Goal: Task Accomplishment & Management: Use online tool/utility

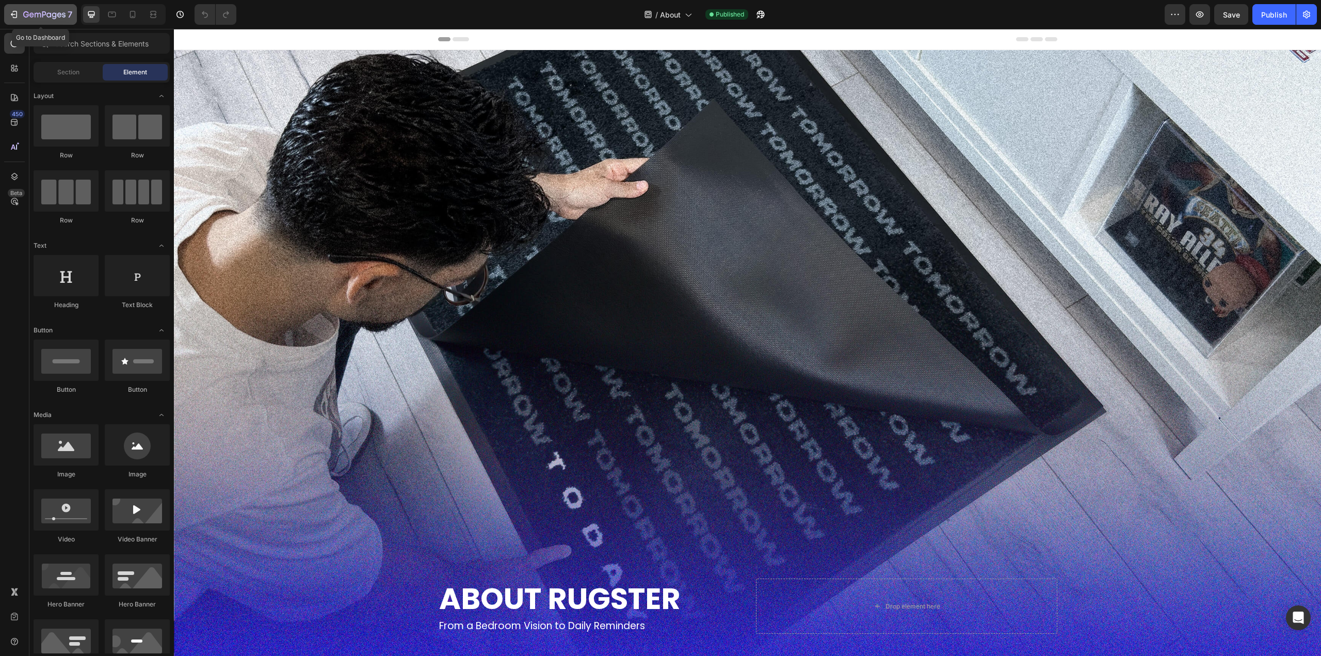
click at [27, 16] on icon "button" at bounding box center [44, 15] width 42 height 9
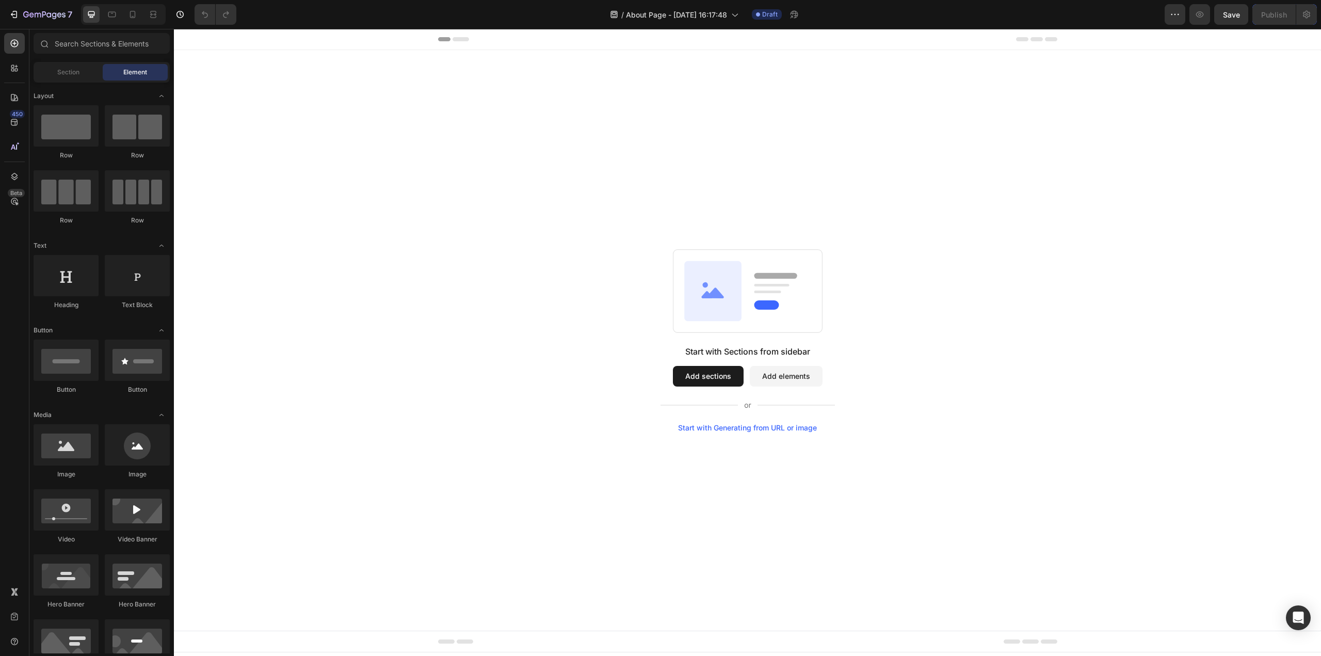
click at [724, 378] on button "Add sections" at bounding box center [708, 376] width 71 height 21
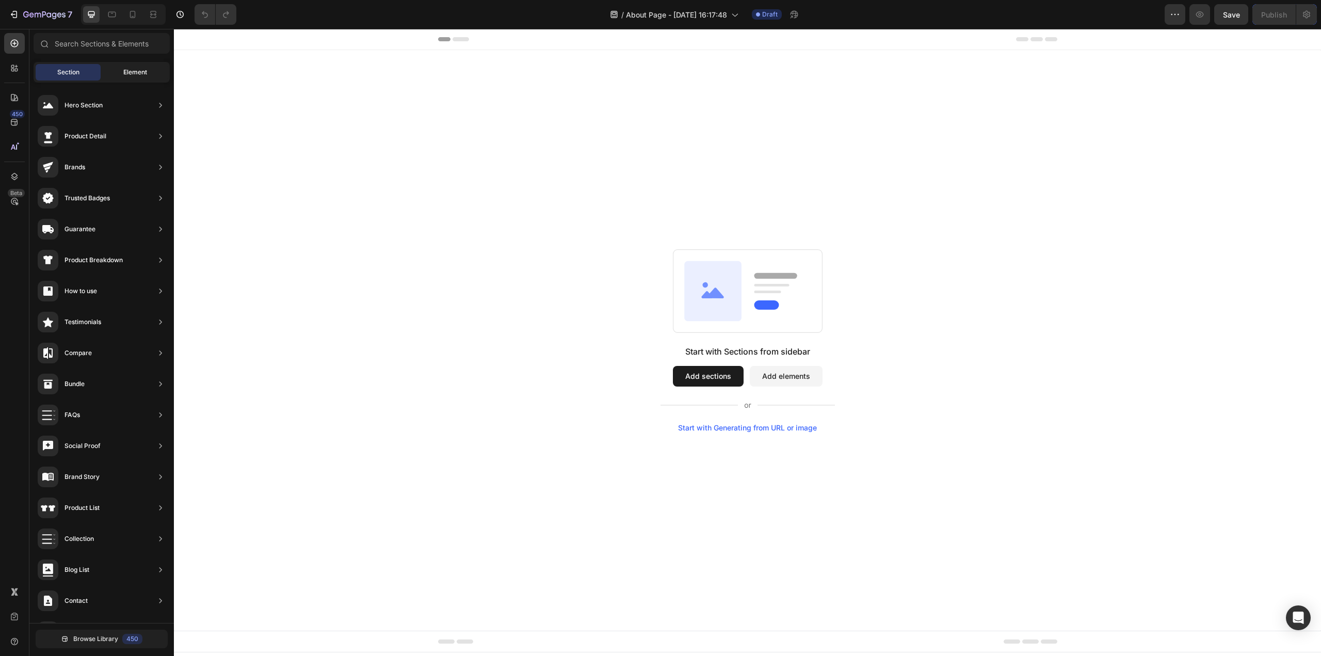
click at [128, 75] on span "Element" at bounding box center [135, 72] width 24 height 9
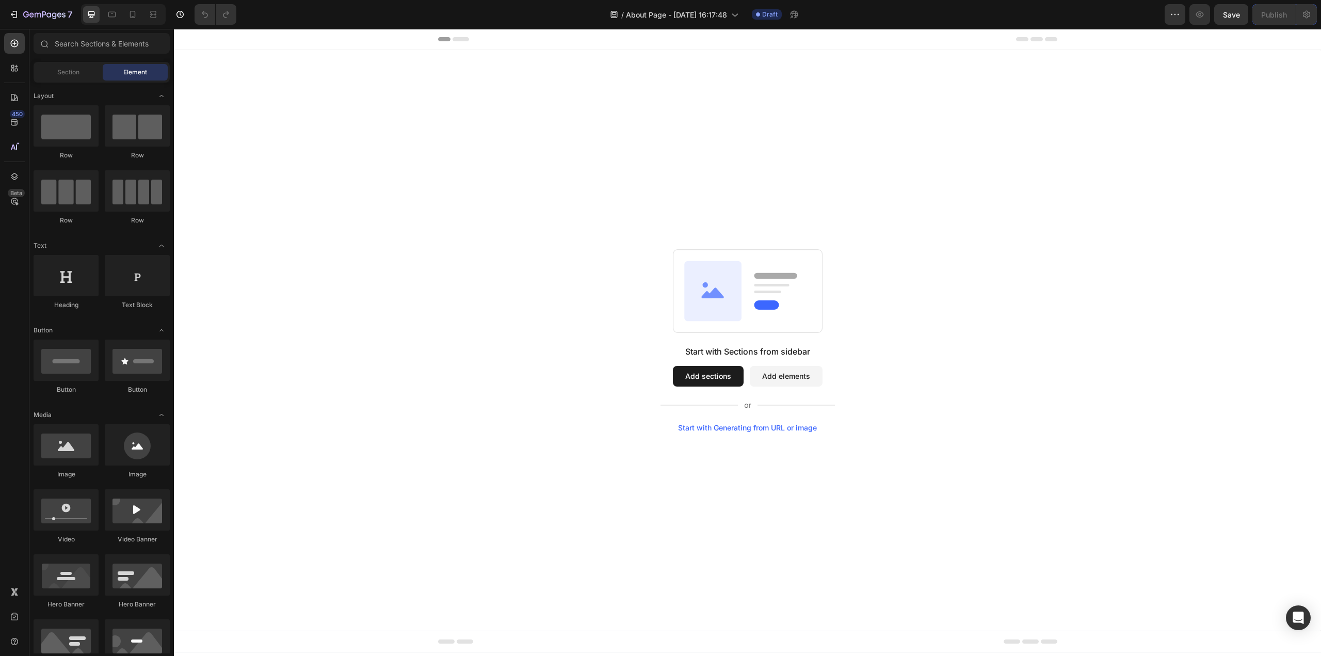
click at [706, 378] on button "Add sections" at bounding box center [708, 376] width 71 height 21
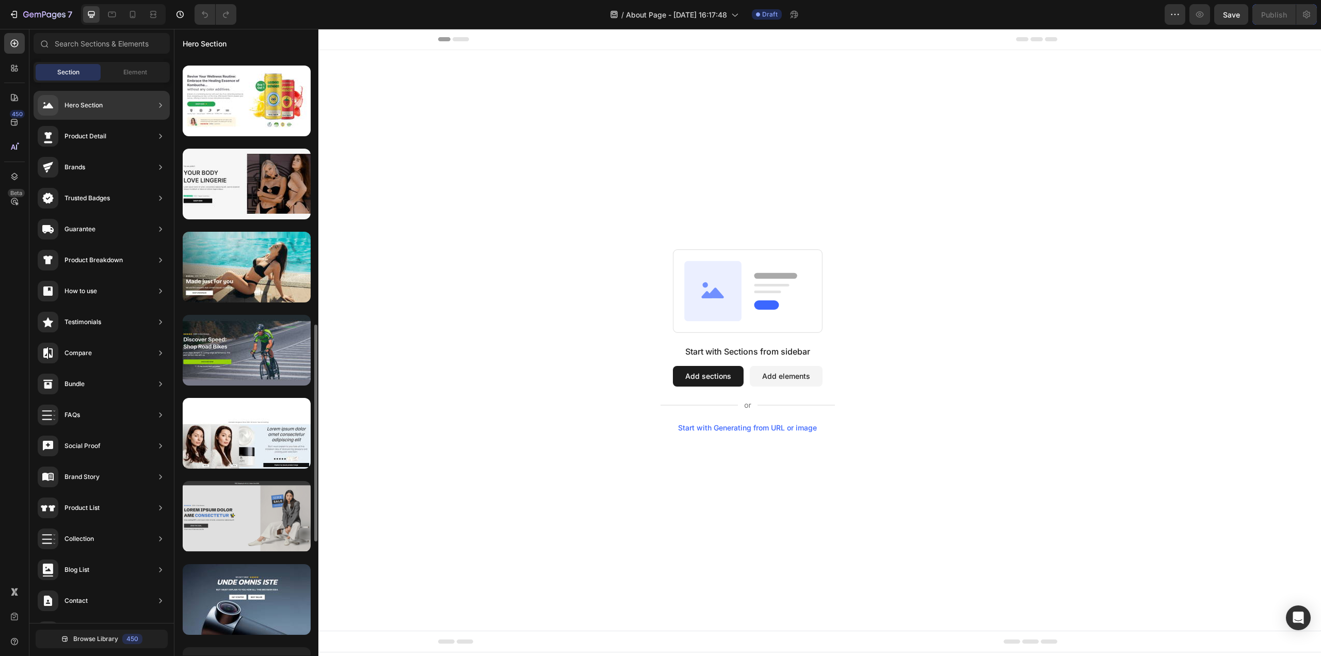
scroll to position [948, 0]
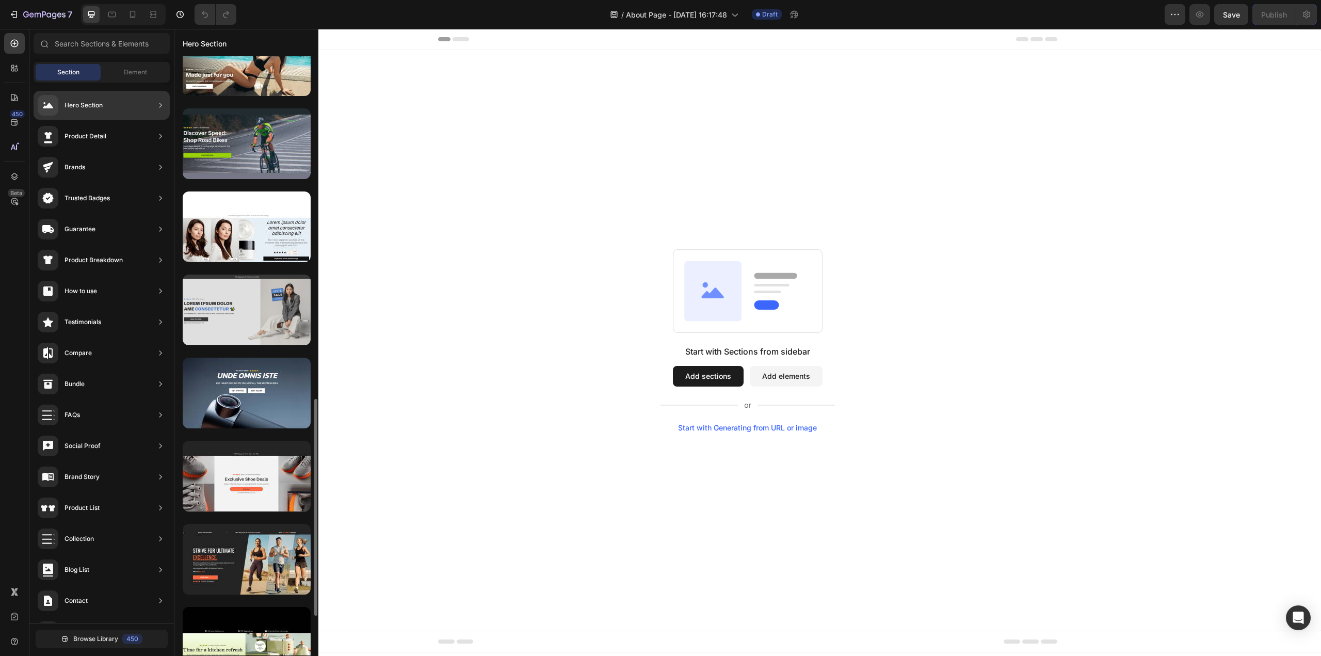
click at [277, 331] on div at bounding box center [247, 309] width 128 height 71
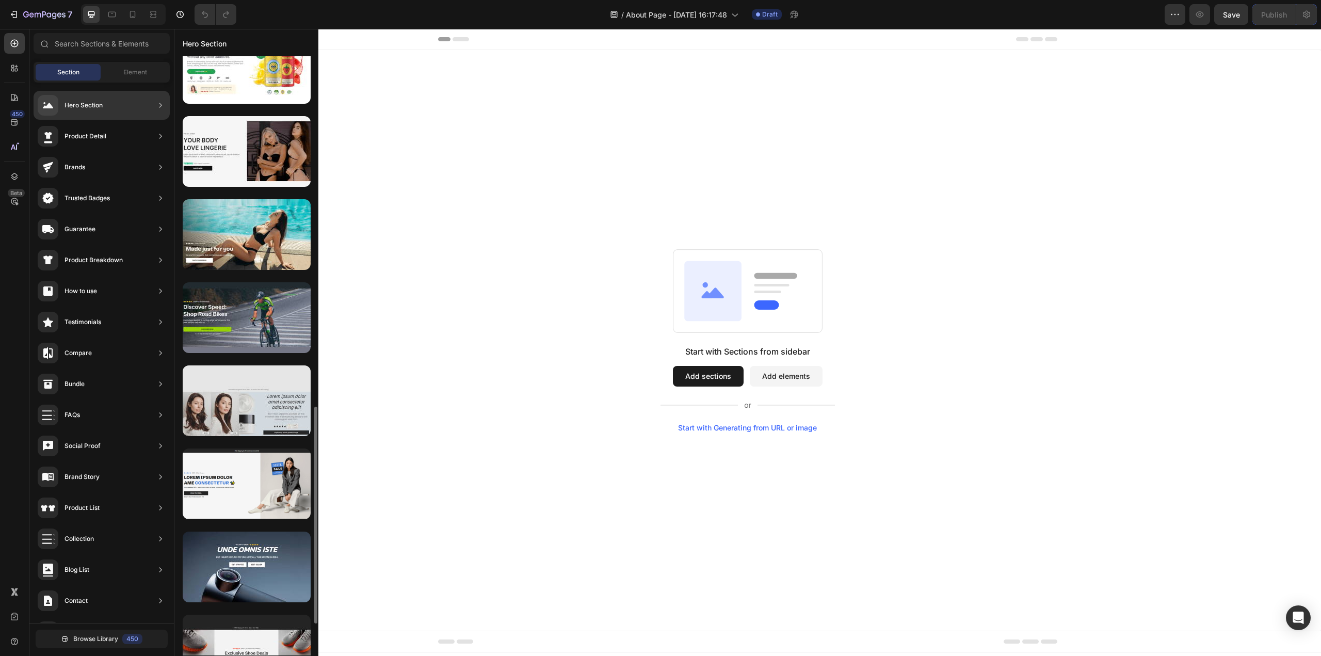
scroll to position [825, 0]
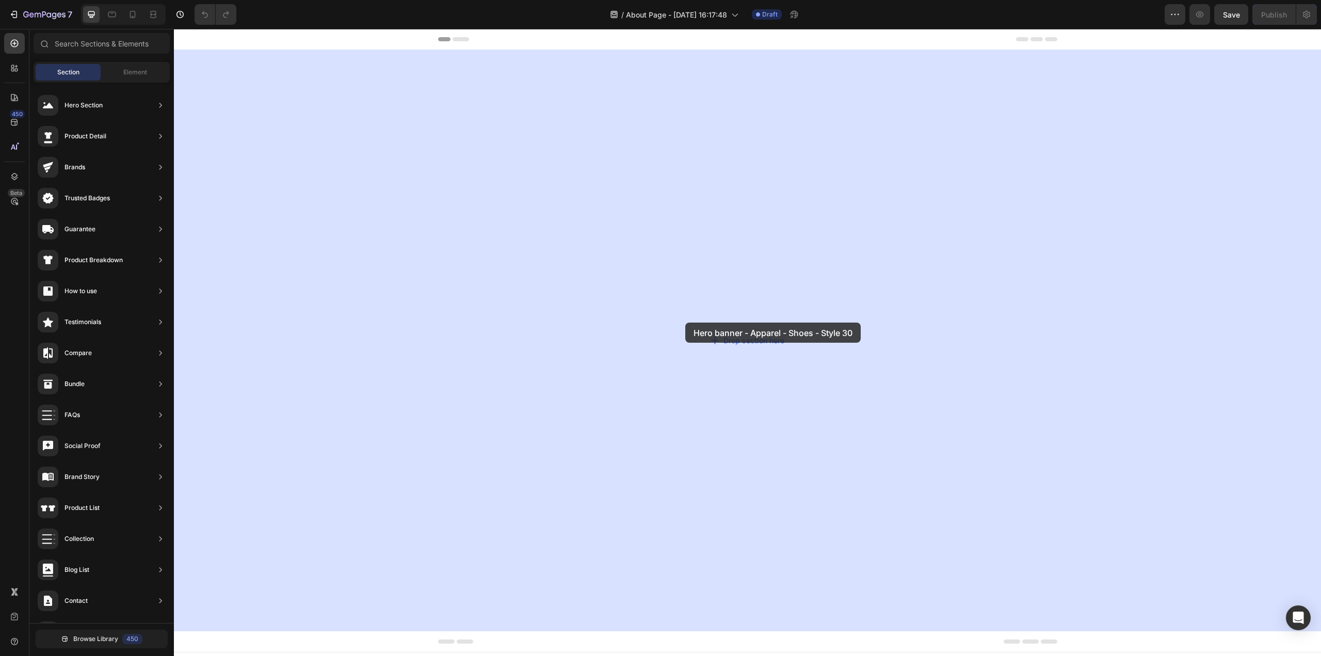
drag, startPoint x: 395, startPoint y: 467, endPoint x: 670, endPoint y: 388, distance: 285.7
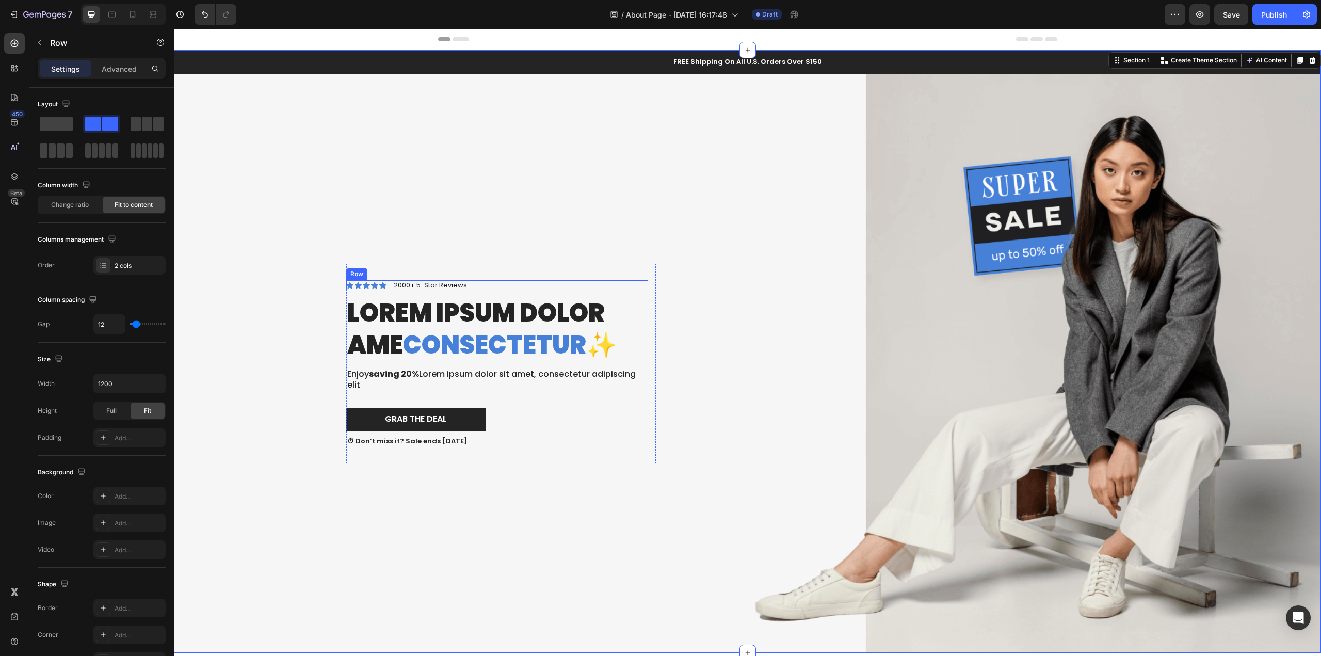
click at [498, 284] on div "Icon Icon Icon Icon Icon Icon List 2000+ 5-Star Reviews Text Block Row" at bounding box center [497, 285] width 302 height 11
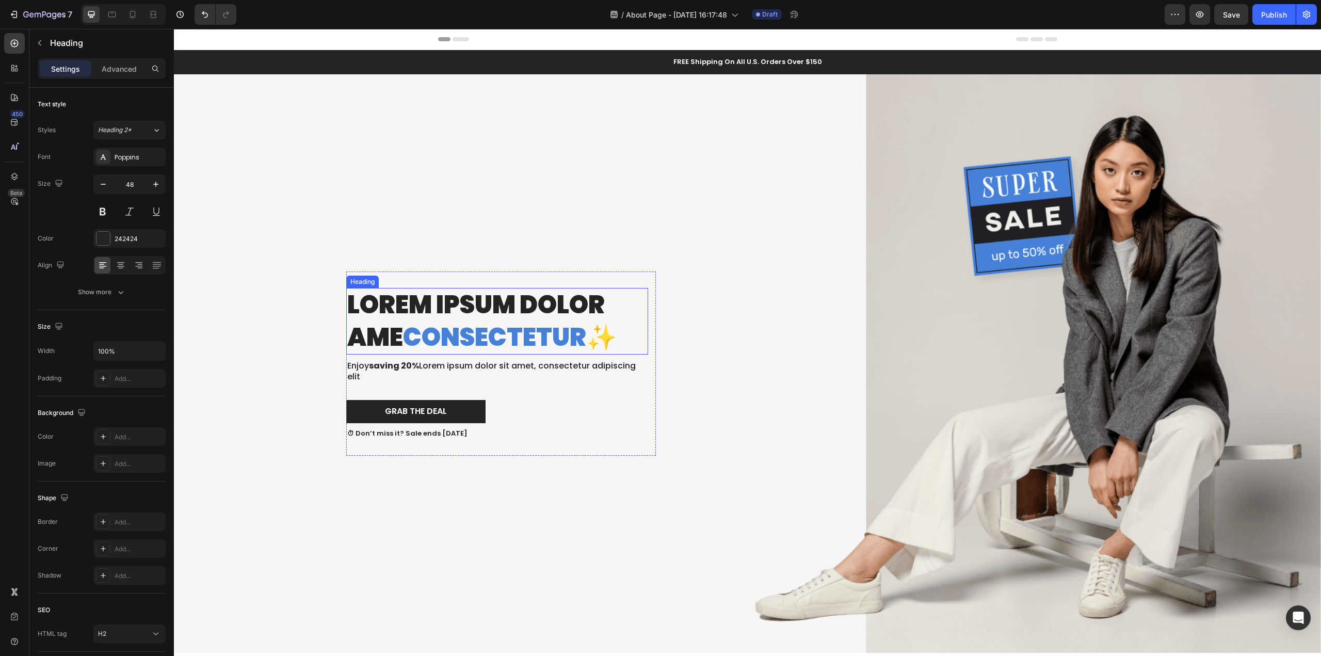
click at [522, 337] on span "consectetur" at bounding box center [494, 337] width 183 height 35
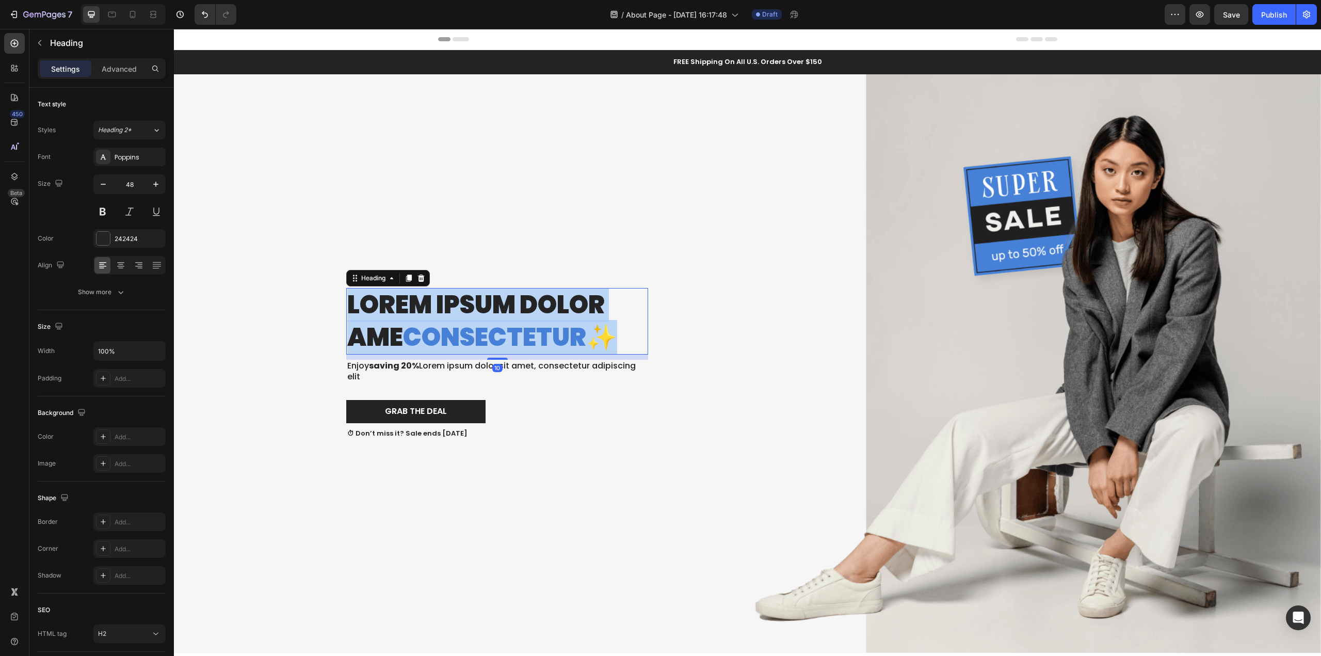
click at [522, 337] on span "consectetur" at bounding box center [494, 337] width 183 height 35
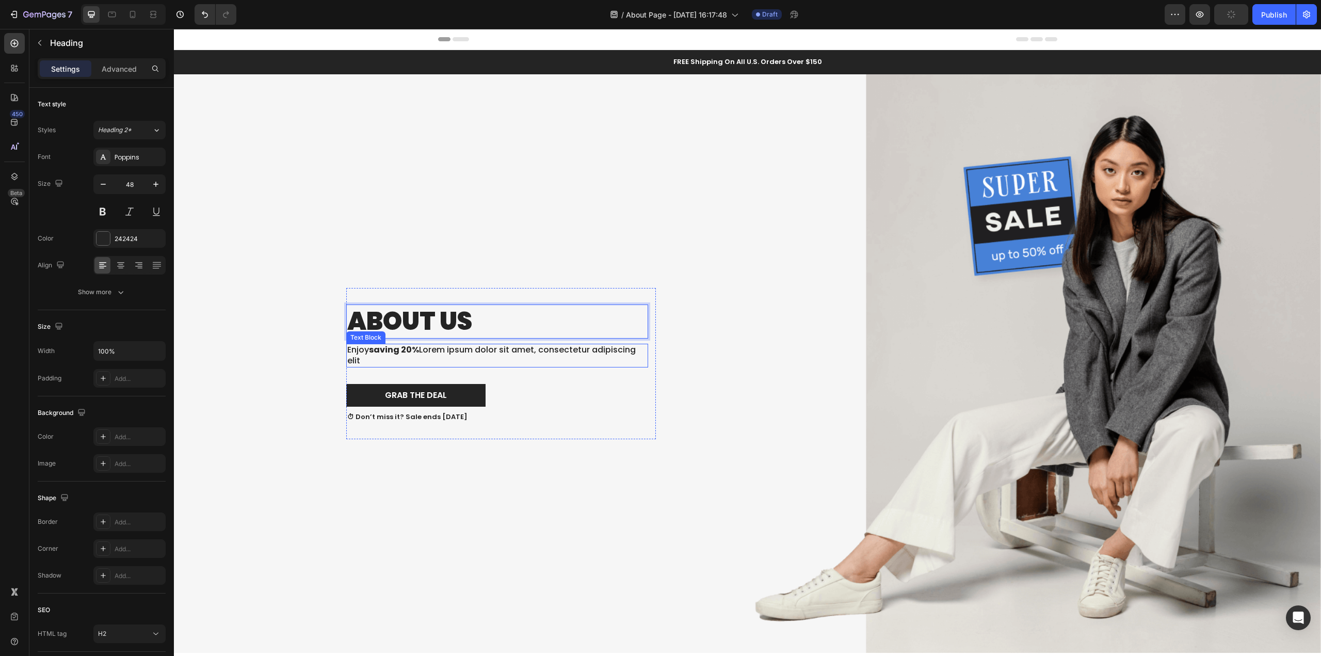
click at [535, 351] on p "Enjoy saving 20% Lorem ipsum dolor sit amet, consectetur adipiscing elit" at bounding box center [497, 356] width 300 height 22
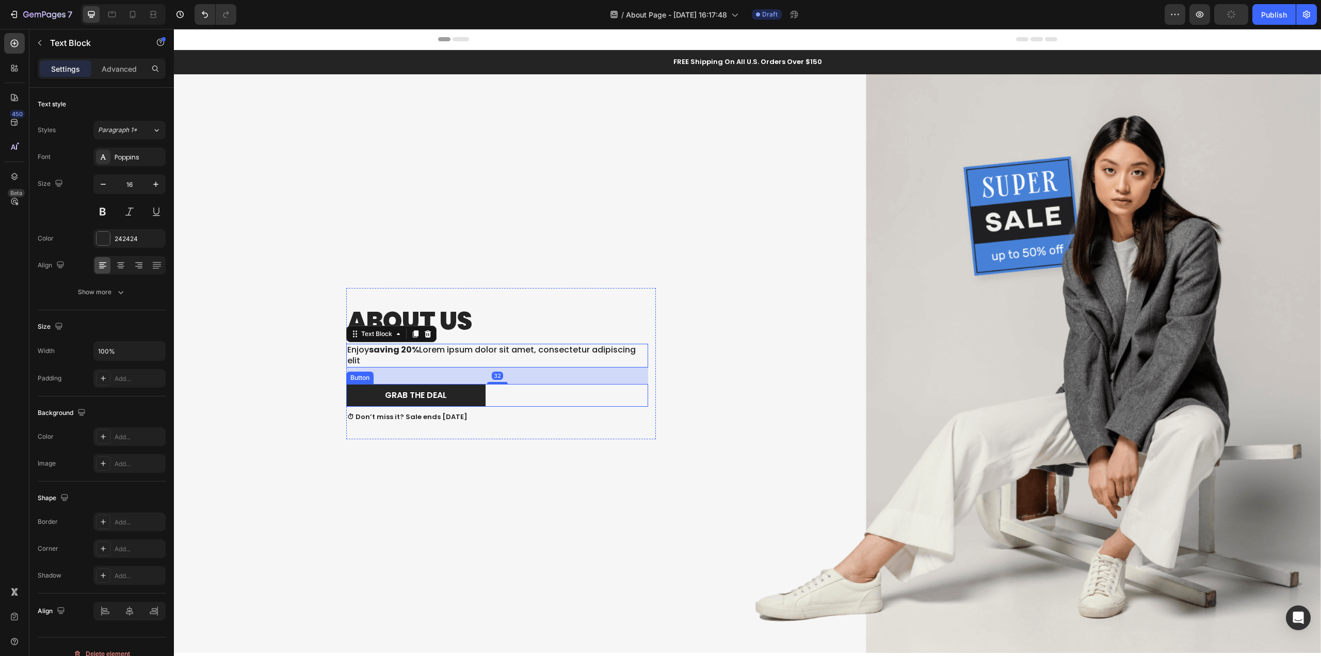
click at [561, 393] on div "Grab The Deal Button" at bounding box center [497, 395] width 302 height 23
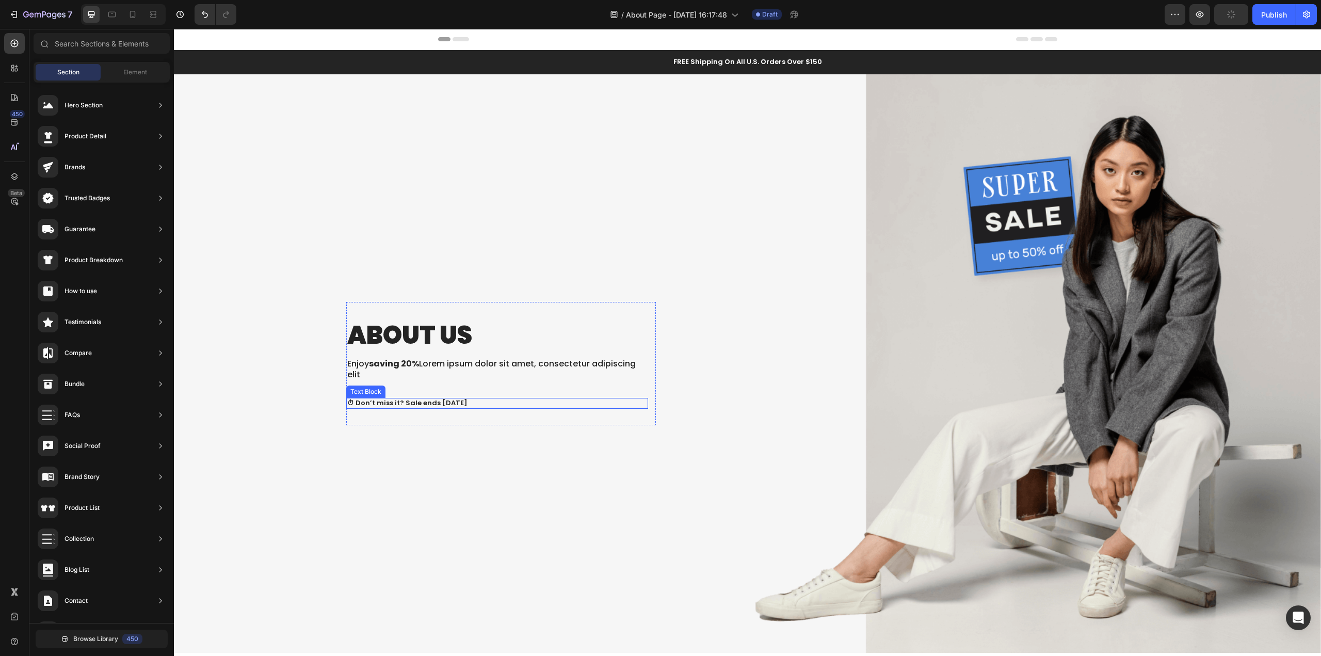
click at [543, 399] on p "⏱ Don’t miss it? Sale ends July 31st" at bounding box center [497, 403] width 300 height 9
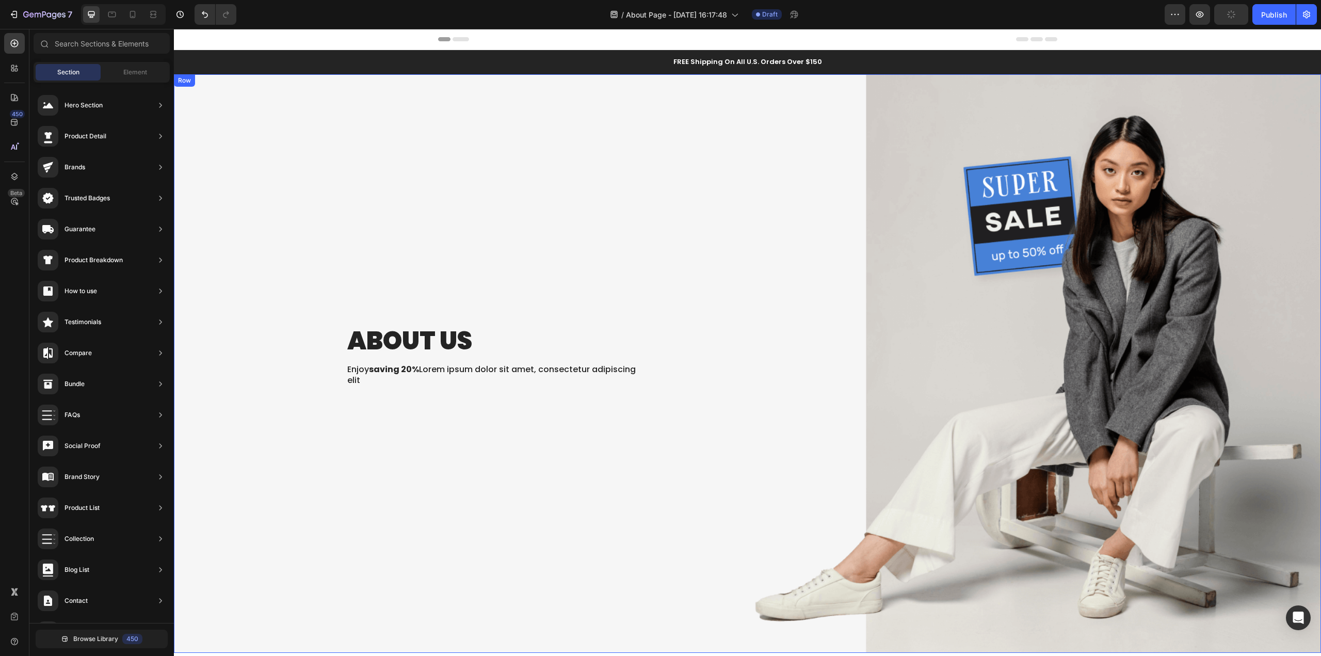
click at [602, 442] on div "ABOUT US Heading Enjoy saving 20% Lorem ipsum dolor sit amet, consectetur adipi…" at bounding box center [419, 363] width 475 height 578
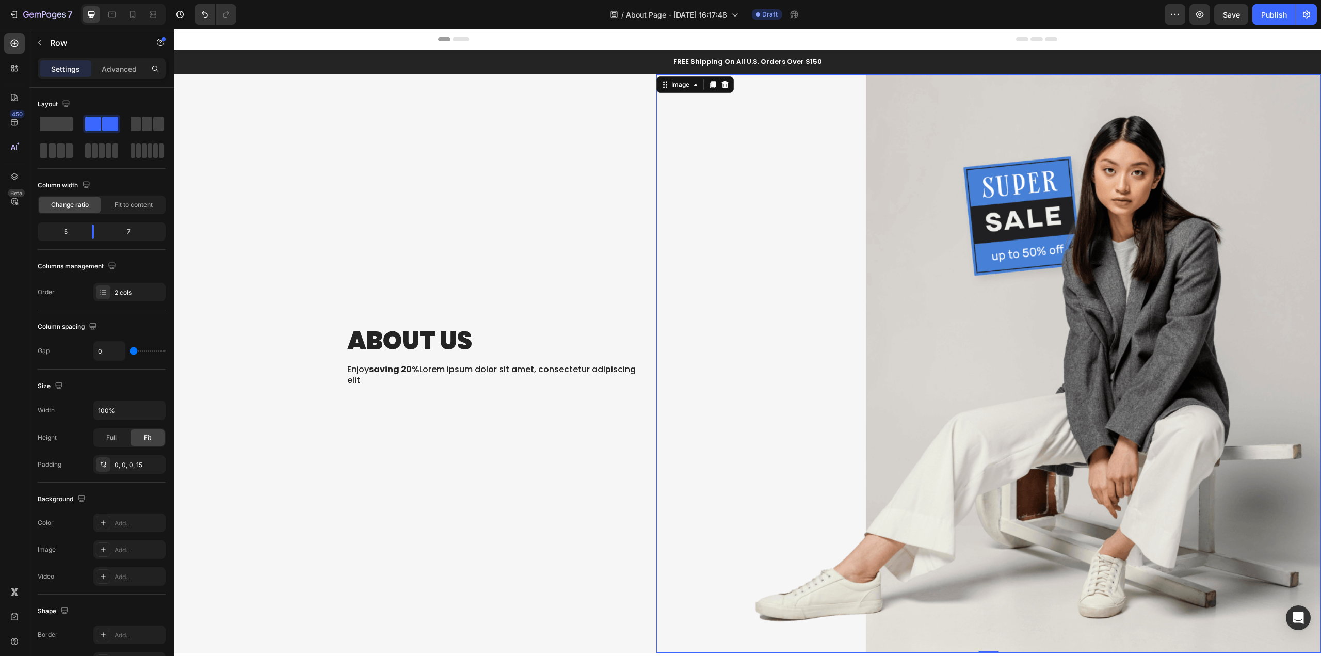
click at [1052, 376] on img at bounding box center [988, 363] width 664 height 578
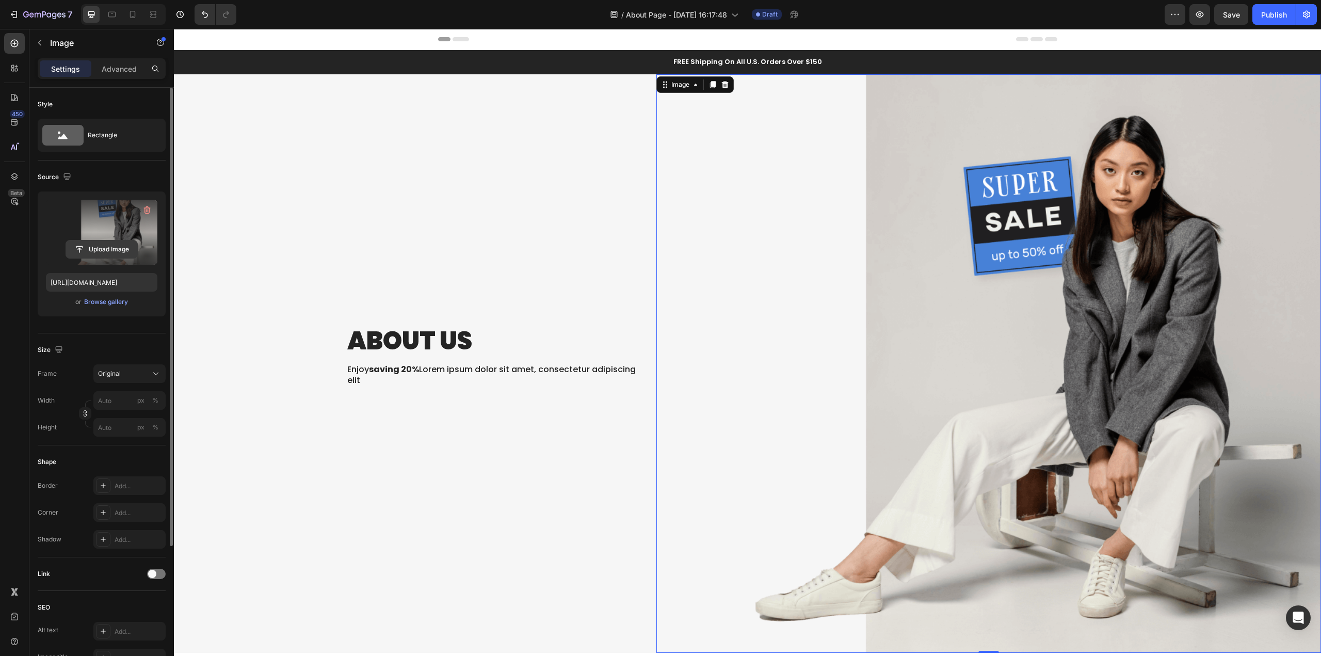
click at [111, 251] on input "file" at bounding box center [101, 249] width 71 height 18
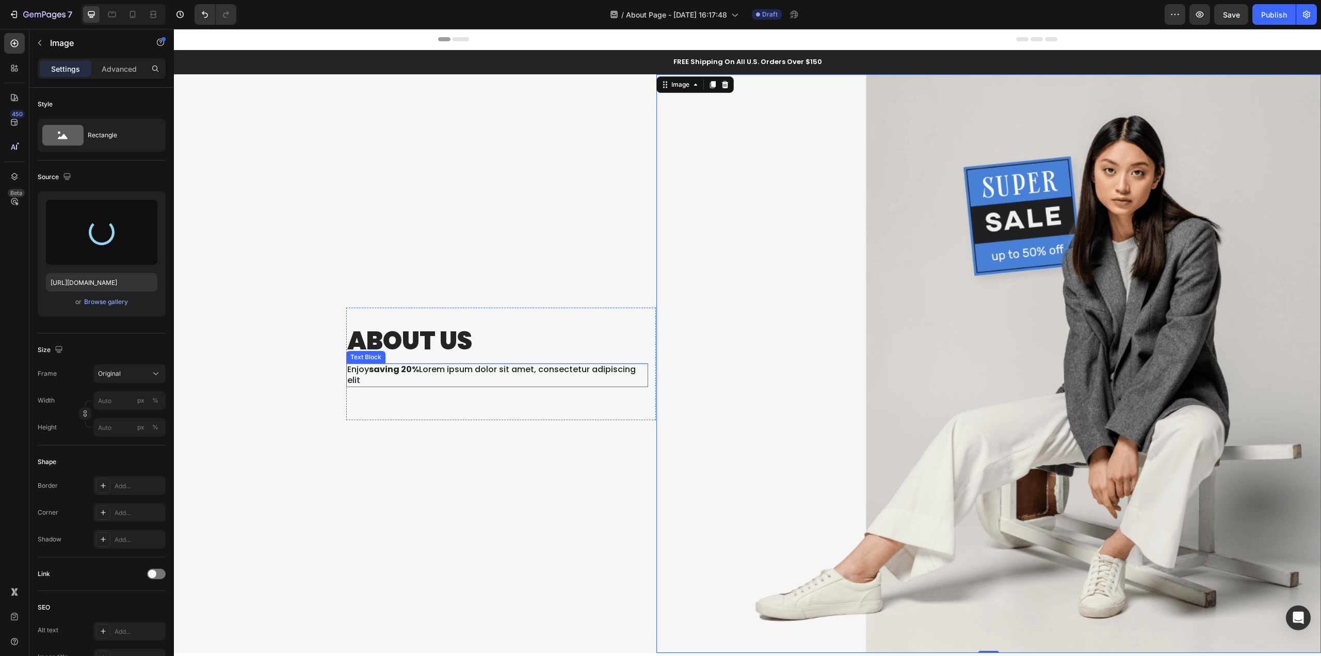
type input "https://cdn.shopify.com/s/files/1/0844/7908/2840/files/gempages_550200365904036…"
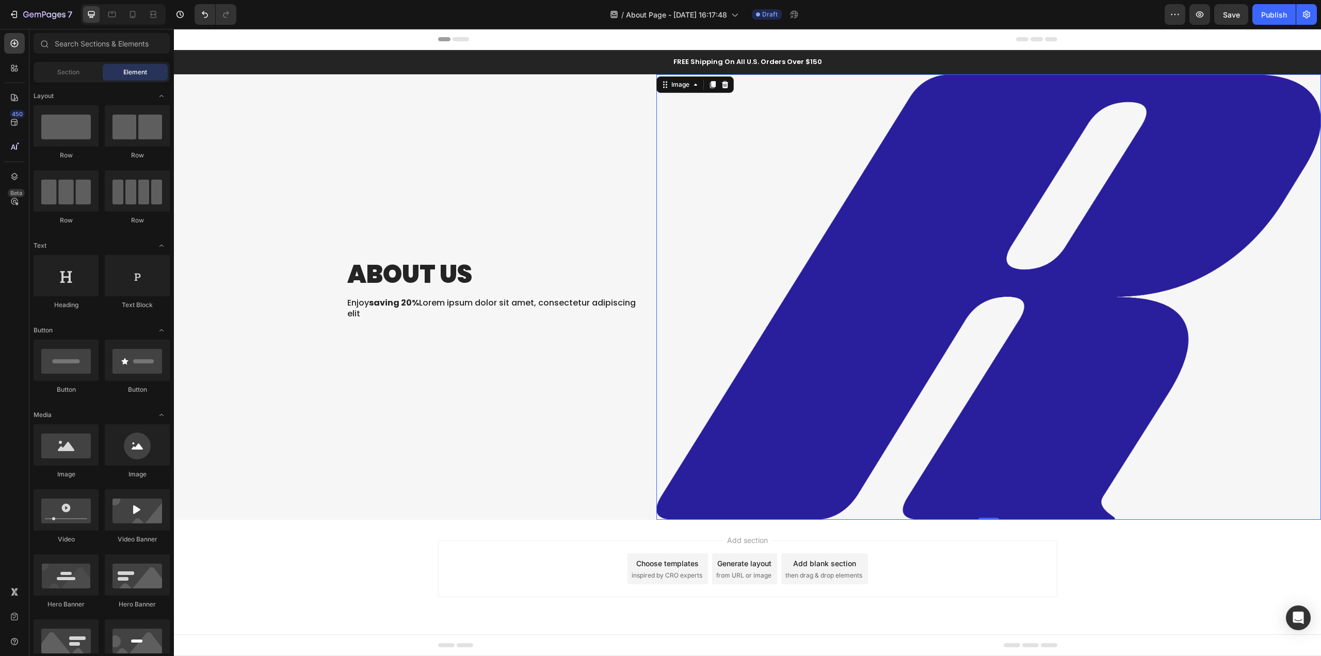
click at [502, 567] on div "Add section Choose templates inspired by CRO experts Generate layout from URL o…" at bounding box center [747, 568] width 619 height 57
click at [951, 392] on img at bounding box center [988, 297] width 664 height 446
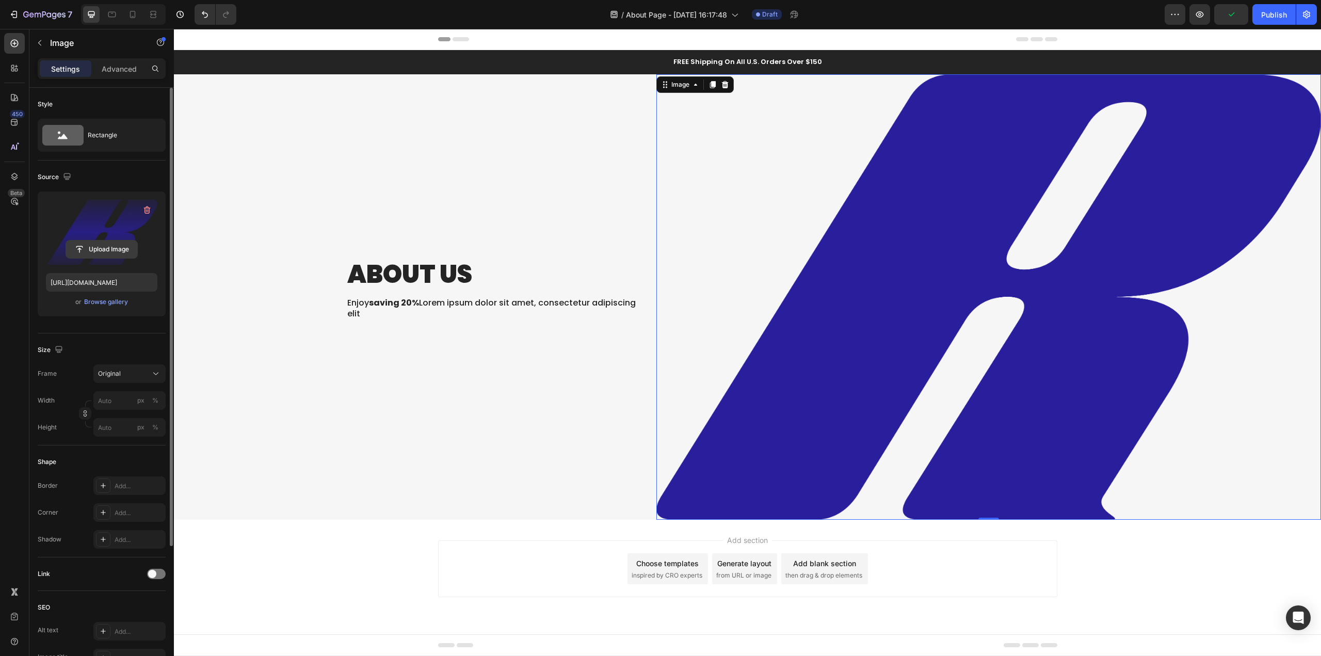
click at [107, 251] on input "file" at bounding box center [101, 249] width 71 height 18
click at [113, 243] on input "file" at bounding box center [101, 249] width 71 height 18
type input "https://cdn.shopify.com/s/files/1/0844/7908/2840/files/gempages_550200365904036…"
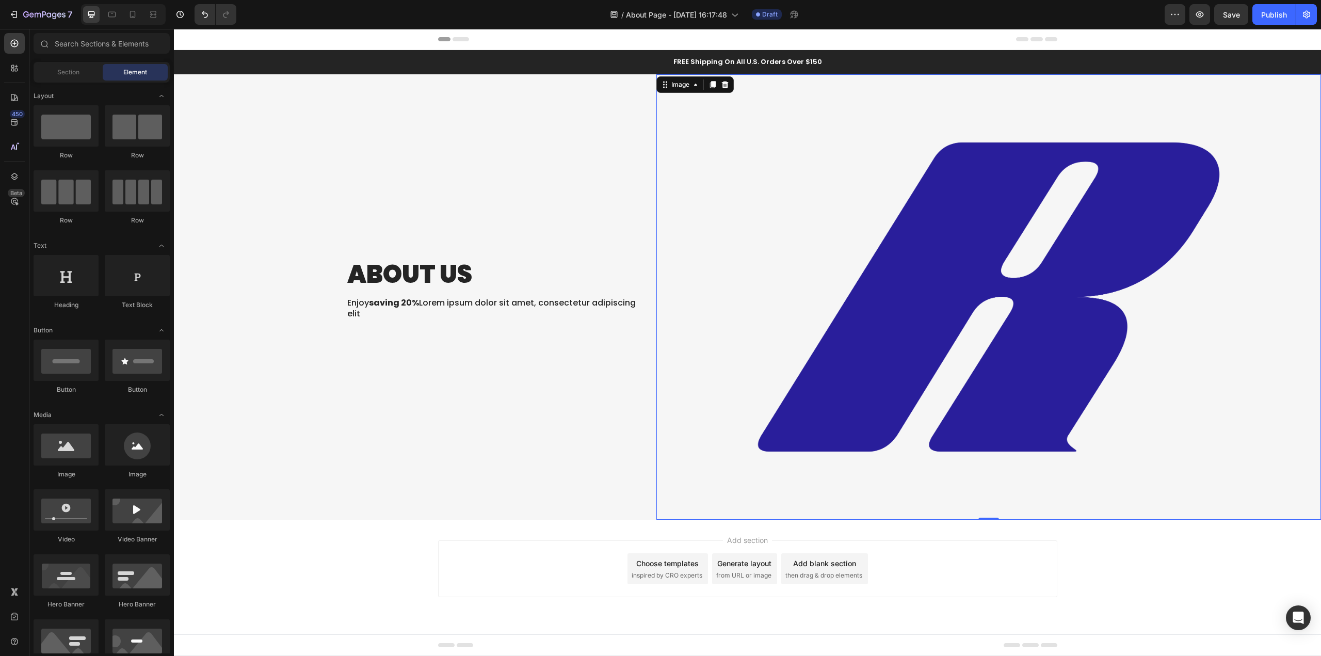
click at [869, 622] on div "Add section Choose templates inspired by CRO experts Generate layout from URL o…" at bounding box center [747, 582] width 1147 height 127
click at [410, 316] on p "Enjoy saving 20% Lorem ipsum dolor sit amet, consectetur adipiscing elit" at bounding box center [497, 309] width 300 height 22
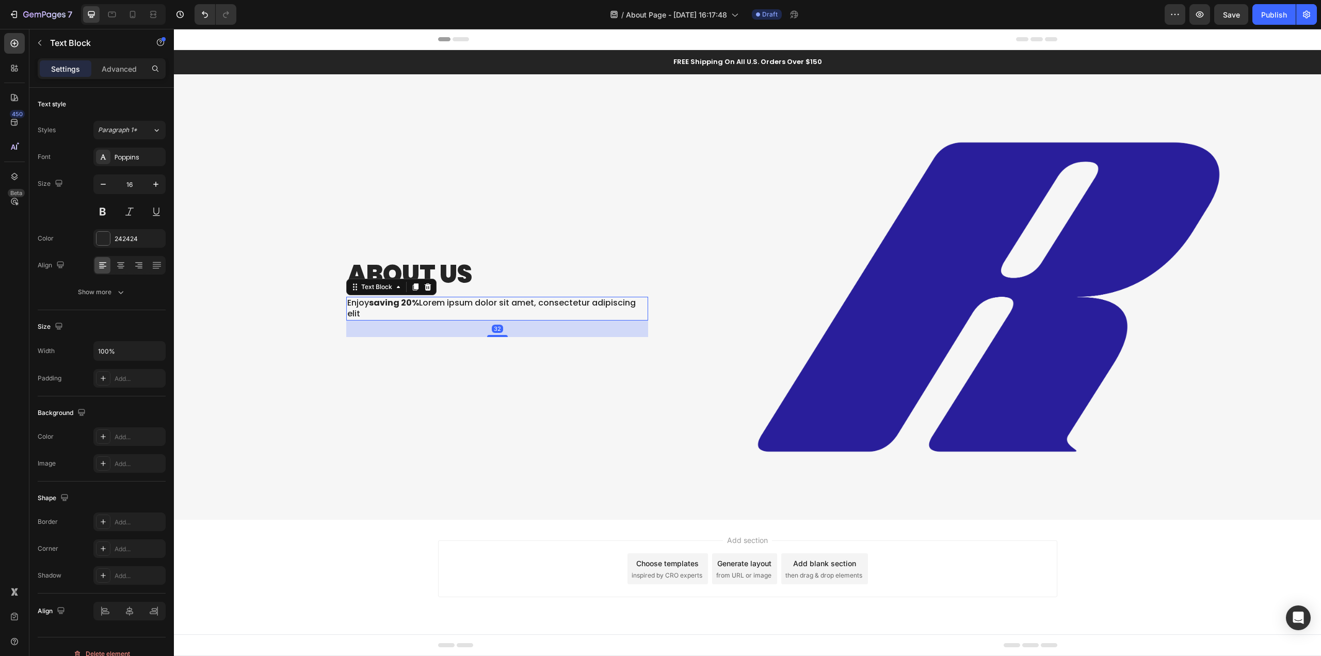
click at [410, 316] on p "Enjoy saving 20% Lorem ipsum dolor sit amet, consectetur adipiscing elit" at bounding box center [497, 309] width 300 height 22
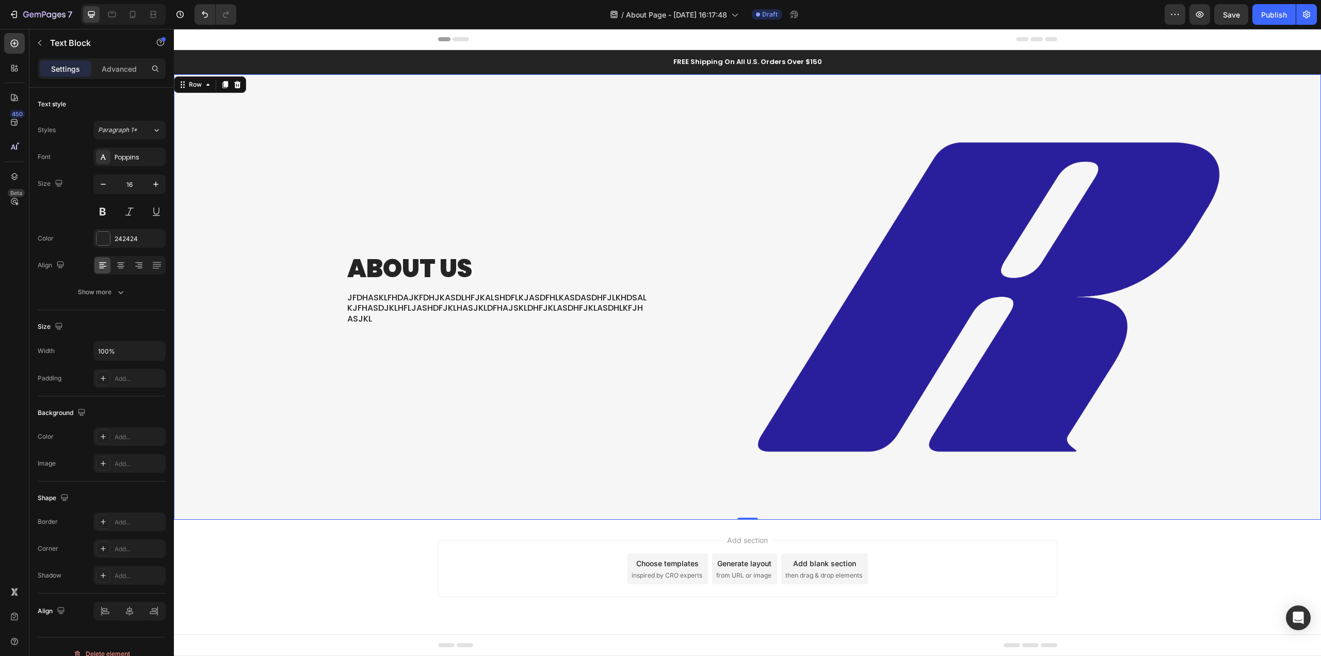
click at [439, 424] on div "ABOUT US Heading JFDHASKLFHDAJKFDHJKASDLHFJKALSHDFLKJASDFHLKASDASDHFJLKHDSALKJF…" at bounding box center [419, 297] width 475 height 446
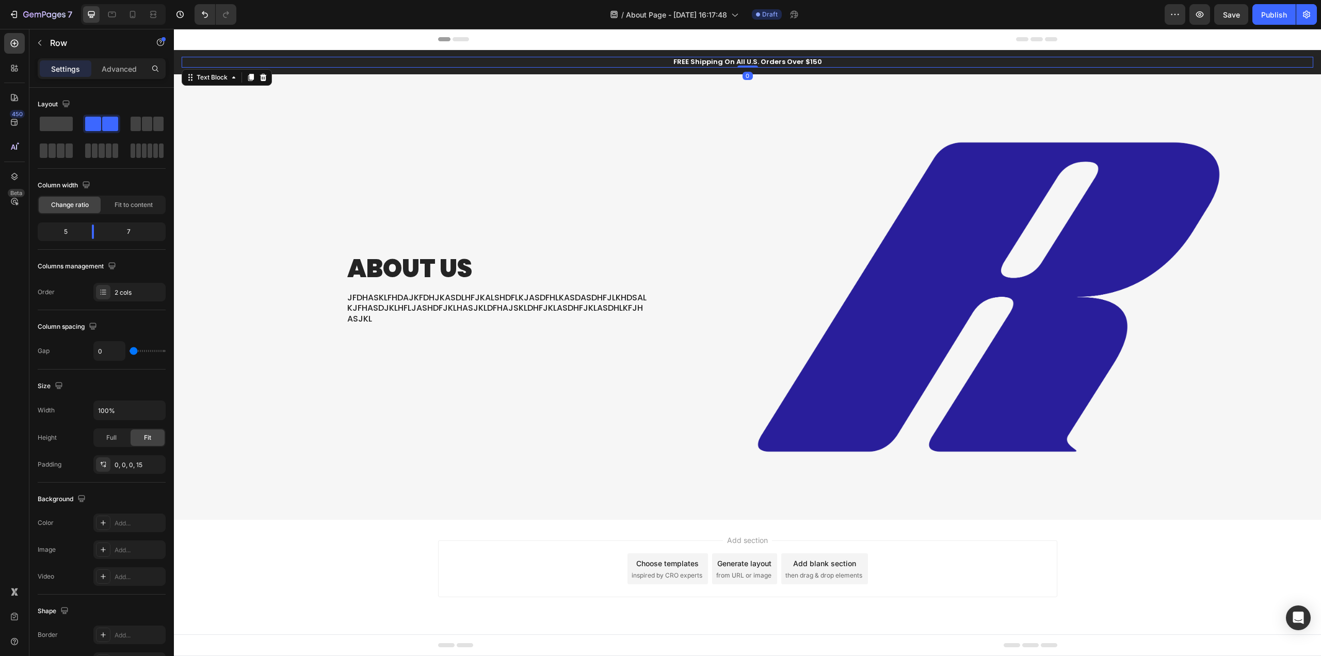
click at [890, 59] on p "FREE Shipping On All U.S. Orders Over $150" at bounding box center [747, 62] width 1129 height 9
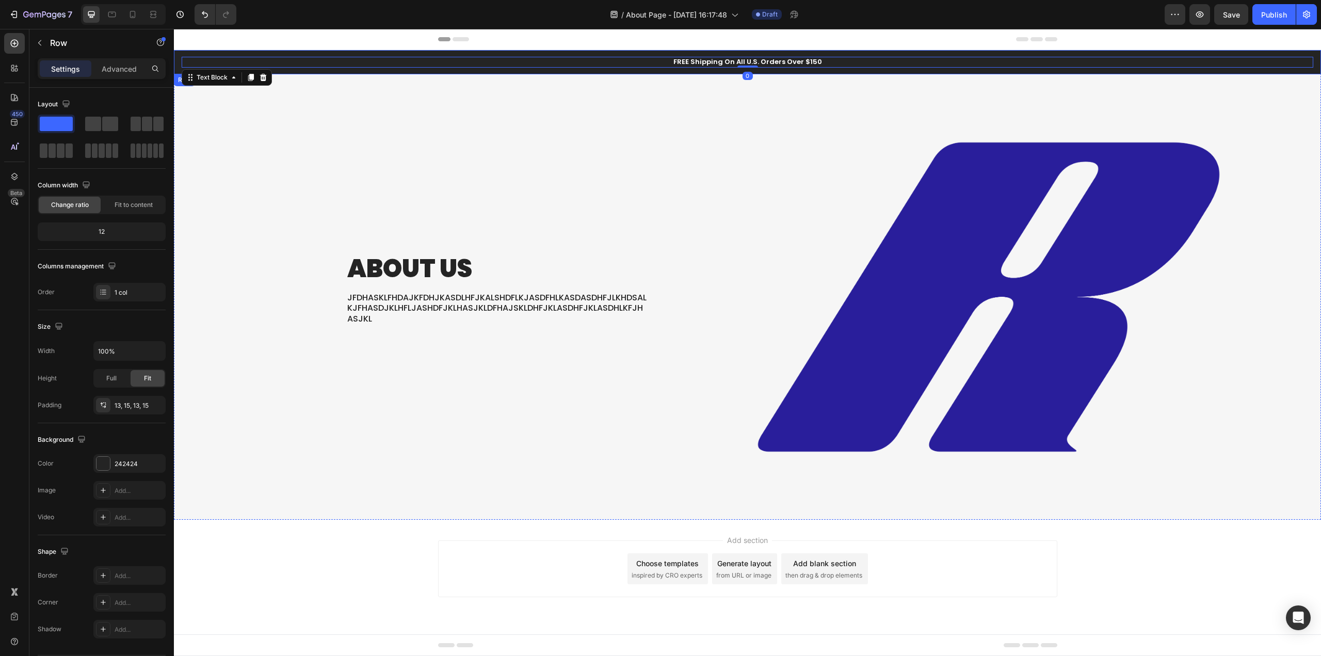
click at [901, 54] on div "FREE Shipping On All U.S. Orders Over $150 Text Block 0 Row" at bounding box center [747, 62] width 1147 height 24
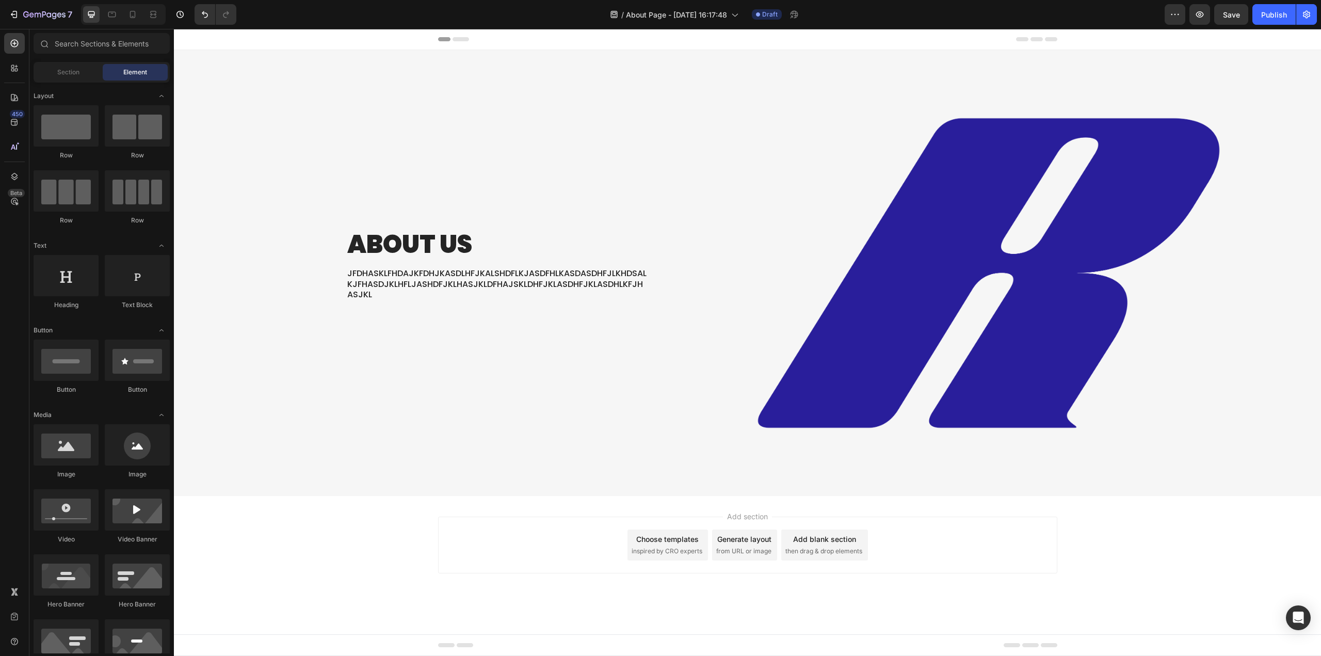
click at [430, 573] on div "Add section Choose templates inspired by CRO experts Generate layout from URL o…" at bounding box center [747, 559] width 1147 height 127
click at [478, 245] on p "ABOUT US" at bounding box center [497, 245] width 300 height 32
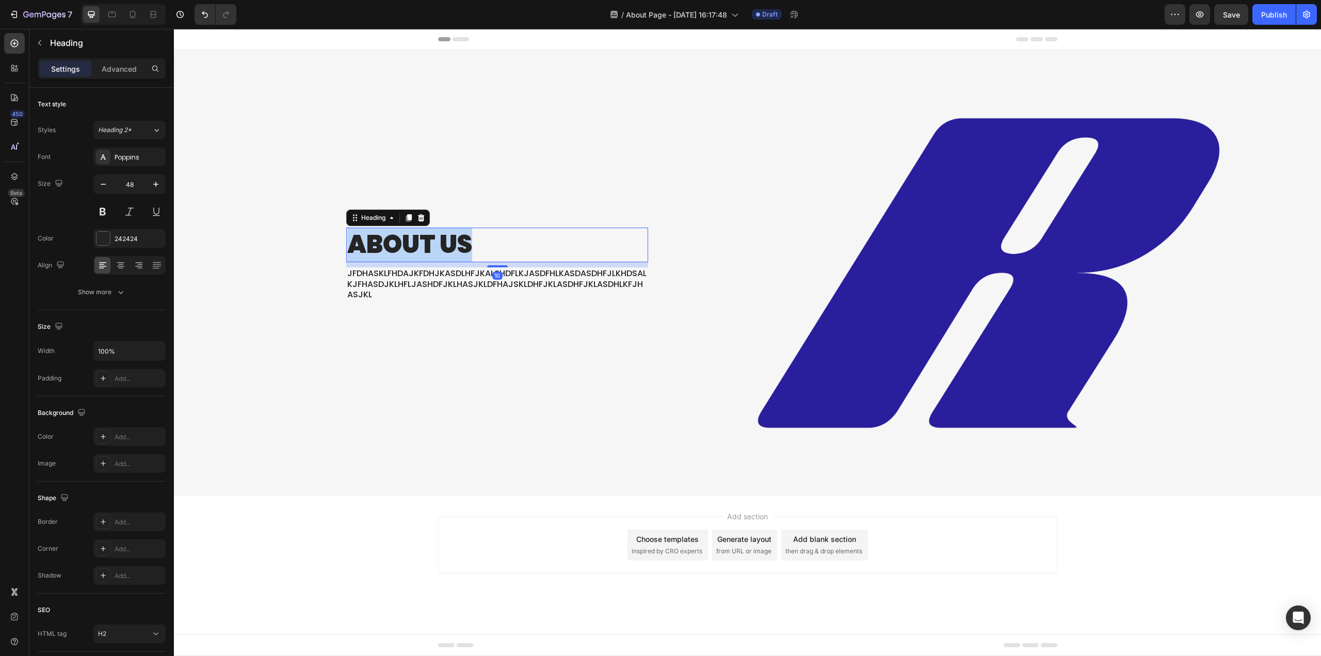
click at [479, 245] on p "ABOUT US" at bounding box center [497, 245] width 300 height 32
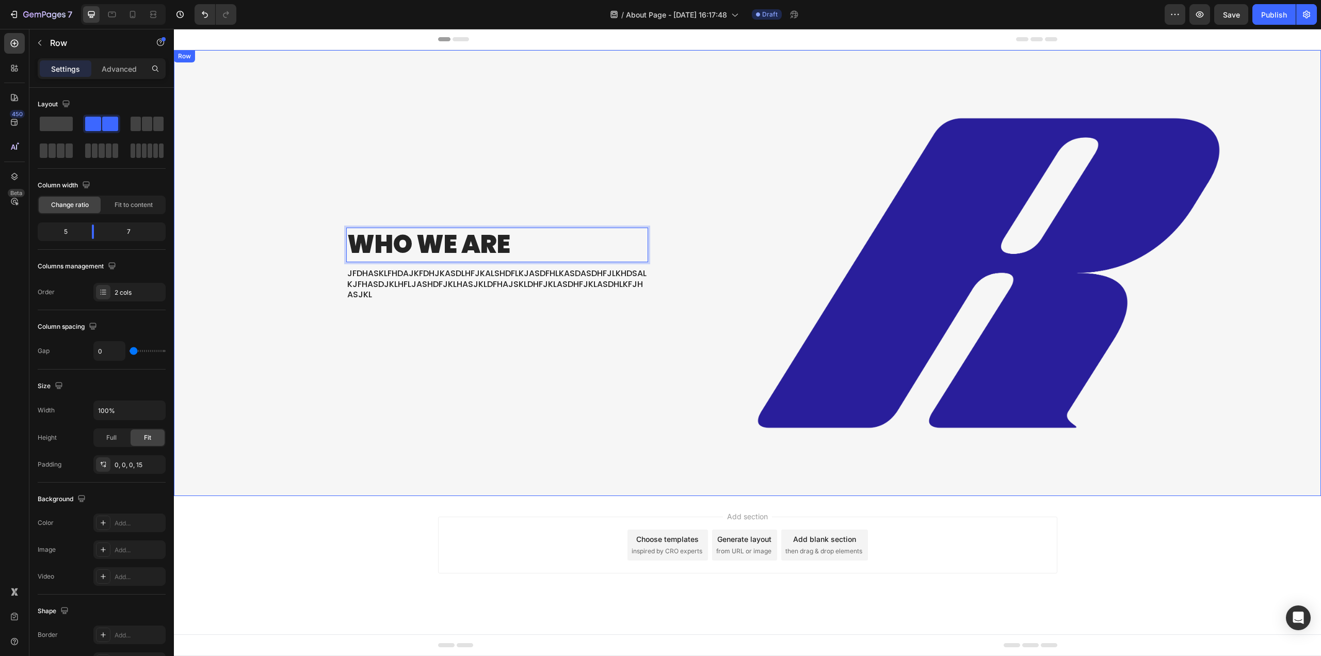
drag, startPoint x: 469, startPoint y: 389, endPoint x: 489, endPoint y: 395, distance: 20.1
click at [469, 388] on div "Who We Are Heading 10 JFDHASKLFHDAJKFDHJKASDLHFJKALSHDFLKJASDFHLKASDASDHFJLKHDS…" at bounding box center [419, 273] width 475 height 446
click at [411, 283] on p "JFDHASKLFHDAJKFDHJKASDLHFJKALSHDFLKJASDFHLKASDASDHFJLKHDSALKJFHASDJKLHFLJASHDFJ…" at bounding box center [497, 284] width 300 height 32
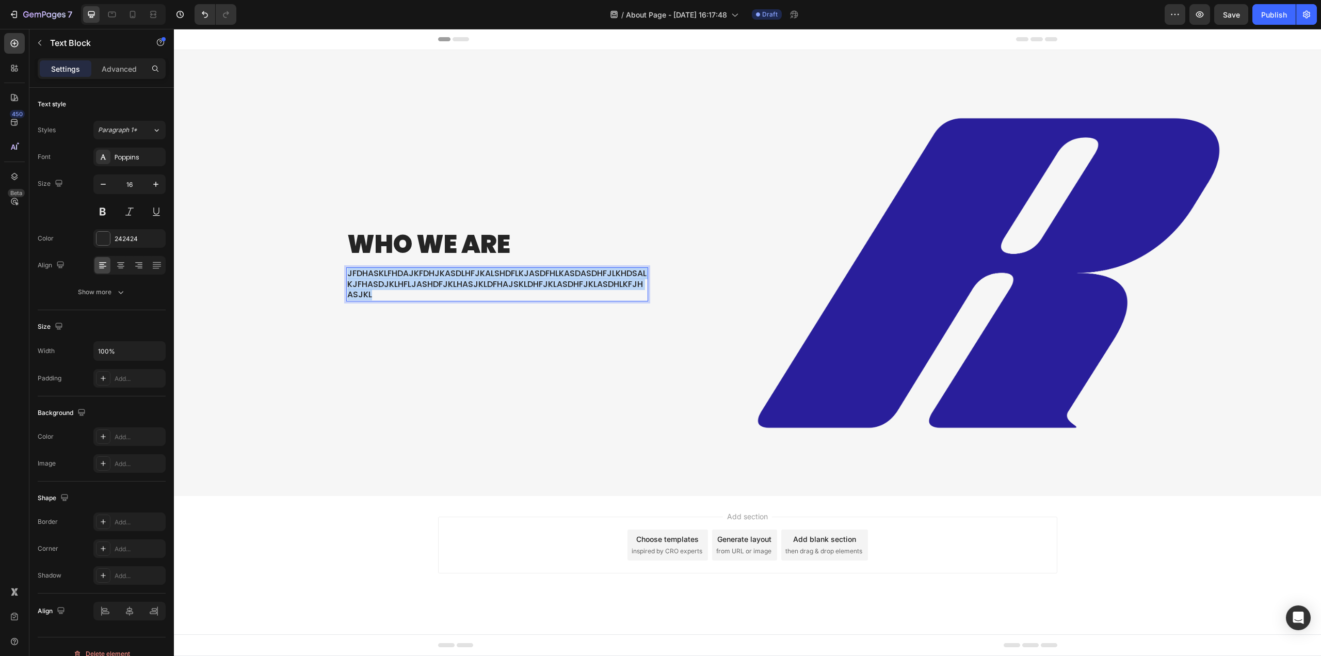
click at [411, 283] on p "JFDHASKLFHDAJKFDHJKASDLHFJKALSHDFLKJASDFHLKASDASDHFJLKHDSALKJFHASDJKLHFLJASHDFJ…" at bounding box center [497, 284] width 300 height 32
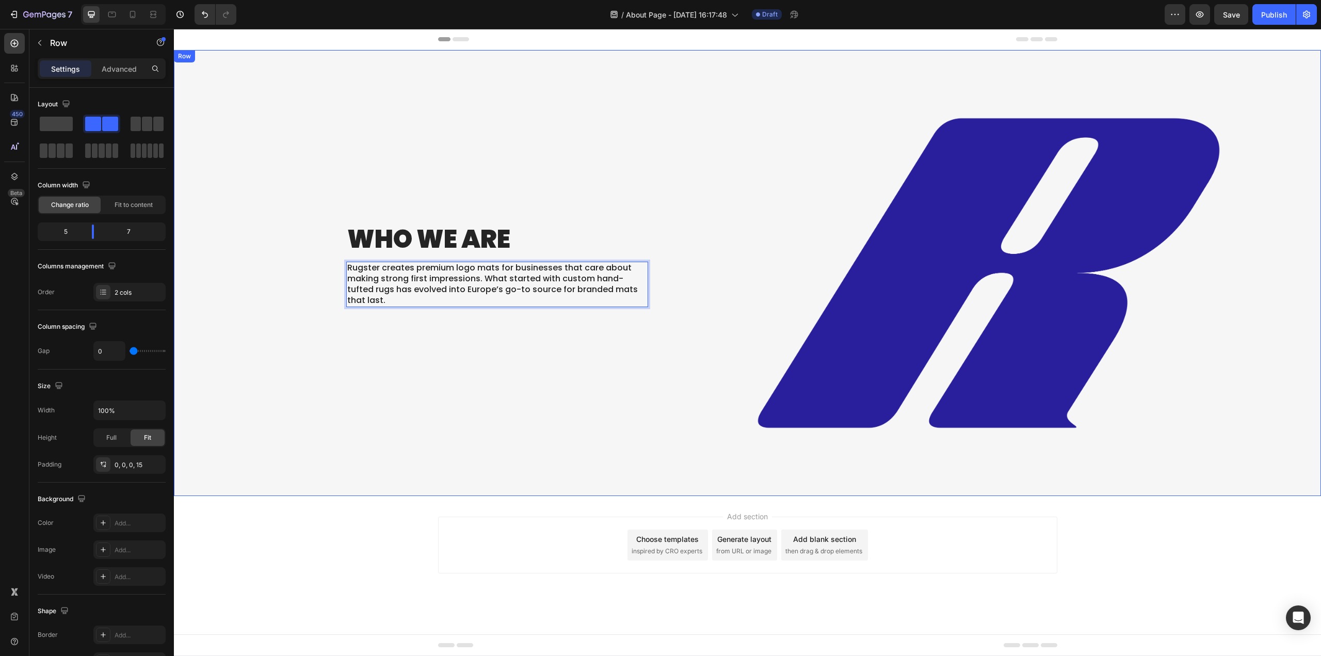
click at [410, 378] on div "Who We Are Heading Rugster creates premium logo mats for businesses that care a…" at bounding box center [419, 273] width 475 height 446
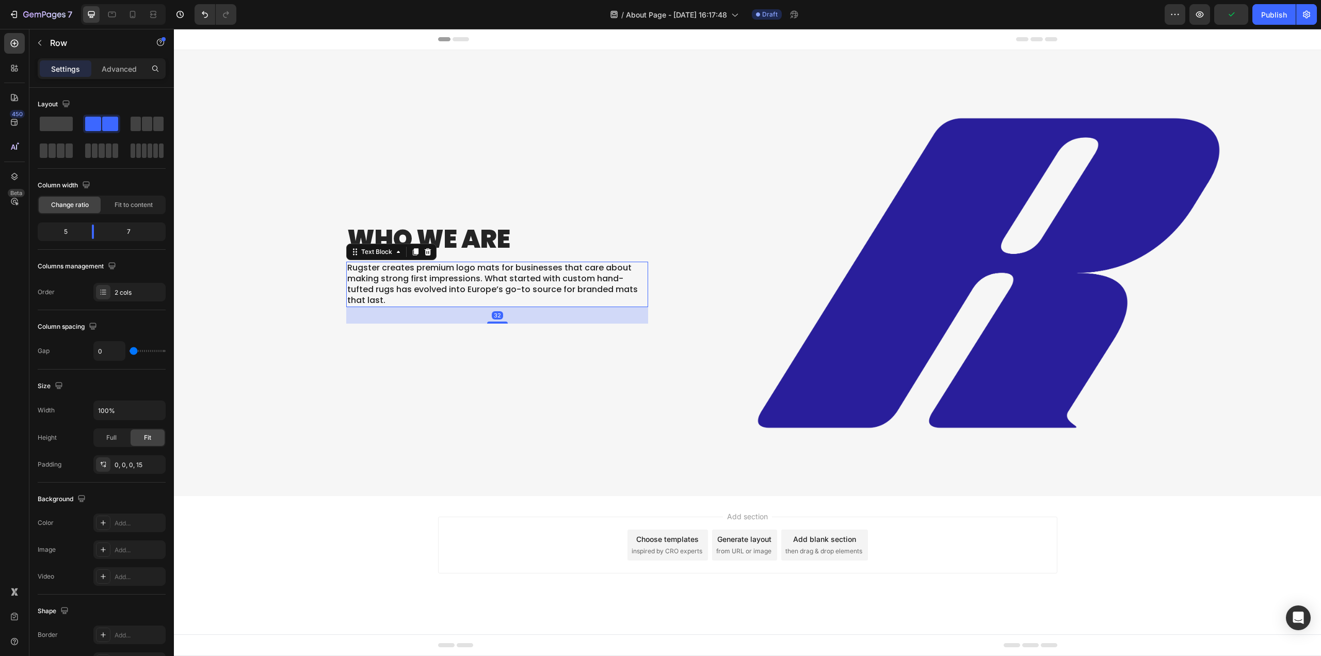
click at [515, 295] on p "Rugster creates premium logo mats for businesses that care about making strong …" at bounding box center [497, 284] width 300 height 43
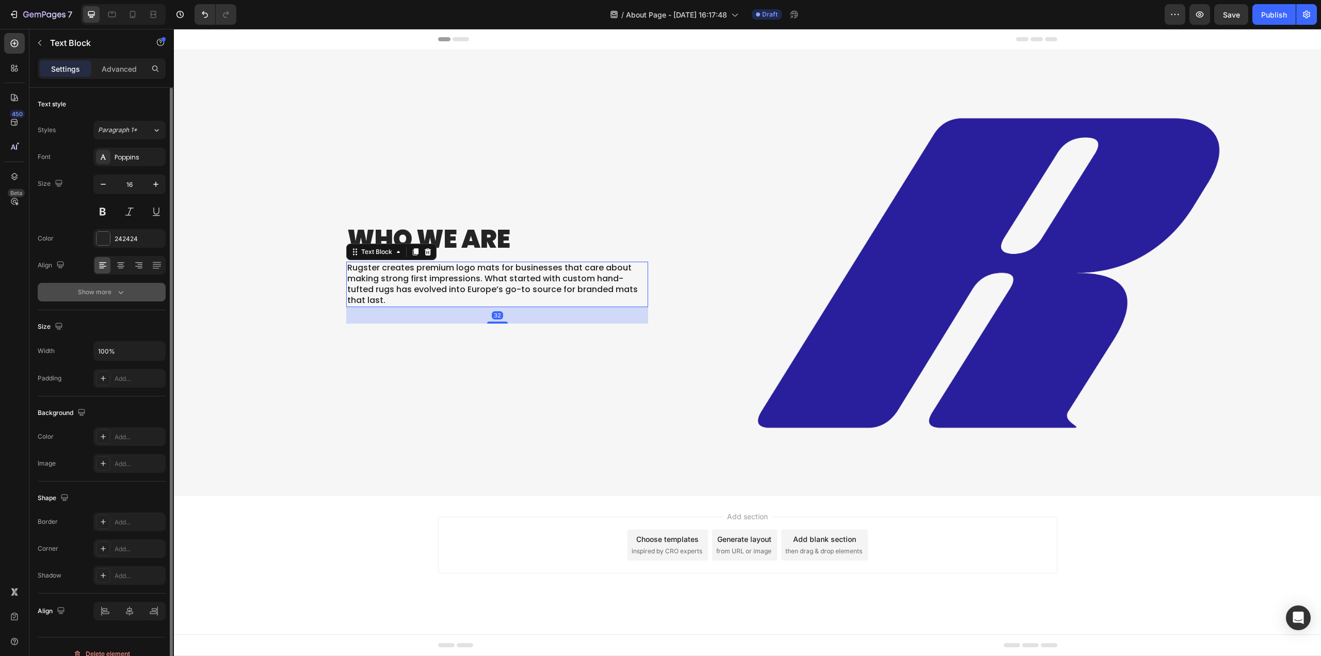
click at [97, 296] on div "Show more" at bounding box center [102, 292] width 48 height 10
click at [151, 290] on icon at bounding box center [156, 292] width 10 height 10
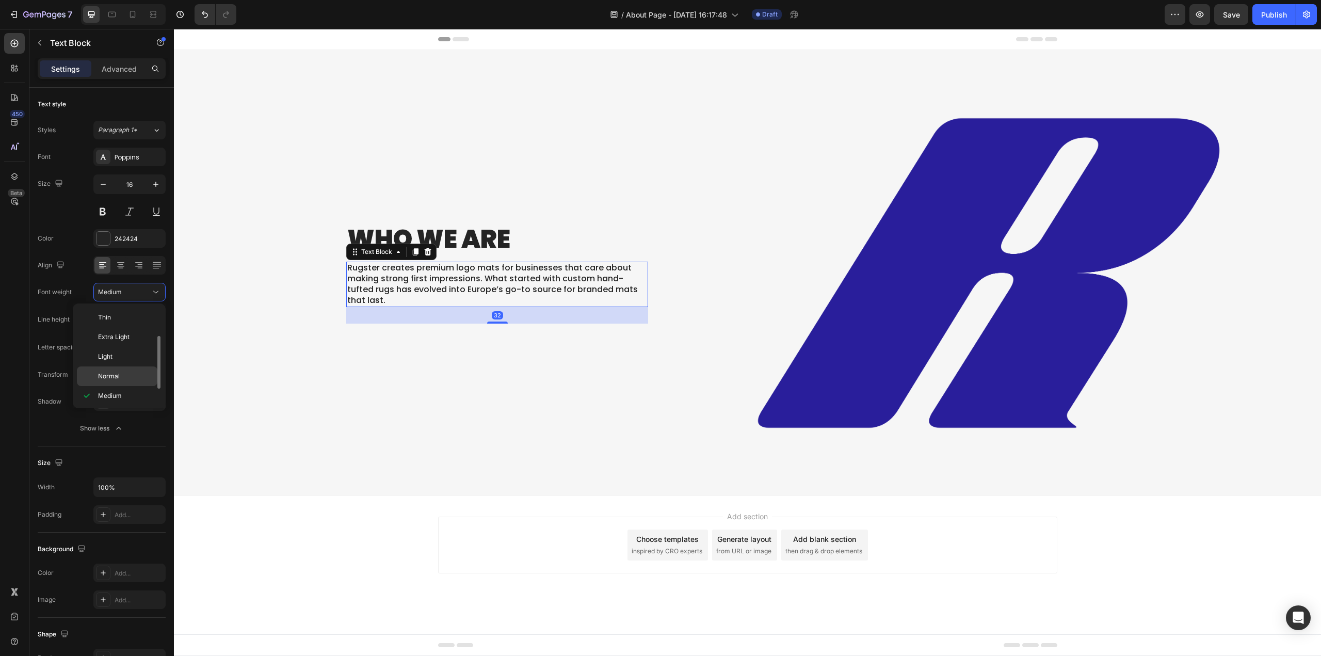
scroll to position [19, 0]
click at [121, 361] on p "Normal" at bounding box center [125, 357] width 55 height 9
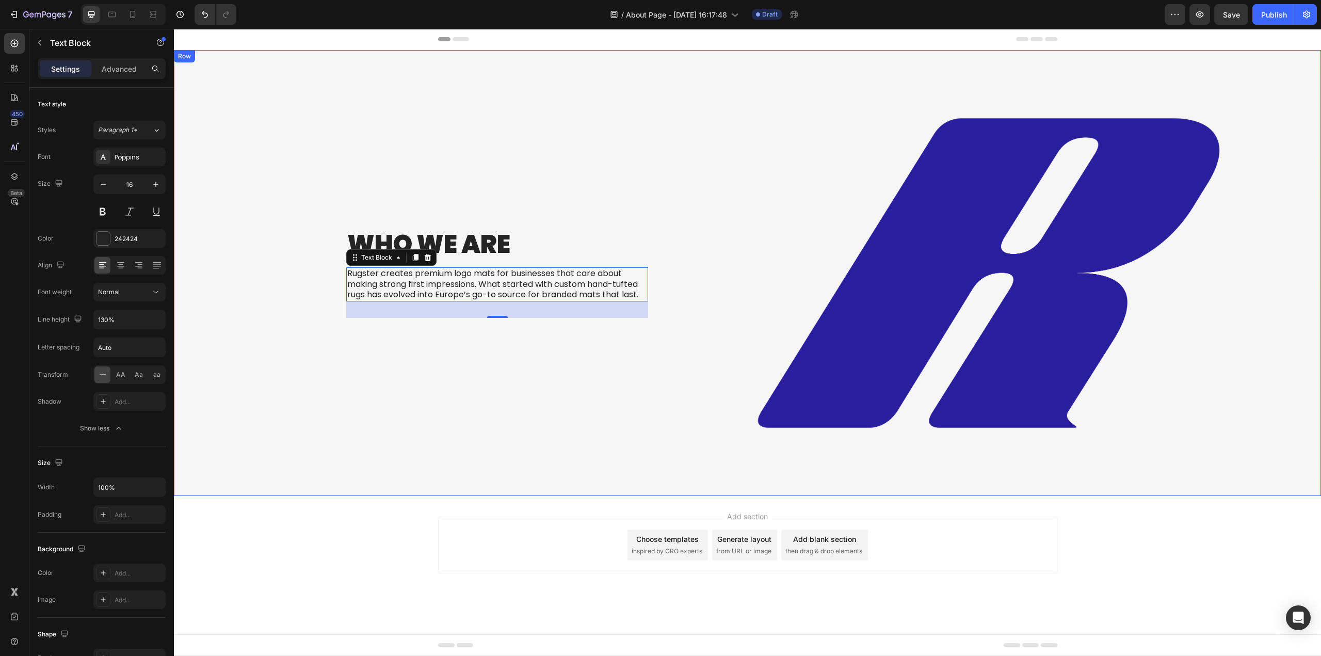
click at [458, 492] on div "Who We Are Heading Rugster creates premium logo mats for businesses that care a…" at bounding box center [419, 273] width 475 height 446
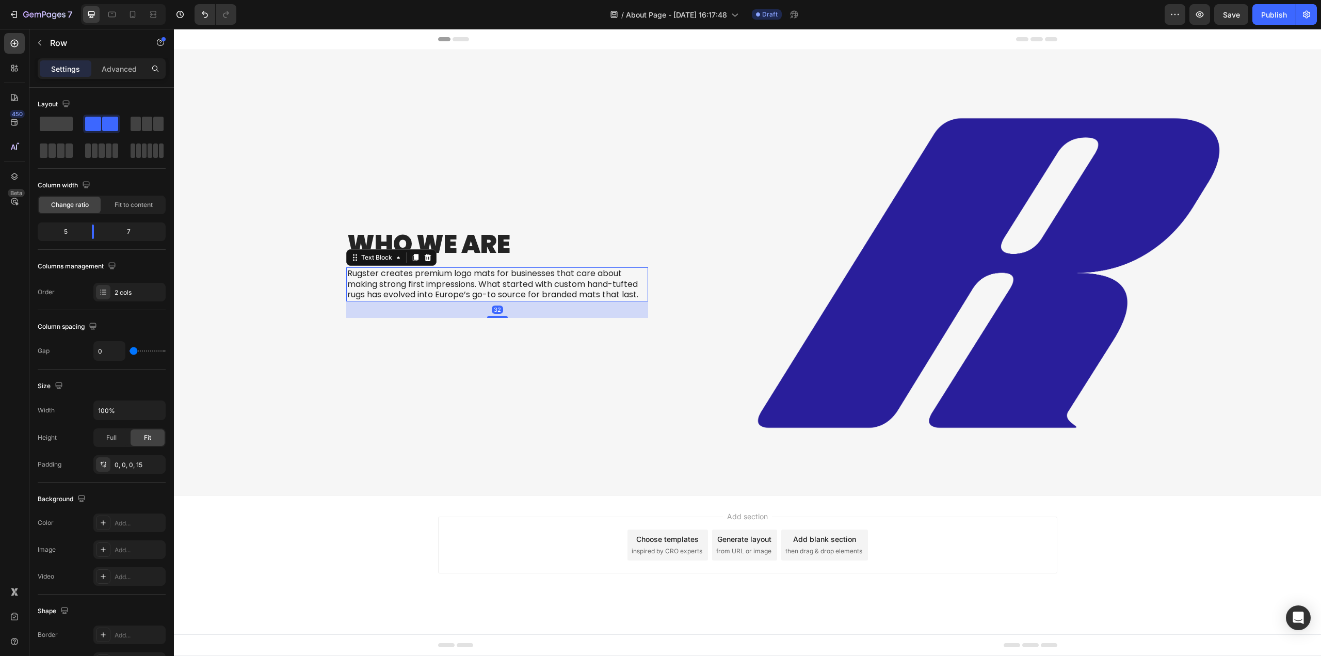
click at [389, 297] on p "Rugster creates premium logo mats for businesses that care about making strong …" at bounding box center [497, 284] width 300 height 32
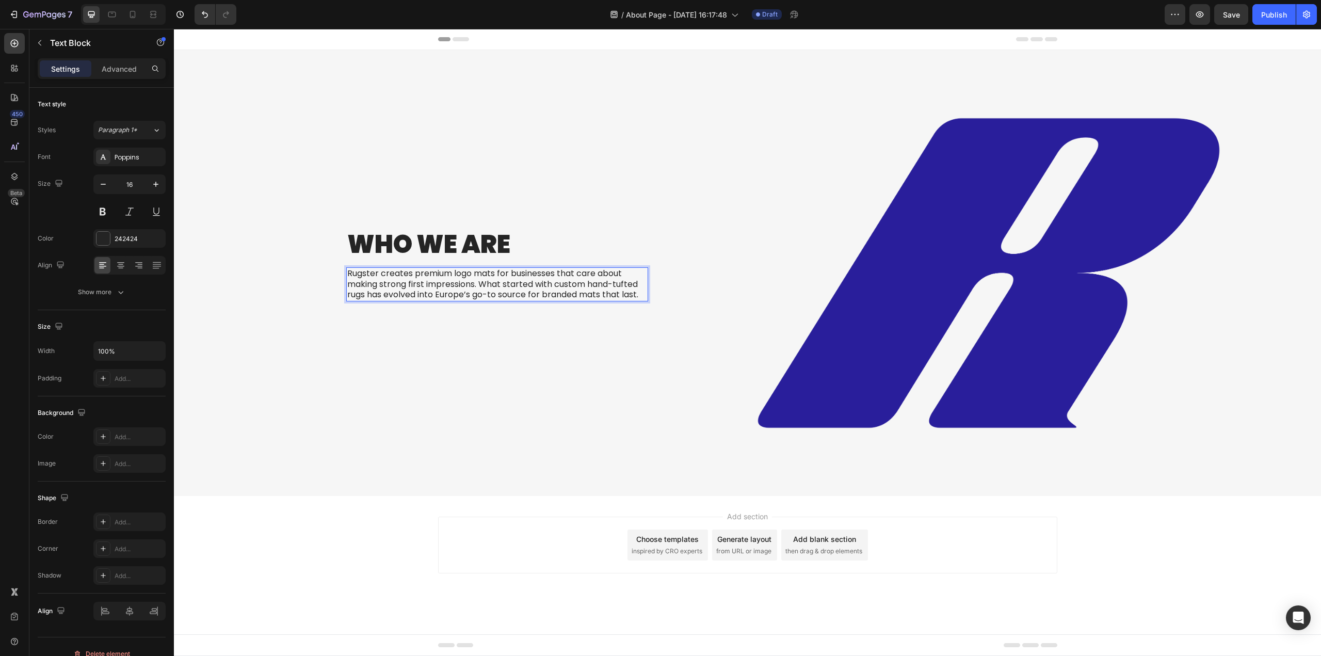
click at [374, 296] on p "Rugster creates premium logo mats for businesses that care about making strong …" at bounding box center [497, 284] width 300 height 32
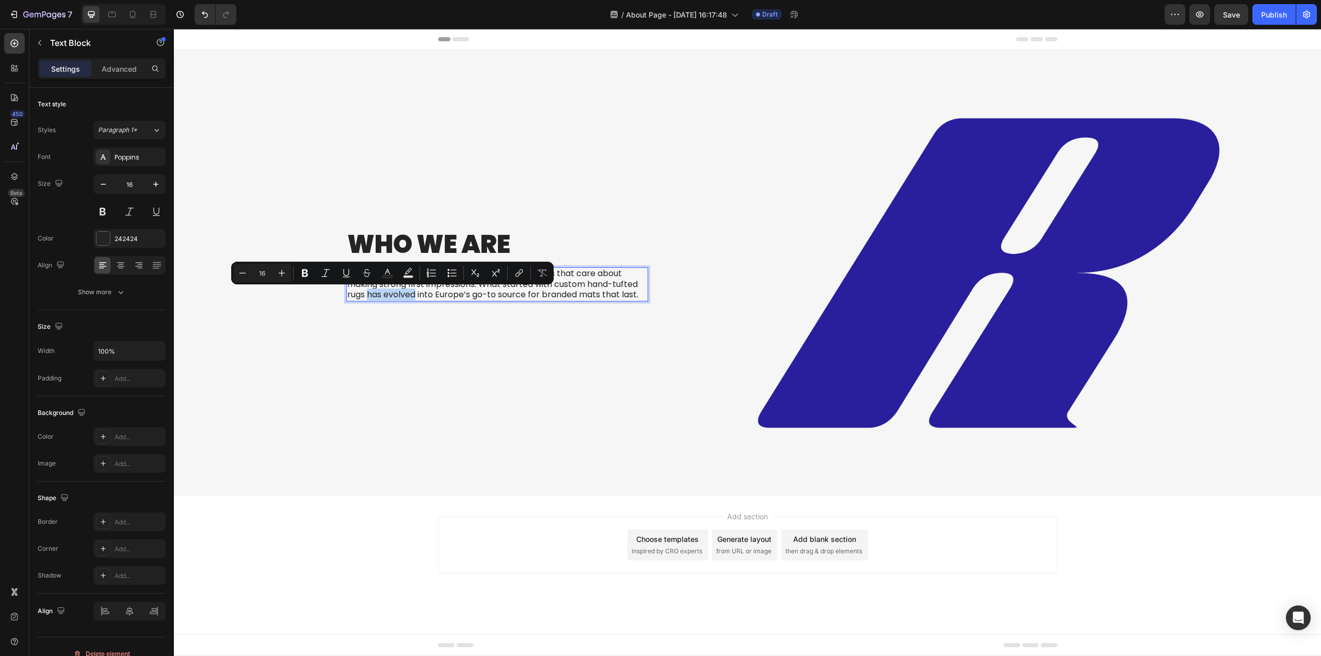
drag, startPoint x: 368, startPoint y: 294, endPoint x: 416, endPoint y: 292, distance: 48.0
click at [416, 292] on p "Rugster creates premium logo mats for businesses that care about making strong …" at bounding box center [497, 284] width 300 height 32
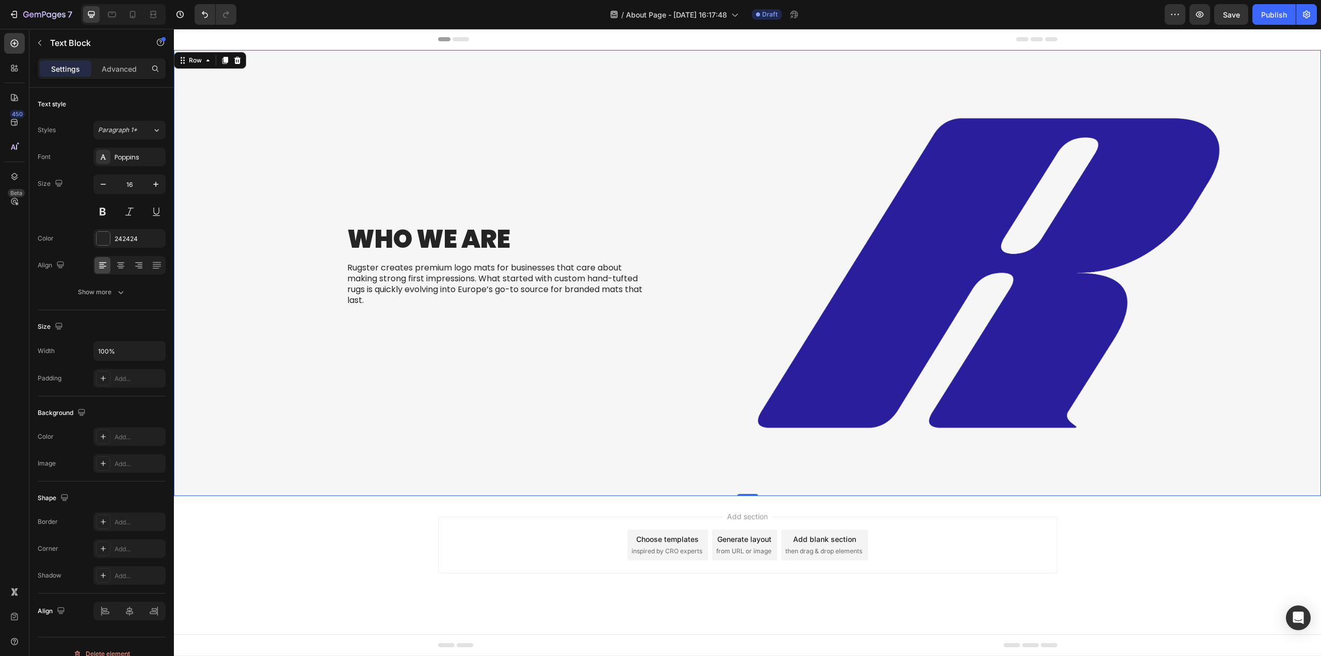
click at [538, 380] on div "Who We Are Heading Rugster creates premium logo mats for businesses that care a…" at bounding box center [419, 273] width 475 height 446
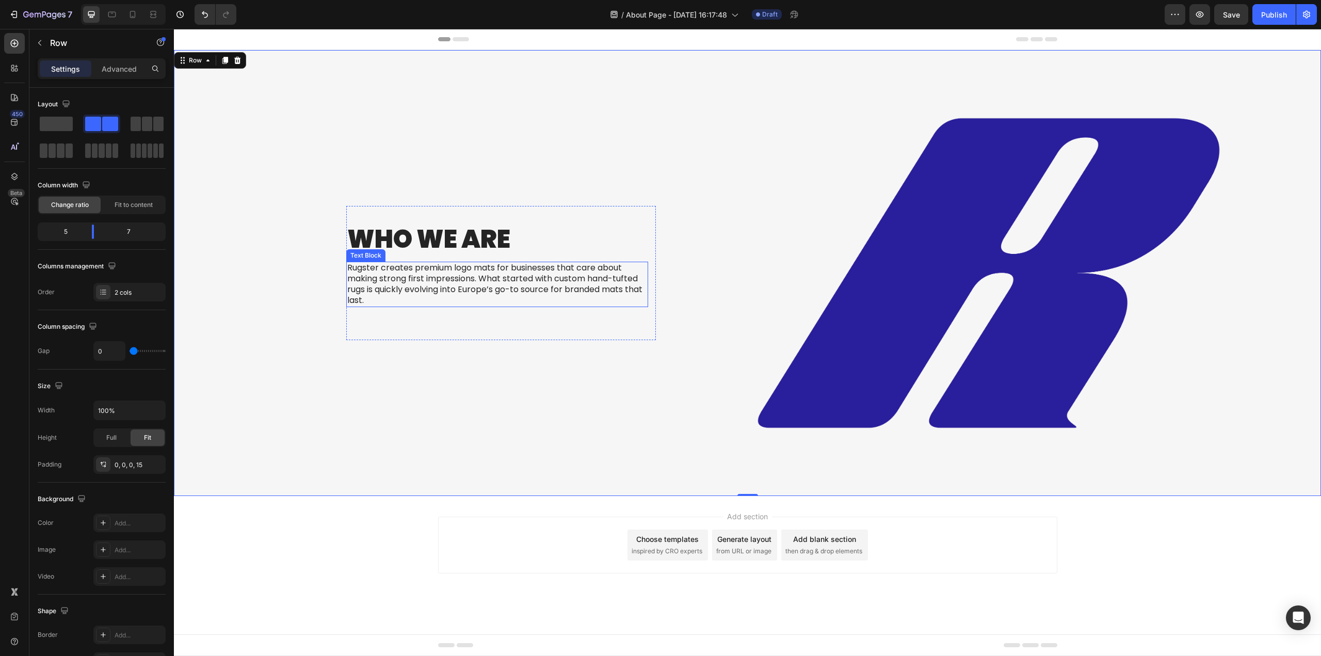
click at [531, 289] on p "Rugster creates premium logo mats for businesses that care about making strong …" at bounding box center [497, 284] width 300 height 43
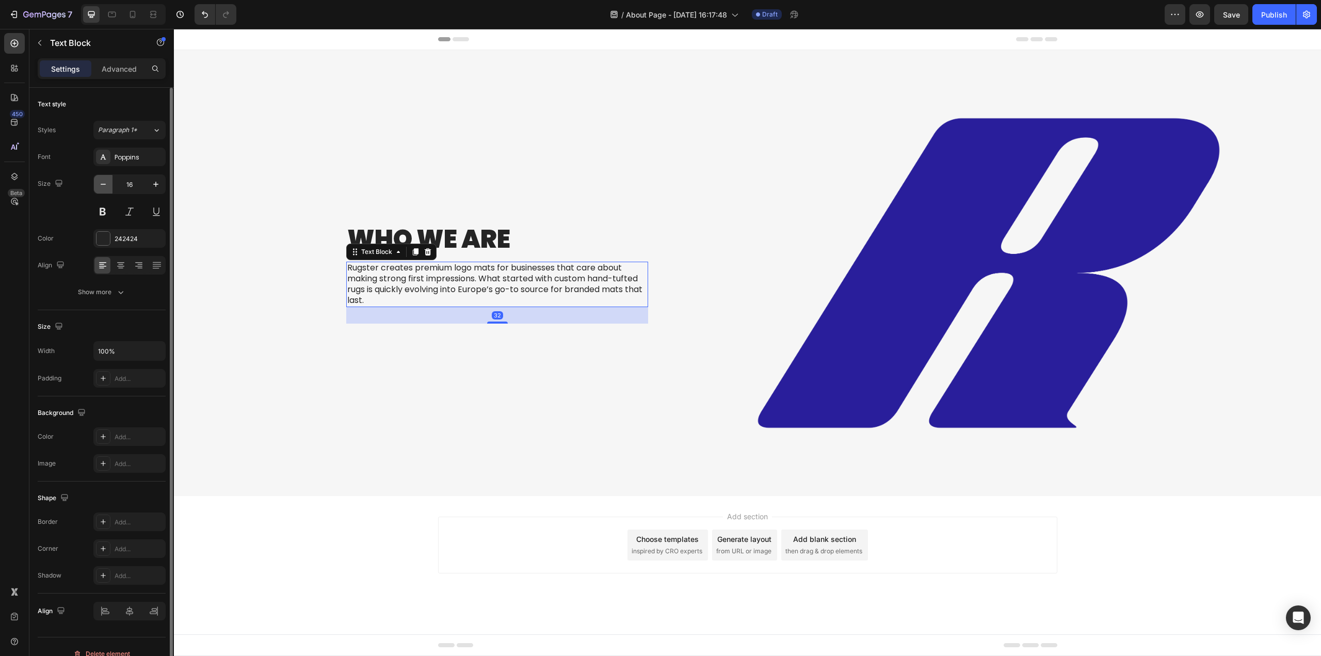
click at [105, 185] on icon "button" at bounding box center [103, 184] width 10 height 10
type input "15"
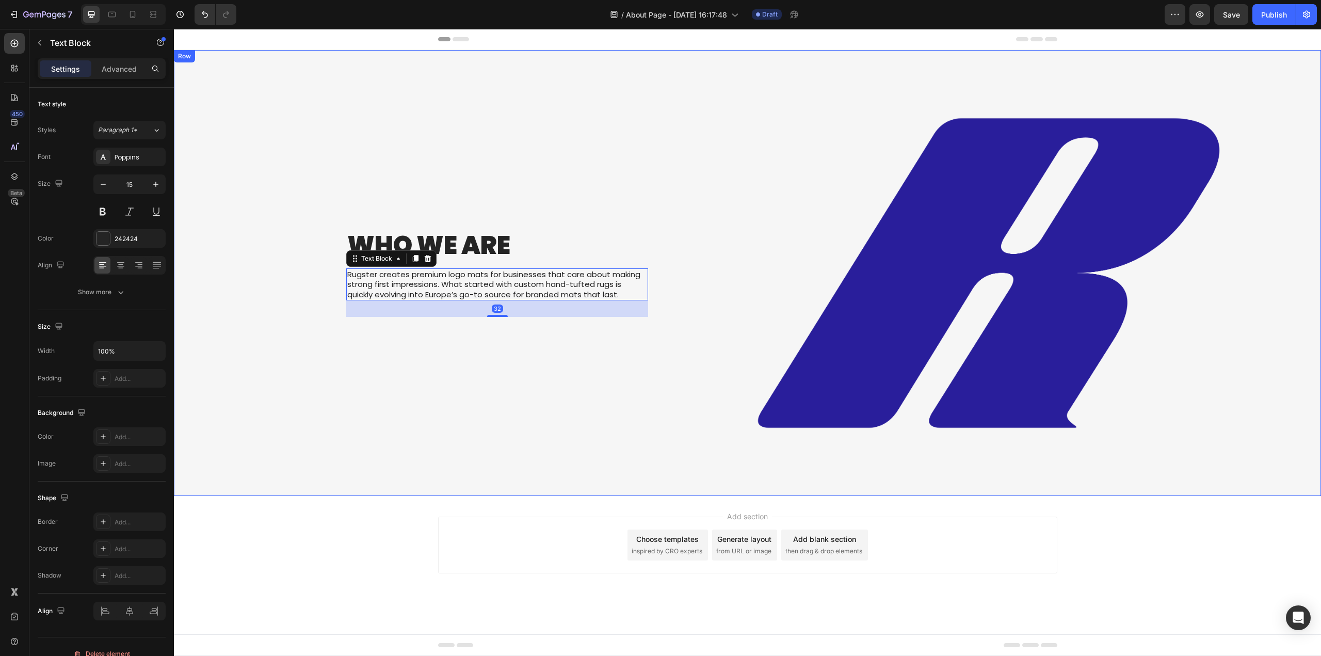
click at [394, 447] on div "Who We Are Heading Rugster creates premium logo mats for businesses that care a…" at bounding box center [419, 273] width 475 height 446
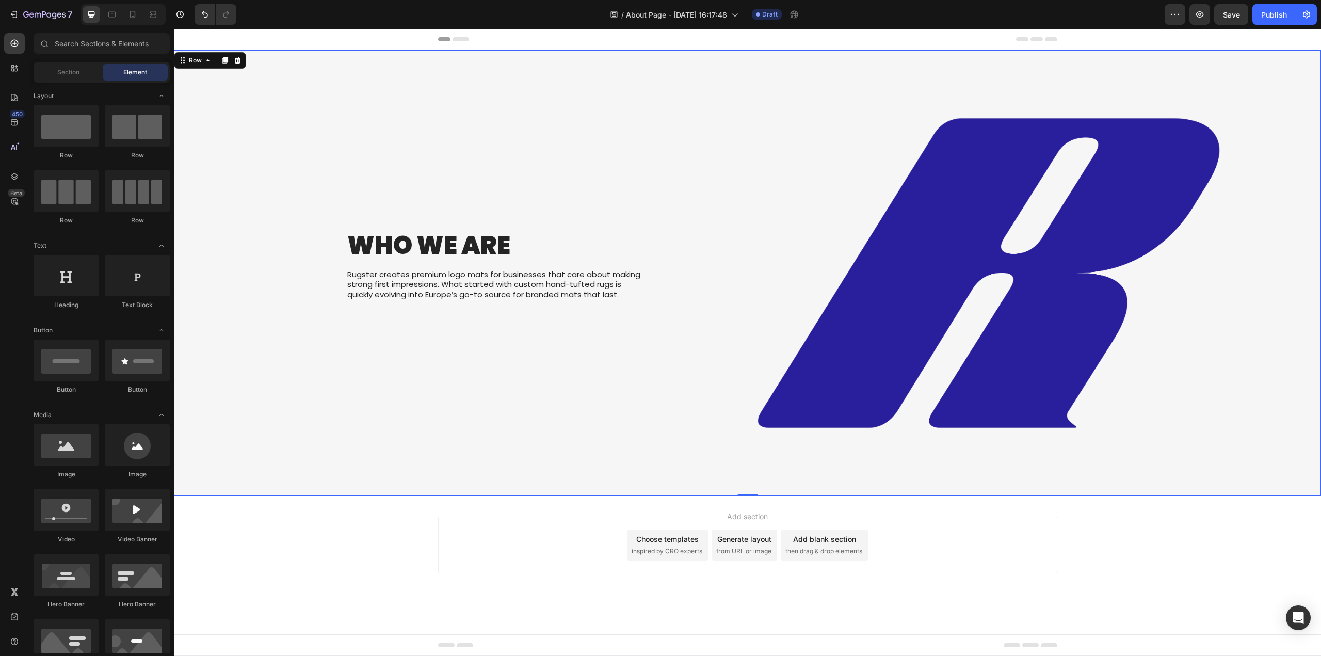
click at [400, 553] on div "Add section Choose templates inspired by CRO experts Generate layout from URL o…" at bounding box center [747, 559] width 1147 height 127
click at [507, 246] on p "Who We Are" at bounding box center [497, 246] width 300 height 32
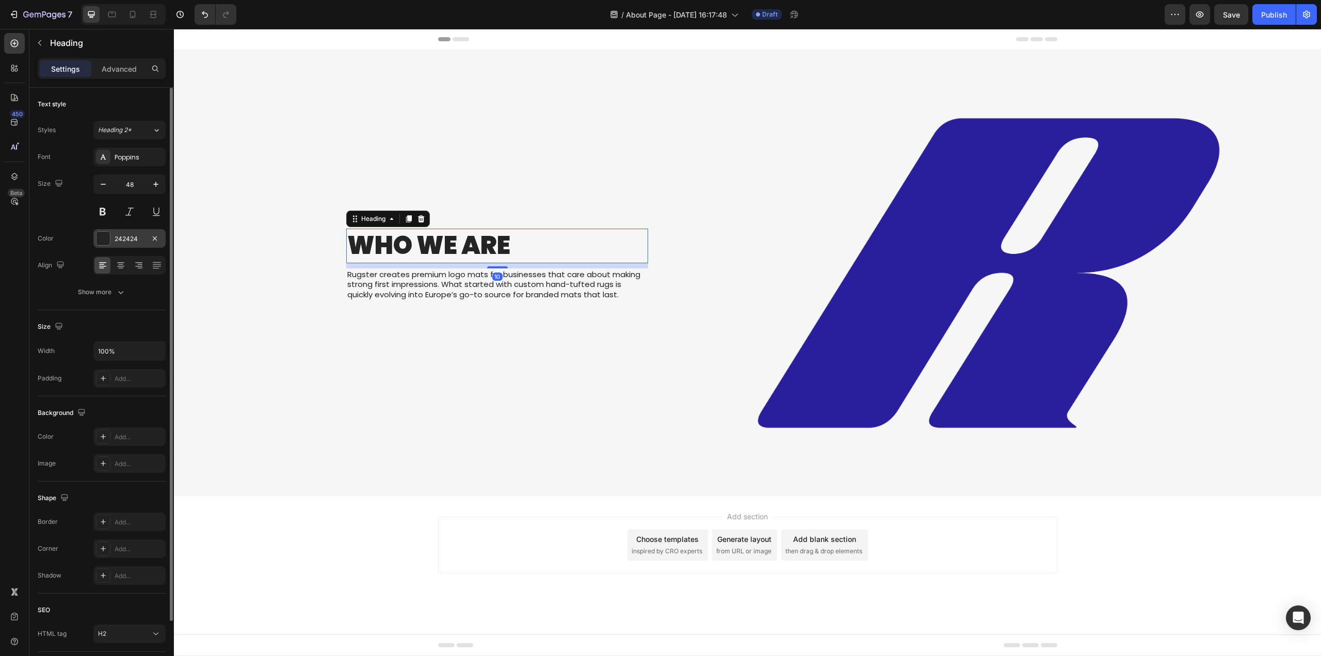
click at [124, 241] on div "242424" at bounding box center [130, 238] width 30 height 9
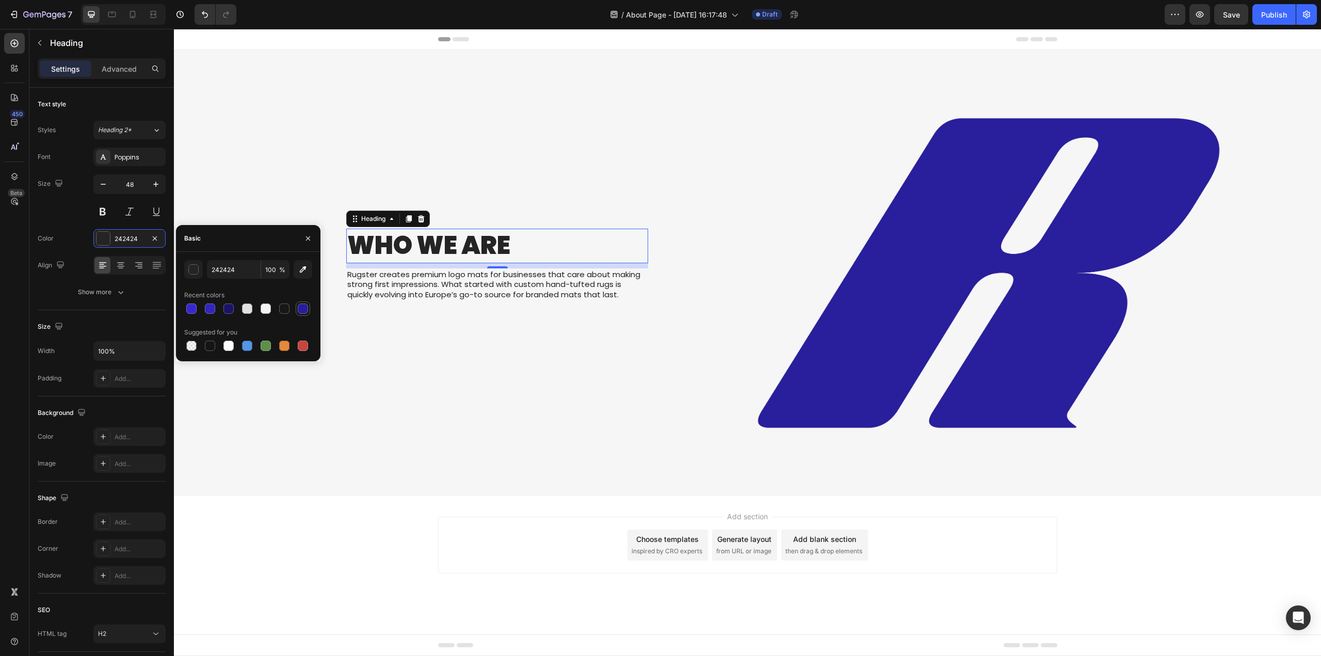
click at [302, 308] on div at bounding box center [303, 308] width 10 height 10
type input "291E99"
click at [491, 284] on p "Rugster creates premium logo mats for businesses that care about making strong …" at bounding box center [497, 284] width 300 height 30
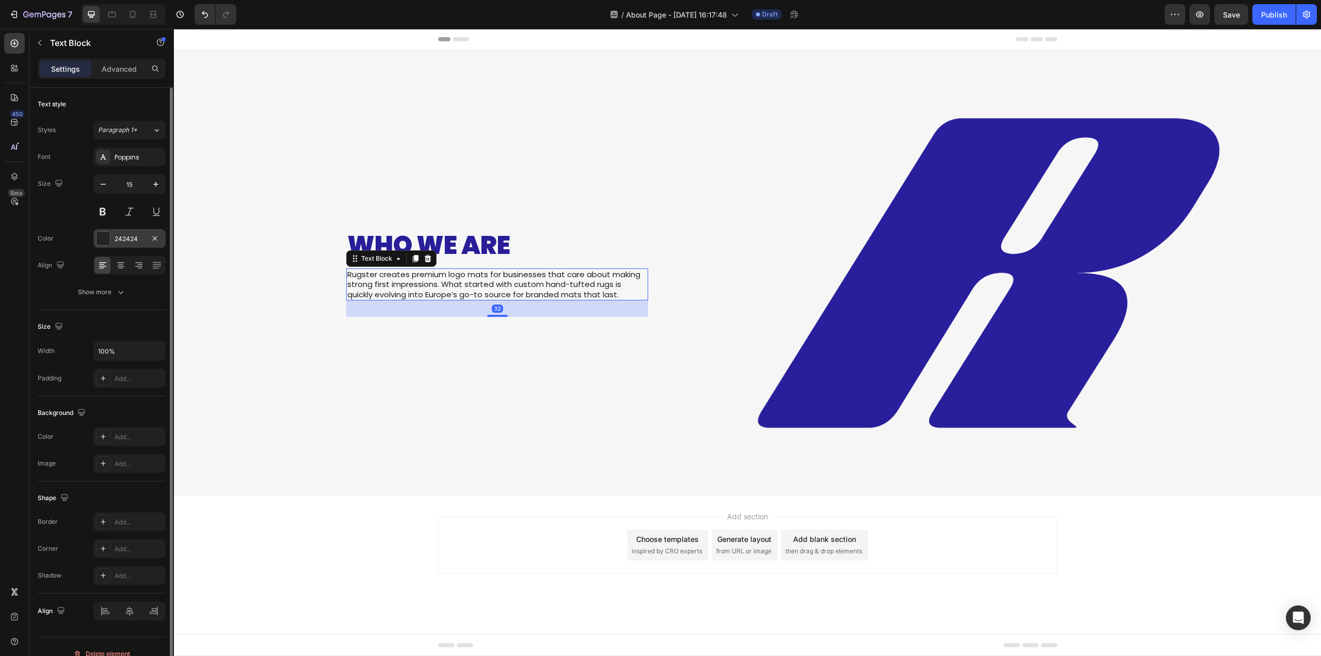
click at [120, 242] on div "242424" at bounding box center [130, 238] width 30 height 9
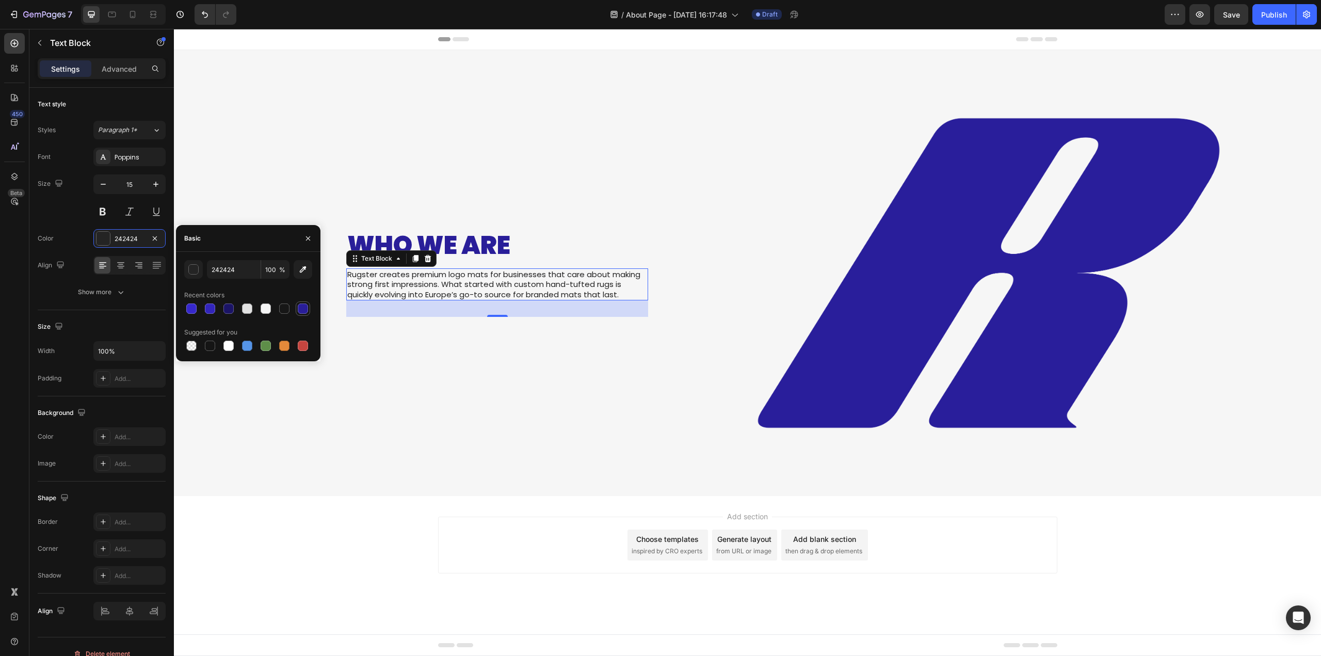
click at [300, 312] on div at bounding box center [303, 308] width 10 height 10
type input "291E99"
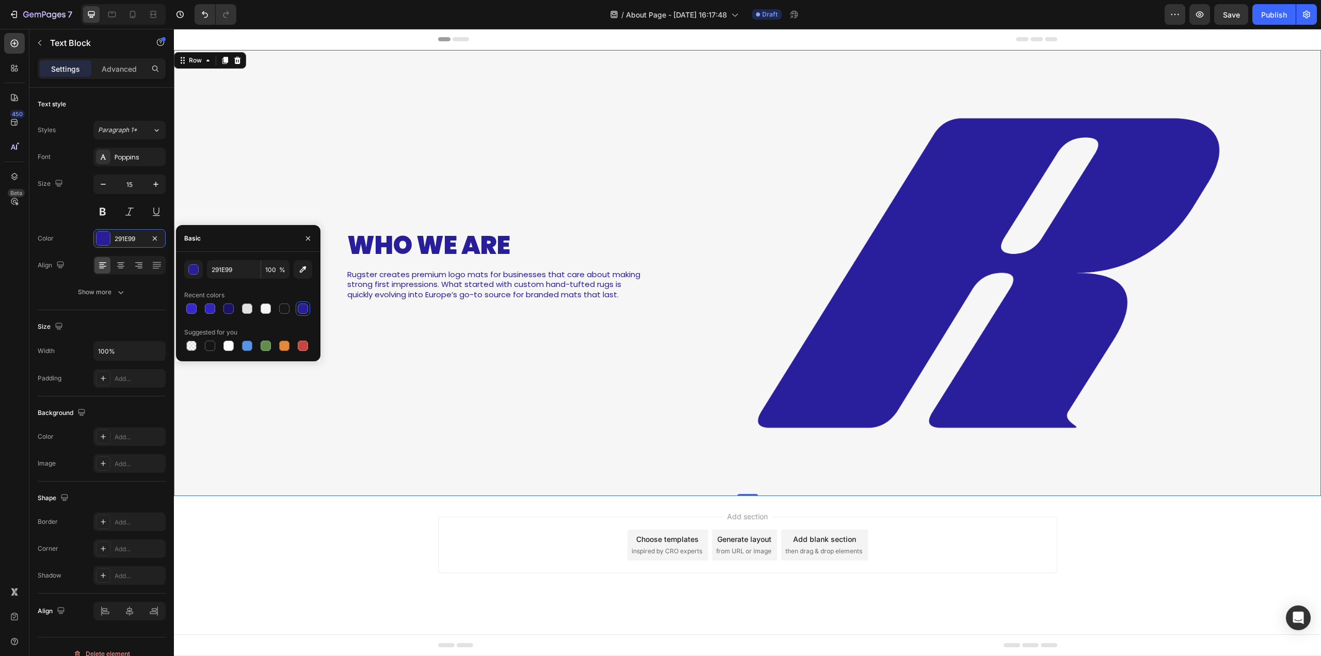
click at [430, 480] on div "Who We Are Heading Rugster creates premium logo mats for businesses that care a…" at bounding box center [419, 273] width 475 height 446
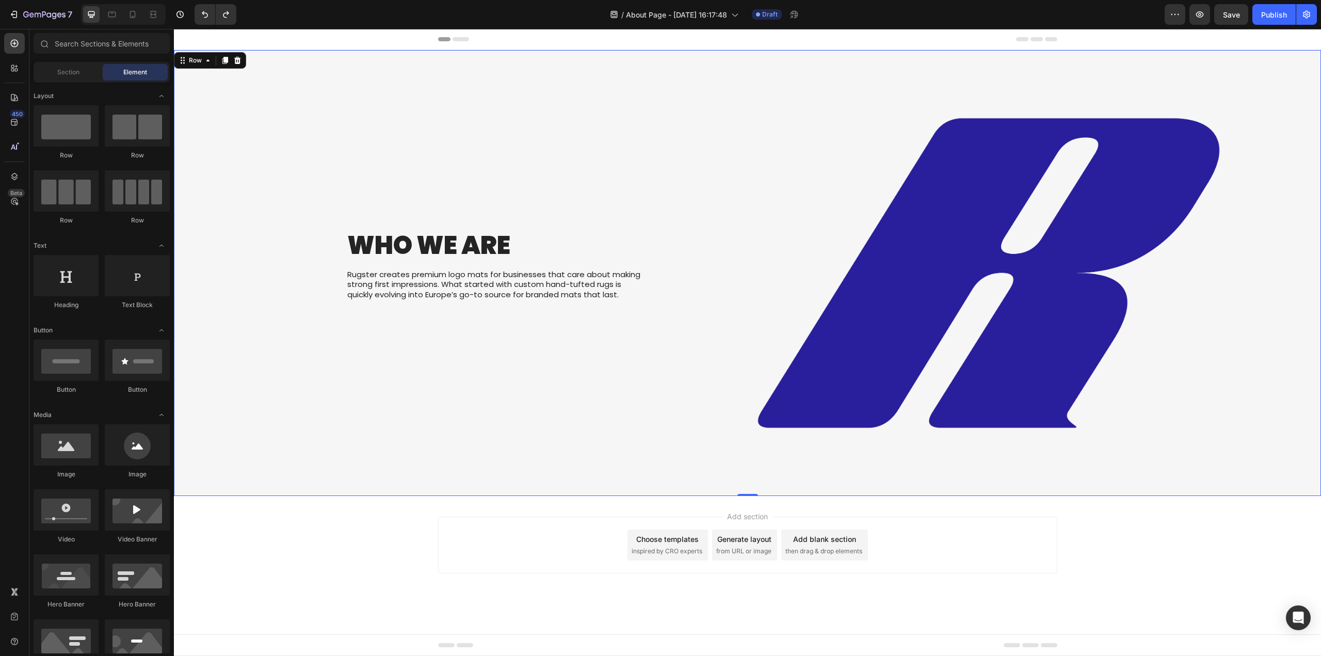
click at [445, 544] on div "Add section Choose templates inspired by CRO experts Generate layout from URL o…" at bounding box center [747, 544] width 619 height 57
drag, startPoint x: 171, startPoint y: 193, endPoint x: 109, endPoint y: 136, distance: 84.7
click at [109, 136] on div at bounding box center [137, 125] width 65 height 41
click at [833, 547] on span "then drag & drop elements" at bounding box center [823, 550] width 77 height 9
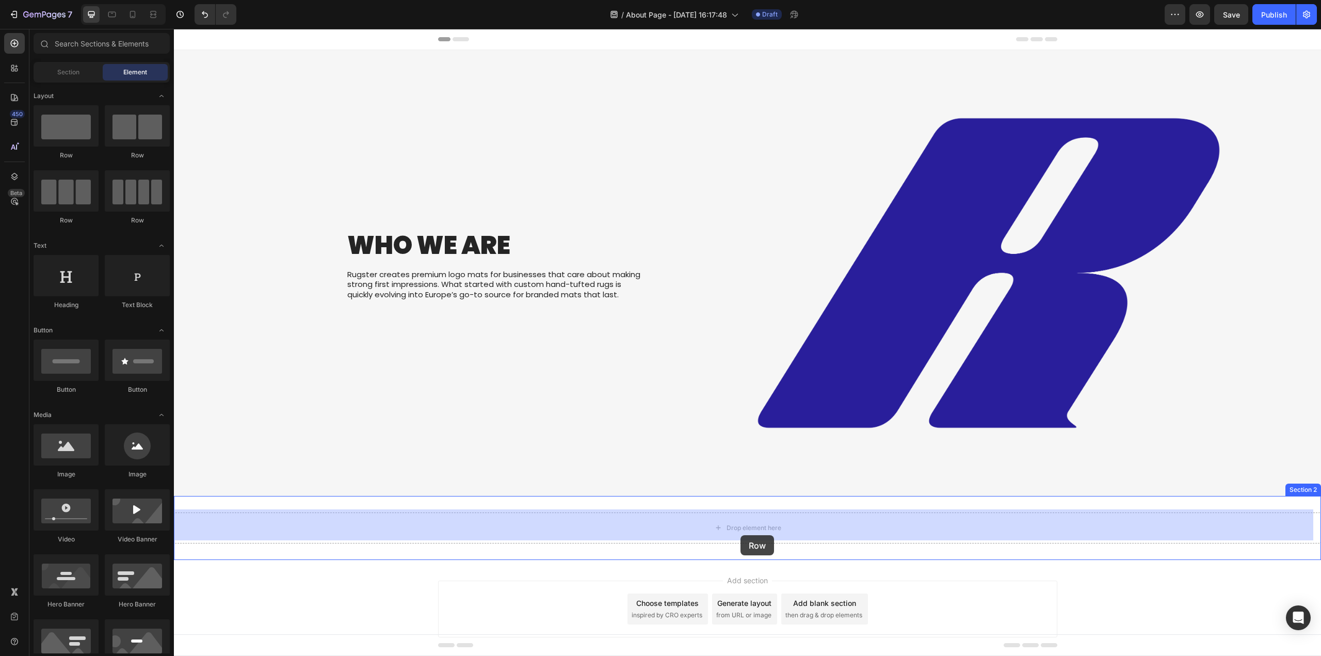
drag, startPoint x: 322, startPoint y: 174, endPoint x: 734, endPoint y: 552, distance: 558.9
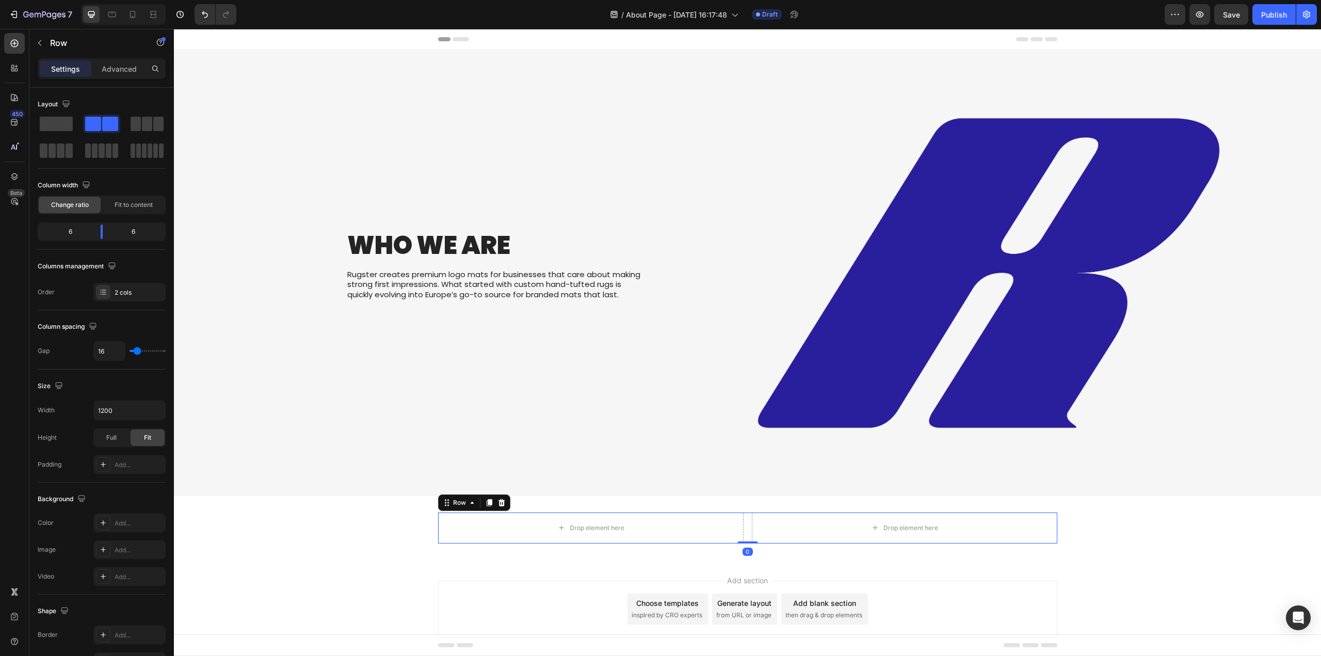
click at [745, 524] on div "Drop element here Drop element here Row 0" at bounding box center [747, 527] width 619 height 31
click at [32, 42] on button "button" at bounding box center [39, 43] width 17 height 17
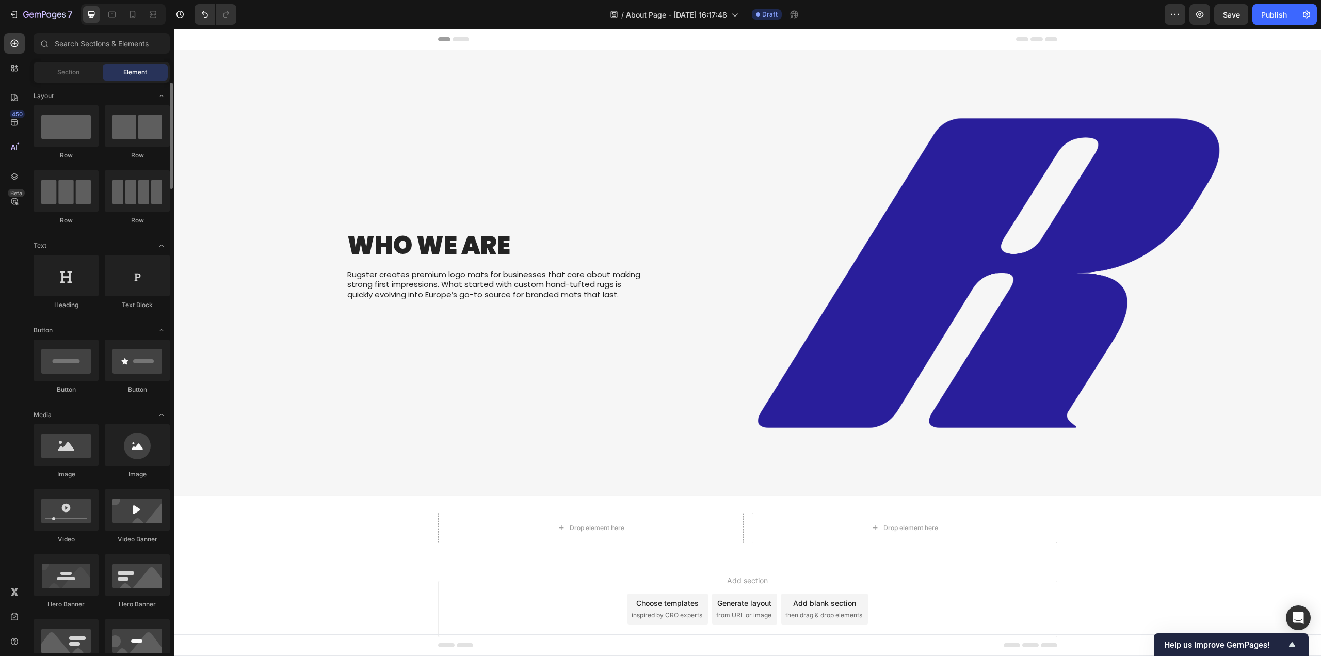
scroll to position [52, 0]
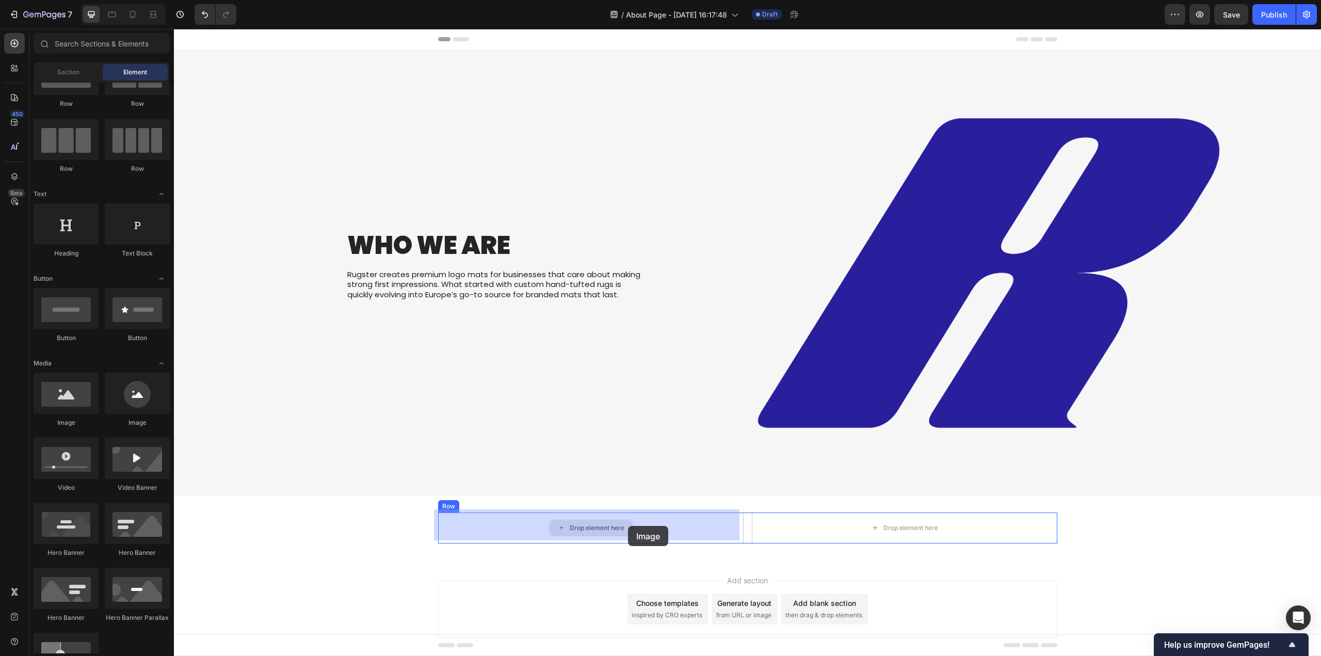
drag, startPoint x: 268, startPoint y: 446, endPoint x: 628, endPoint y: 526, distance: 368.3
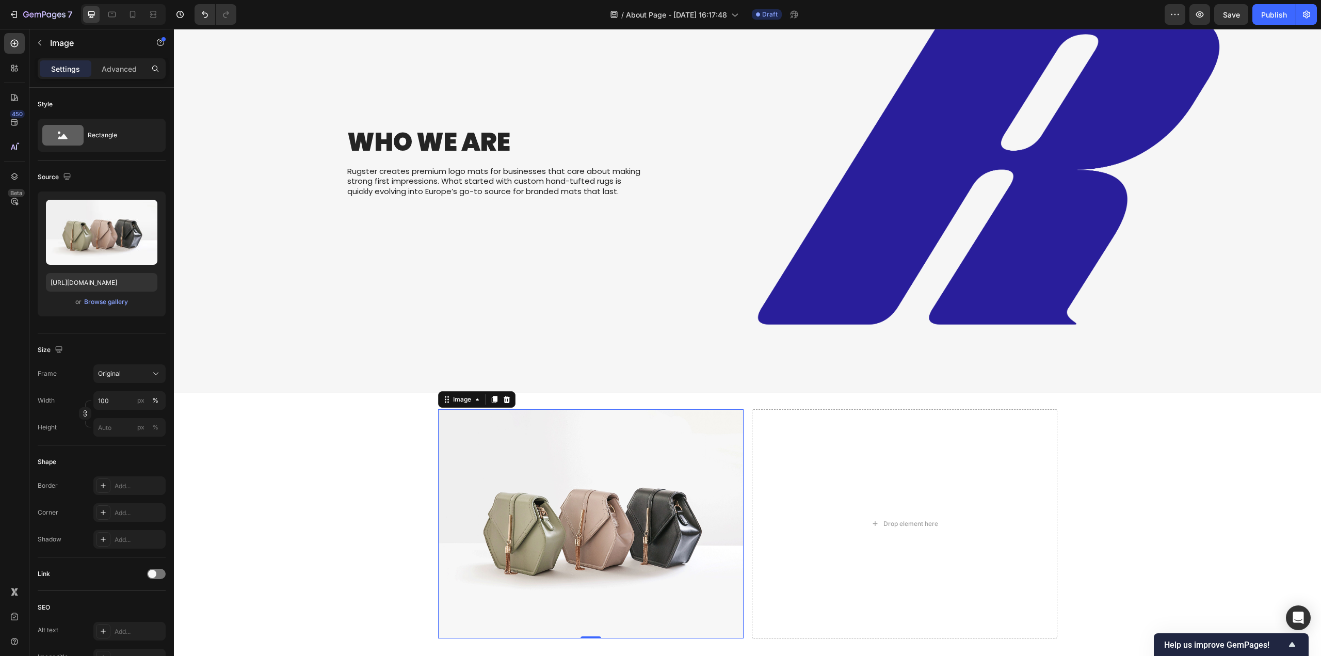
scroll to position [206, 0]
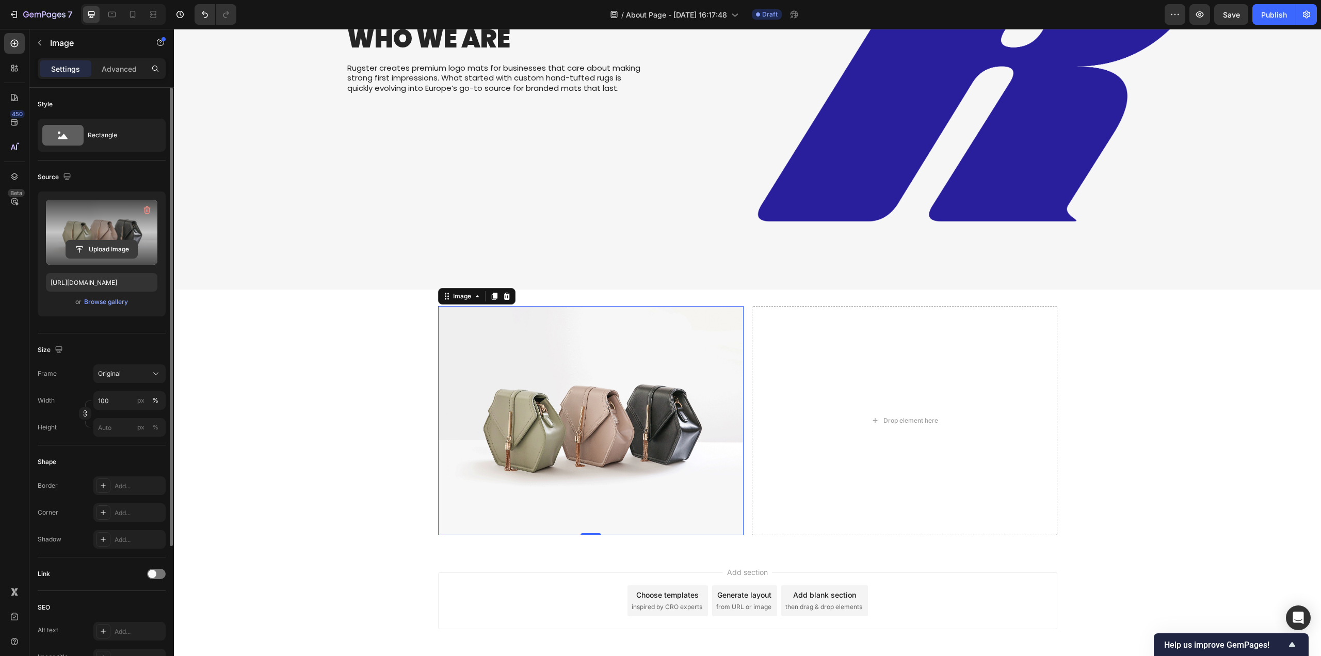
click at [97, 251] on input "file" at bounding box center [101, 249] width 71 height 18
type input "https://cdn.shopify.com/s/files/1/0844/7908/2840/files/gempages_550200365904036…"
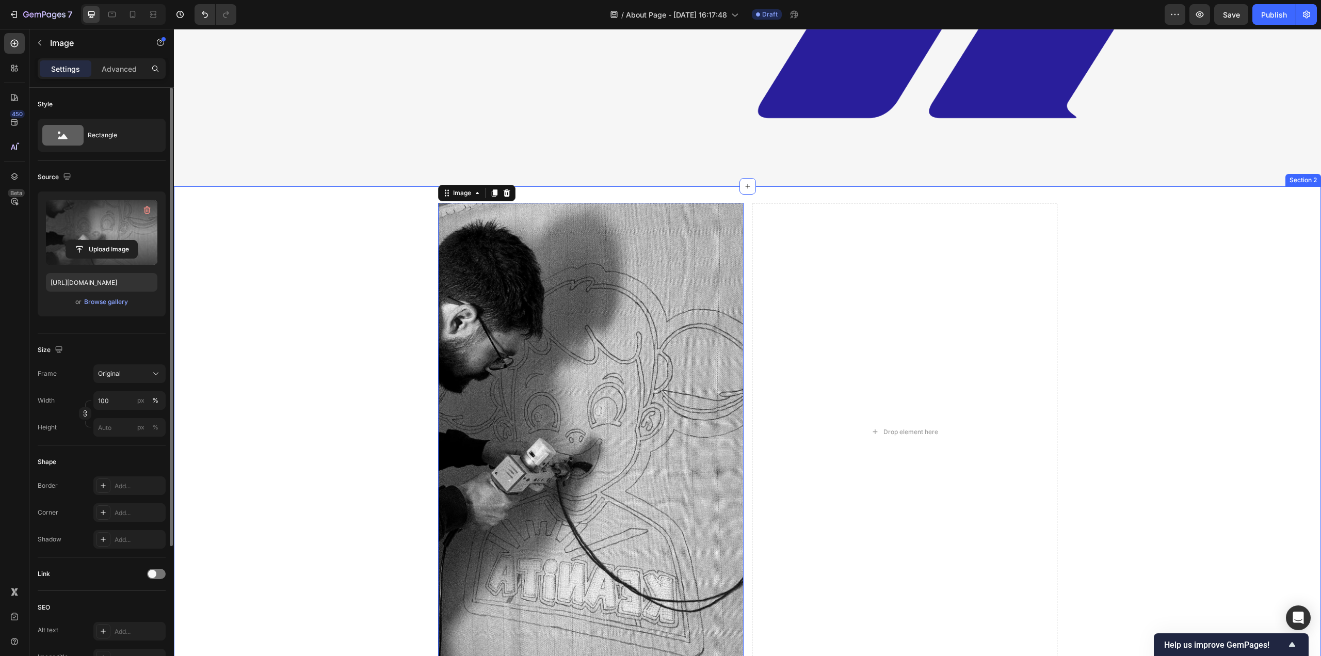
scroll to position [413, 0]
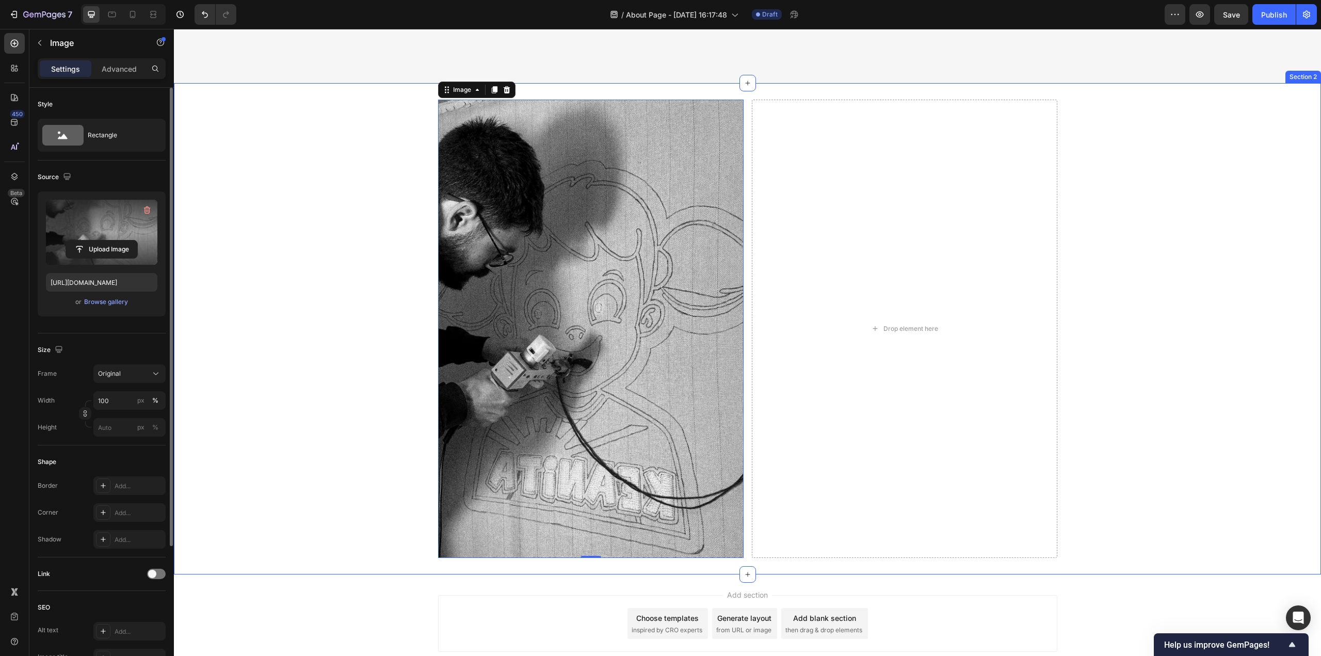
click at [365, 429] on div "Image 0 Drop element here Row" at bounding box center [747, 329] width 1147 height 458
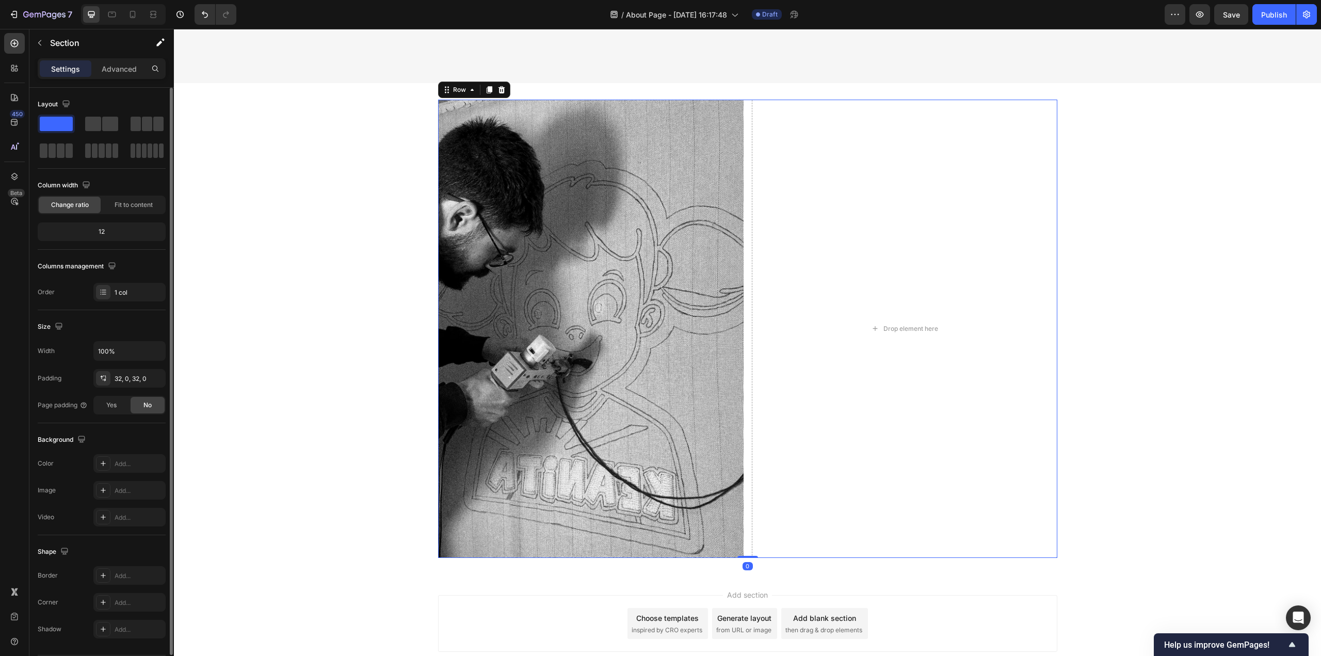
click at [746, 365] on div "Image Drop element here Row 0" at bounding box center [747, 329] width 619 height 458
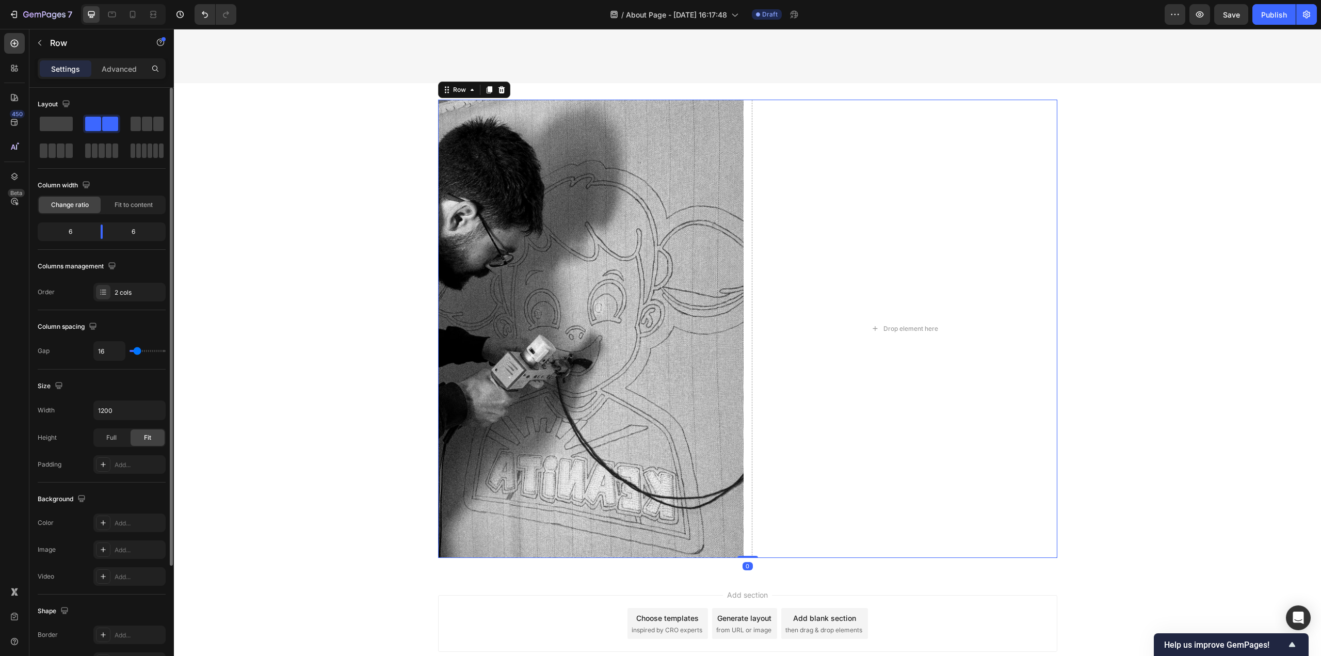
type input "13"
type input "11"
type input "9"
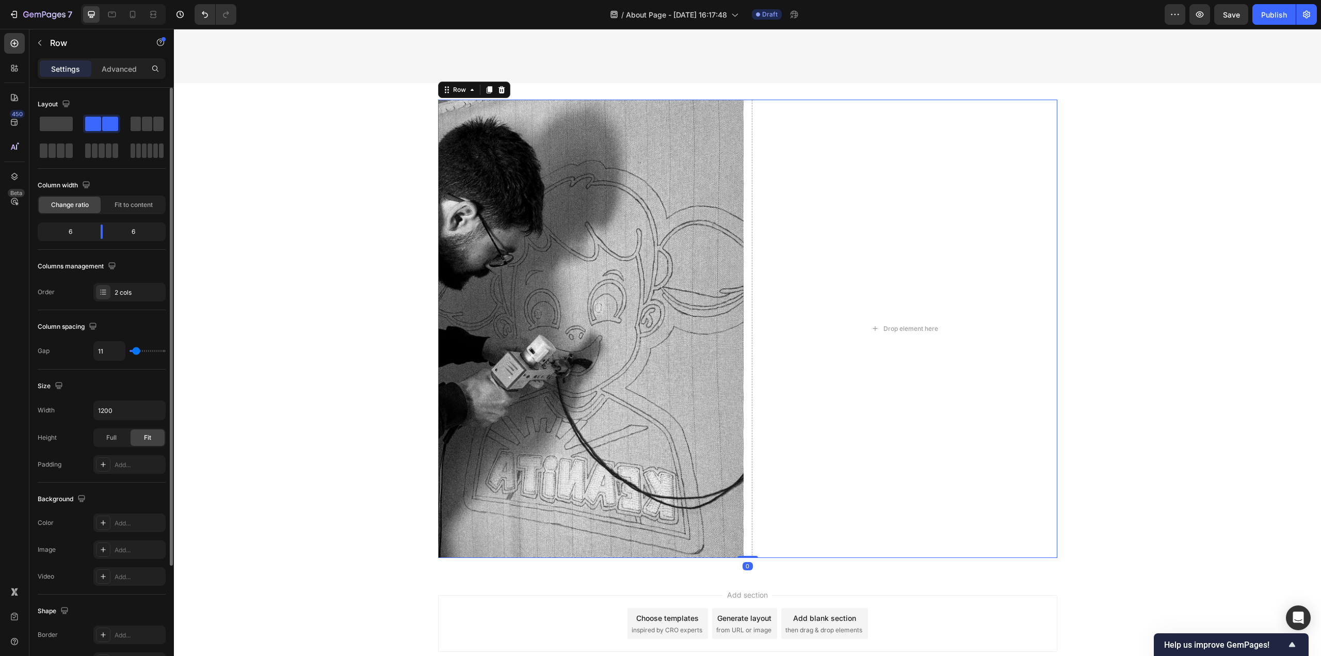
type input "9"
type input "4"
type input "0"
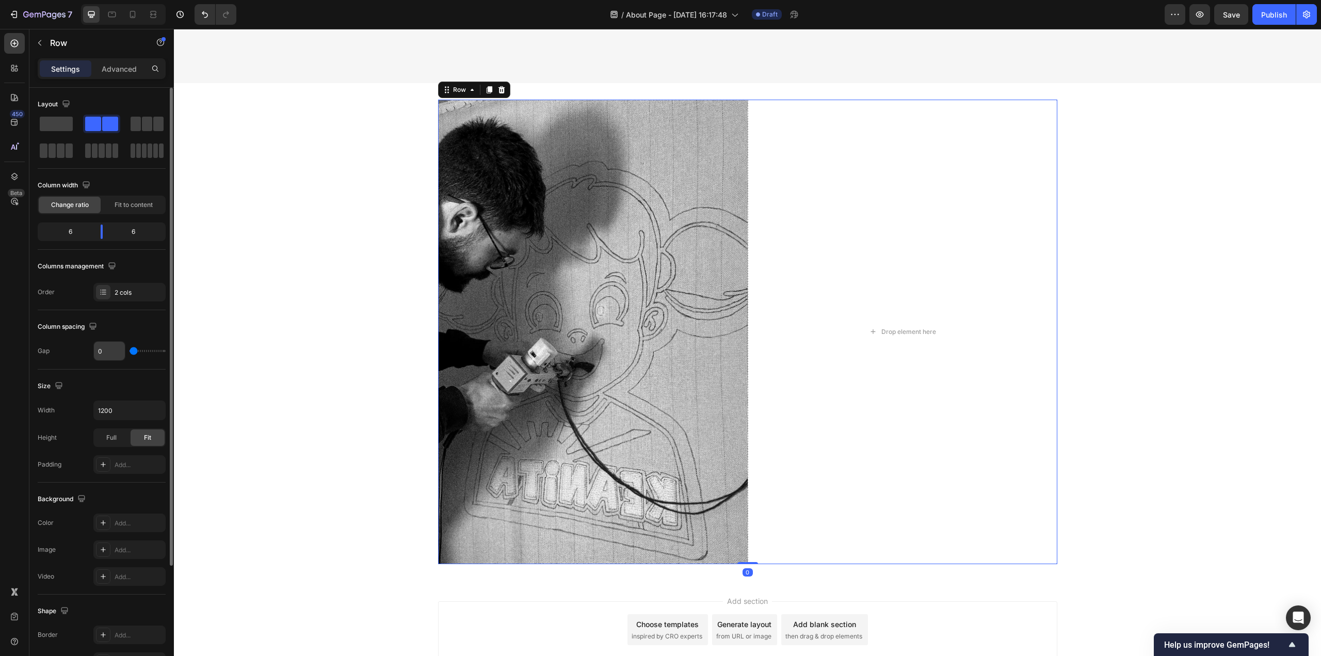
drag, startPoint x: 137, startPoint y: 354, endPoint x: 94, endPoint y: 347, distance: 43.4
type input "0"
click at [129, 350] on input "range" at bounding box center [147, 351] width 36 height 2
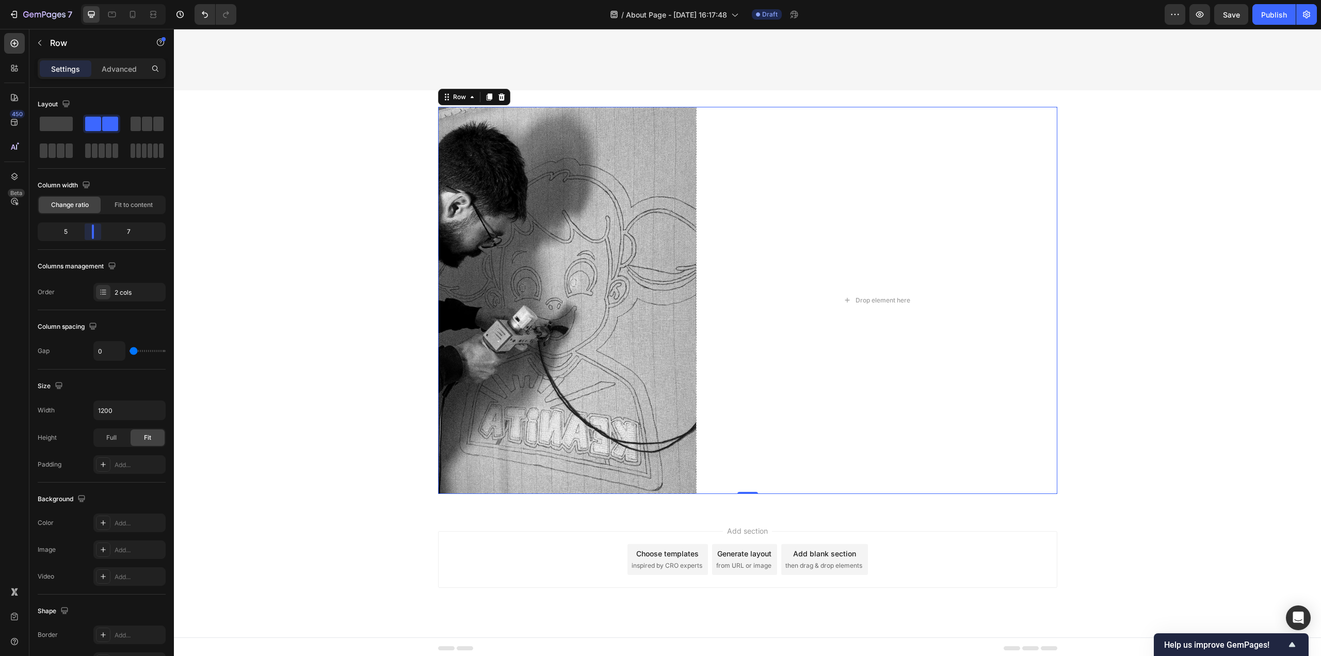
drag, startPoint x: 103, startPoint y: 235, endPoint x: 91, endPoint y: 235, distance: 11.9
click at [91, 0] on body "7 Version history / About Page - Sep 28, 16:17:48 Draft Preview Save Publish 45…" at bounding box center [660, 0] width 1321 height 0
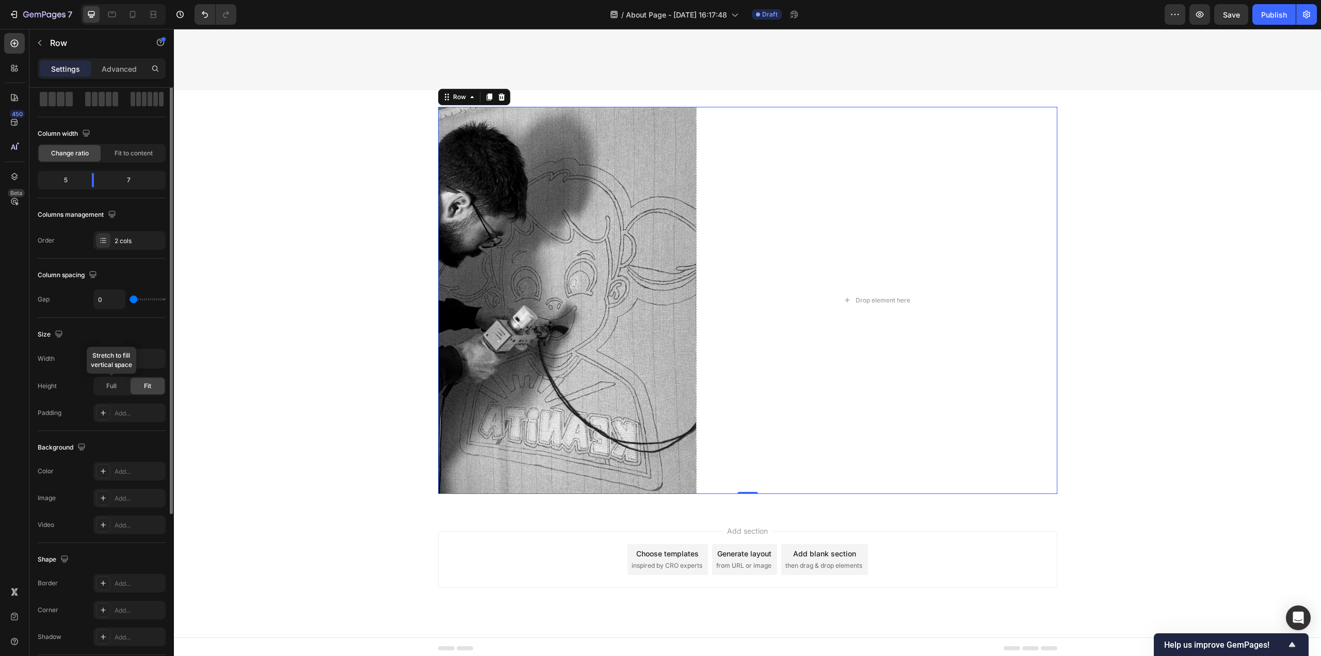
scroll to position [103, 0]
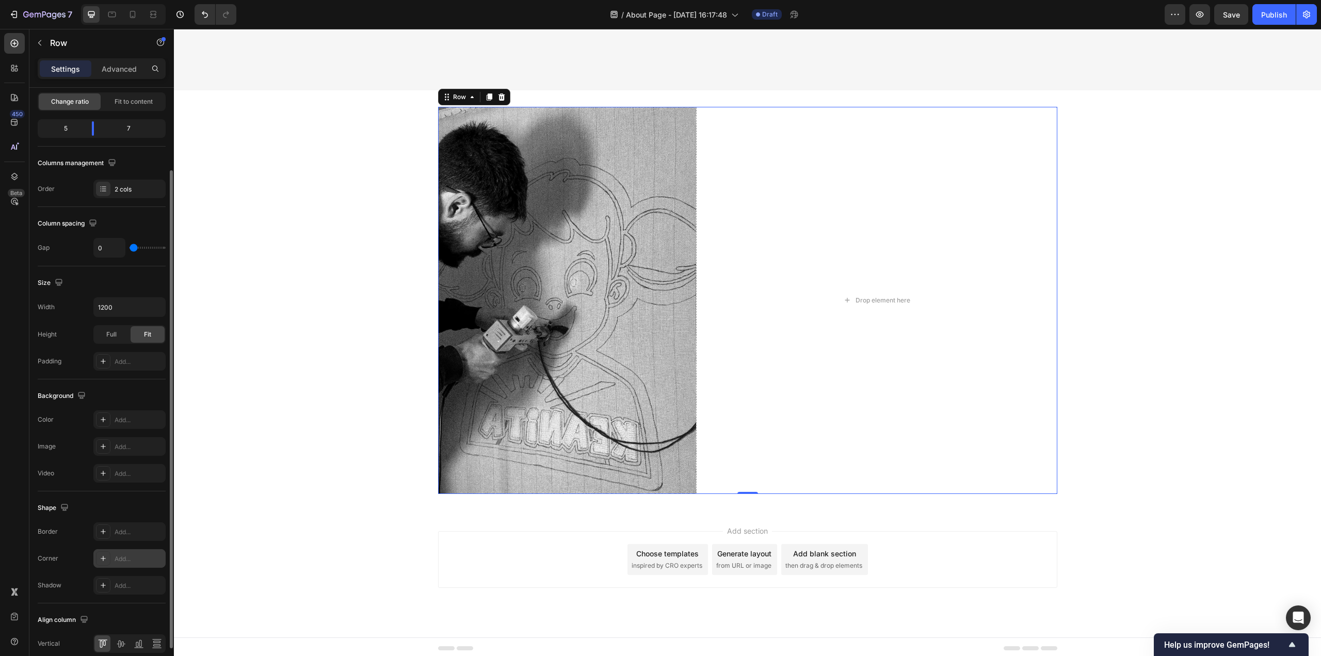
click at [117, 556] on div "Add..." at bounding box center [139, 558] width 48 height 9
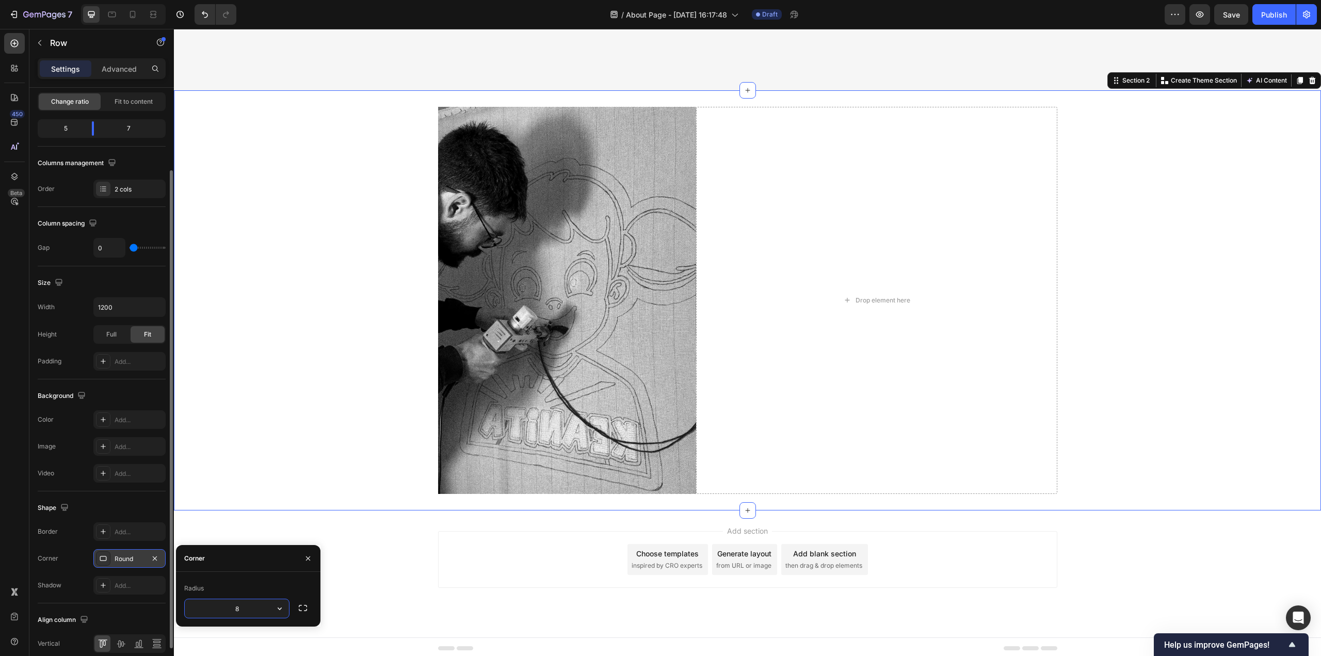
click at [264, 476] on div "Image Drop element here Row" at bounding box center [747, 300] width 1147 height 387
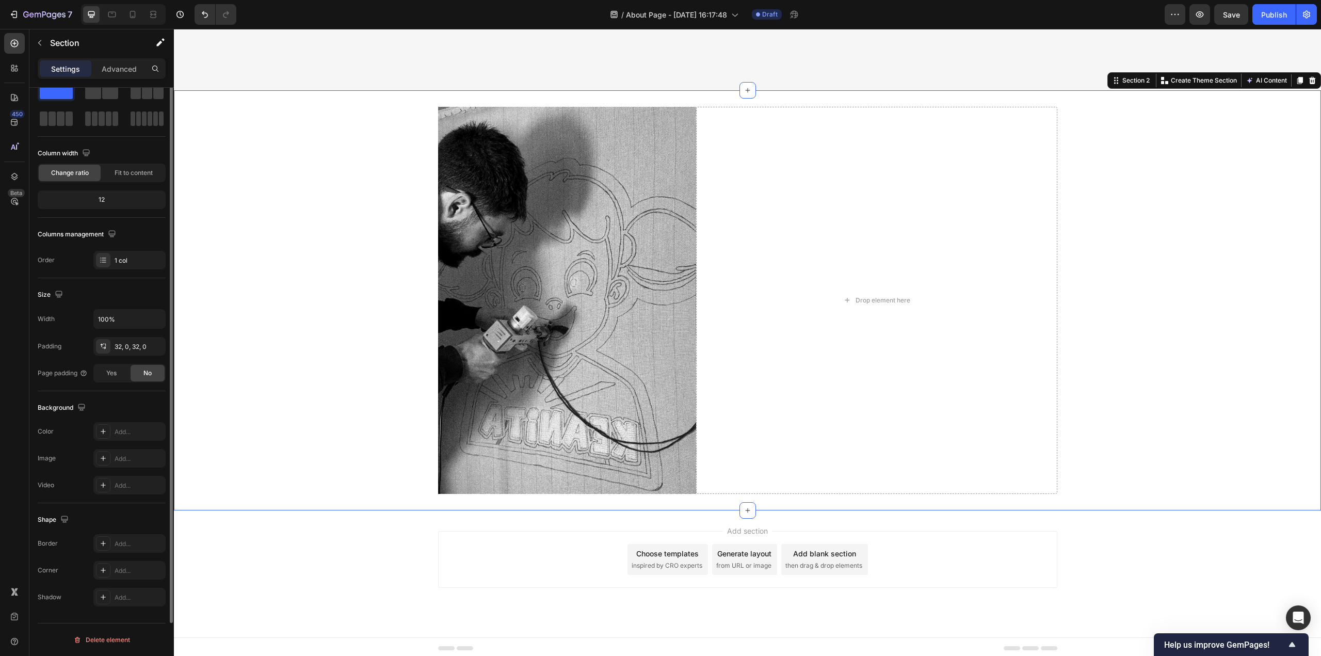
scroll to position [0, 0]
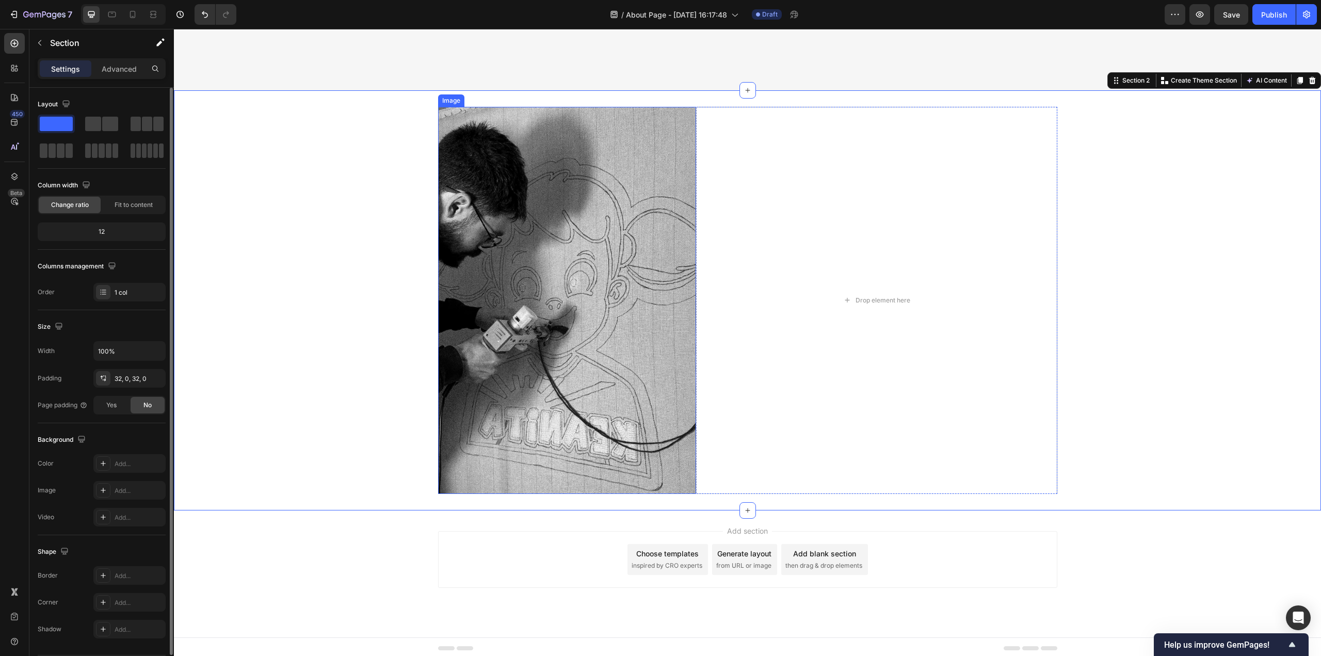
click at [514, 386] on img at bounding box center [567, 300] width 258 height 387
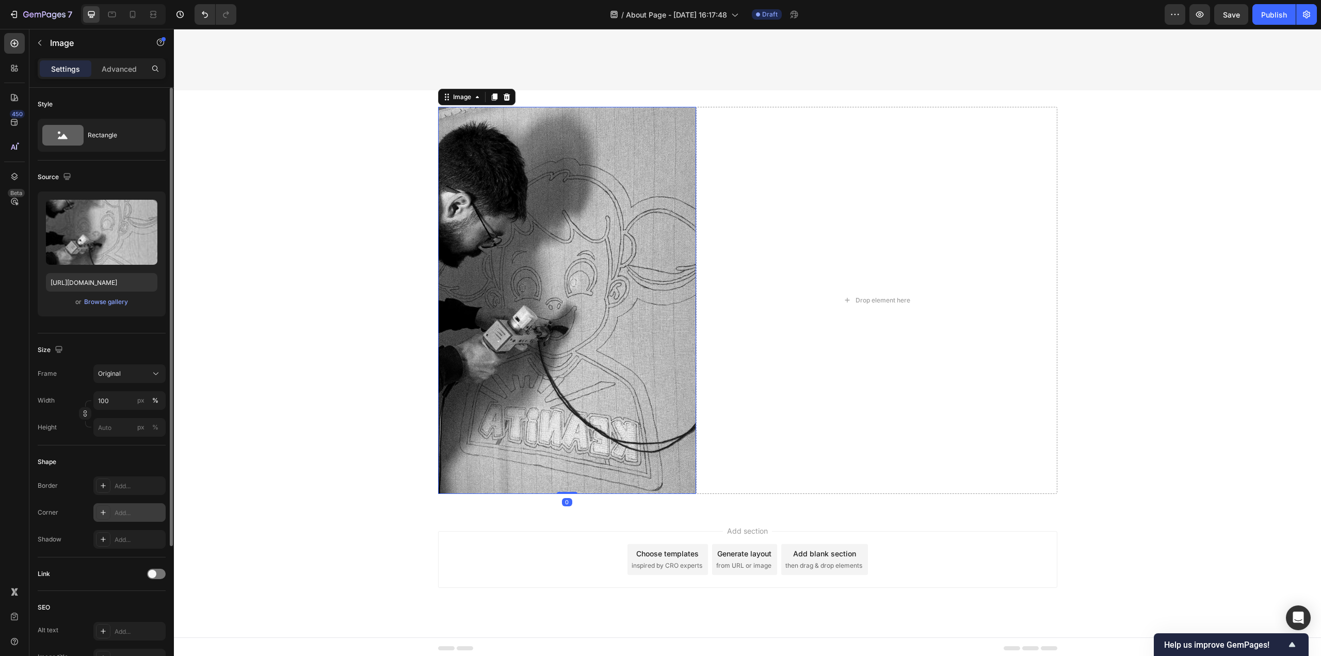
click at [115, 517] on div "Add..." at bounding box center [129, 512] width 72 height 19
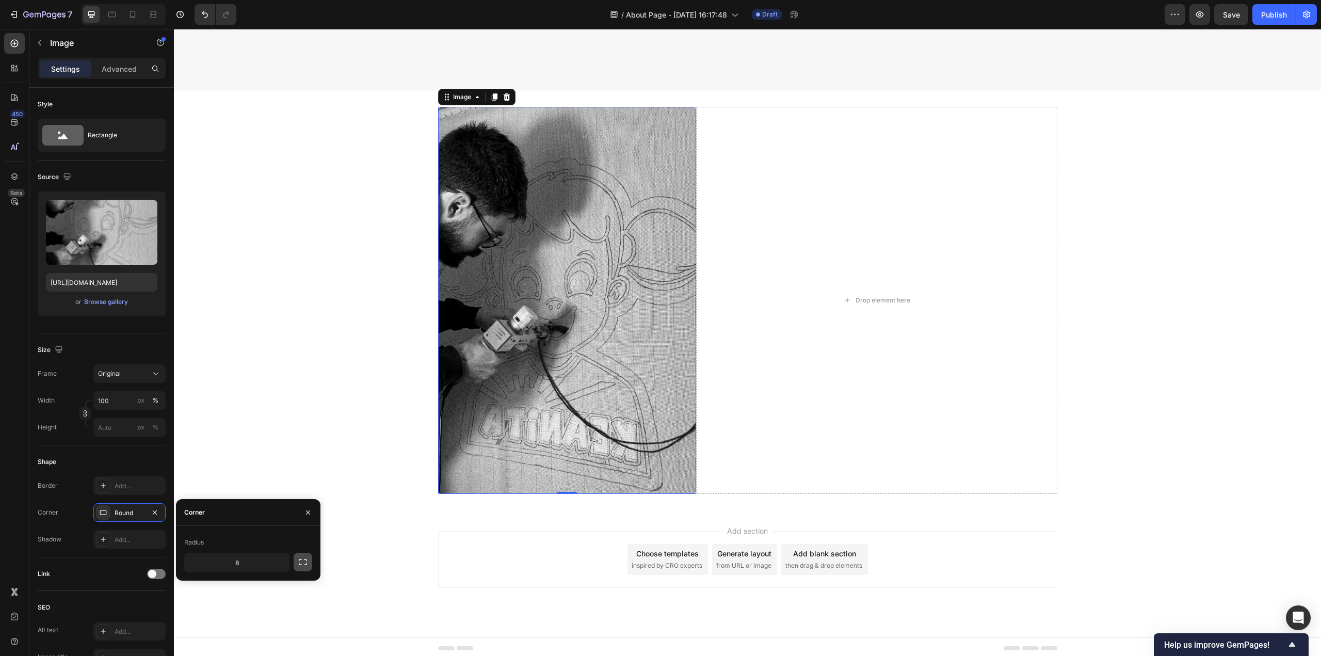
click at [300, 564] on icon "button" at bounding box center [303, 562] width 8 height 6
click at [221, 561] on input "8" at bounding box center [210, 562] width 50 height 19
drag, startPoint x: 221, startPoint y: 561, endPoint x: 201, endPoint y: 562, distance: 20.7
click at [201, 562] on input "8" at bounding box center [210, 562] width 50 height 19
type input "10"
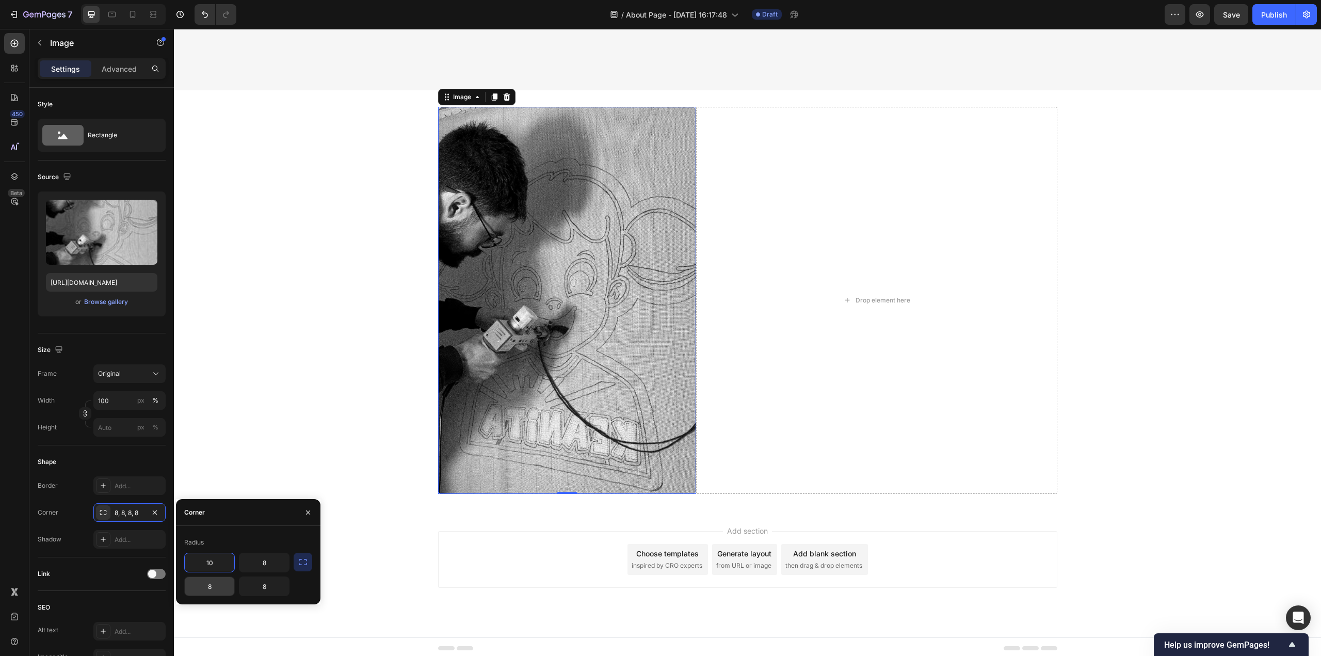
click at [200, 590] on input "8" at bounding box center [210, 586] width 50 height 19
type input "10"
type input "0"
click at [265, 568] on input "8" at bounding box center [264, 562] width 50 height 19
type input "0"
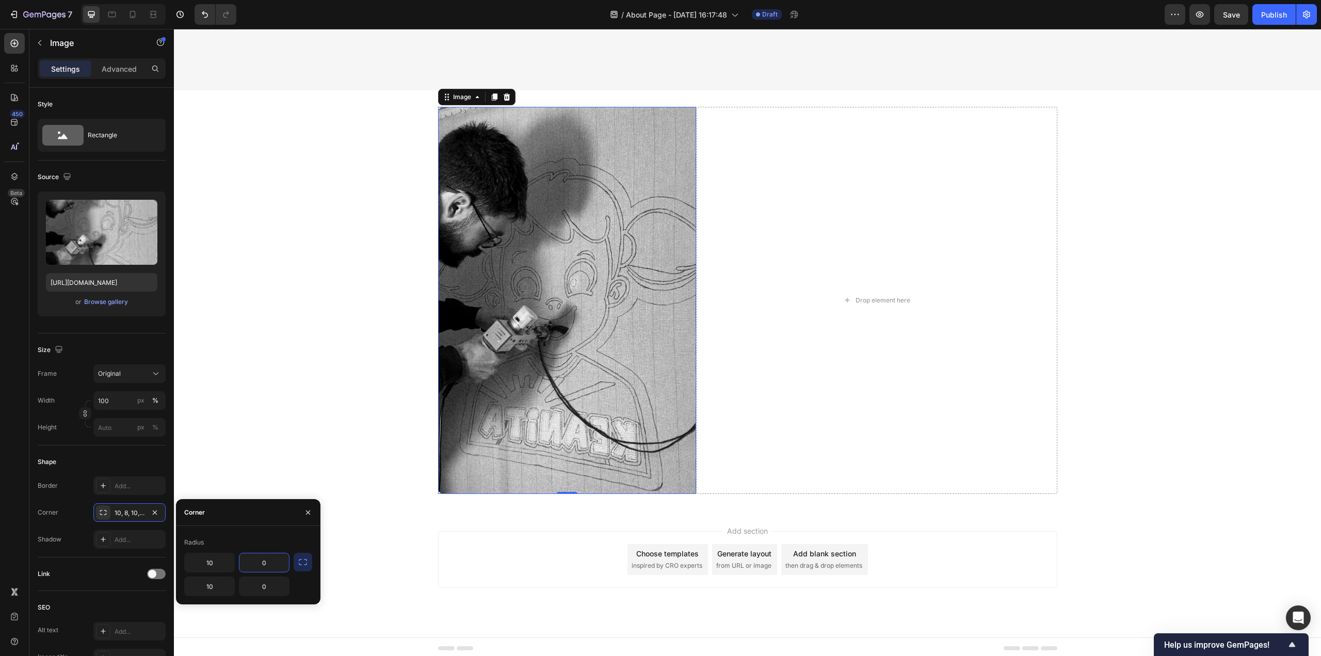
click at [273, 542] on div "Radius" at bounding box center [248, 542] width 128 height 17
click at [478, 561] on div "Add section Choose templates inspired by CRO experts Generate layout from URL o…" at bounding box center [747, 559] width 619 height 57
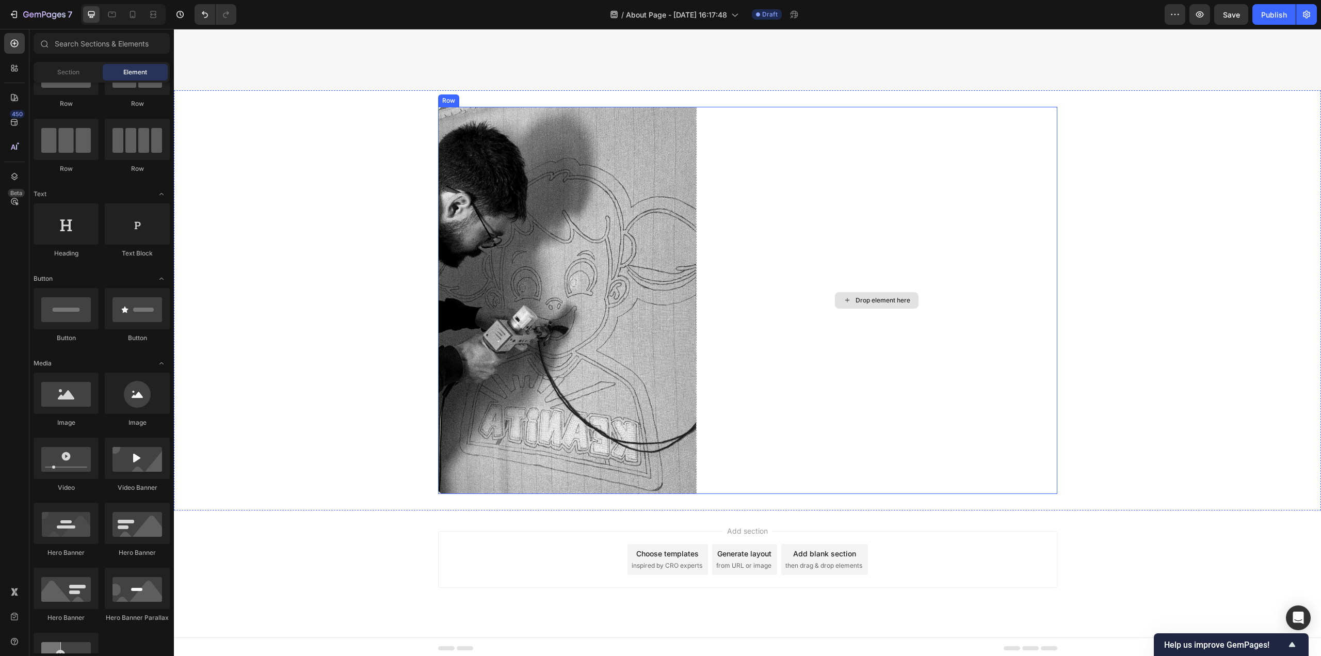
click at [795, 378] on div "Drop element here" at bounding box center [876, 300] width 361 height 387
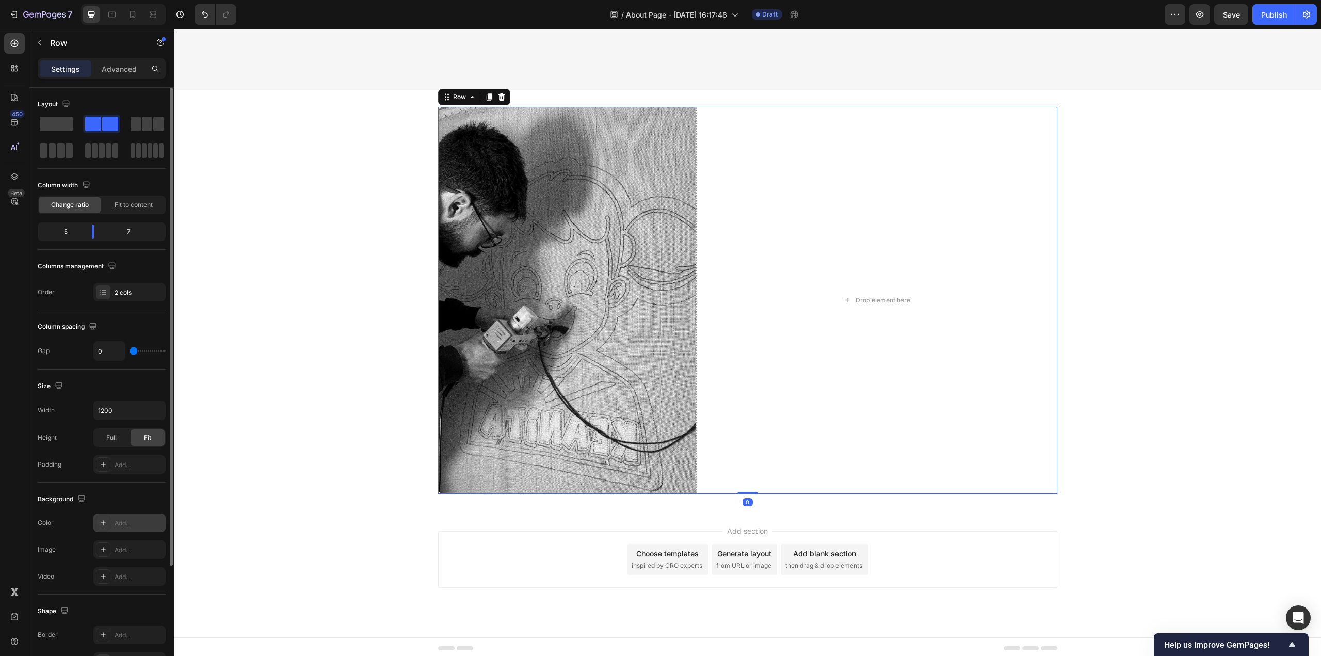
click at [117, 526] on div "Add..." at bounding box center [139, 522] width 48 height 9
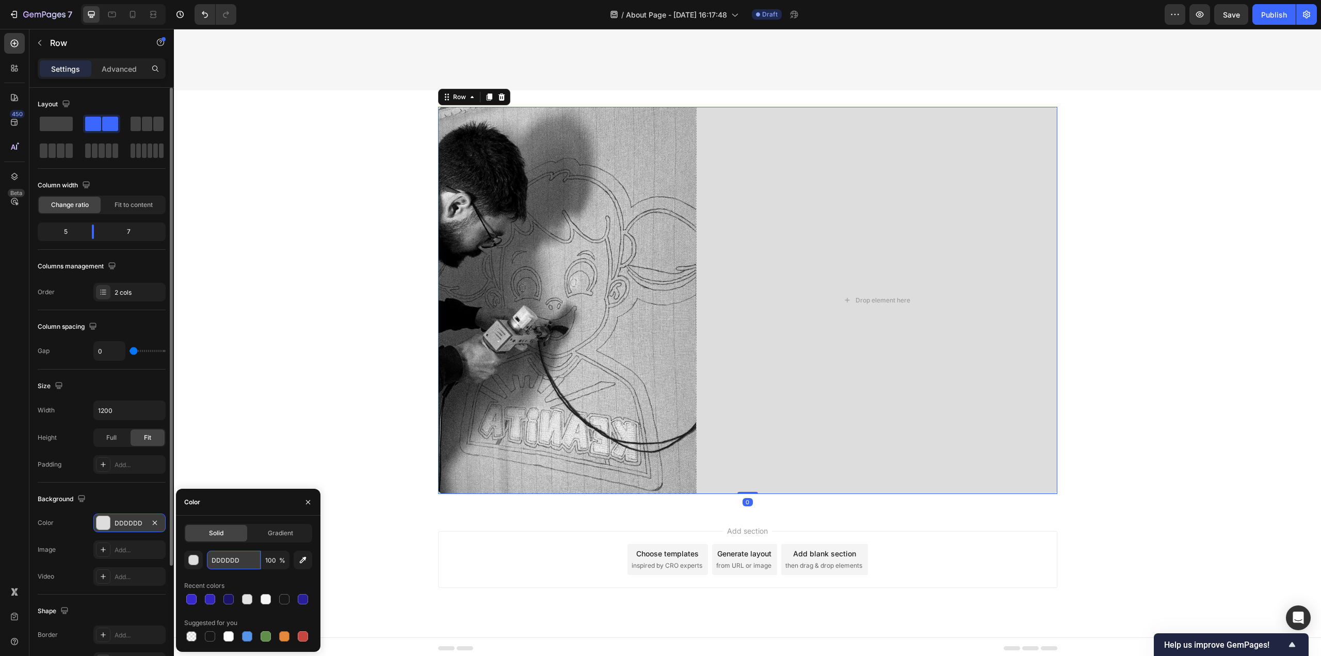
click at [246, 558] on input "DDDDDD" at bounding box center [234, 559] width 54 height 19
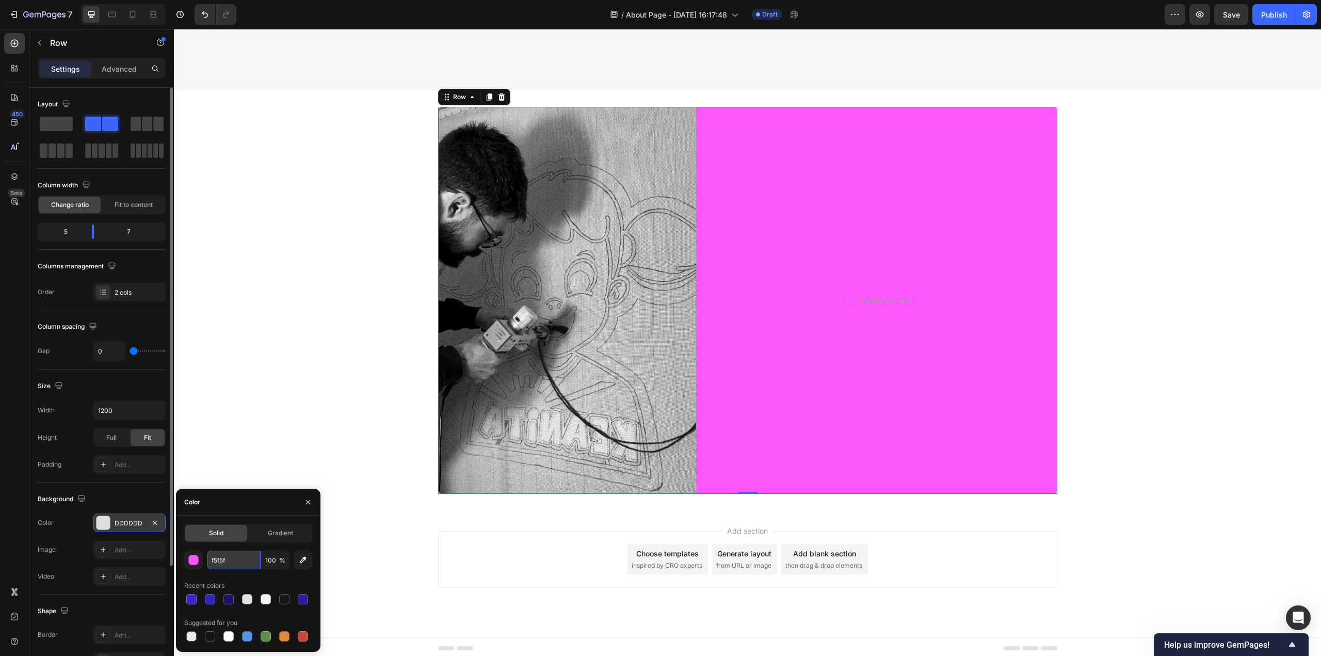
type input "f5f5f5"
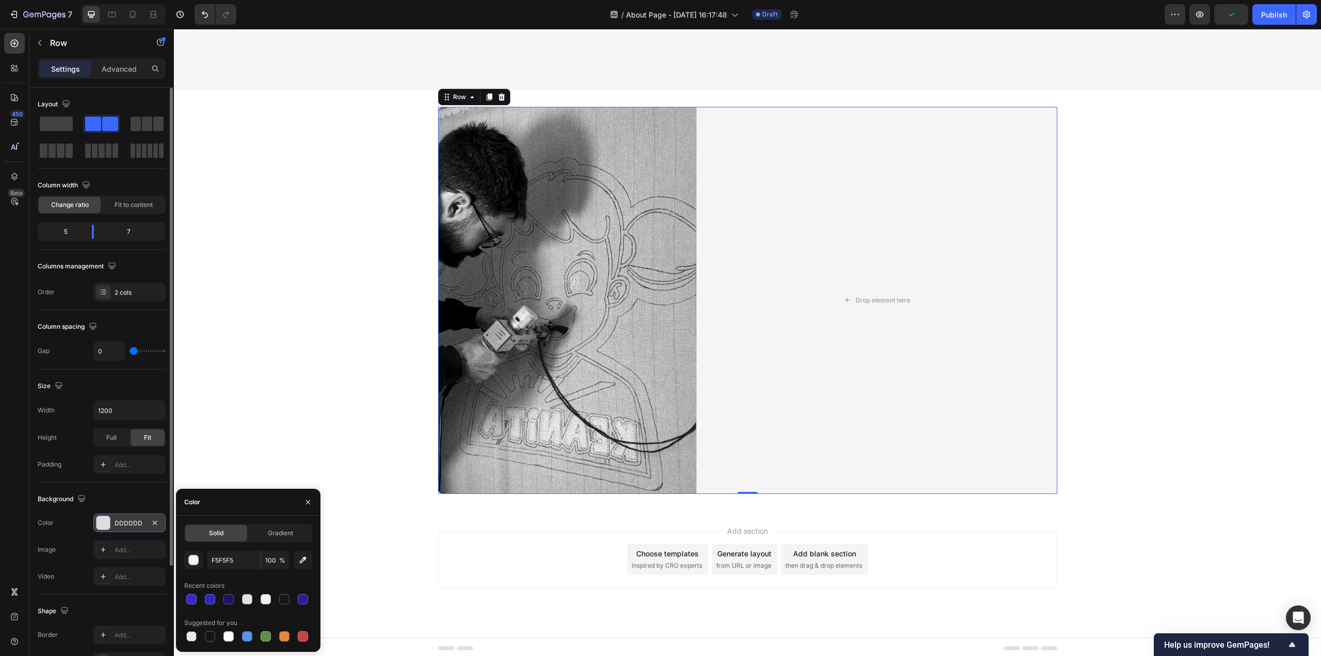
click at [76, 571] on div "Video Add..." at bounding box center [102, 576] width 128 height 19
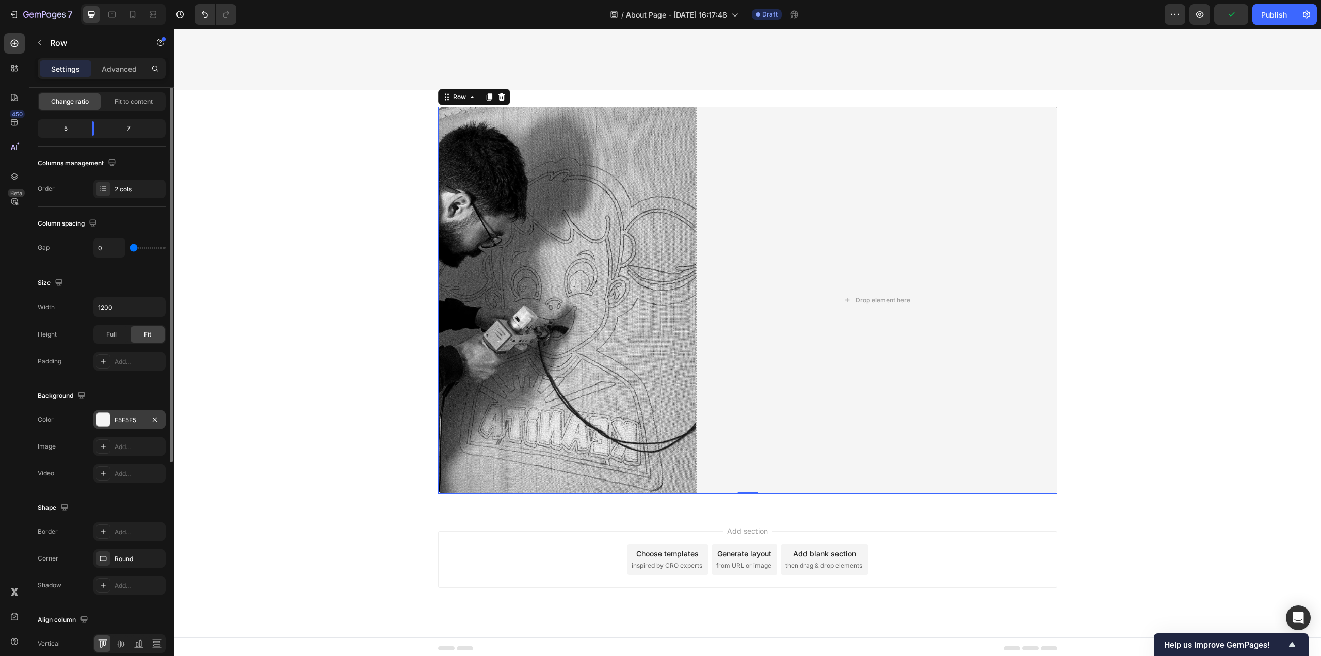
scroll to position [150, 0]
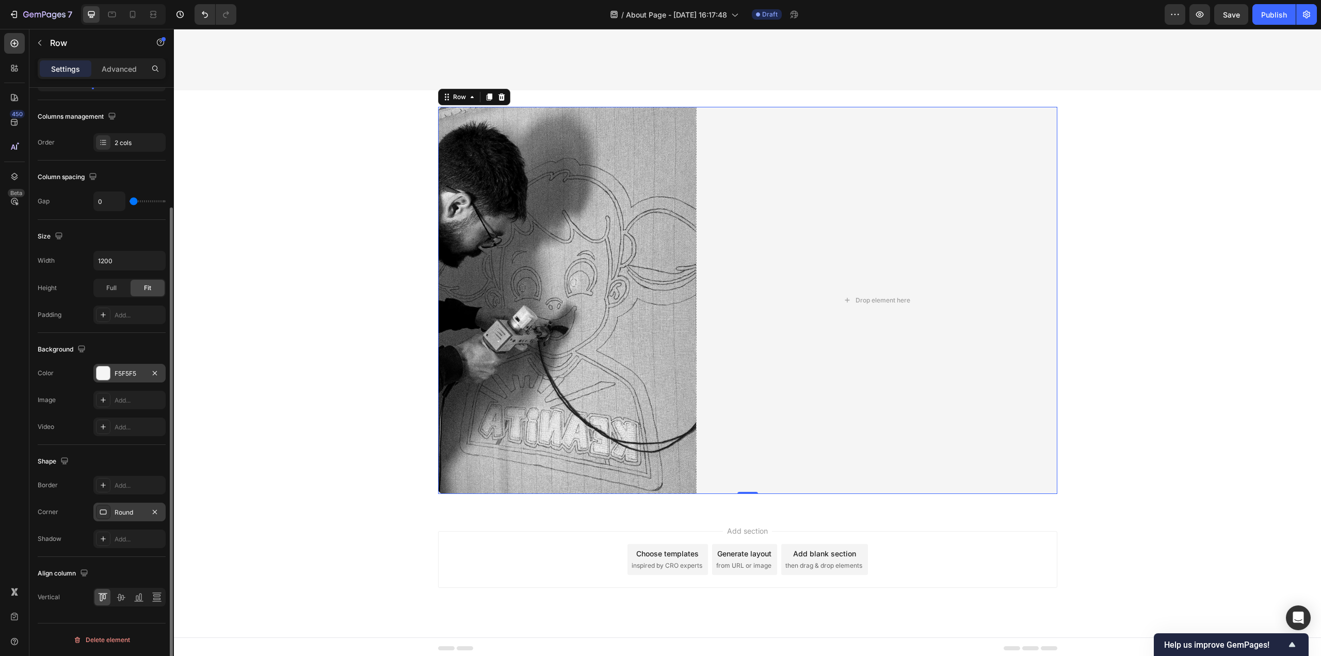
click at [119, 519] on div "Round" at bounding box center [129, 511] width 72 height 19
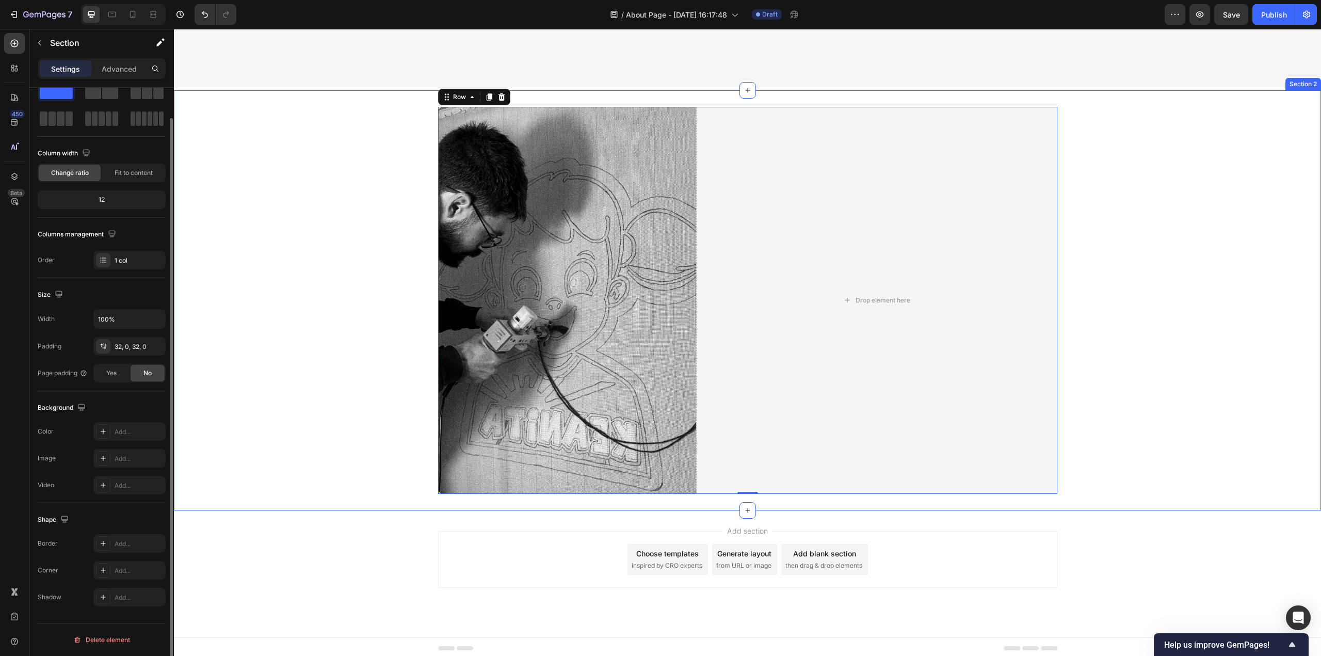
click at [1113, 465] on div "Image Drop element here Row 0" at bounding box center [747, 300] width 1147 height 387
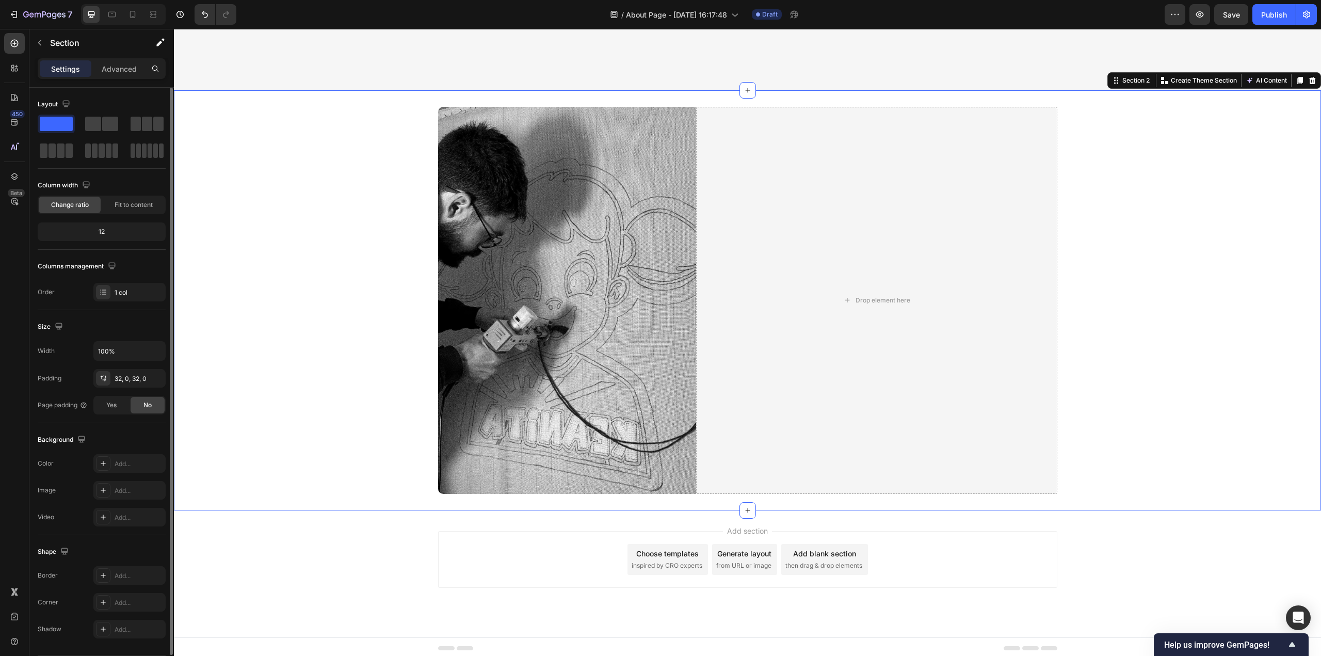
click at [1142, 446] on div "Image Drop element here Row" at bounding box center [747, 300] width 1147 height 387
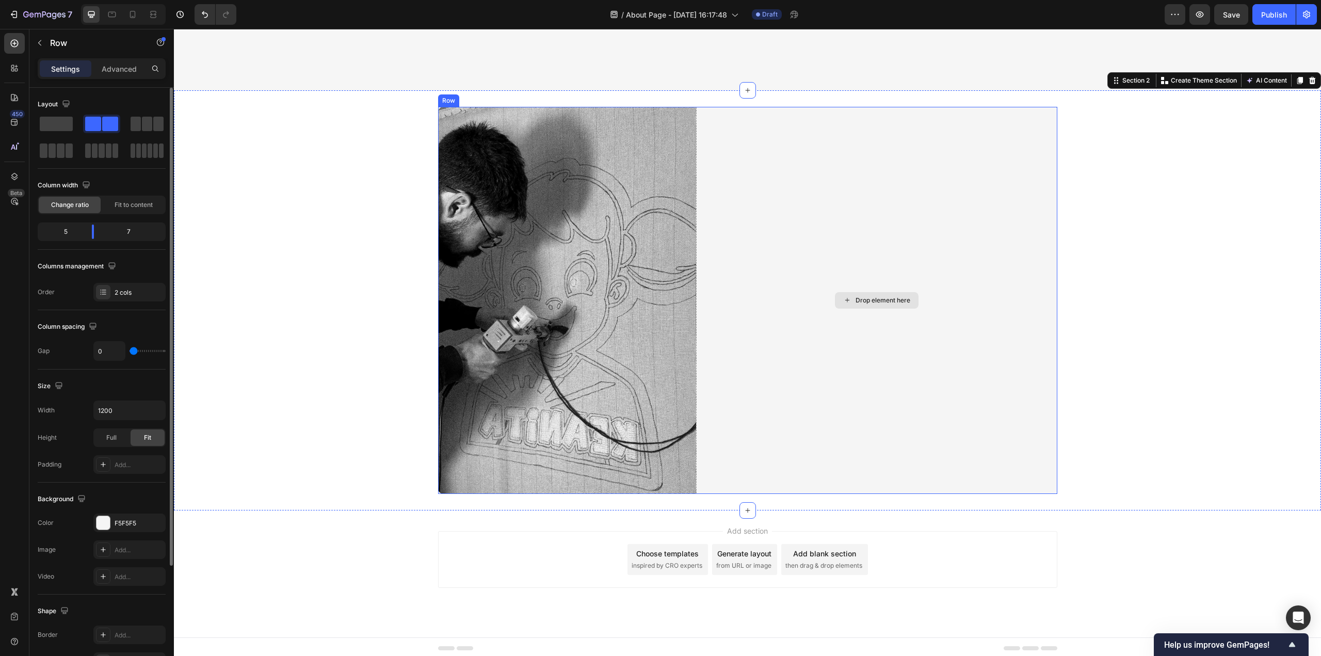
click at [898, 377] on div "Drop element here" at bounding box center [876, 300] width 361 height 387
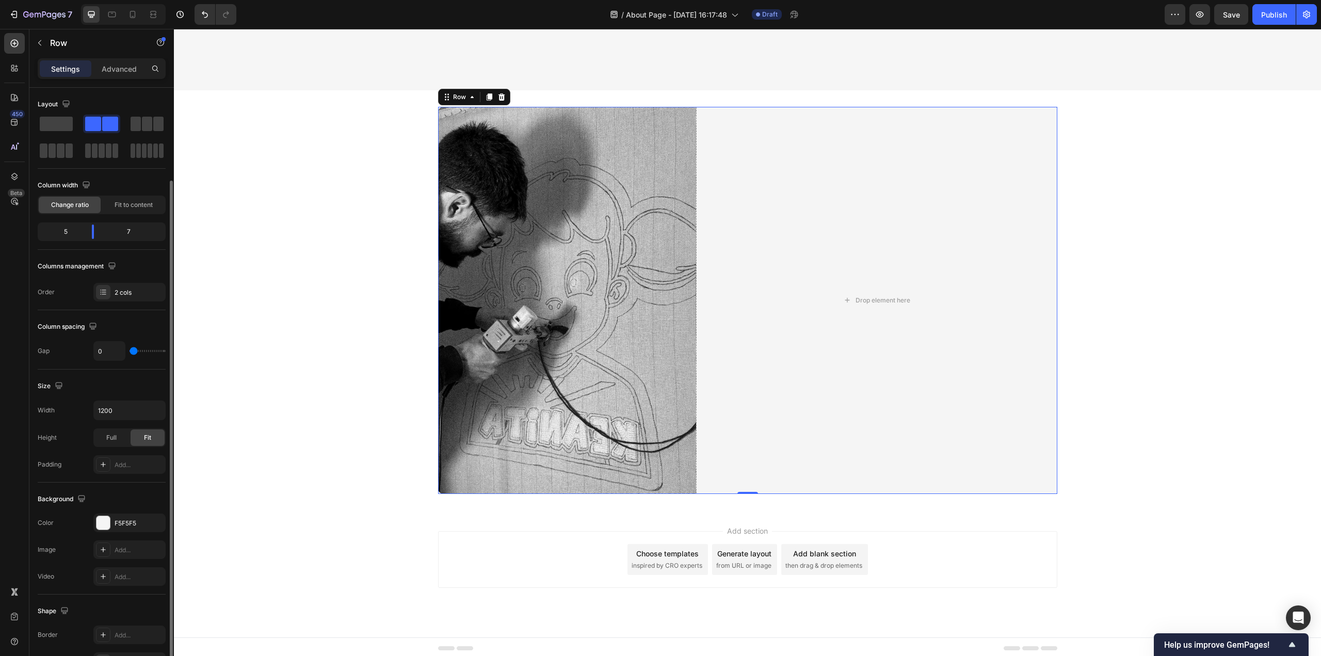
scroll to position [103, 0]
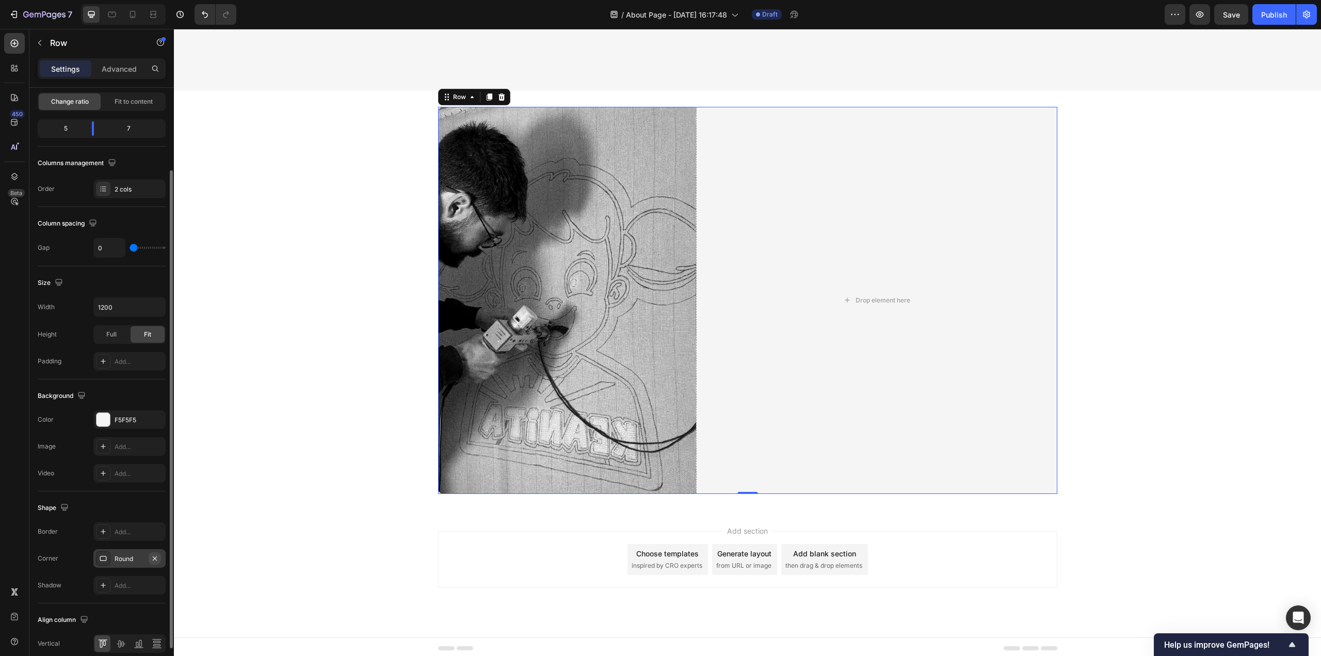
click at [155, 559] on icon "button" at bounding box center [155, 558] width 8 height 8
drag, startPoint x: 155, startPoint y: 419, endPoint x: 173, endPoint y: 407, distance: 21.6
click at [0, 0] on icon "button" at bounding box center [0, 0] width 0 height 0
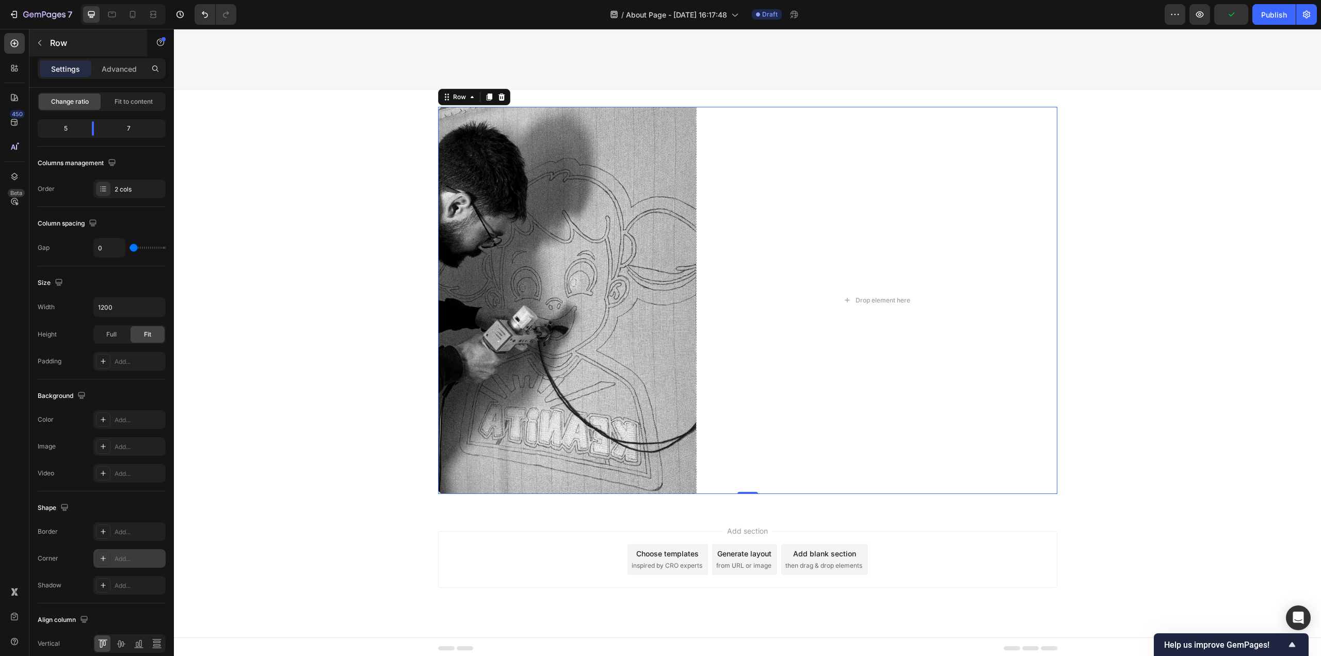
click at [31, 47] on button "button" at bounding box center [39, 43] width 17 height 17
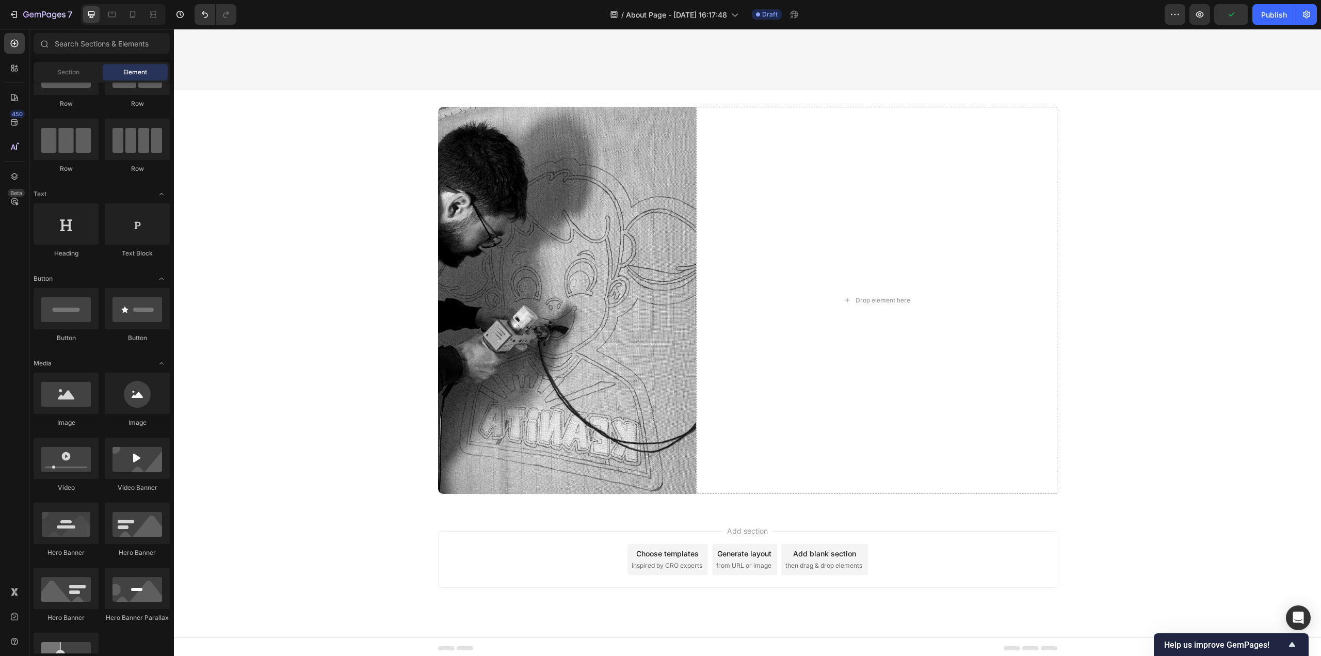
scroll to position [0, 0]
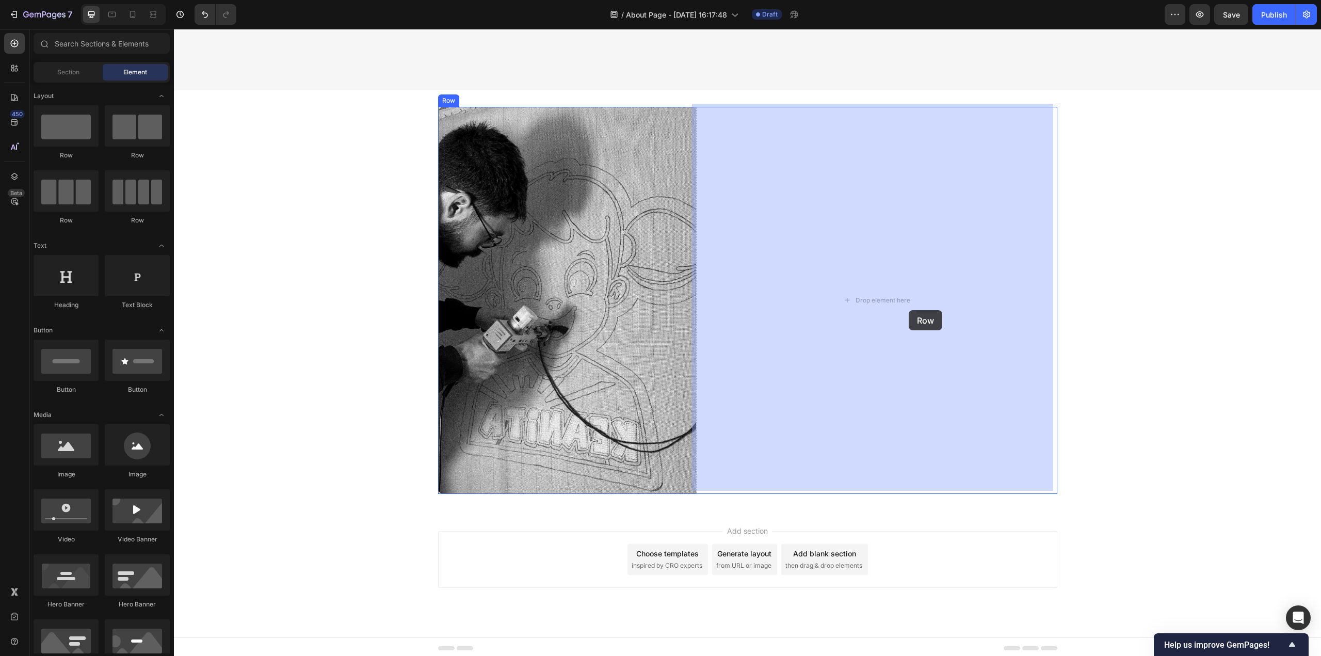
drag, startPoint x: 248, startPoint y: 180, endPoint x: 895, endPoint y: 378, distance: 676.2
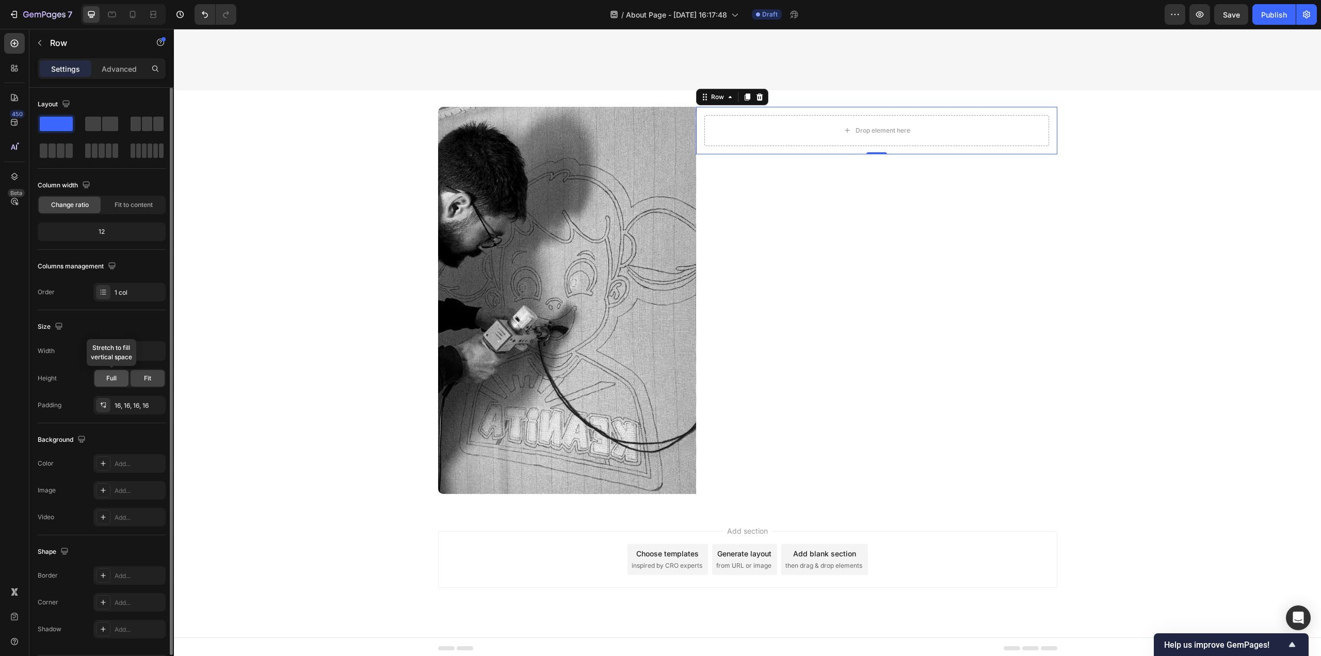
click at [107, 375] on span "Full" at bounding box center [111, 377] width 10 height 9
click at [117, 467] on div "Add..." at bounding box center [139, 463] width 48 height 9
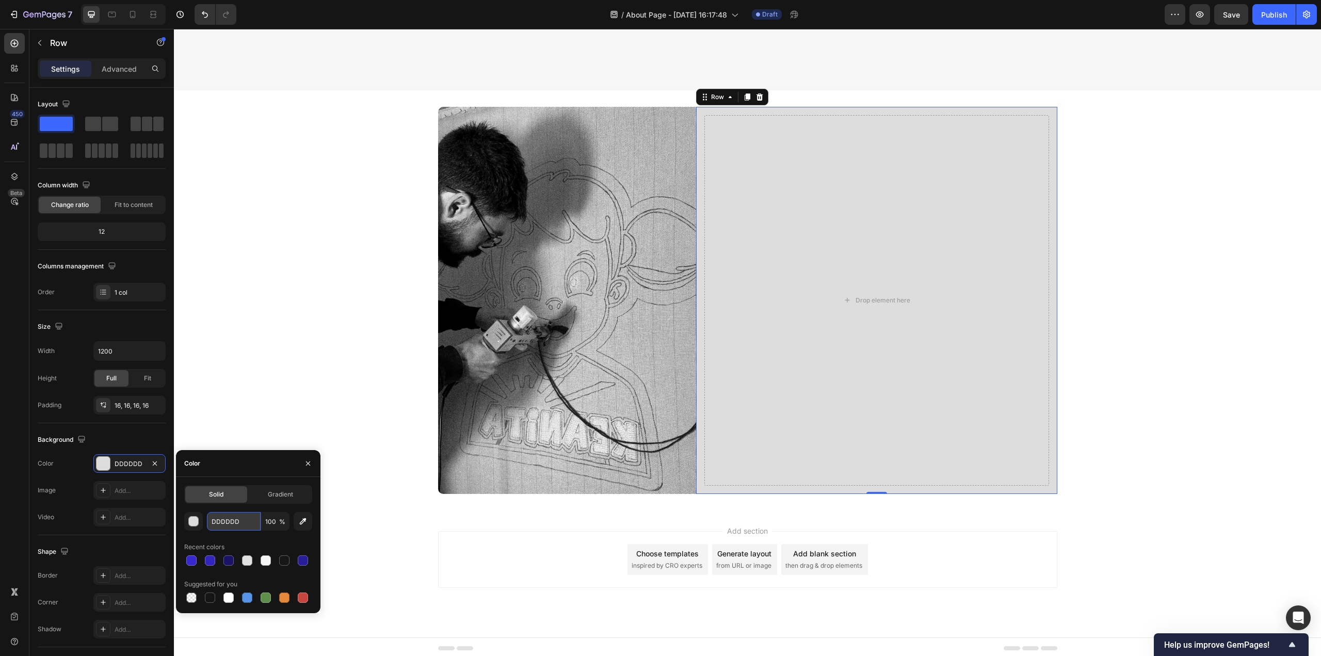
click at [242, 526] on input "DDDDDD" at bounding box center [234, 521] width 54 height 19
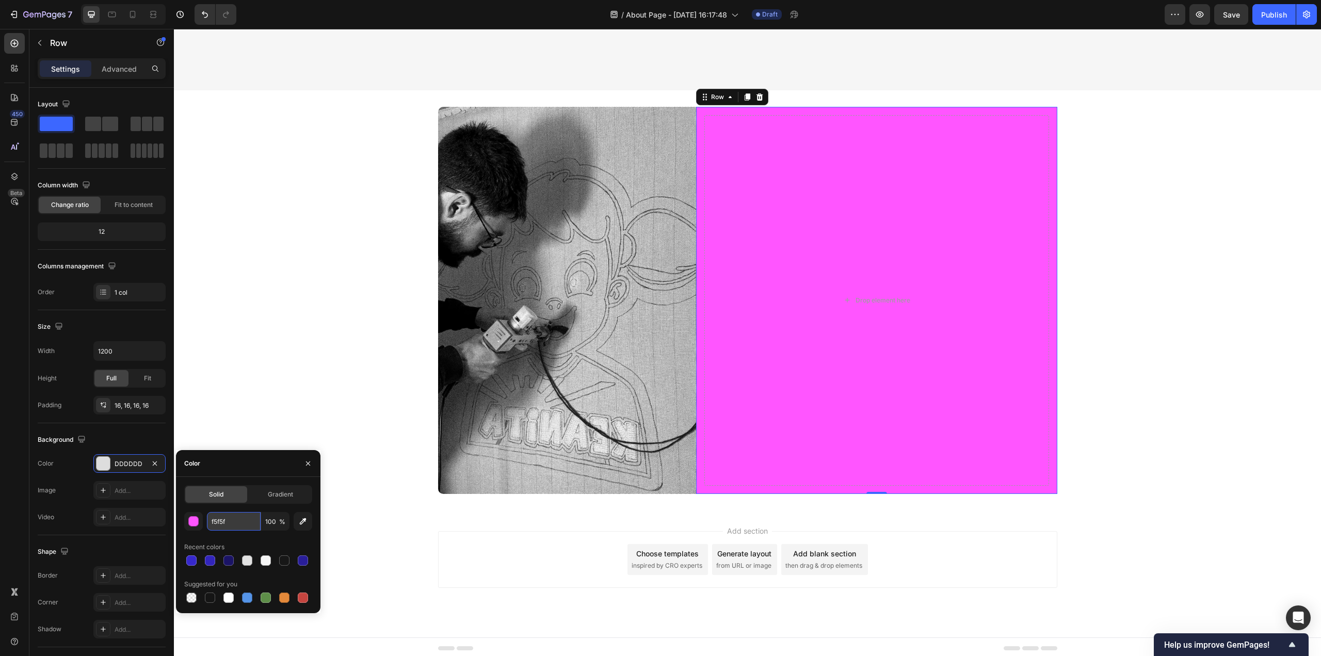
type input "f5f5f5"
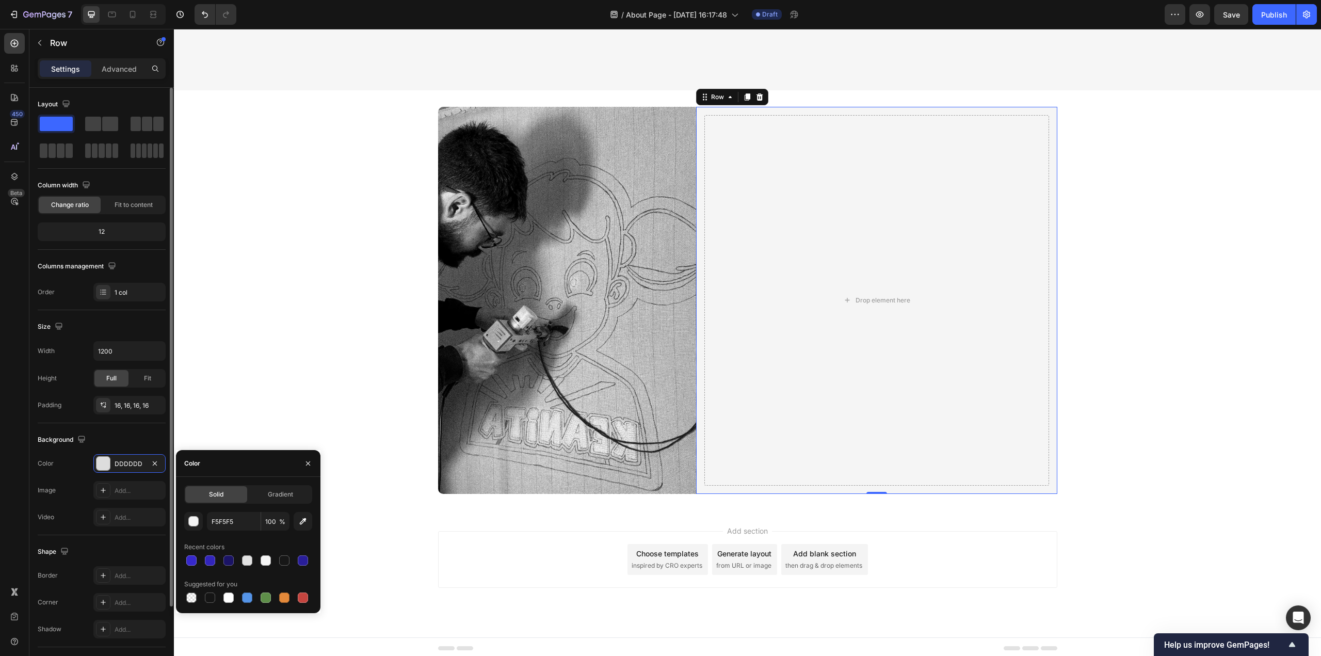
click at [63, 515] on div "Video Add..." at bounding box center [102, 517] width 128 height 19
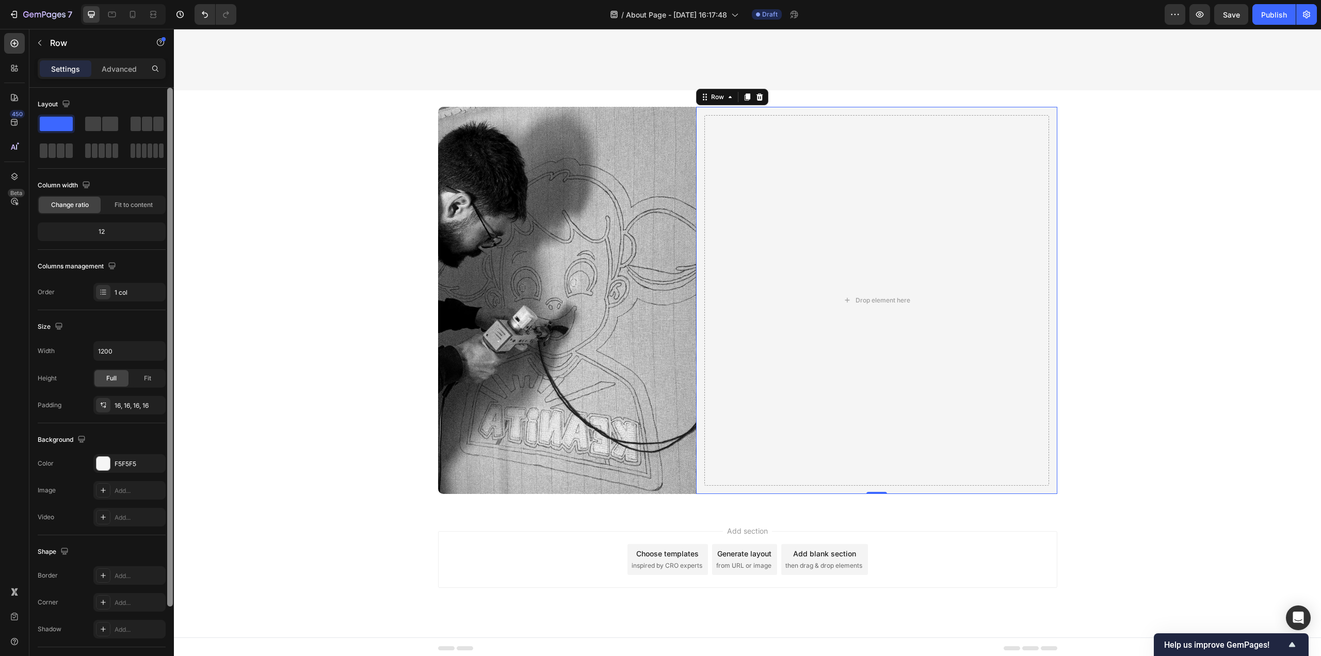
click at [119, 598] on div "Add..." at bounding box center [139, 602] width 48 height 9
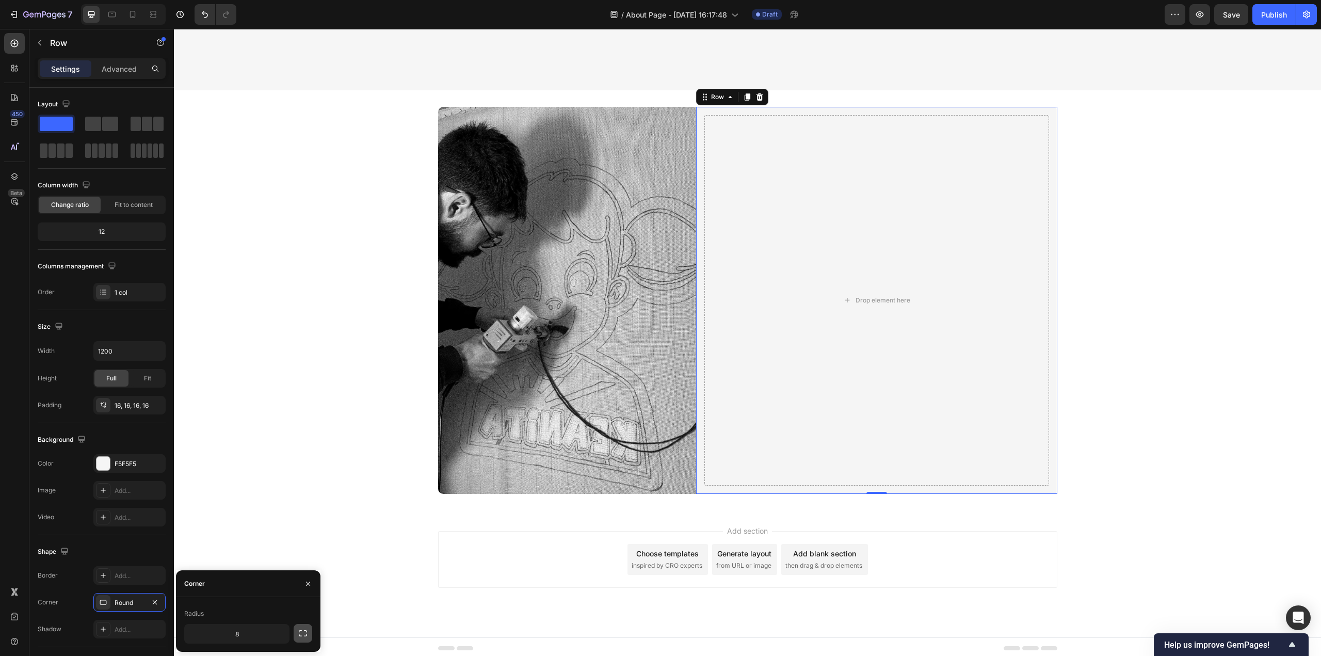
click at [297, 631] on button "button" at bounding box center [303, 633] width 19 height 19
click at [266, 636] on input "8" at bounding box center [264, 633] width 50 height 19
type input "10"
click at [268, 612] on input "8" at bounding box center [264, 609] width 50 height 19
type input "10"
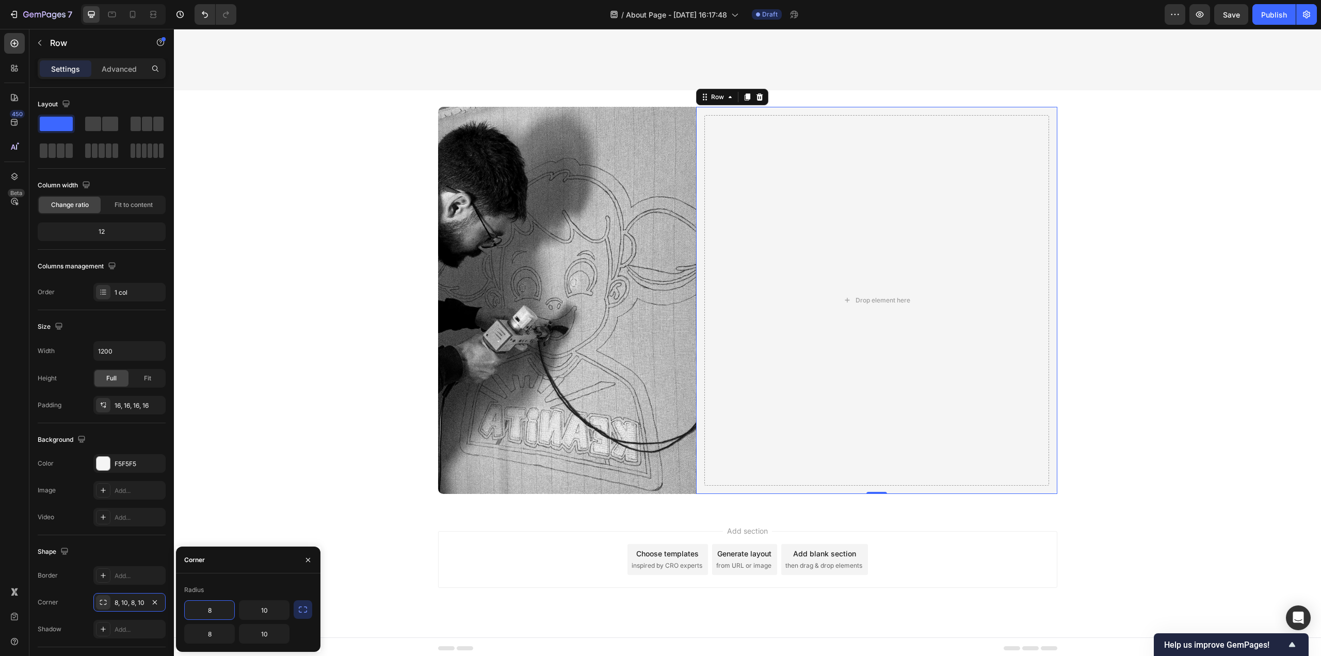
click at [219, 612] on input "8" at bounding box center [210, 609] width 50 height 19
type input "0"
click at [205, 636] on input "8" at bounding box center [210, 633] width 50 height 19
type input "0"
click at [229, 572] on div "Corner" at bounding box center [248, 559] width 144 height 27
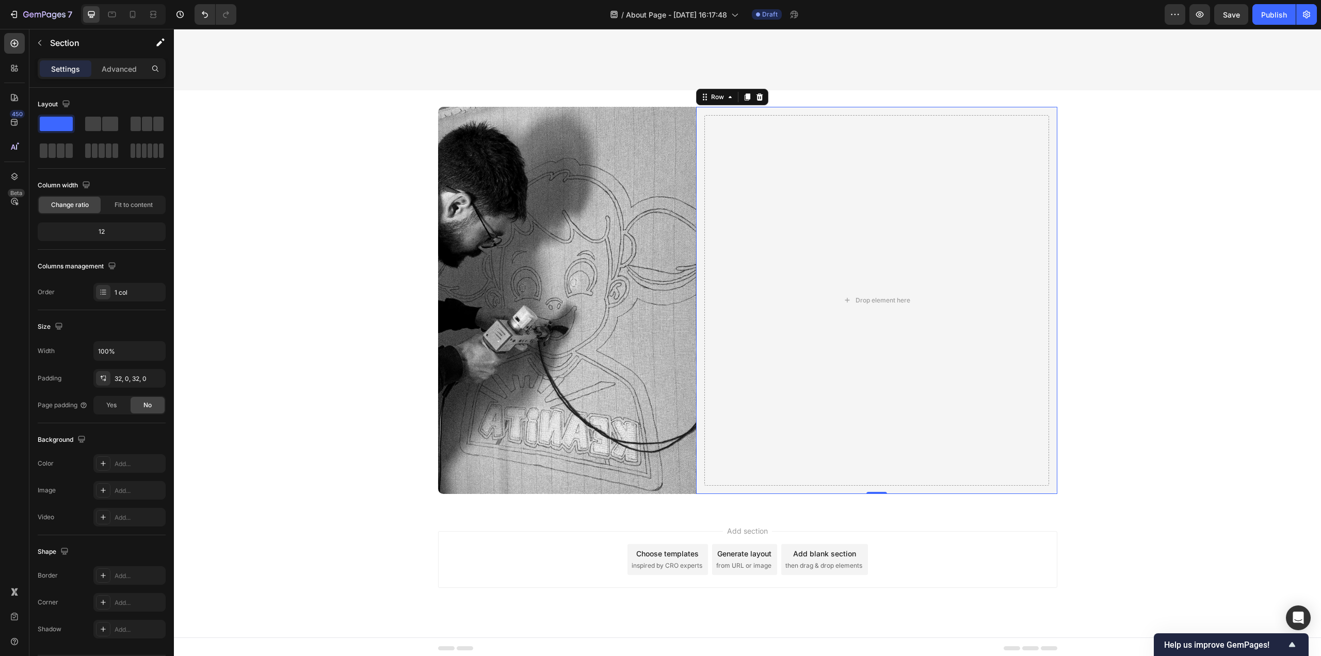
click at [307, 477] on div "Image Drop element here Row 0 Row" at bounding box center [747, 300] width 1147 height 387
click at [1171, 463] on div "Image Drop element here Row Row" at bounding box center [747, 300] width 1147 height 387
drag, startPoint x: 48, startPoint y: 44, endPoint x: 70, endPoint y: 66, distance: 30.6
click at [46, 47] on div "Section" at bounding box center [82, 42] width 107 height 27
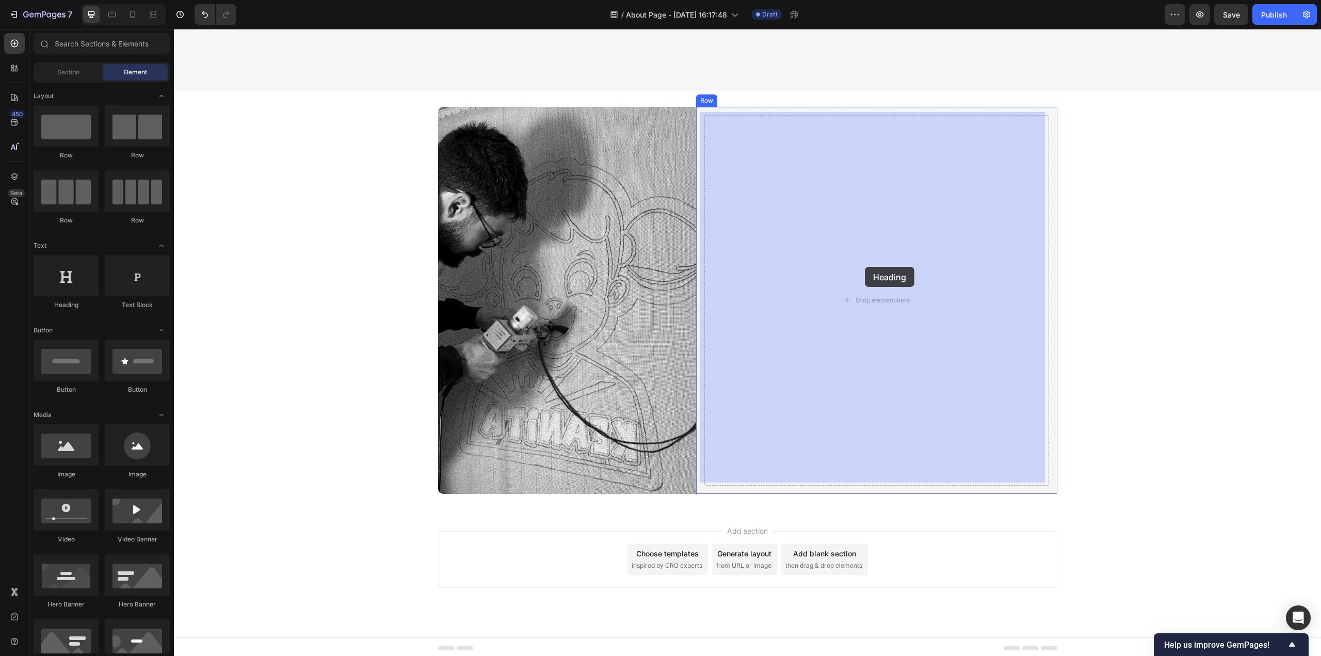
drag, startPoint x: 344, startPoint y: 341, endPoint x: 865, endPoint y: 267, distance: 525.8
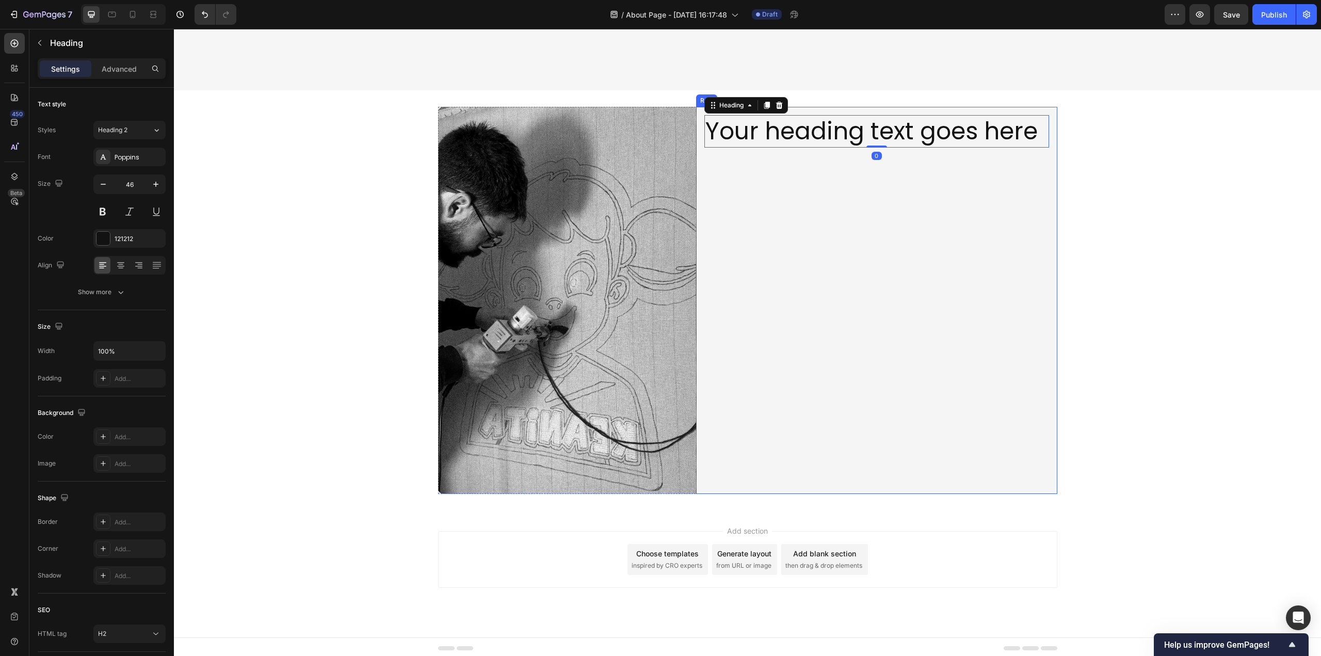
click at [833, 139] on h2 "Your heading text goes here" at bounding box center [876, 131] width 345 height 33
click at [833, 139] on p "Your heading text goes here" at bounding box center [876, 131] width 343 height 31
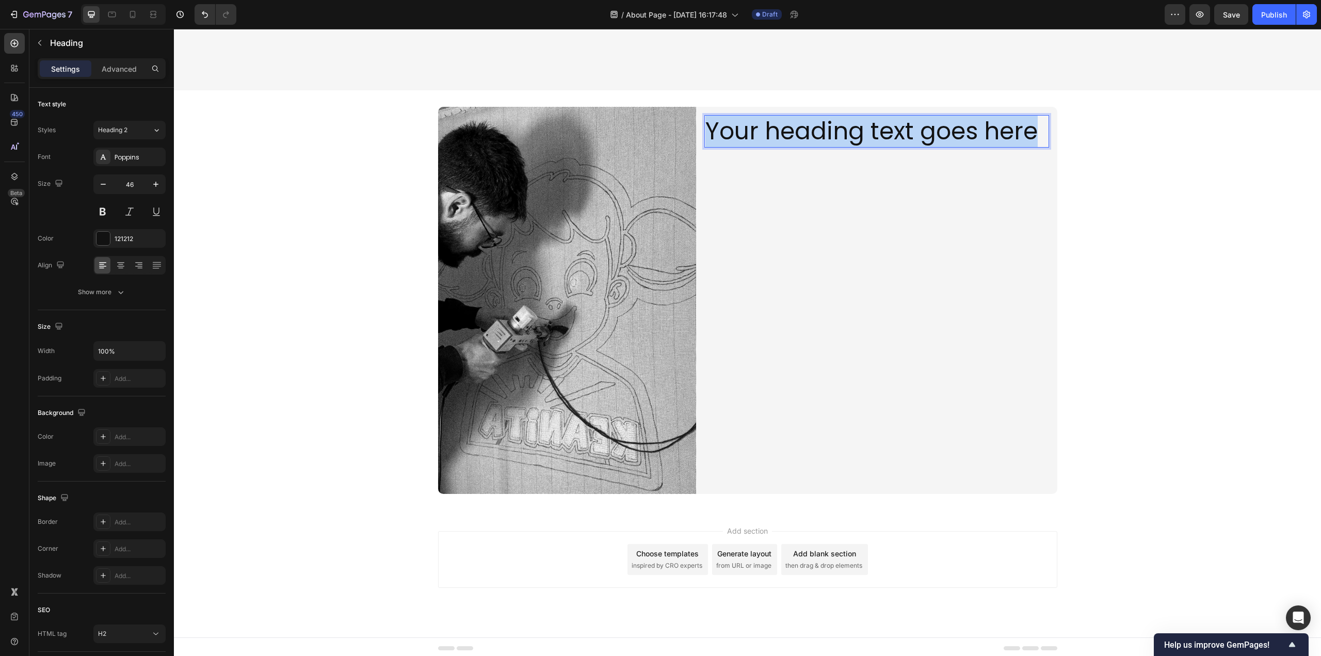
click at [833, 139] on p "Your heading text goes here" at bounding box center [876, 131] width 343 height 31
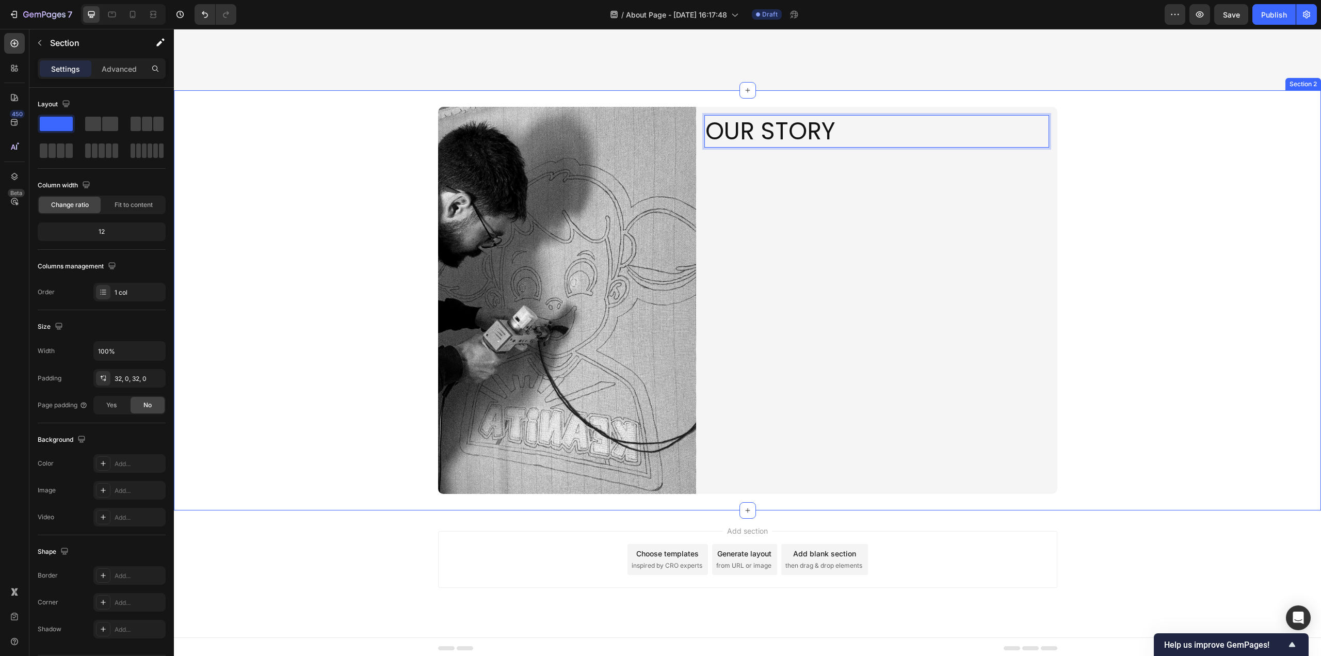
click at [1106, 211] on div "Image OUR STORY Heading 0 Row Row" at bounding box center [747, 300] width 1147 height 387
click at [846, 129] on p "OUR STORY" at bounding box center [876, 131] width 343 height 31
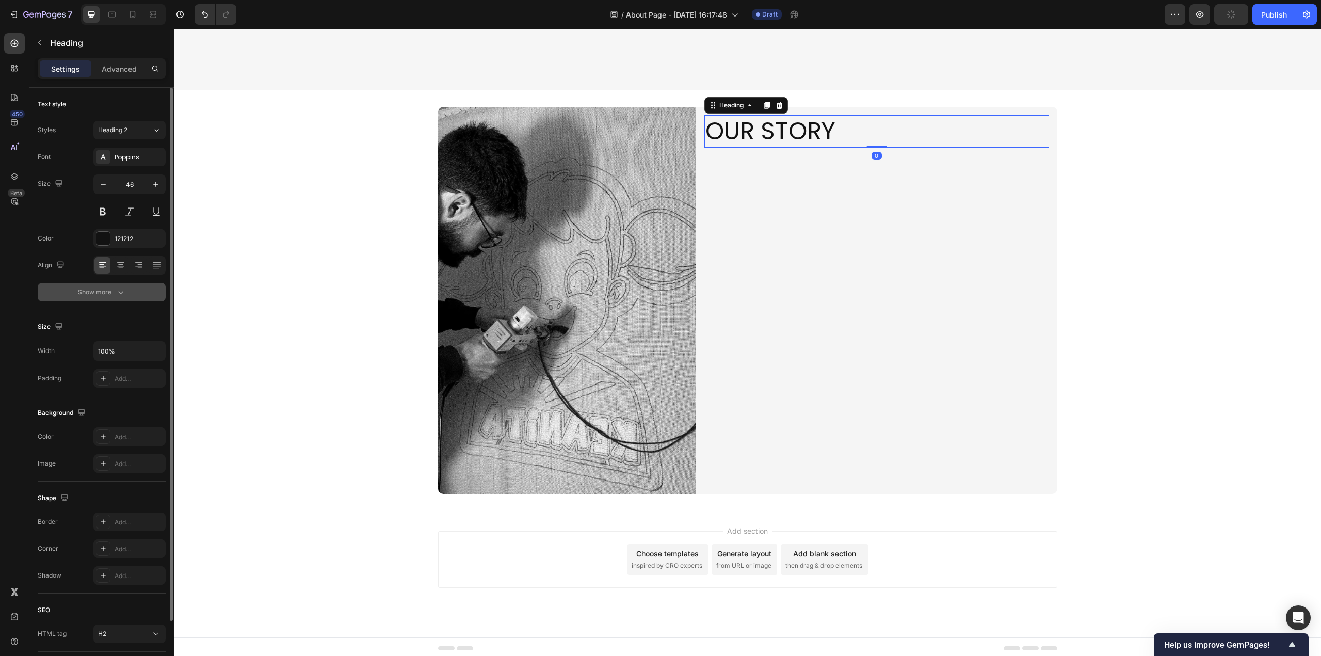
click at [80, 288] on div "Show more" at bounding box center [102, 292] width 48 height 10
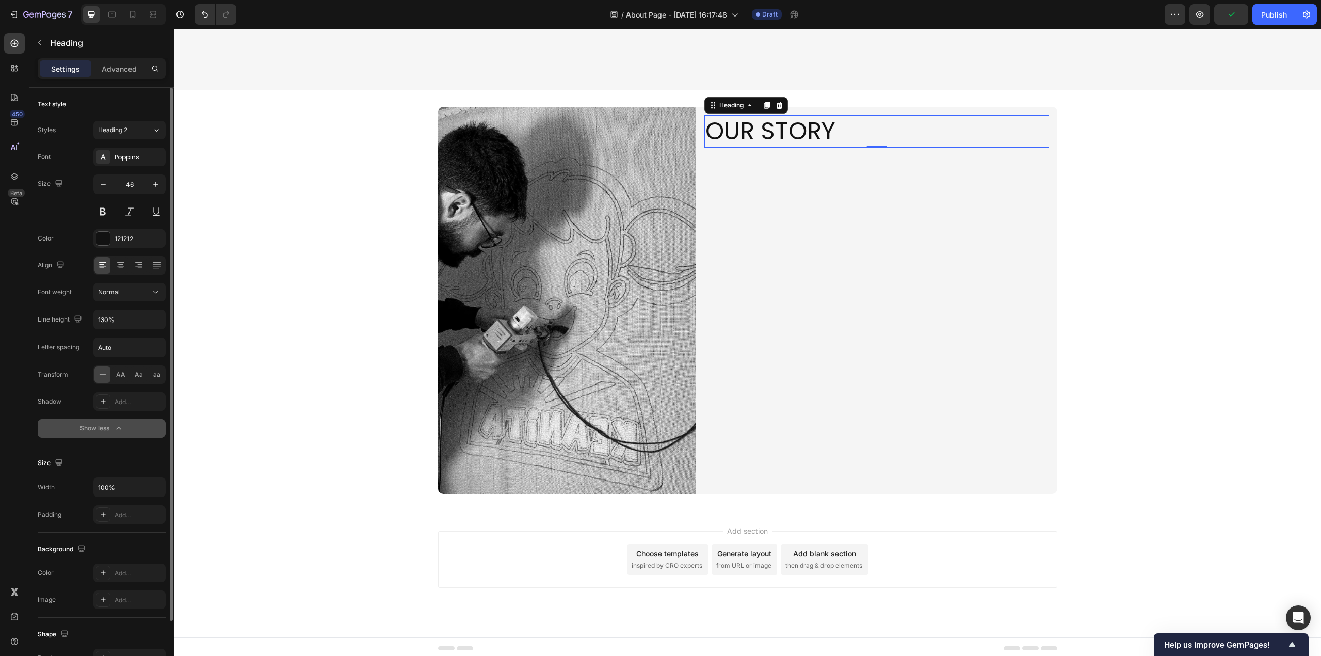
click at [100, 426] on div "Show less" at bounding box center [102, 428] width 44 height 10
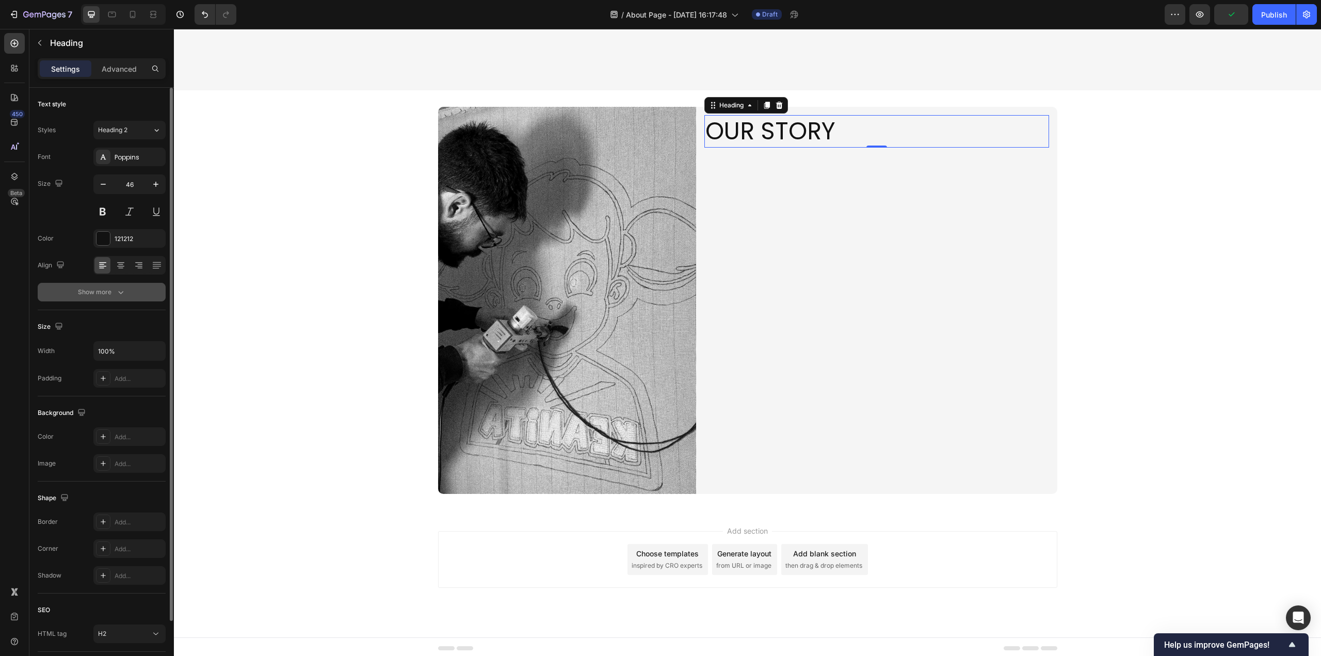
click at [110, 296] on div "Show more" at bounding box center [102, 292] width 48 height 10
click at [153, 296] on icon at bounding box center [156, 292] width 10 height 10
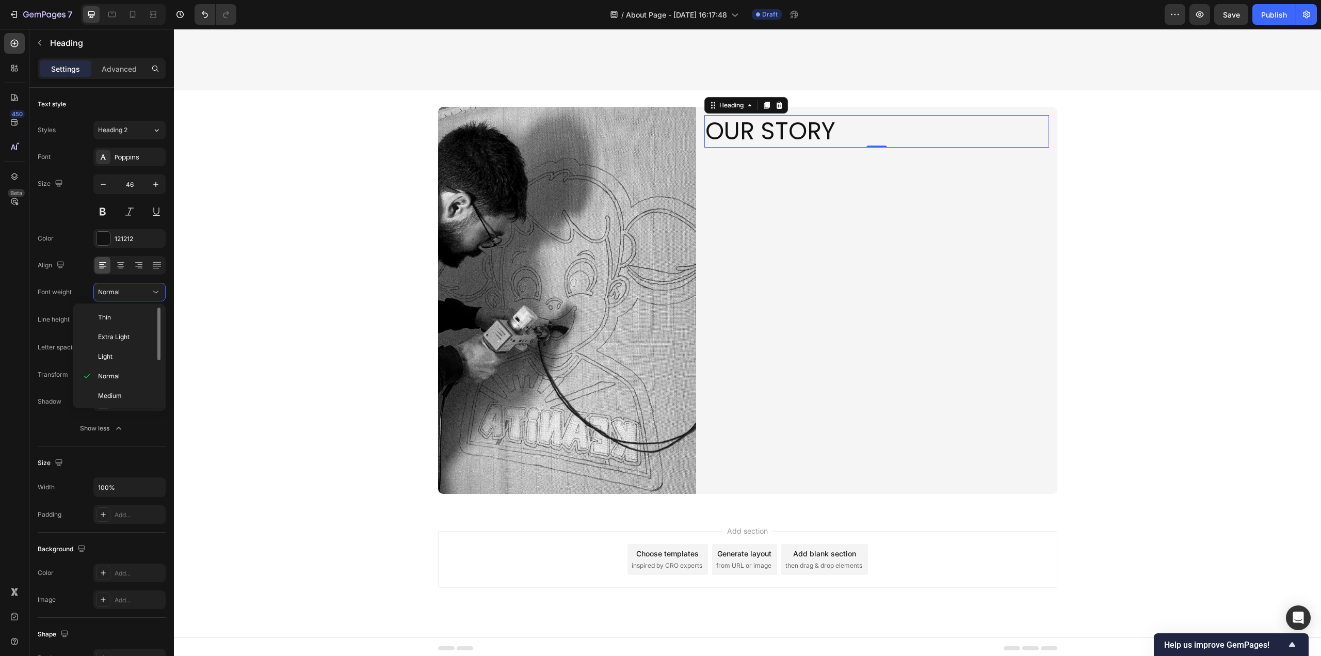
scroll to position [80, 0]
drag, startPoint x: 116, startPoint y: 391, endPoint x: 165, endPoint y: 403, distance: 50.5
click at [117, 391] on p "Black" at bounding box center [125, 393] width 55 height 9
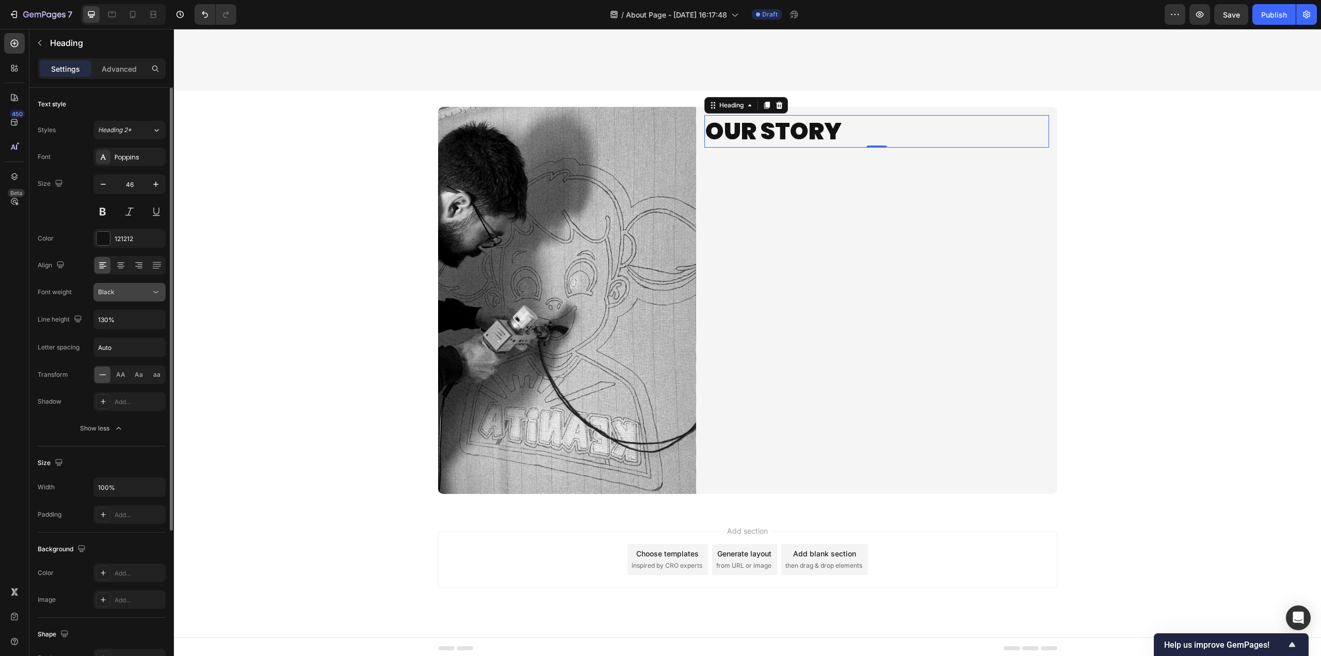
click at [155, 295] on icon at bounding box center [156, 292] width 10 height 10
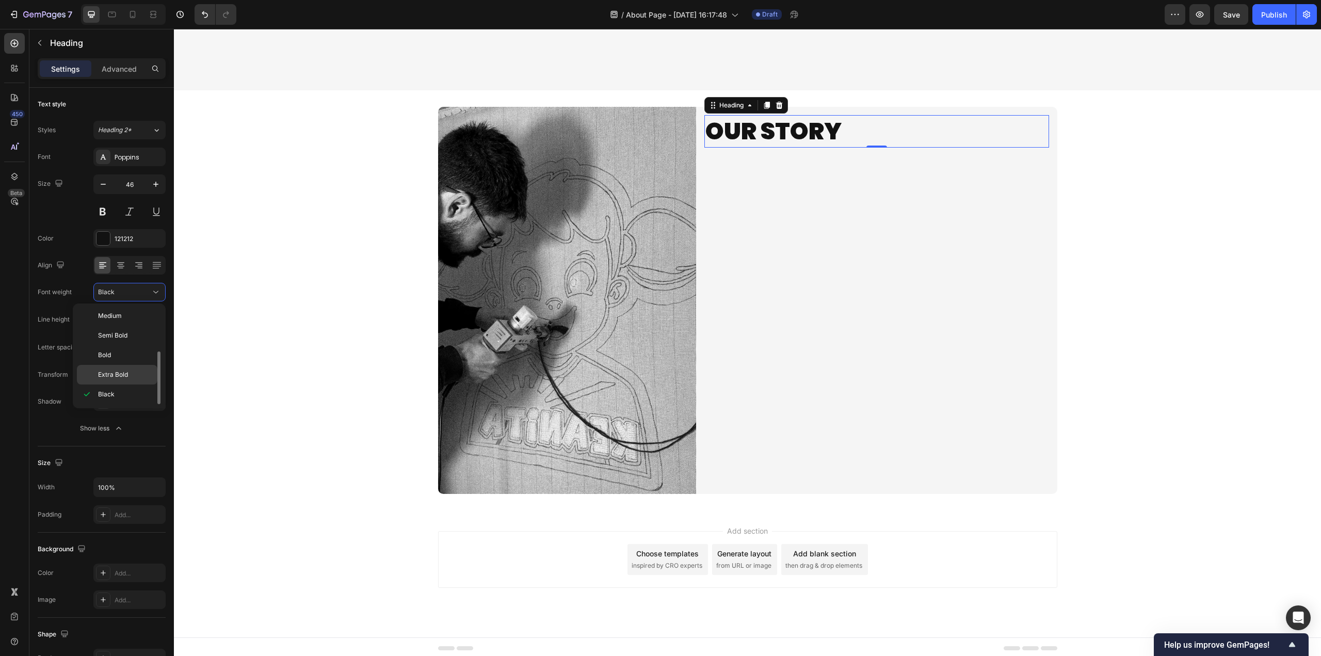
click at [121, 372] on span "Extra Bold" at bounding box center [113, 374] width 30 height 9
click at [1151, 407] on div "Image OUR STORY Heading 0 Row Row" at bounding box center [747, 300] width 1147 height 387
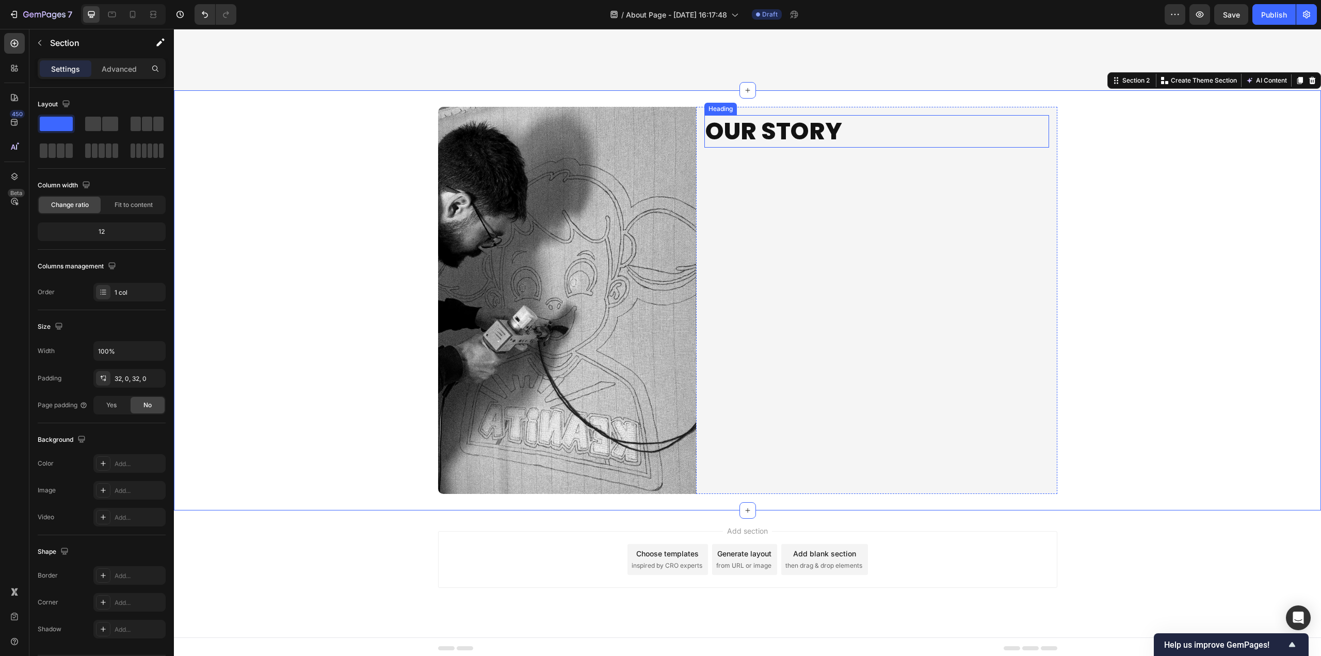
click at [889, 132] on p "OUR STORY" at bounding box center [876, 131] width 343 height 31
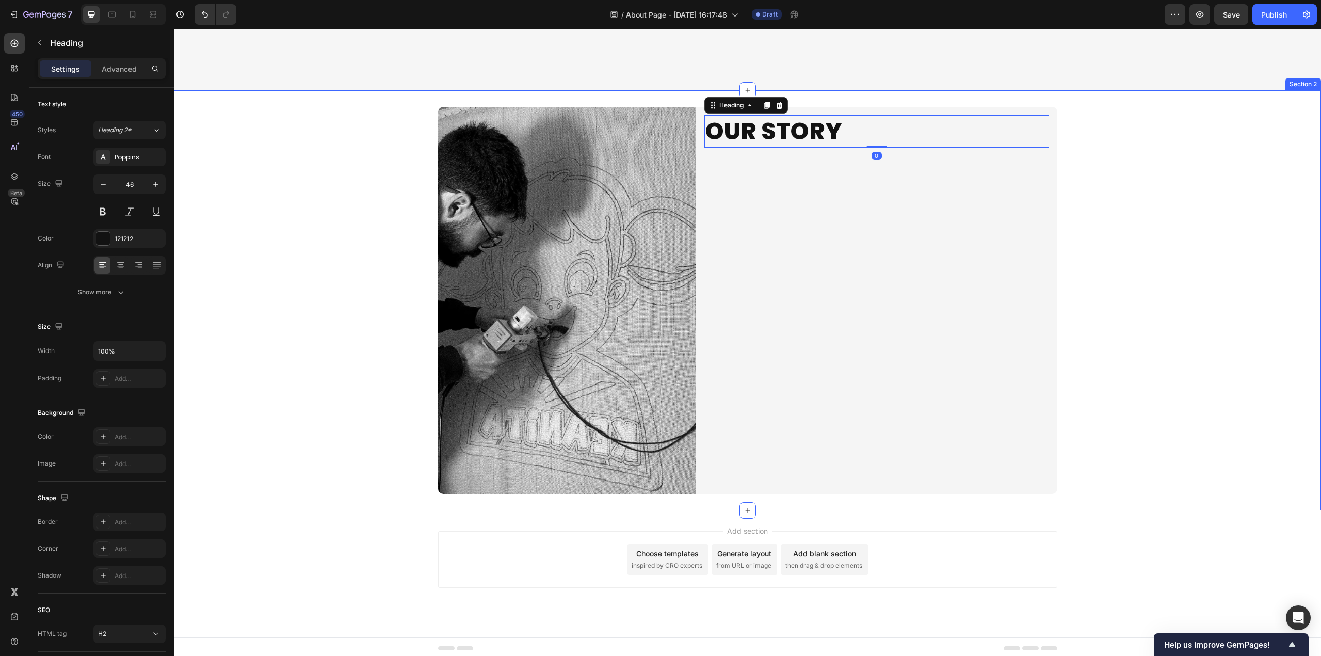
drag, startPoint x: 1202, startPoint y: 398, endPoint x: 1198, endPoint y: 411, distance: 13.7
click at [1203, 398] on div "Image OUR STORY Heading 0 Row Row" at bounding box center [747, 300] width 1147 height 387
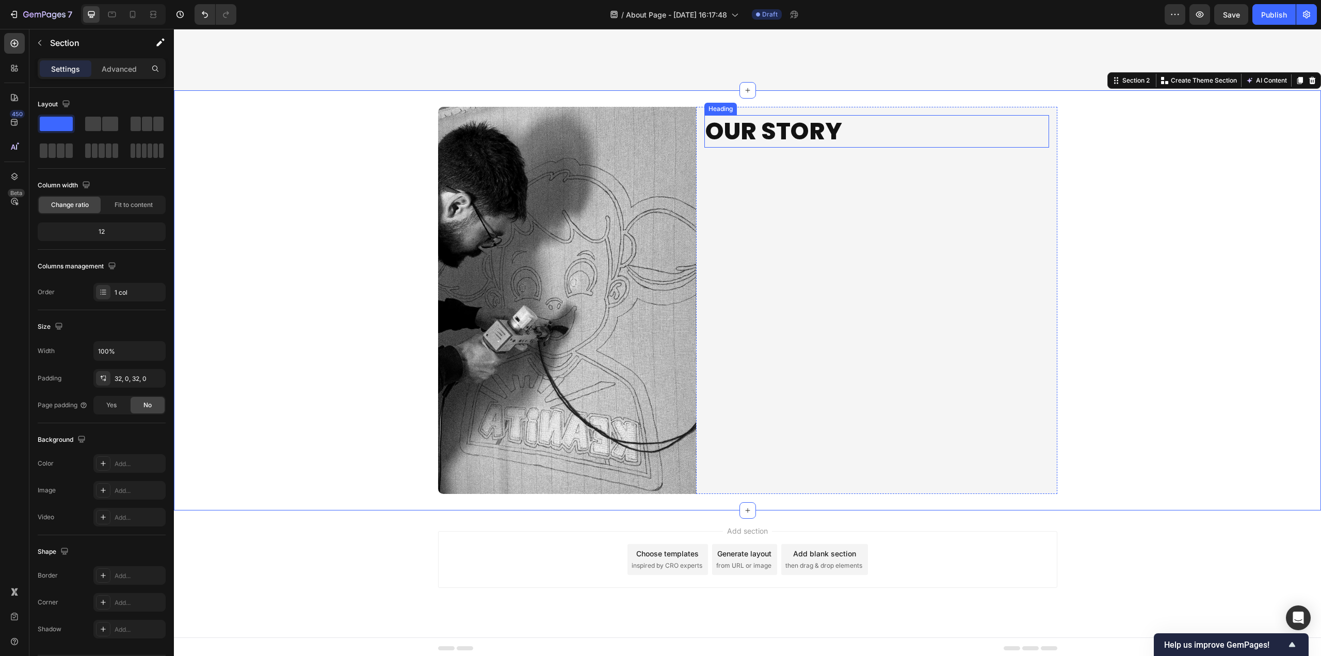
click at [947, 121] on p "OUR STORY" at bounding box center [876, 131] width 343 height 31
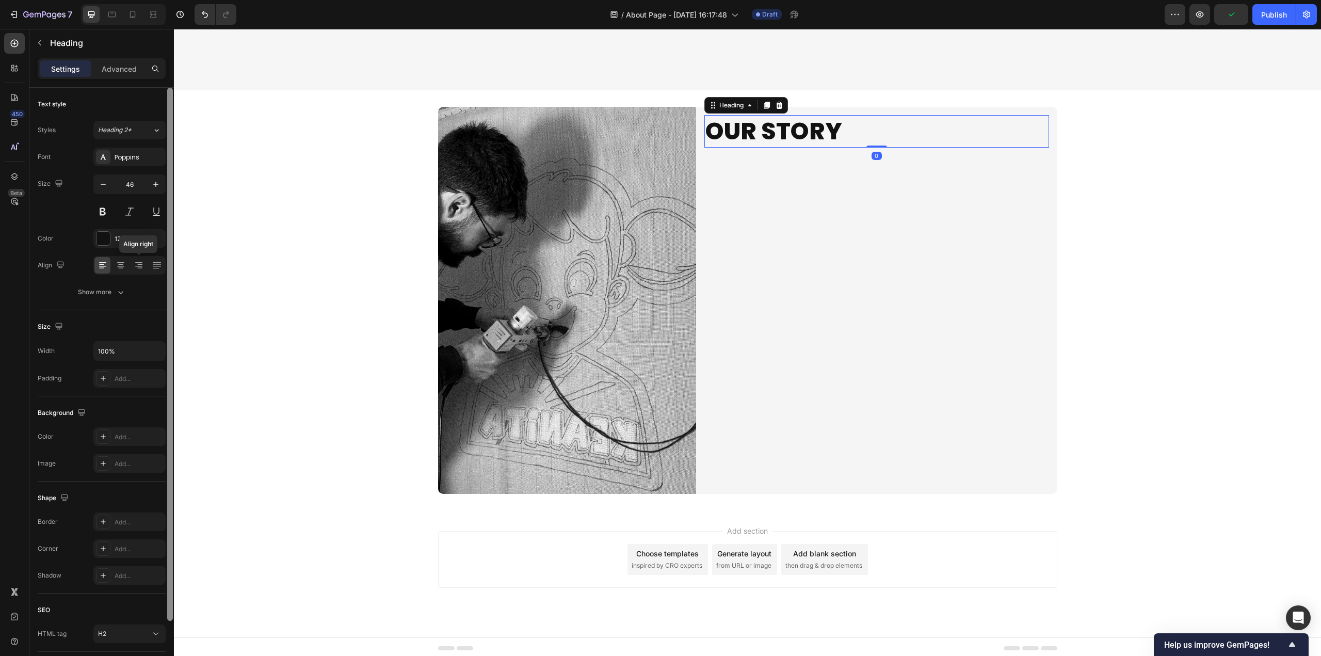
drag, startPoint x: 141, startPoint y: 266, endPoint x: 172, endPoint y: 267, distance: 31.0
click at [141, 266] on icon at bounding box center [138, 266] width 7 height 1
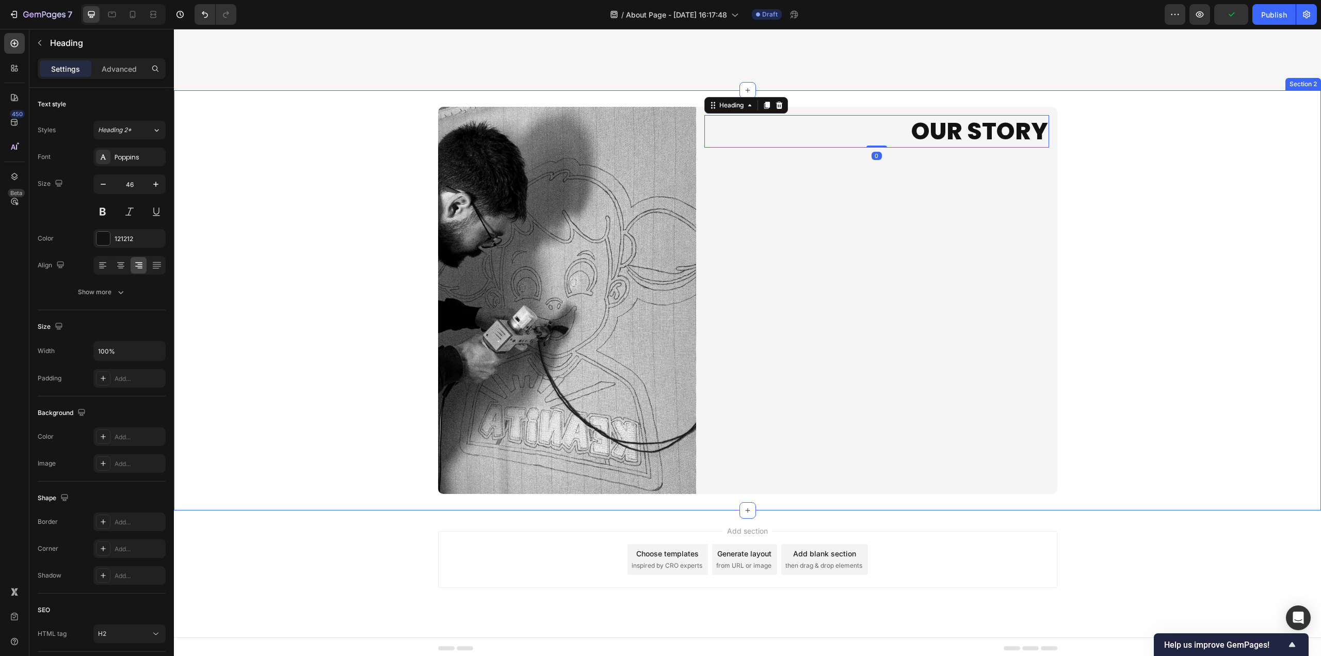
click at [1157, 321] on div "Image OUR STORY Heading 0 Row Row" at bounding box center [747, 300] width 1147 height 387
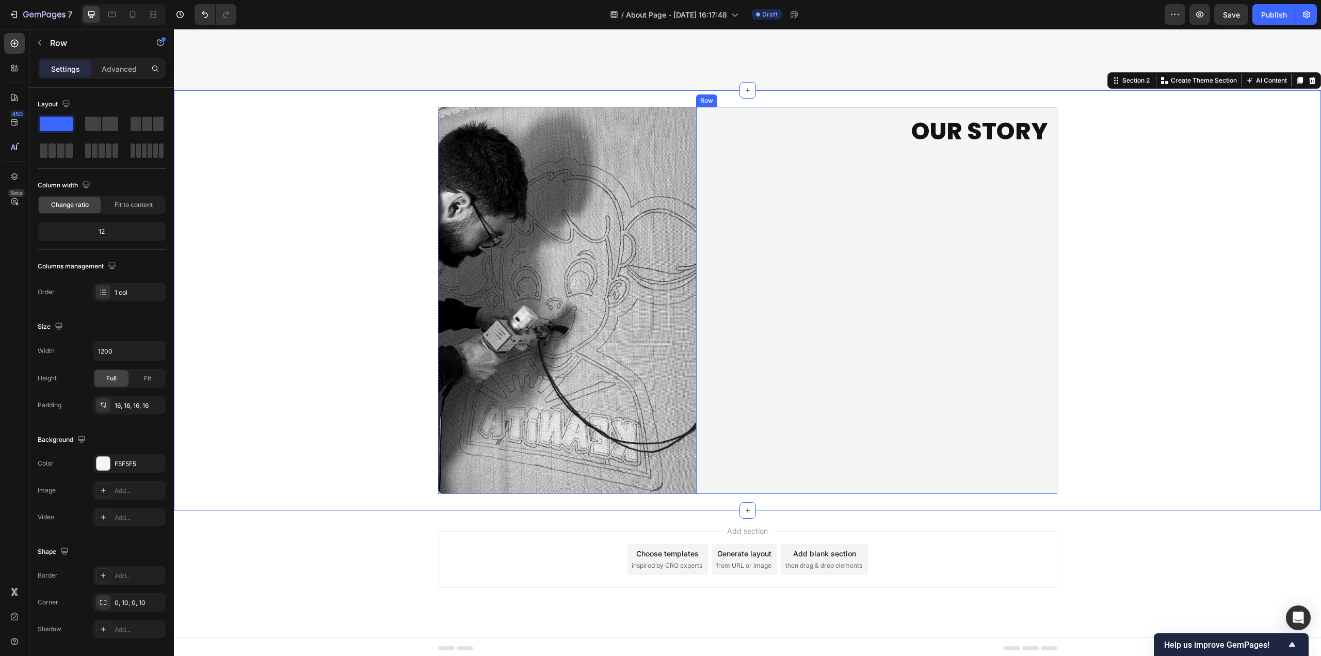
click at [926, 322] on div "OUR STORY Heading" at bounding box center [876, 300] width 345 height 370
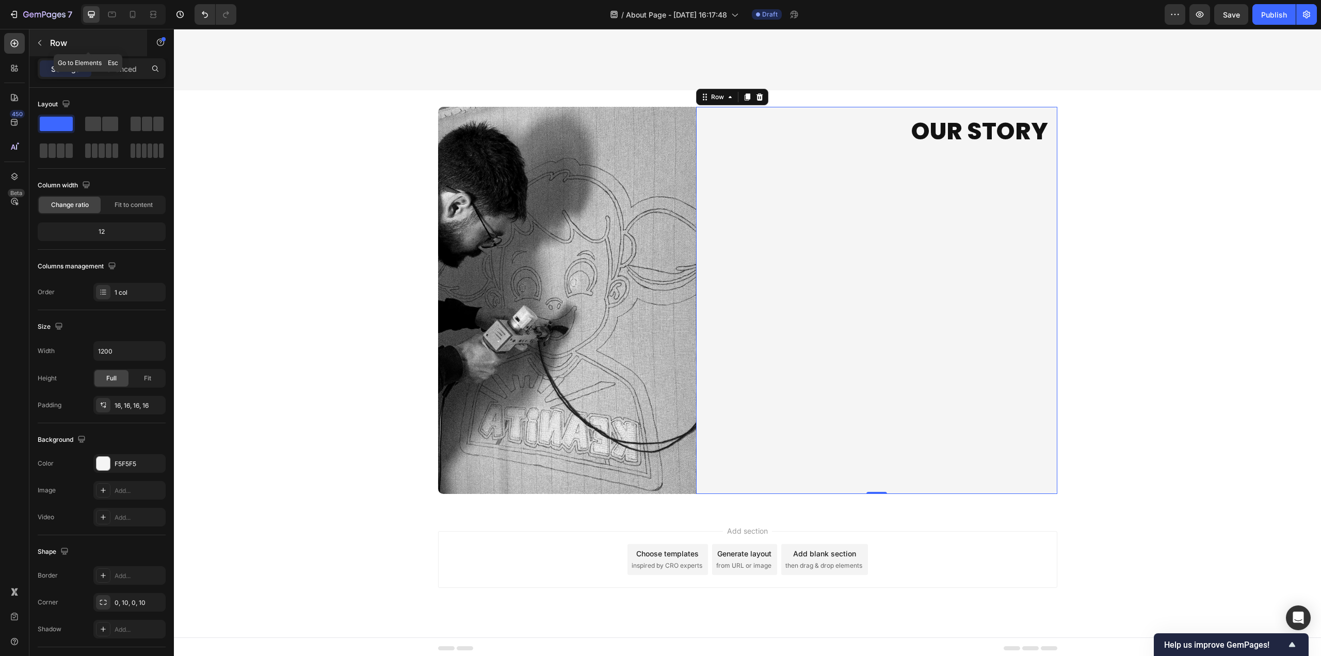
click at [39, 45] on icon "button" at bounding box center [40, 43] width 8 height 8
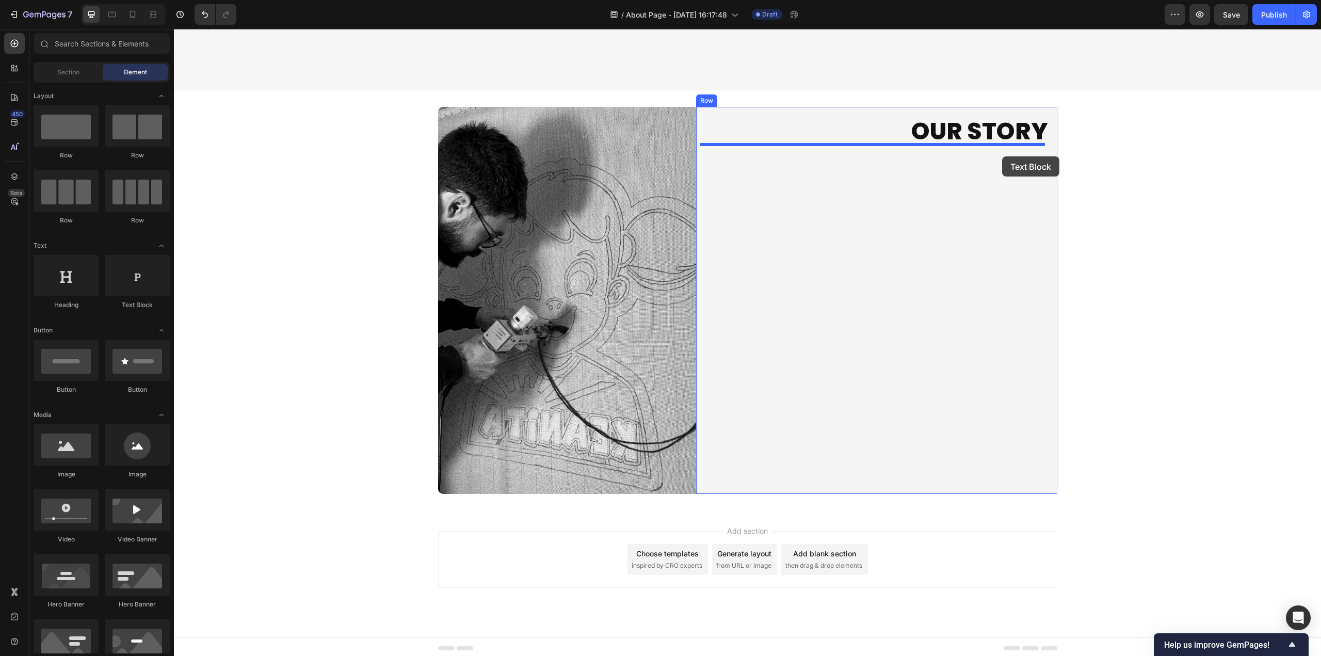
drag, startPoint x: 313, startPoint y: 308, endPoint x: 1092, endPoint y: 253, distance: 780.9
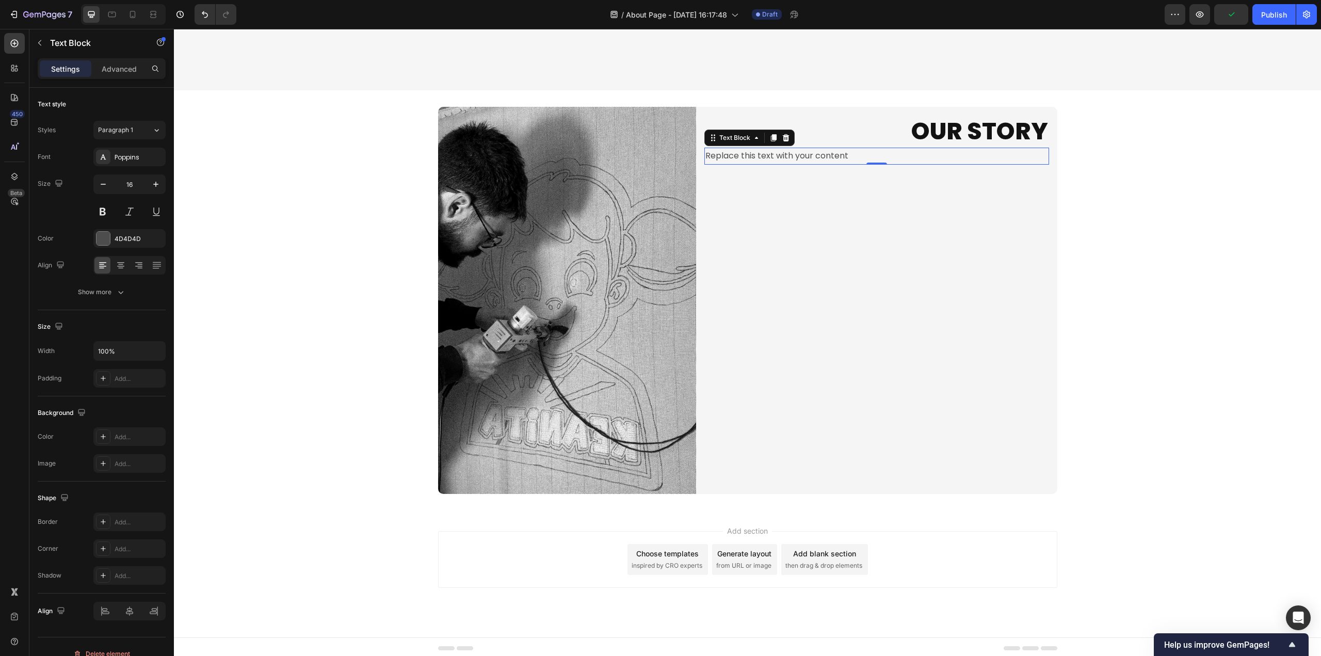
click at [841, 152] on div "Replace this text with your content" at bounding box center [876, 156] width 345 height 17
click at [841, 152] on p "Replace this text with your content" at bounding box center [876, 156] width 343 height 15
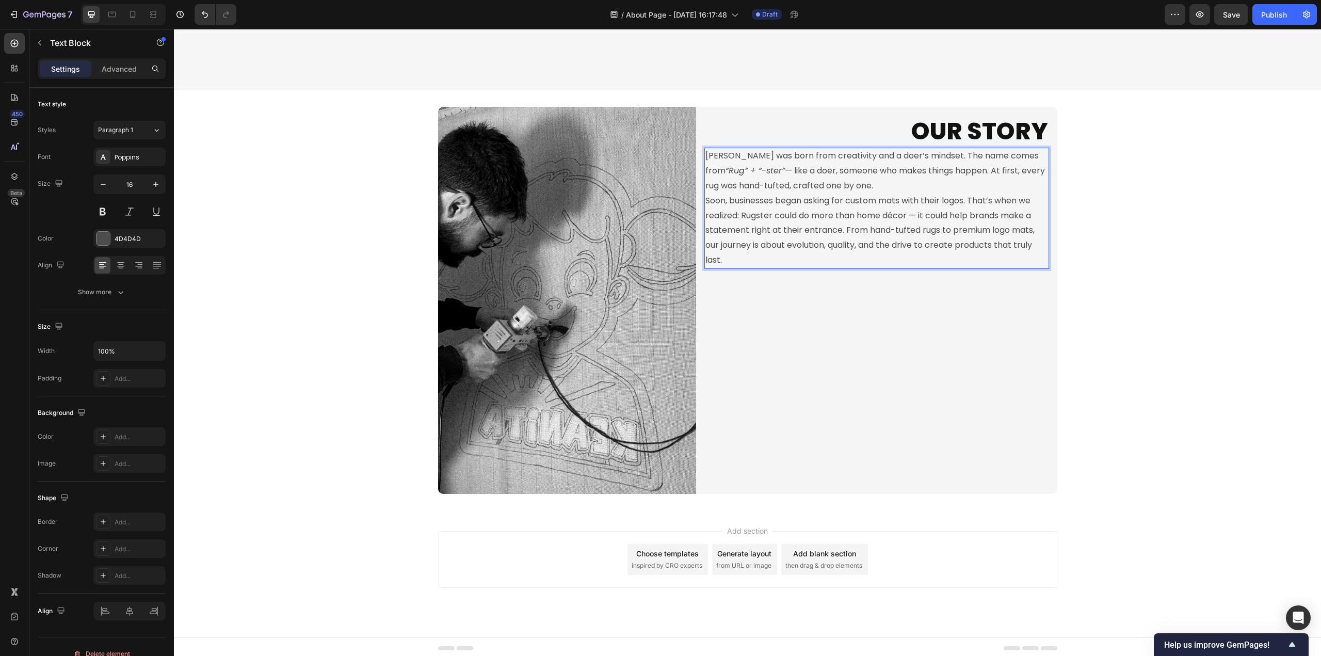
click at [976, 184] on p "Rugster was born from creativity and a doer’s mindset. The name comes from “Rug…" at bounding box center [876, 171] width 343 height 44
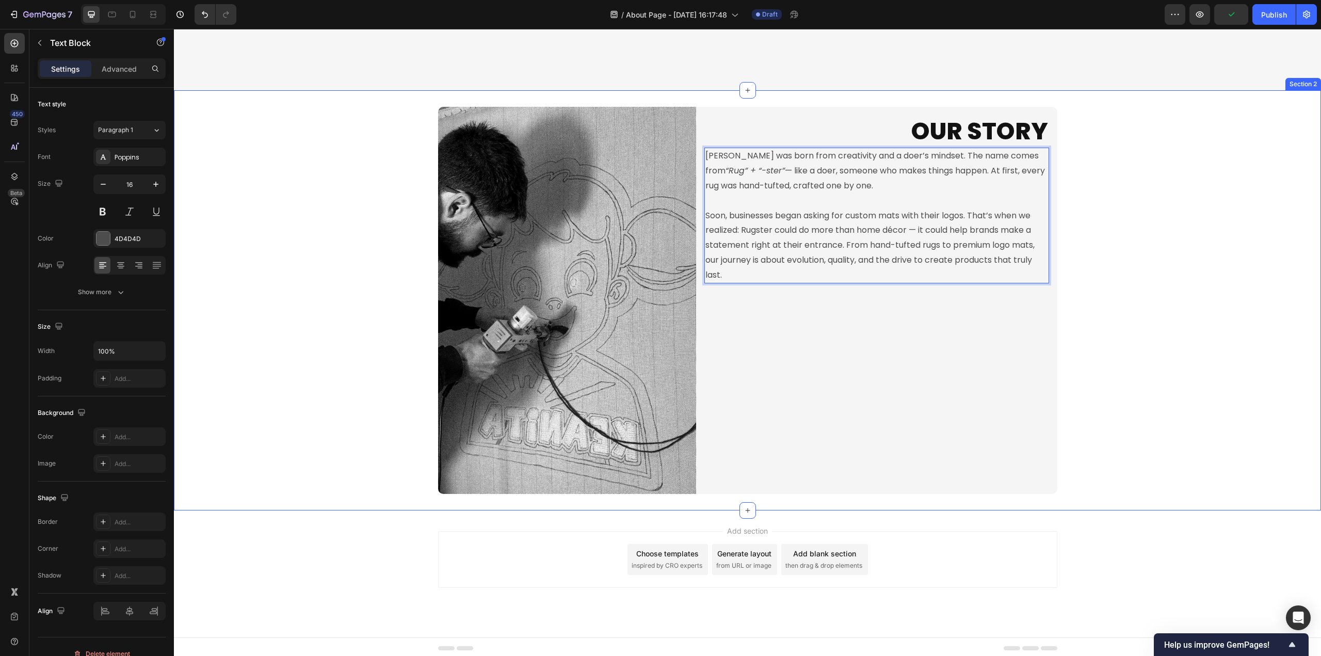
click at [1144, 273] on div "Image OUR STORY Heading Rugster was born from creativity and a doer’s mindset. …" at bounding box center [747, 300] width 1147 height 387
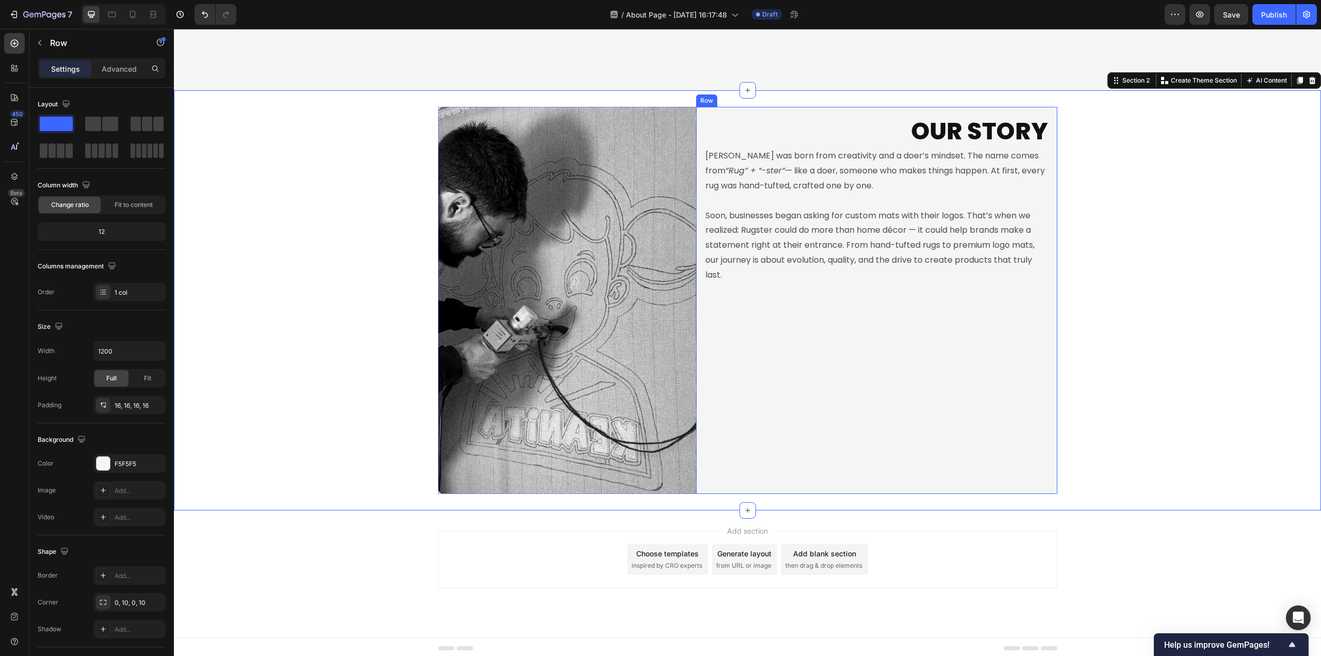
click at [925, 308] on div "OUR STORY Heading Rugster was born from creativity and a doer’s mindset. The na…" at bounding box center [876, 300] width 345 height 370
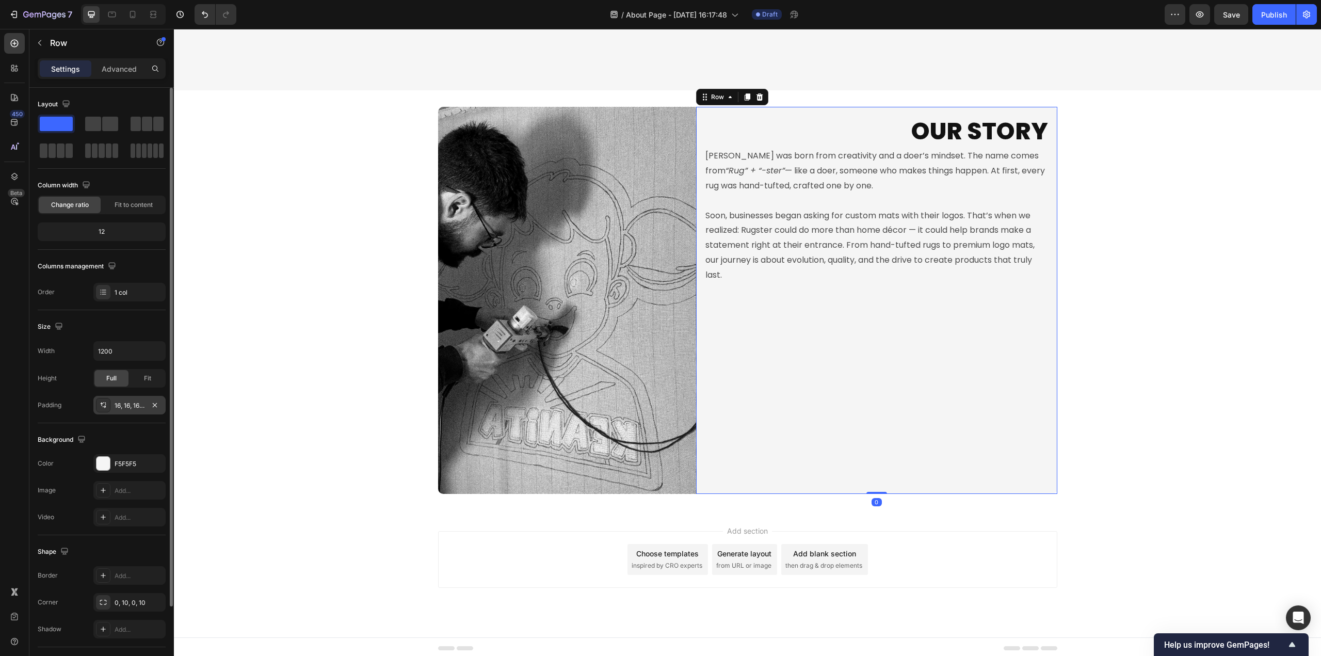
click at [123, 411] on div "16, 16, 16, 16" at bounding box center [129, 405] width 72 height 19
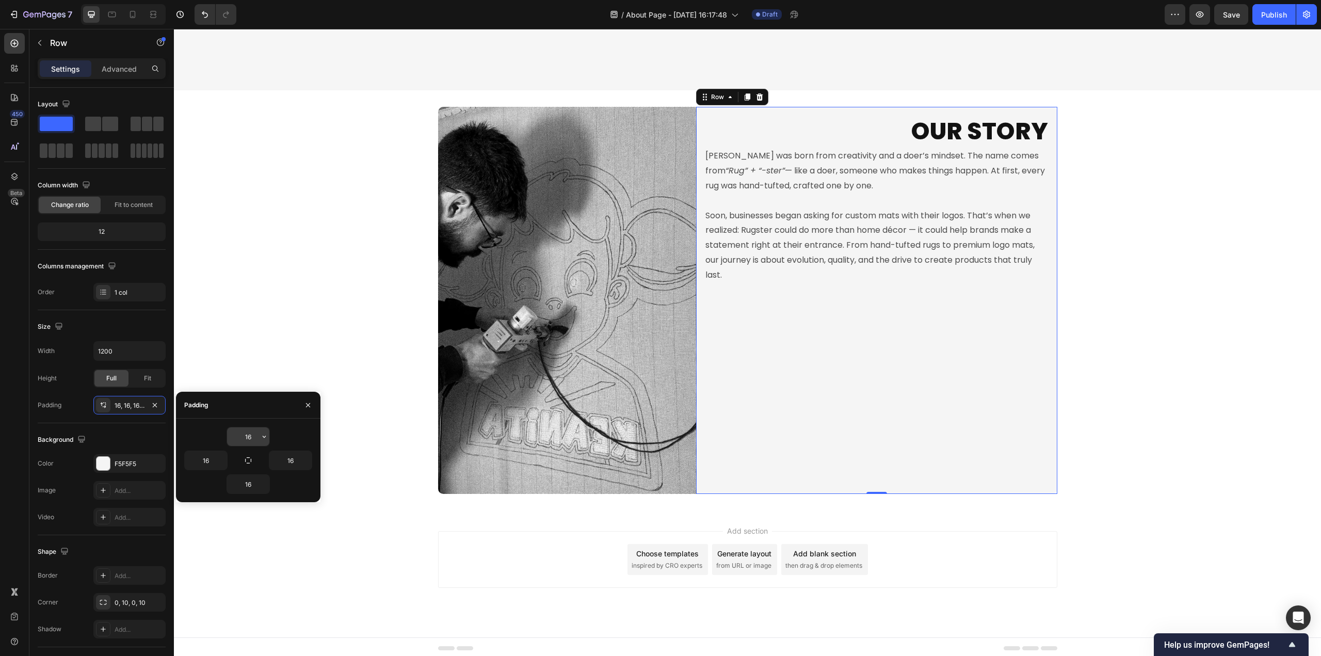
click at [251, 435] on input "16" at bounding box center [248, 436] width 42 height 19
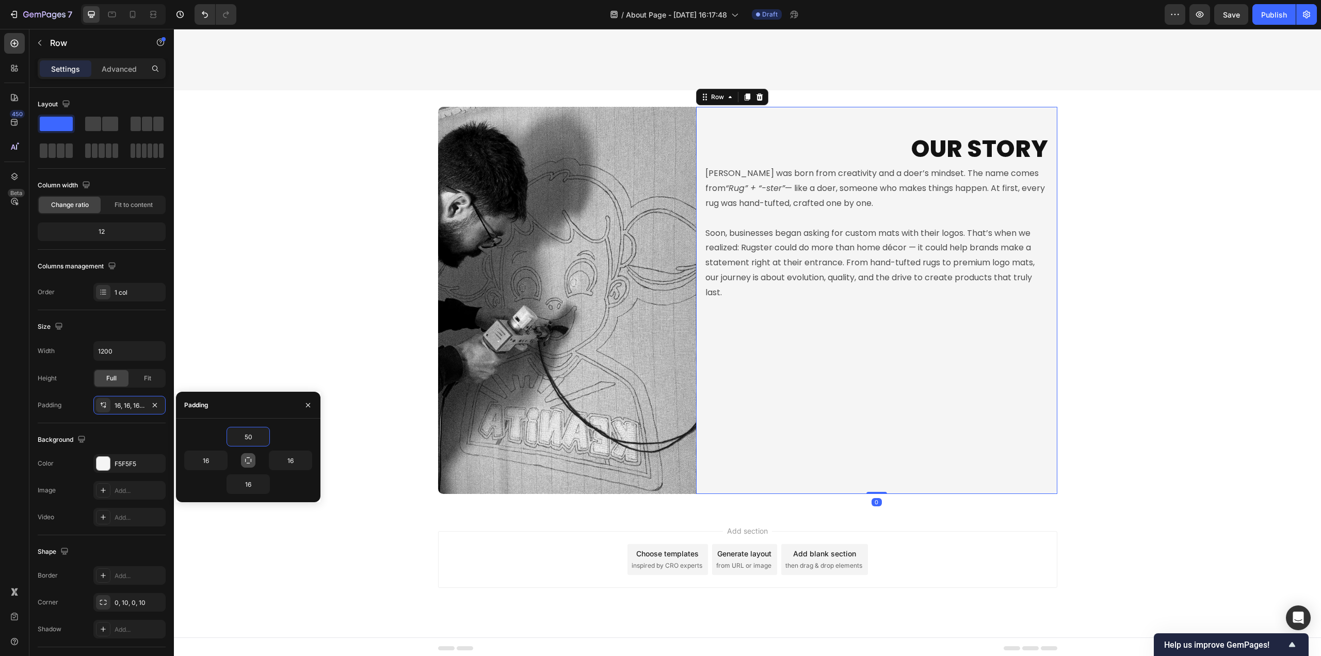
type input "50"
click at [245, 460] on icon "button" at bounding box center [248, 460] width 8 height 8
type input "50"
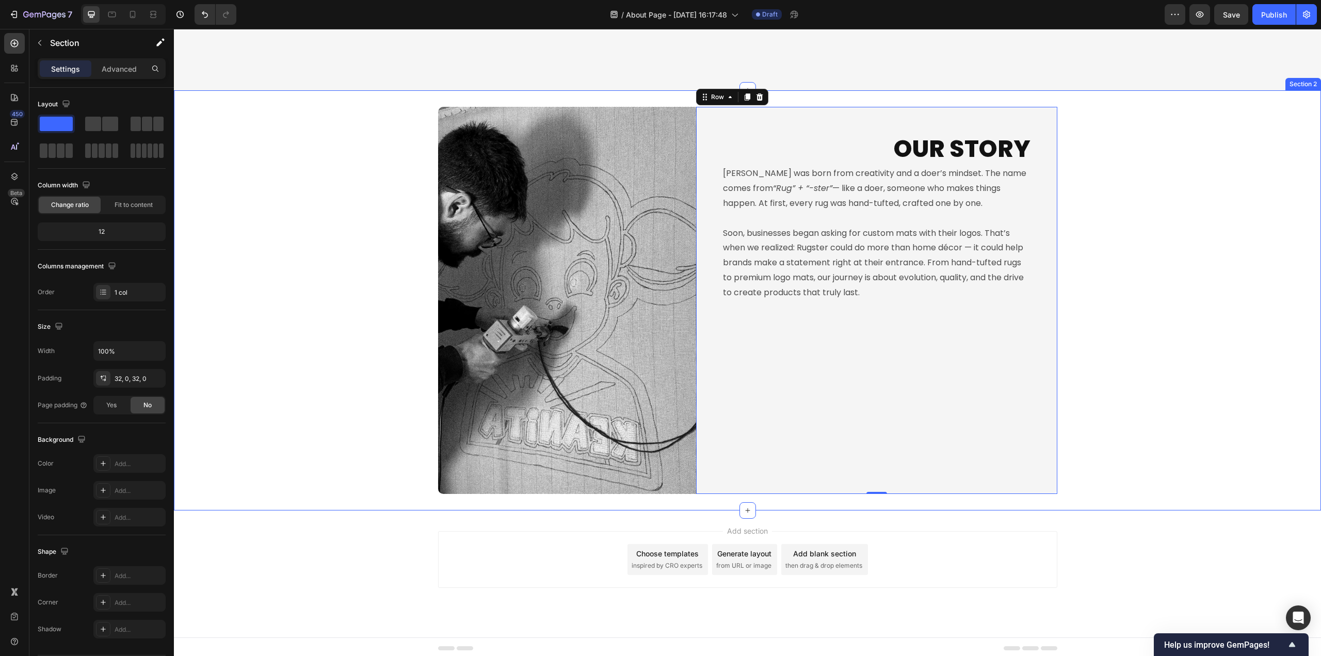
click at [1129, 490] on div "Image OUR STORY Heading Rugster was born from creativity and a doer’s mindset. …" at bounding box center [747, 300] width 1147 height 387
click at [968, 138] on p "OUR STORY" at bounding box center [876, 149] width 307 height 31
click at [1201, 396] on div "Image OUR STORY Heading 0 Rugster was born from creativity and a doer’s mindset…" at bounding box center [747, 300] width 1147 height 387
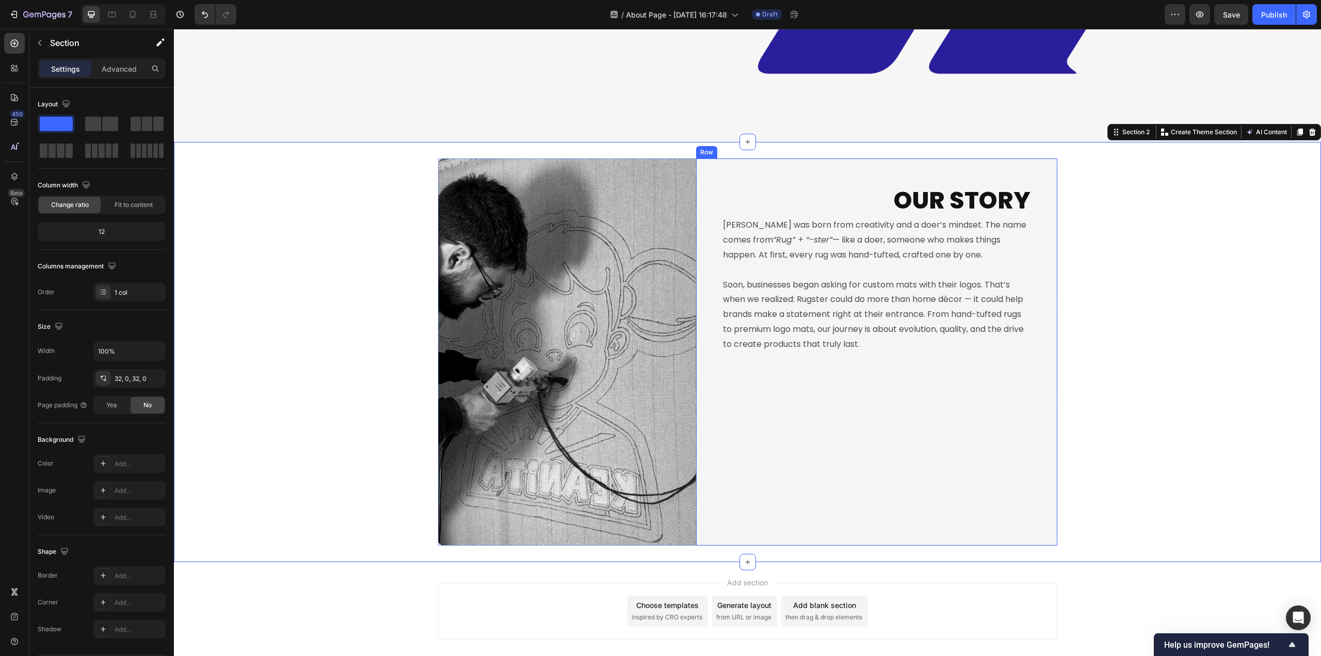
scroll to position [405, 0]
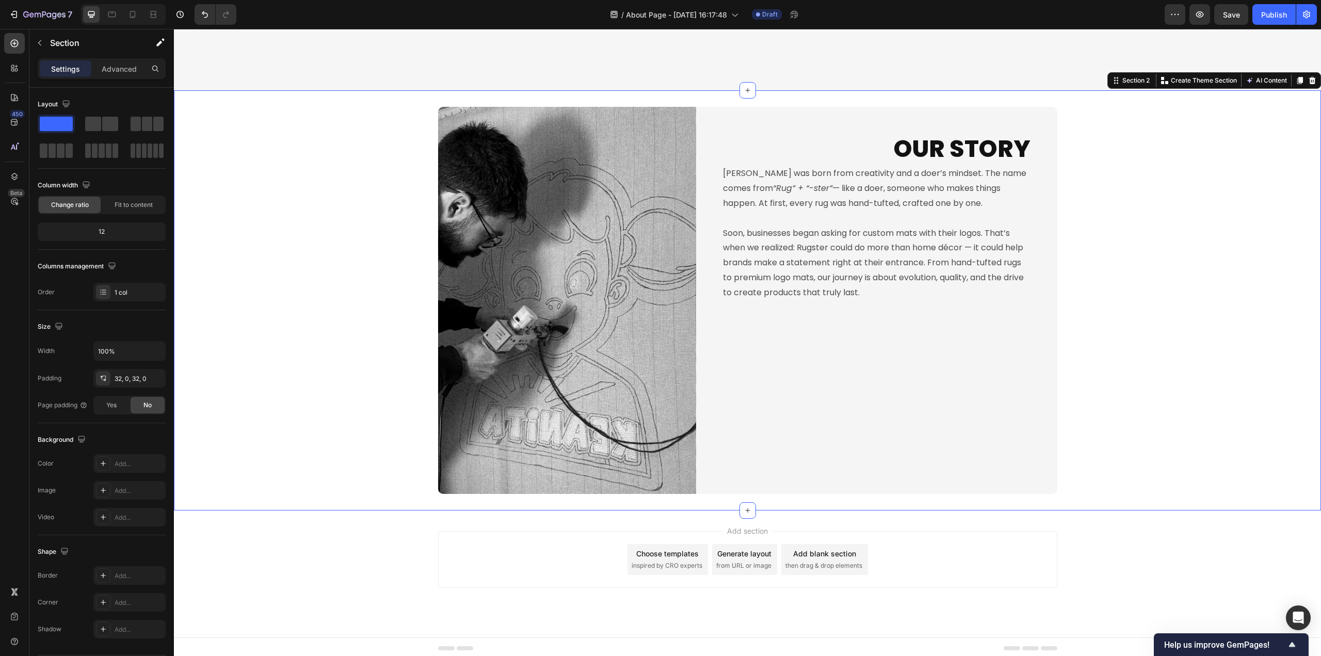
click at [1176, 456] on div "Image OUR STORY Heading Rugster was born from creativity and a doer’s mindset. …" at bounding box center [747, 300] width 1147 height 387
click at [957, 144] on p "OUR STORY" at bounding box center [876, 149] width 307 height 31
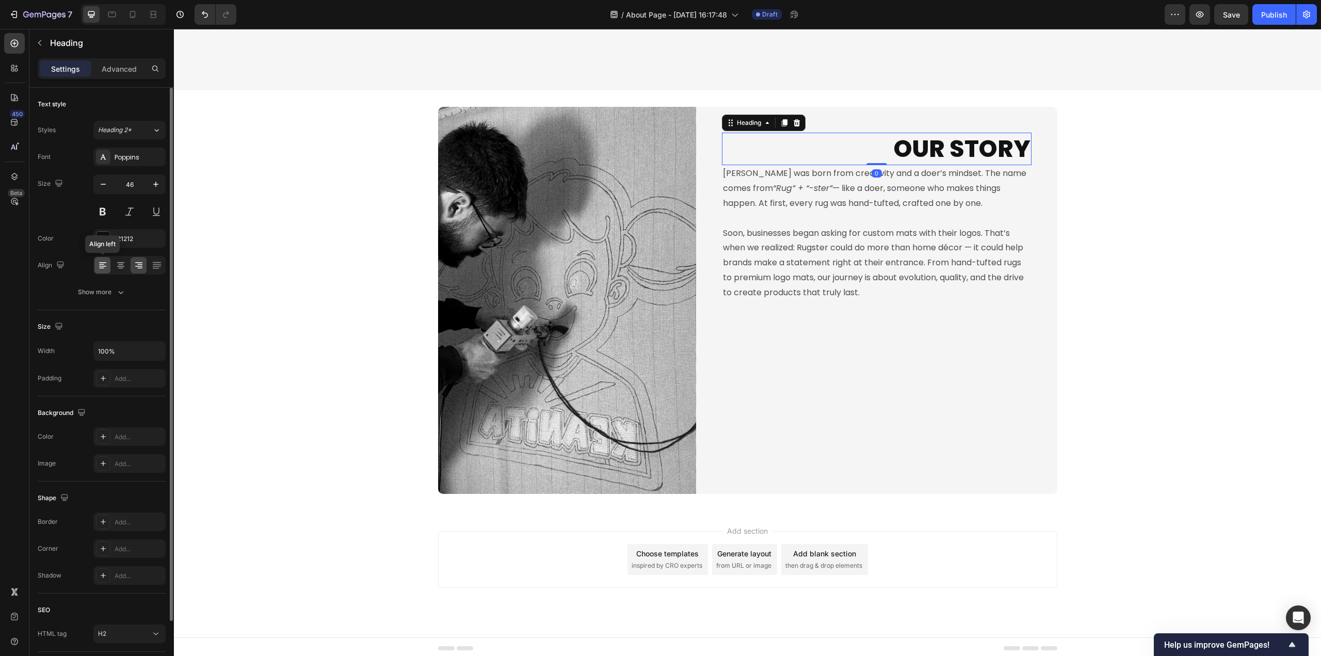
click at [105, 268] on icon at bounding box center [102, 265] width 10 height 10
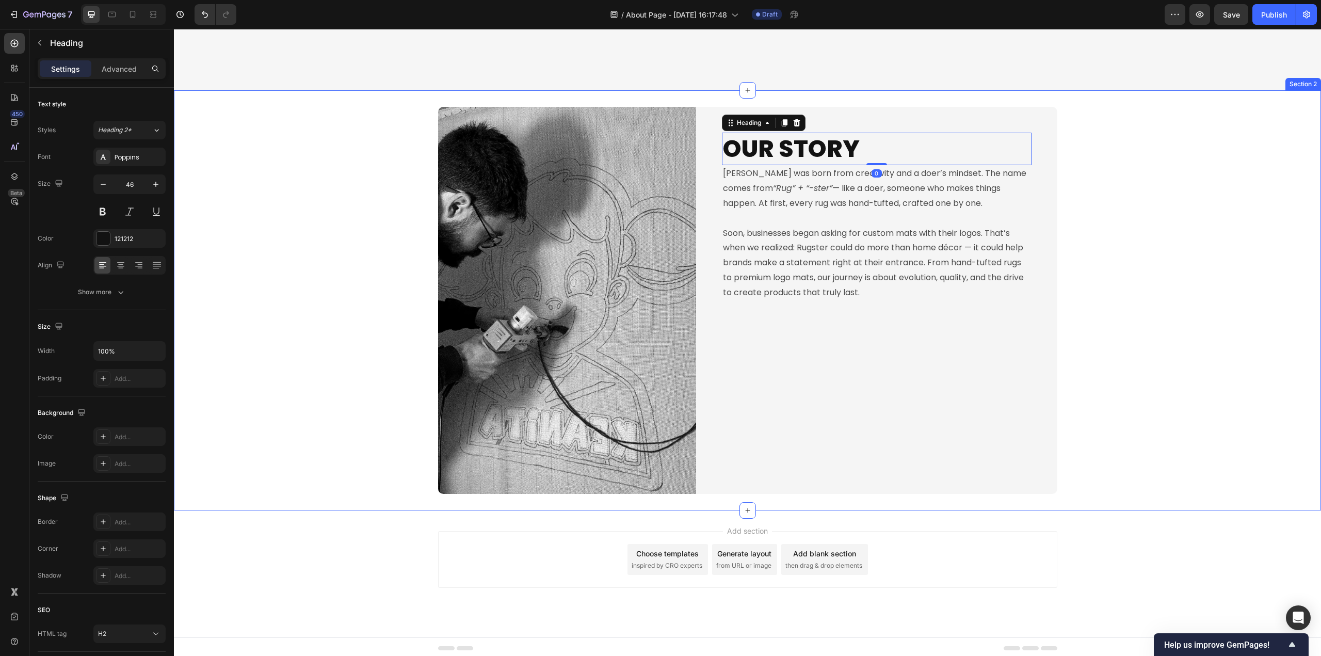
click at [1205, 349] on div "Image OUR STORY Heading 0 Rugster was born from creativity and a doer’s mindset…" at bounding box center [747, 300] width 1147 height 387
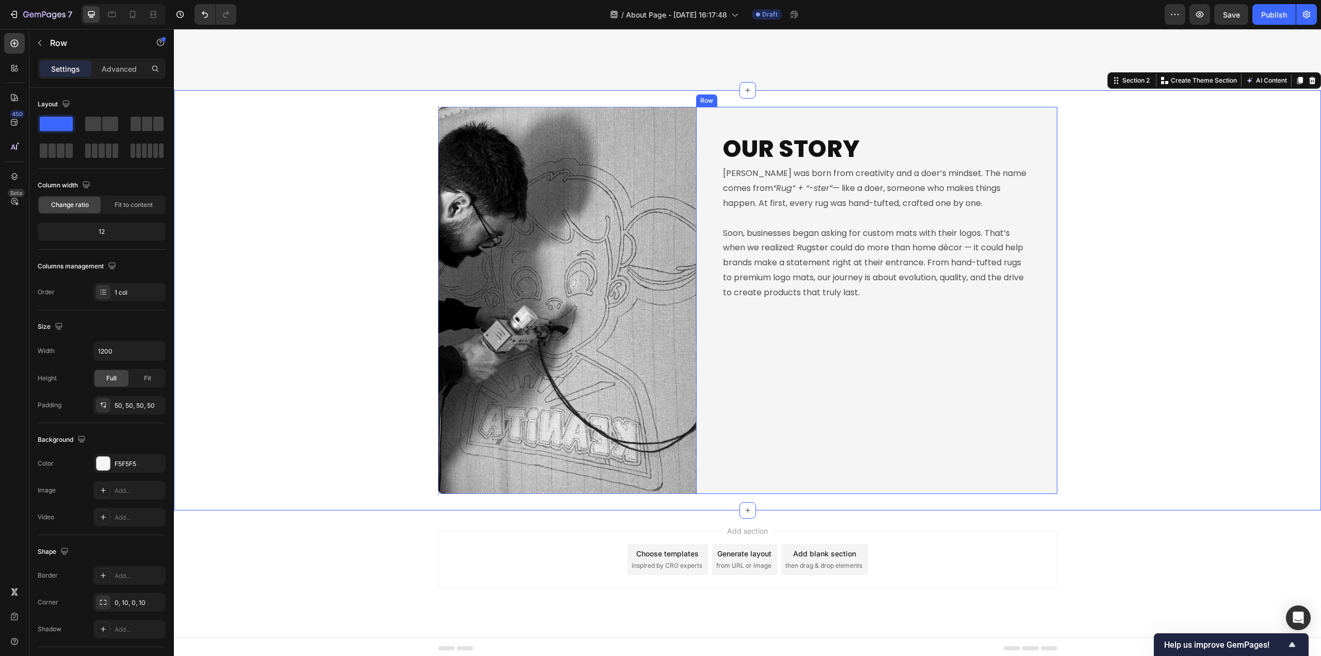
drag, startPoint x: 872, startPoint y: 436, endPoint x: 787, endPoint y: 476, distance: 94.1
click at [872, 436] on div "OUR STORY Heading Rugster was born from creativity and a doer’s mindset. The na…" at bounding box center [877, 300] width 310 height 335
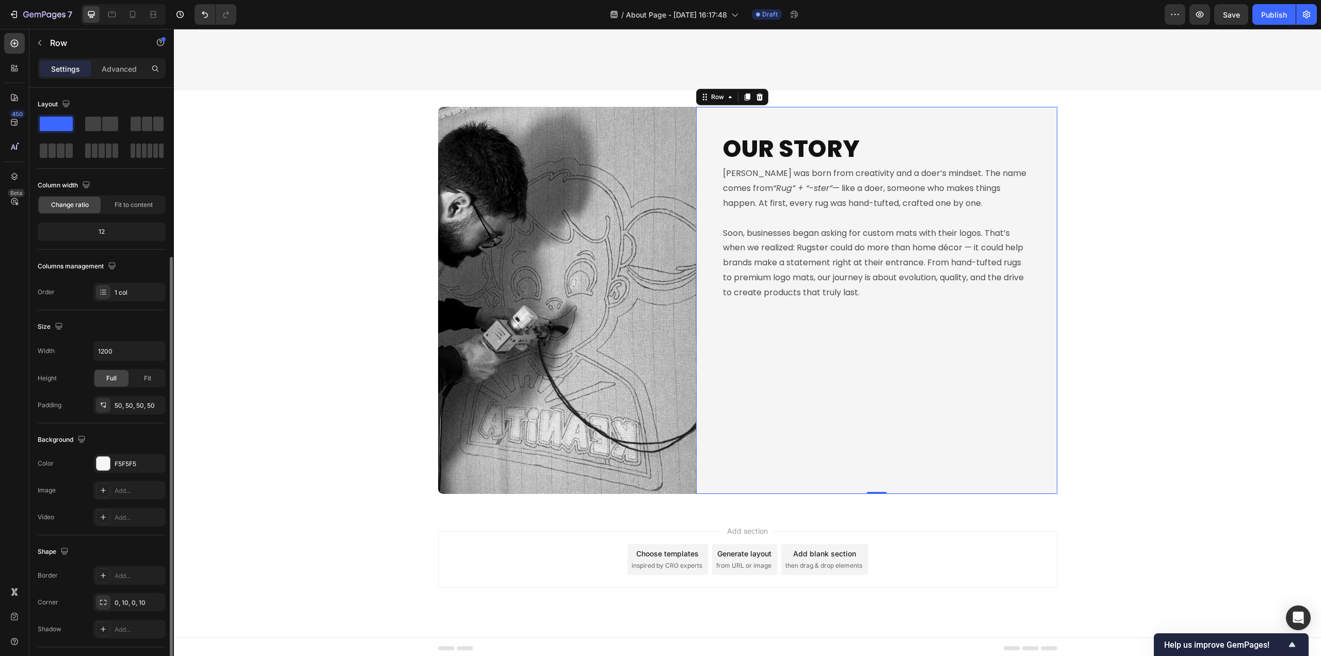
scroll to position [90, 0]
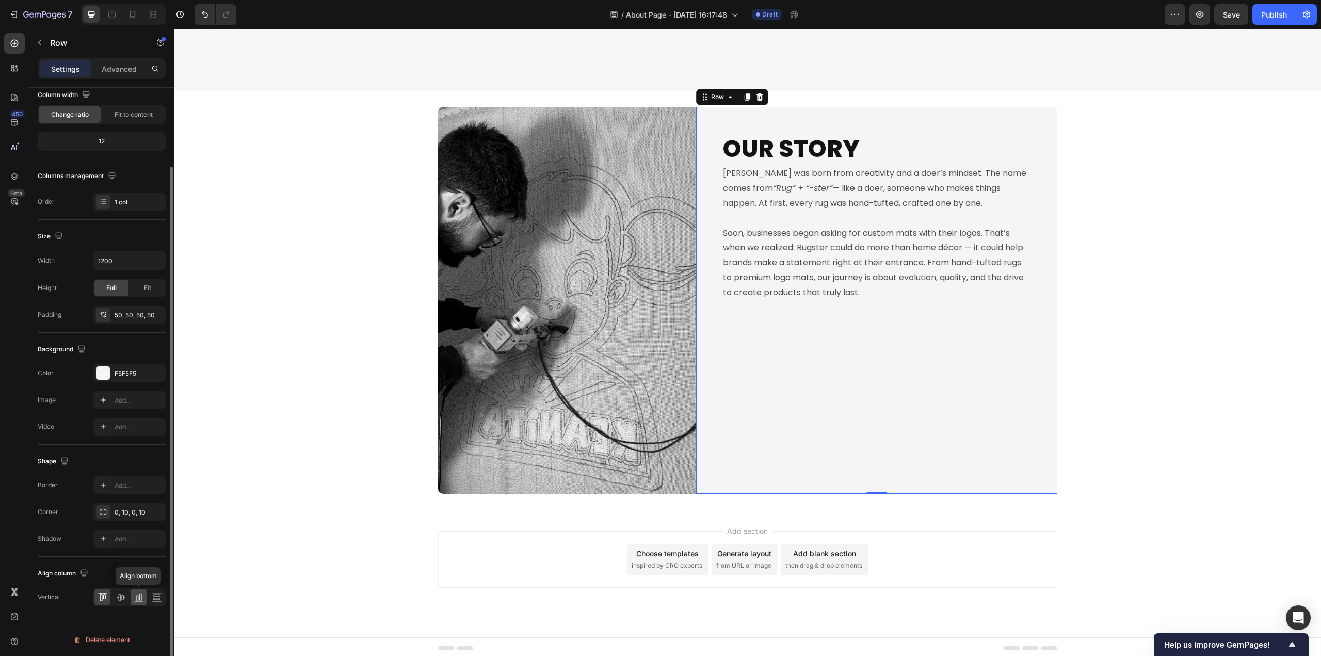
click at [135, 598] on icon at bounding box center [139, 597] width 10 height 10
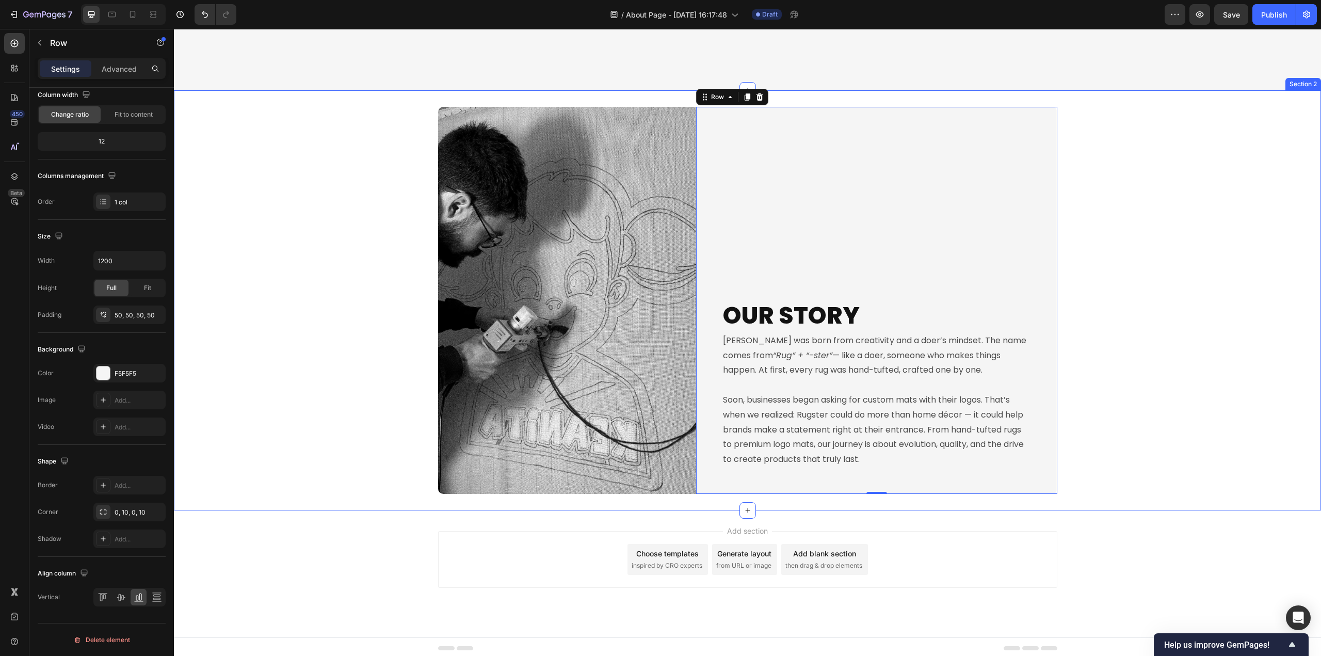
click at [1212, 441] on div "Image OUR STORY Heading Rugster was born from creativity and a doer’s mindset. …" at bounding box center [747, 300] width 1147 height 387
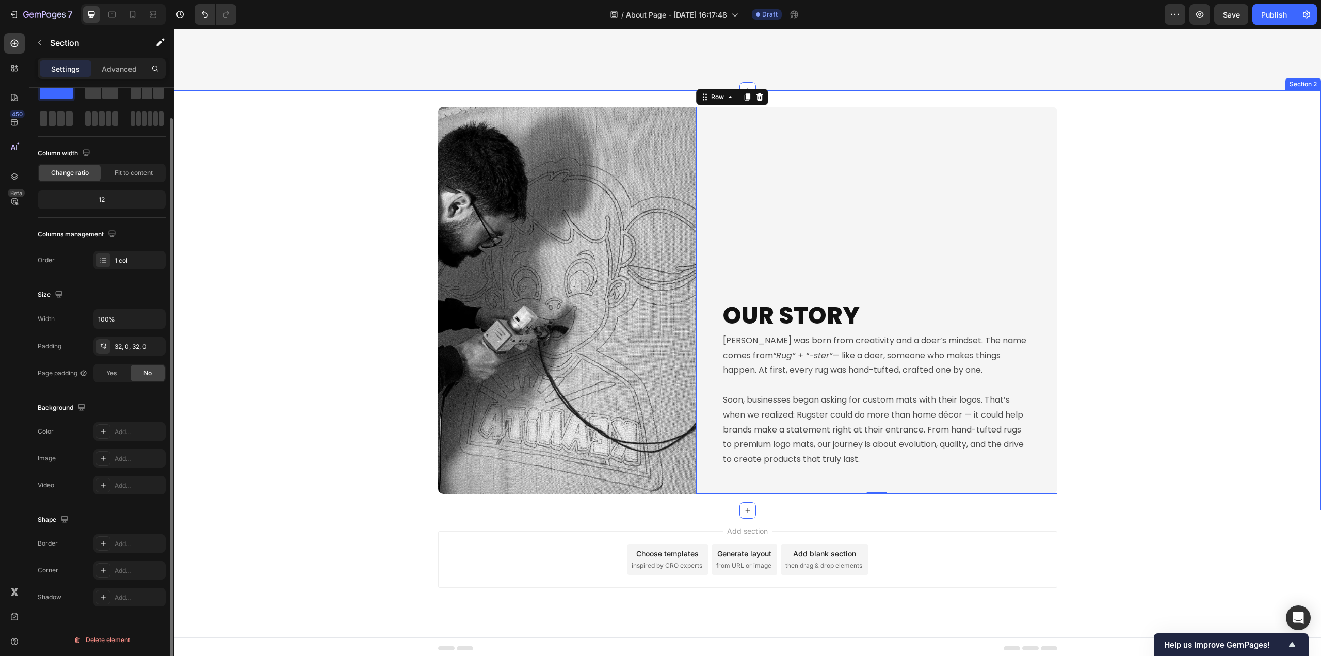
scroll to position [0, 0]
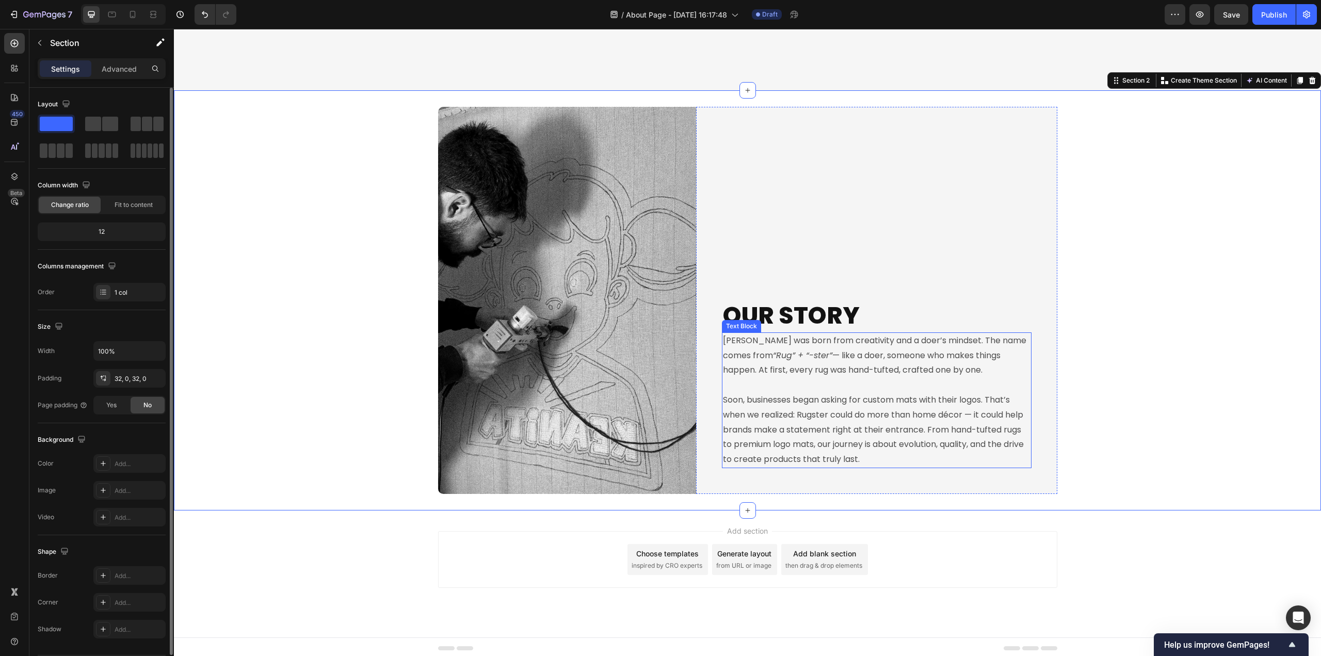
click at [897, 313] on p "OUR STORY" at bounding box center [876, 315] width 307 height 31
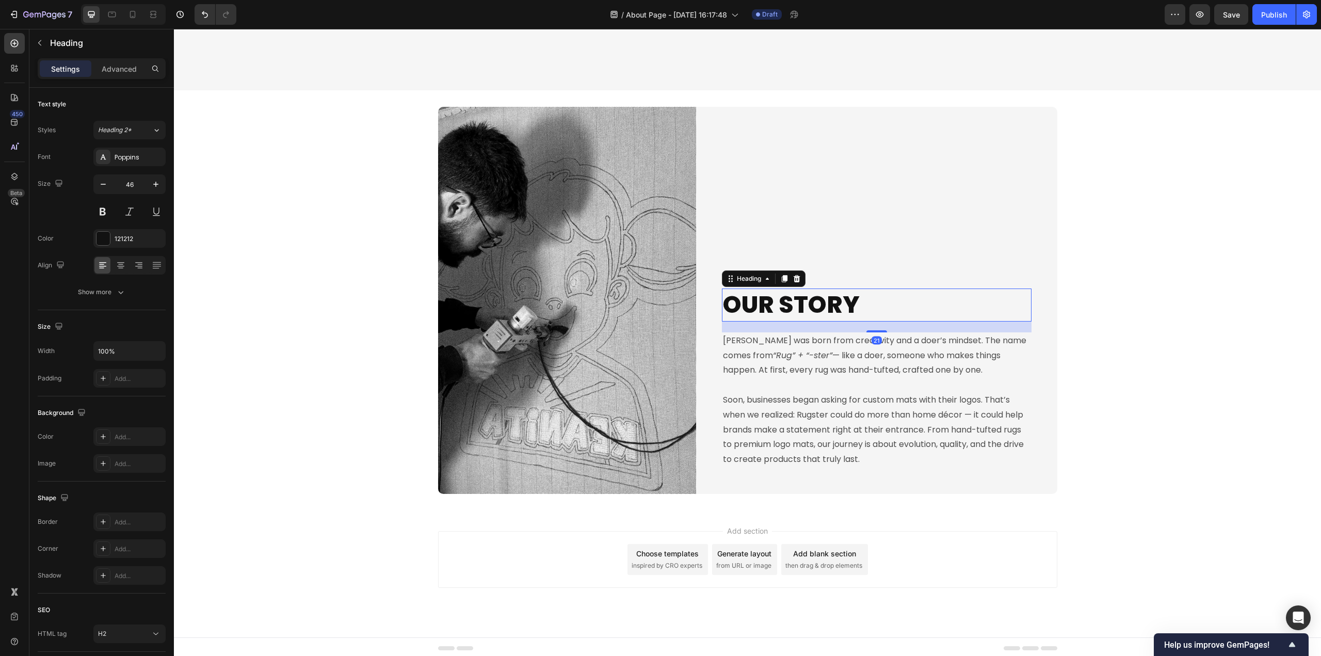
drag, startPoint x: 871, startPoint y: 327, endPoint x: 941, endPoint y: 342, distance: 71.7
click at [869, 321] on div "21" at bounding box center [877, 321] width 310 height 0
click at [1124, 323] on div "Image OUR STORY Heading 22 Rugster was born from creativity and a doer’s mindse…" at bounding box center [747, 300] width 1147 height 387
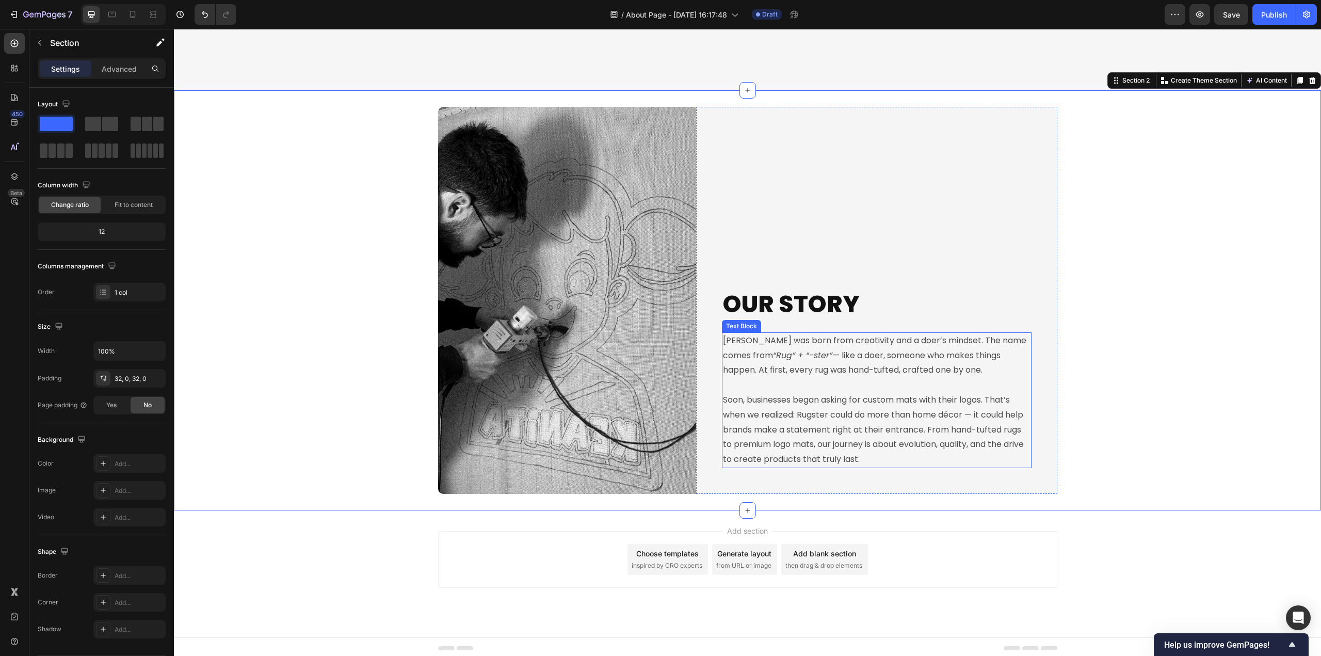
click at [785, 401] on p "Soon, businesses began asking for custom mats with their logos. That’s when we …" at bounding box center [876, 430] width 307 height 74
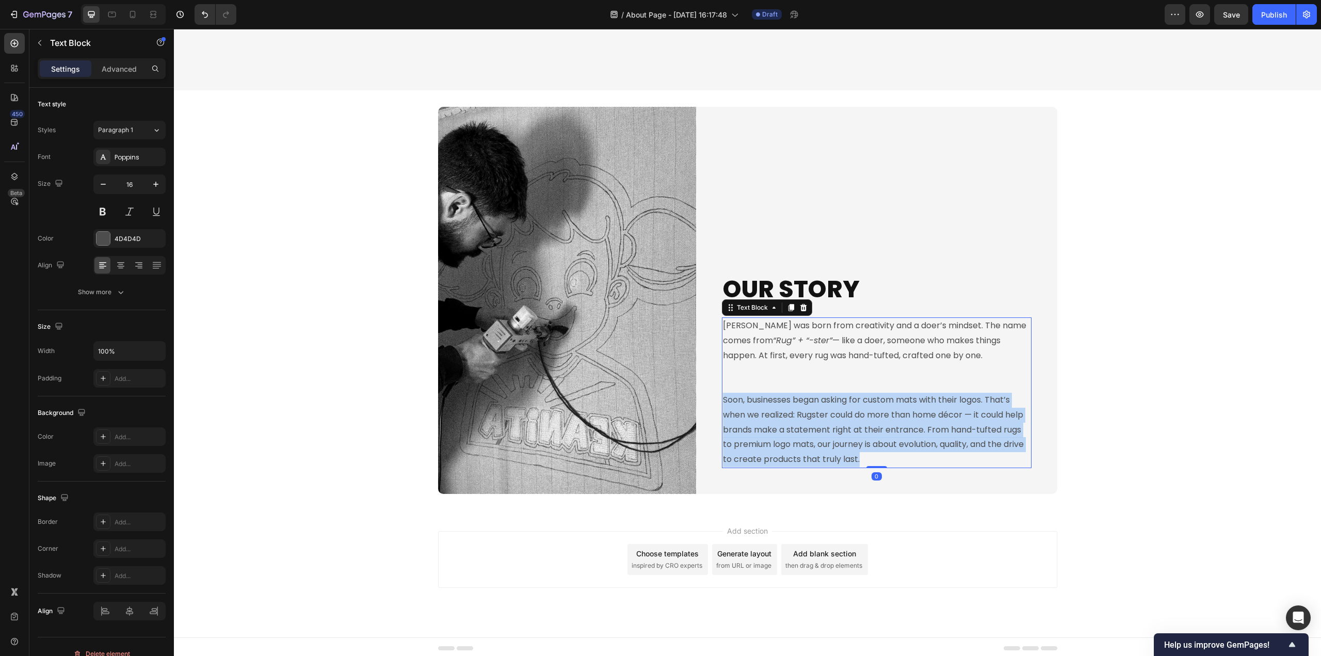
click at [786, 401] on p "Soon, businesses began asking for custom mats with their logos. That’s when we …" at bounding box center [876, 430] width 307 height 74
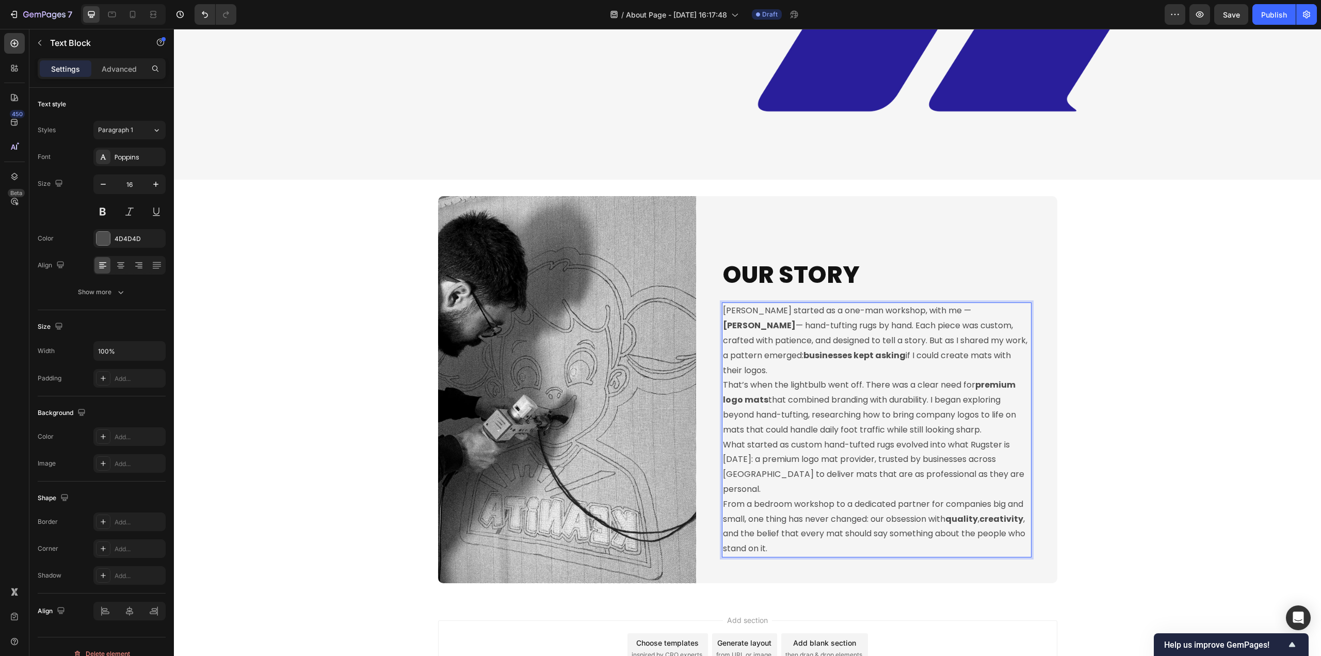
scroll to position [405, 0]
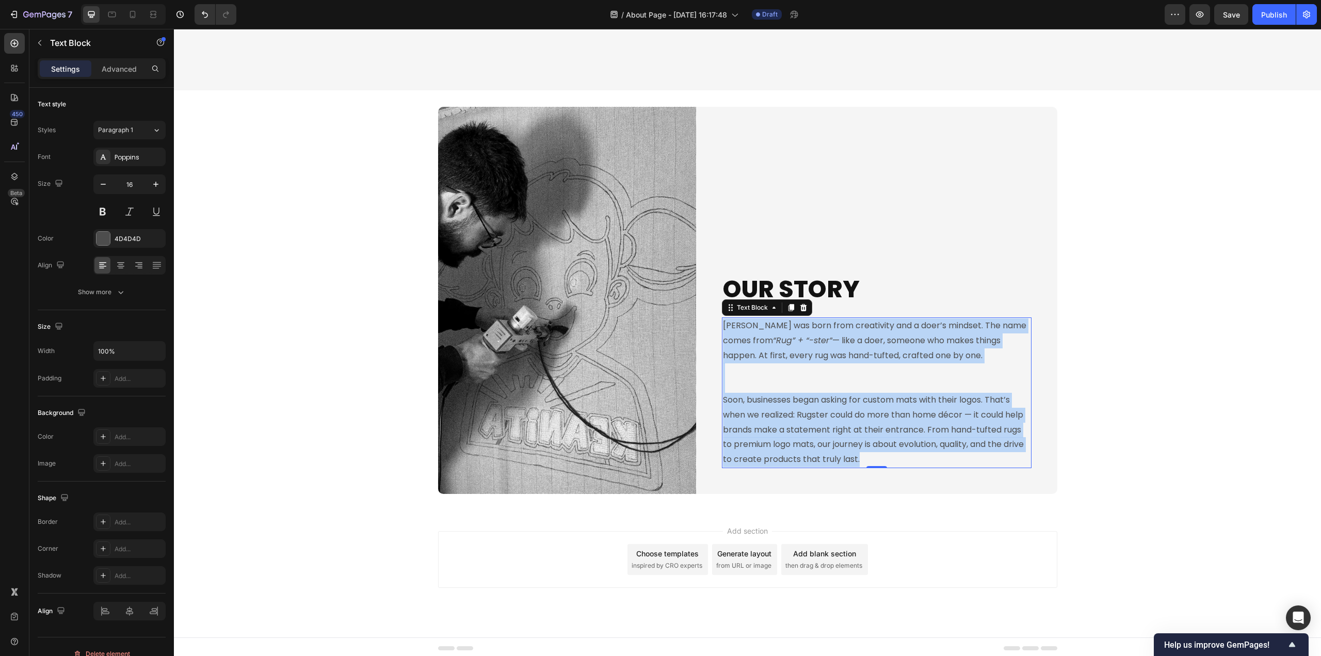
click at [819, 369] on p "Rugster was born from creativity and a doer’s mindset. The name comes from “Rug…" at bounding box center [876, 355] width 307 height 74
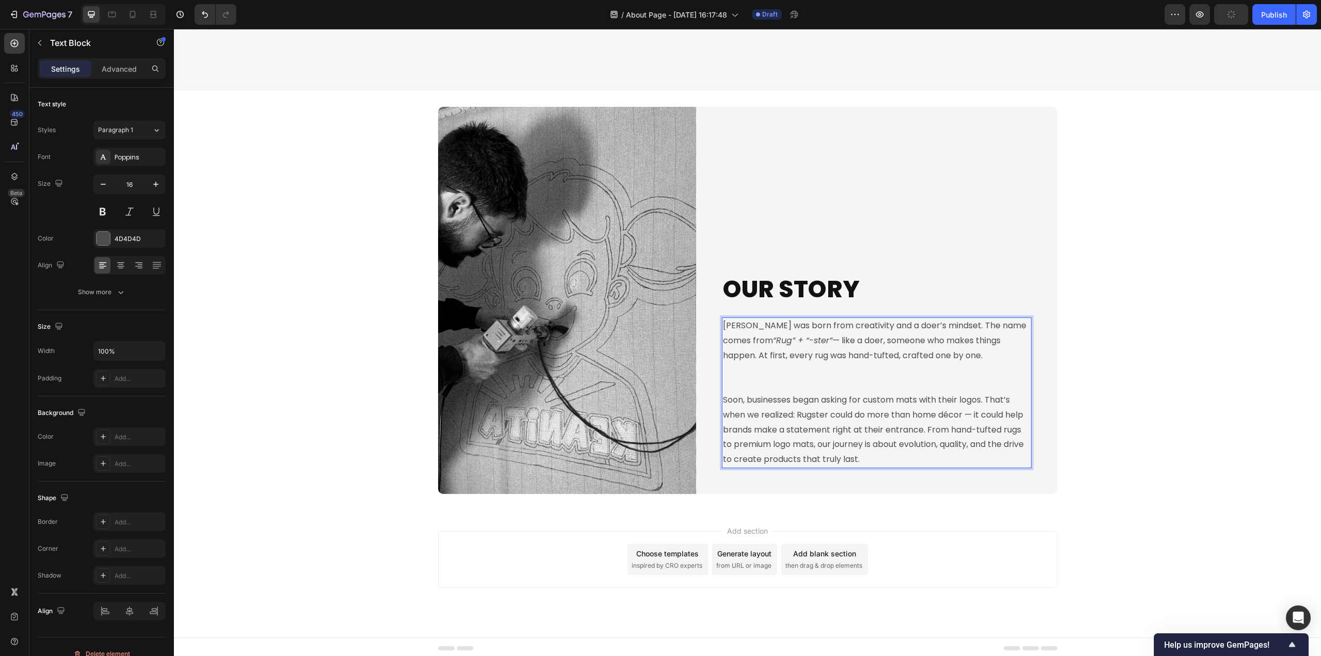
scroll to position [331, 0]
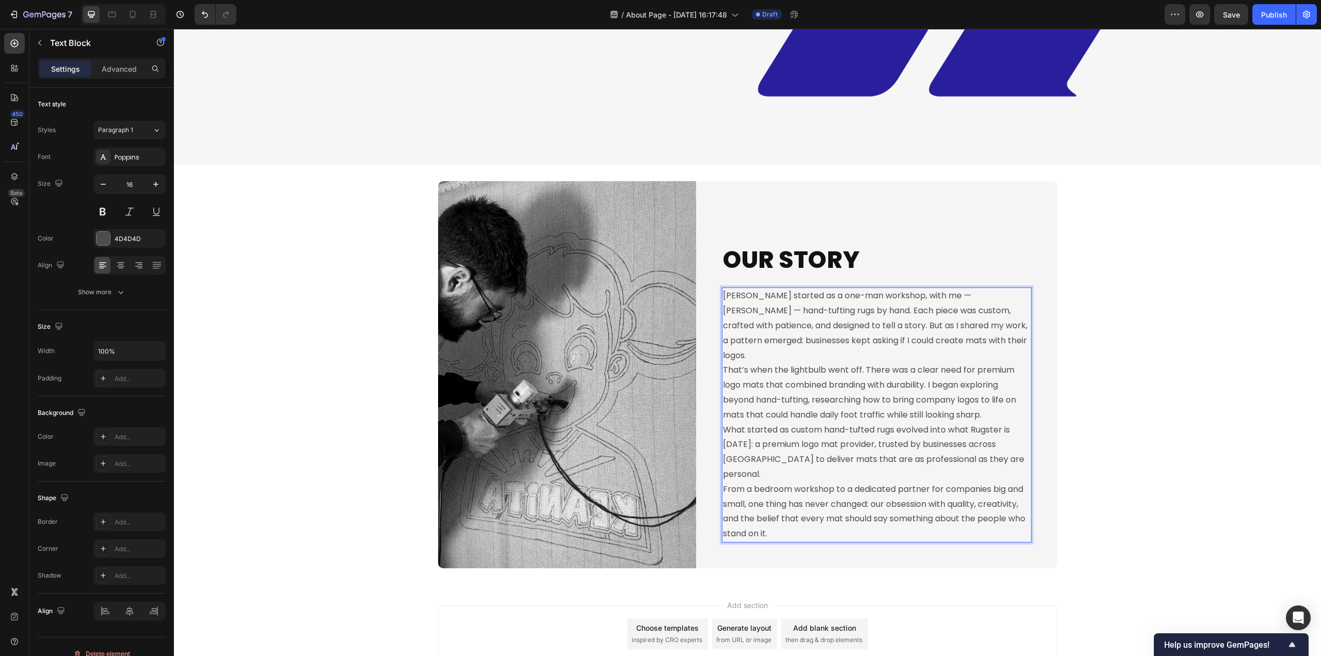
click at [723, 380] on p "That’s when the lightbulb went off. There was a clear need for premium logo mat…" at bounding box center [876, 392] width 307 height 59
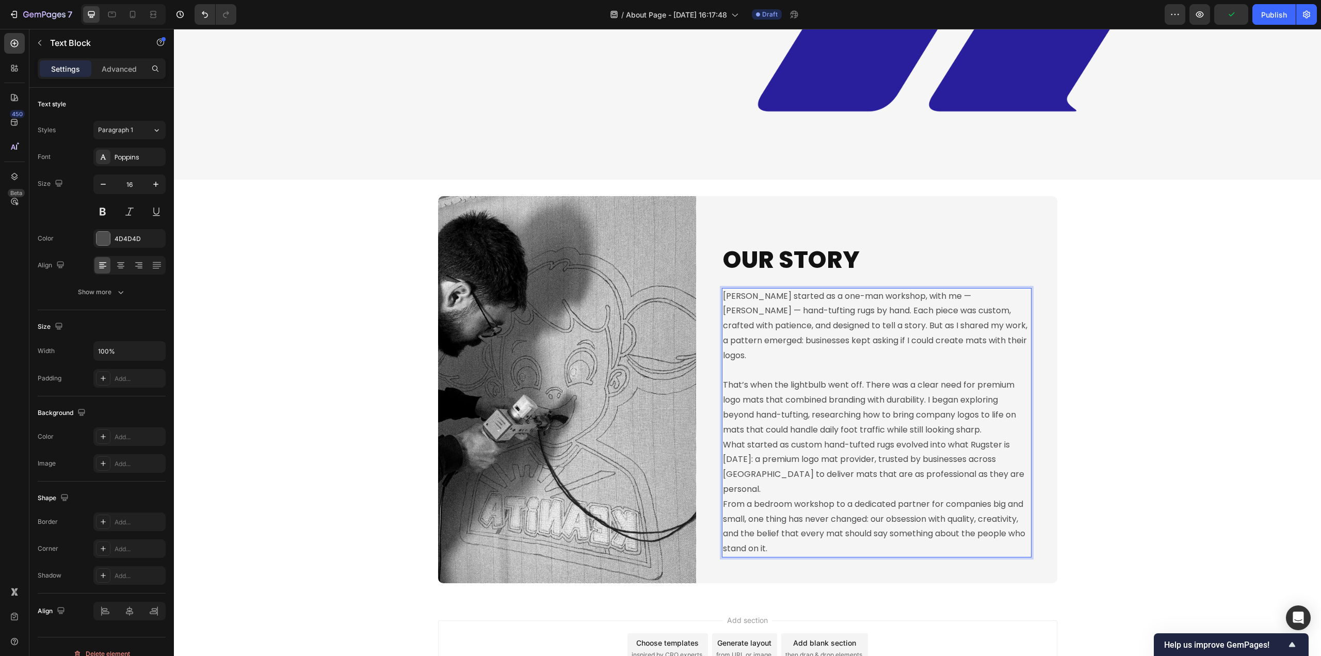
click at [723, 455] on p "What started as custom hand-tufted rugs evolved into what Rugster is today: a p…" at bounding box center [876, 466] width 307 height 59
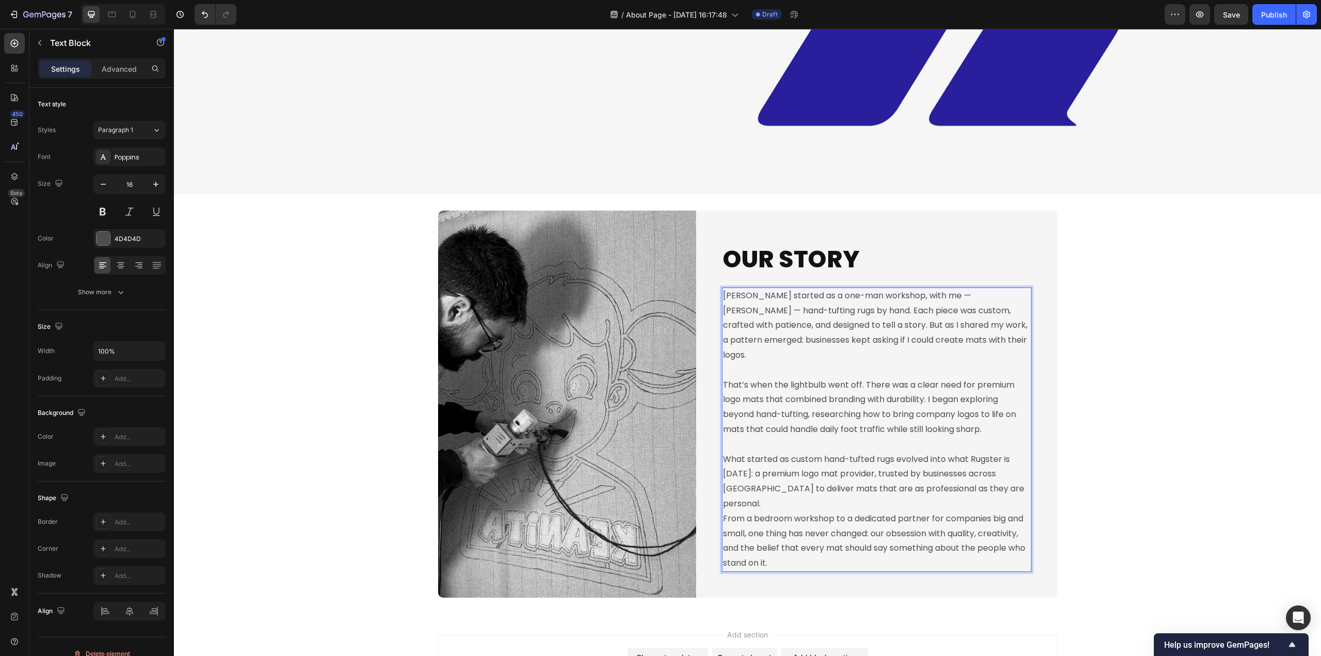
click at [723, 516] on p "From a bedroom workshop to a dedicated partner for companies big and small, one…" at bounding box center [876, 540] width 307 height 59
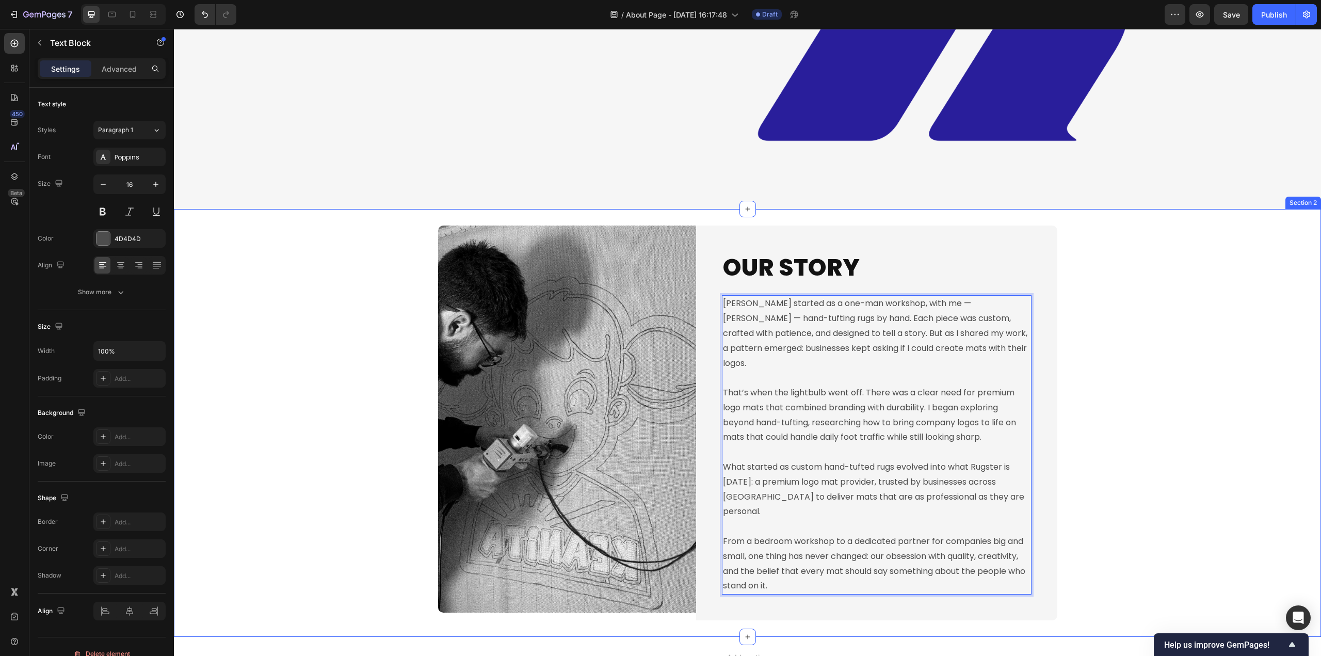
click at [1158, 449] on div "Image OUR STORY Heading Rugster started as a one-man workshop, with me — Consta…" at bounding box center [747, 422] width 1147 height 395
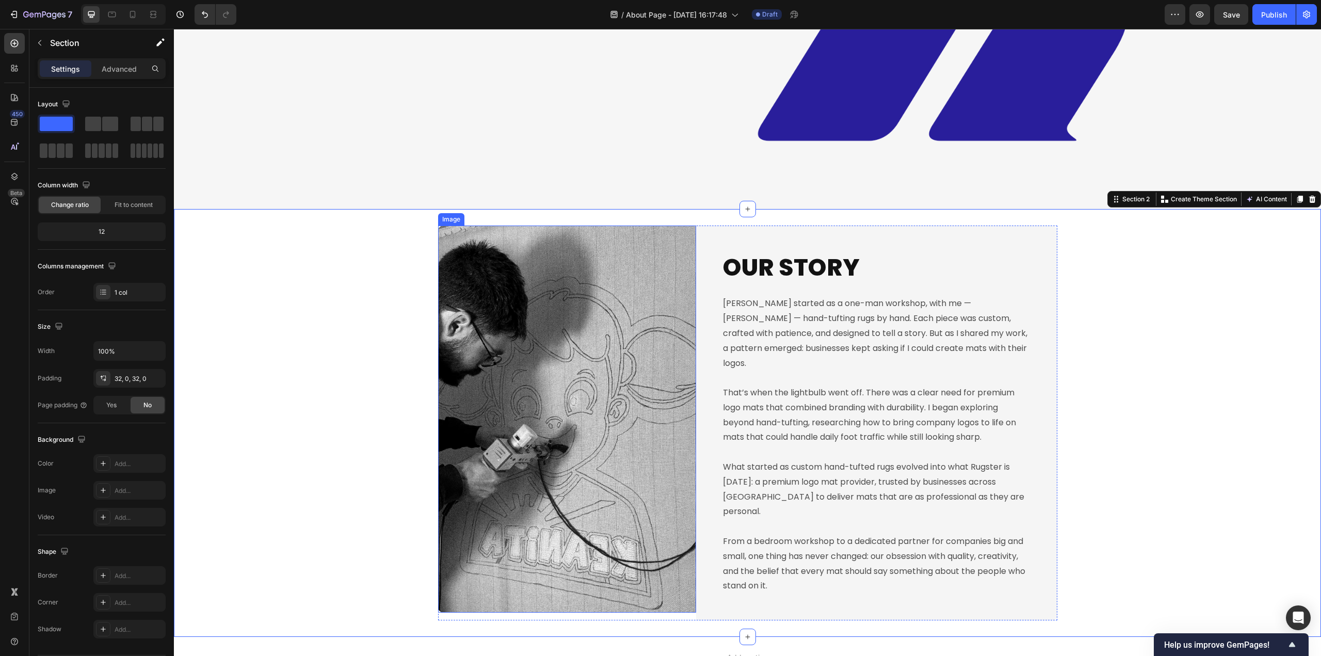
scroll to position [390, 0]
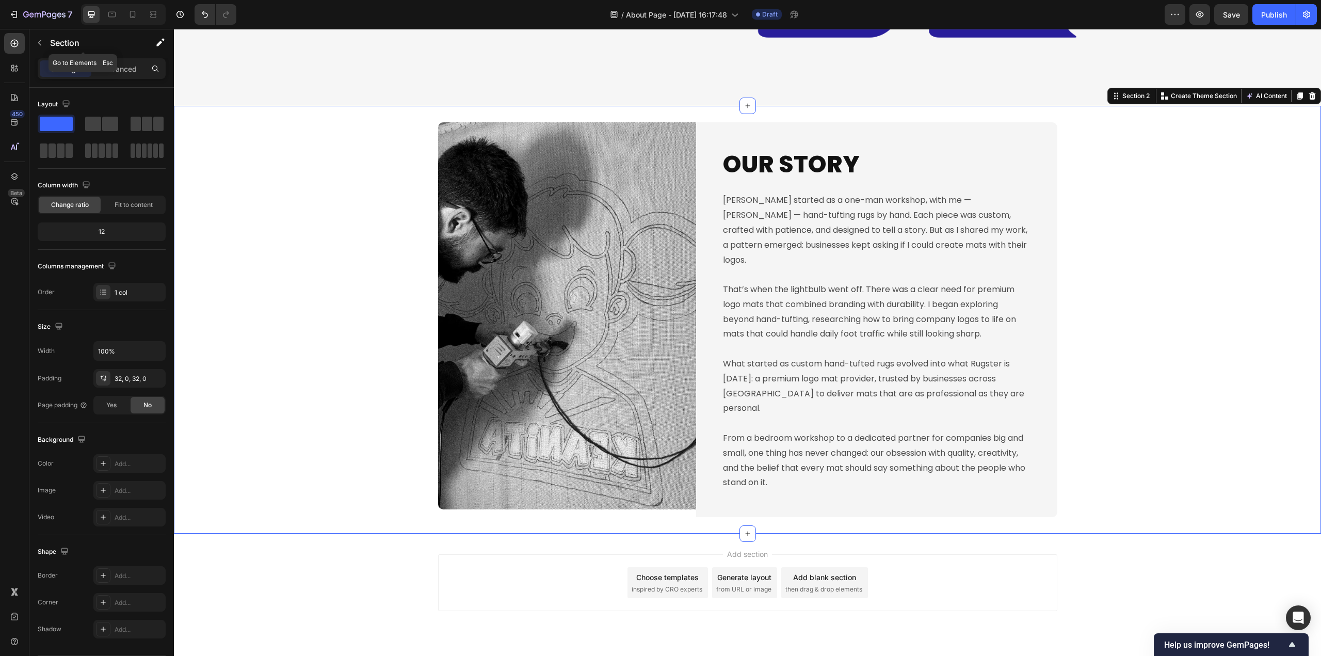
click at [44, 45] on button "button" at bounding box center [39, 43] width 17 height 17
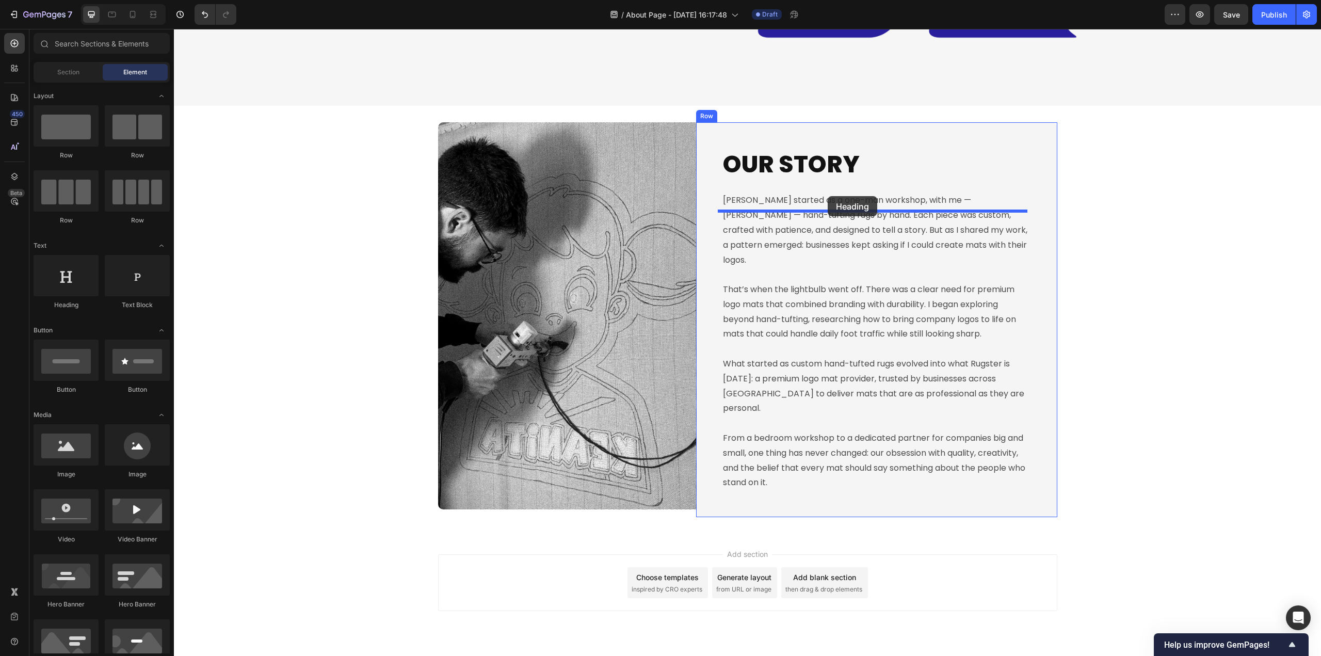
drag, startPoint x: 340, startPoint y: 315, endPoint x: 827, endPoint y: 196, distance: 501.3
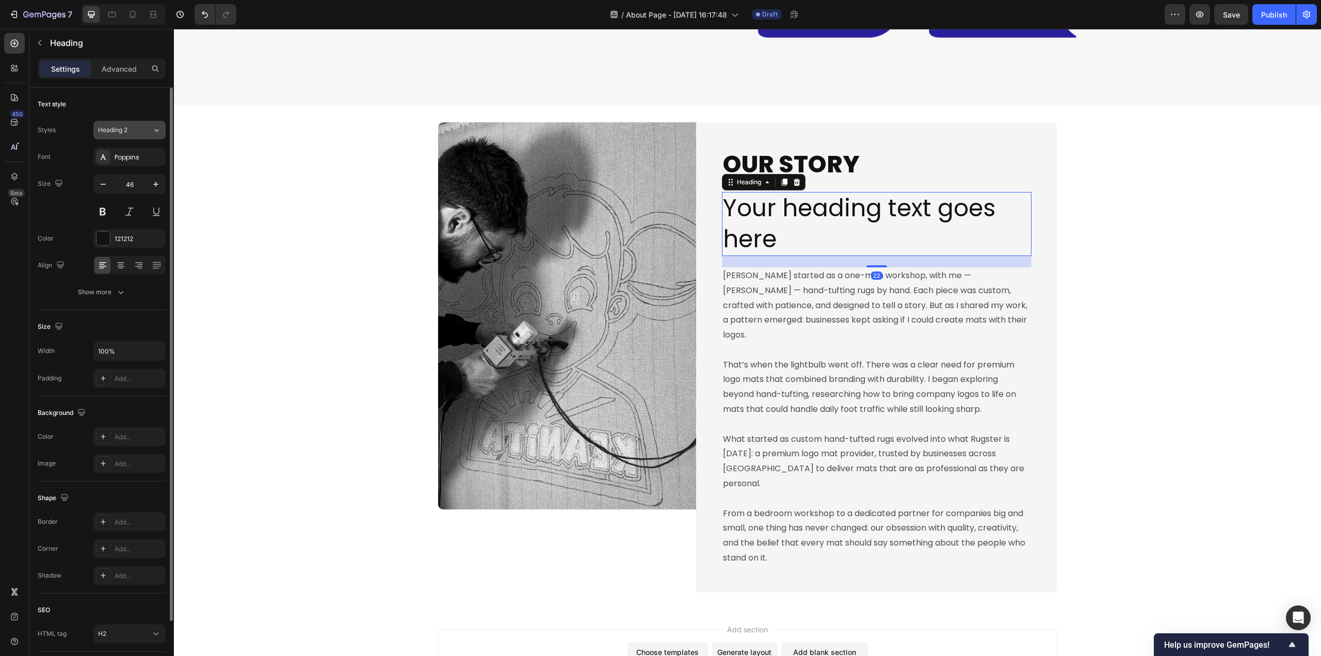
click at [149, 132] on div "Heading 2" at bounding box center [125, 129] width 54 height 9
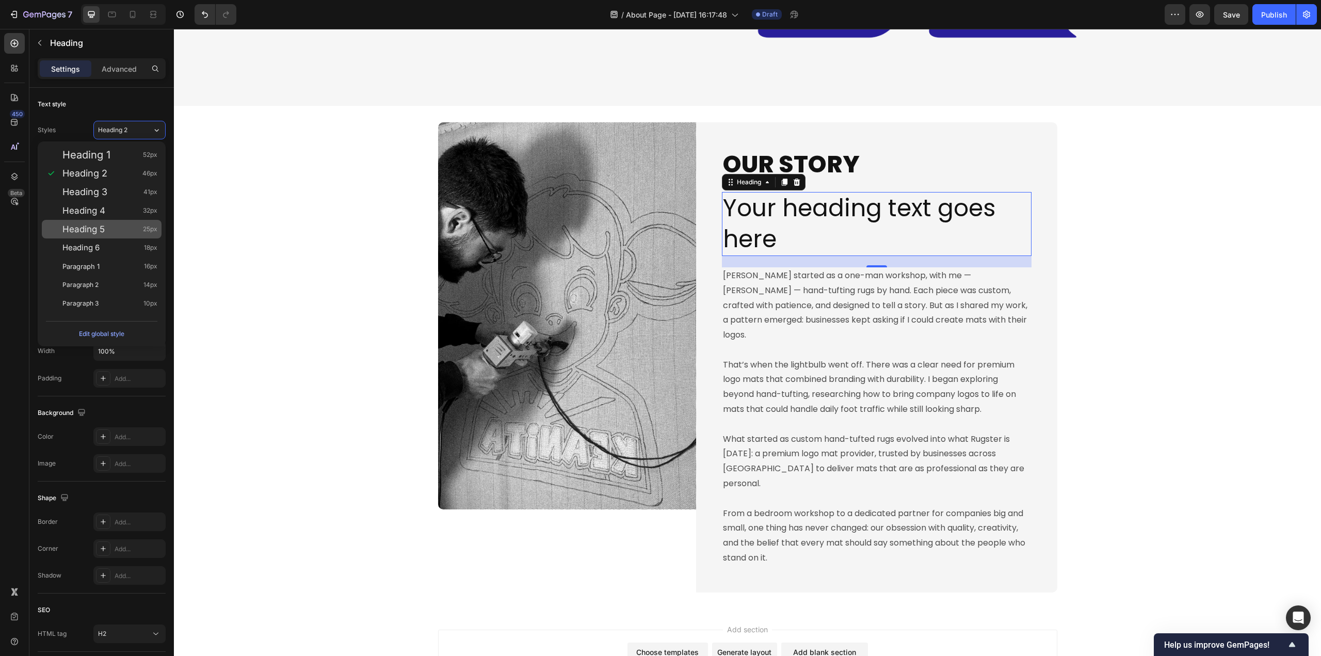
click at [125, 227] on div "Heading 5 25px" at bounding box center [109, 229] width 95 height 10
type input "25"
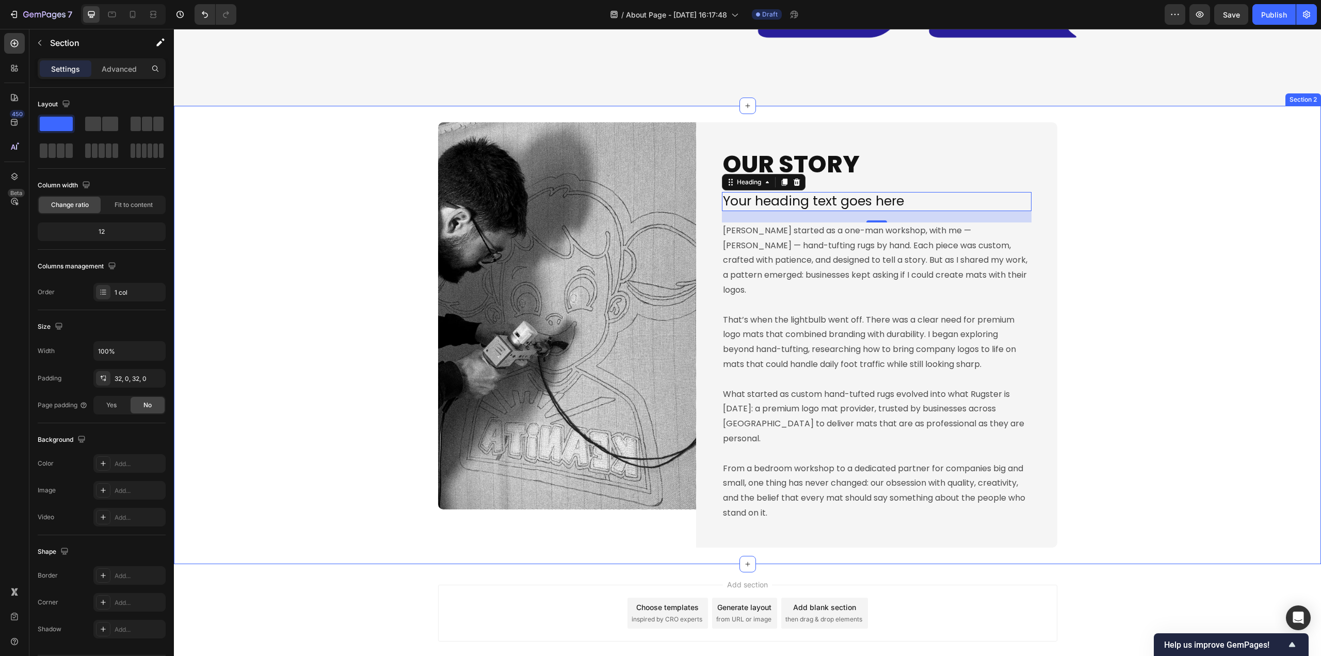
click at [1210, 248] on div "Image OUR STORY Heading Your heading text goes here Heading 22 Rugster started …" at bounding box center [747, 334] width 1147 height 425
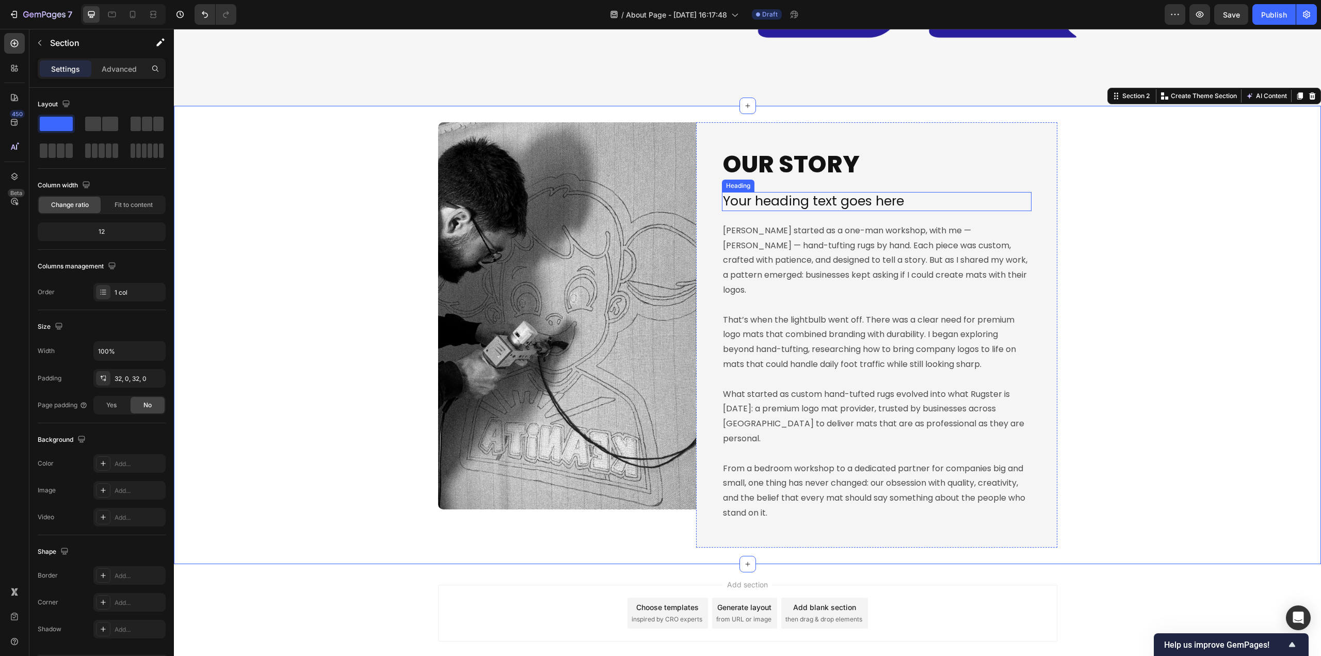
click at [801, 196] on h2 "Your heading text goes here" at bounding box center [877, 201] width 310 height 19
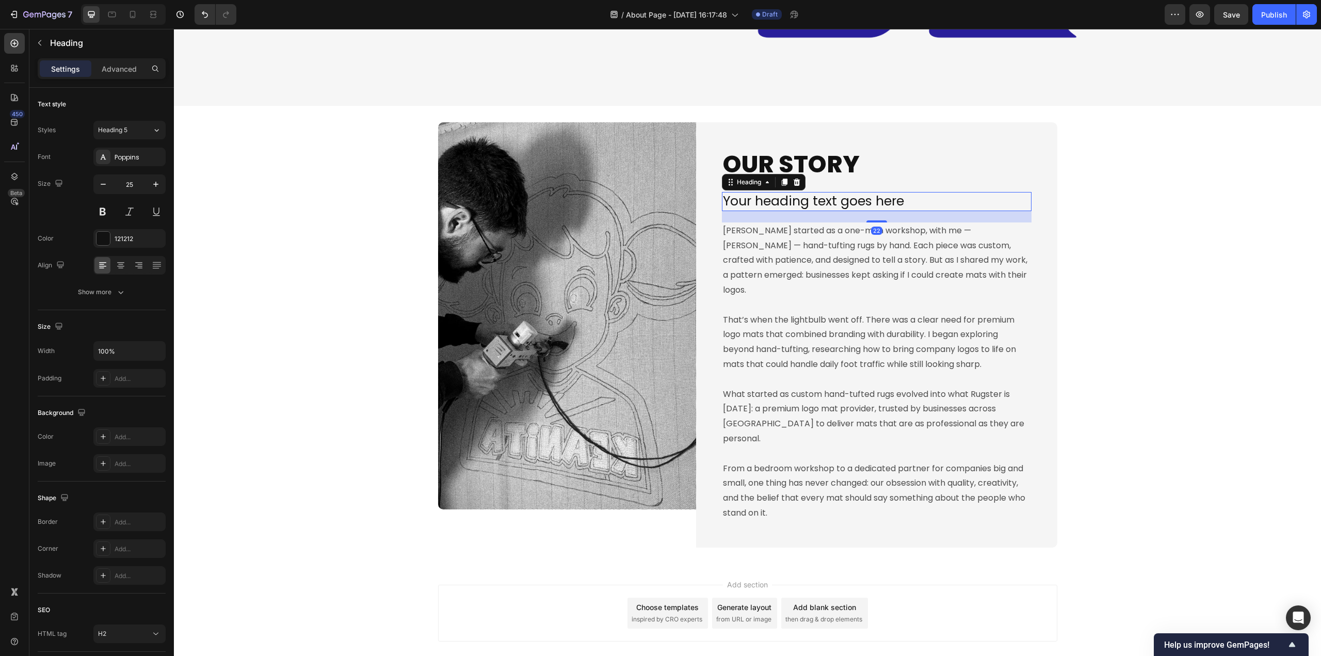
click at [801, 196] on h2 "Your heading text goes here" at bounding box center [877, 201] width 310 height 19
click at [801, 196] on p "Your heading text goes here" at bounding box center [876, 201] width 307 height 17
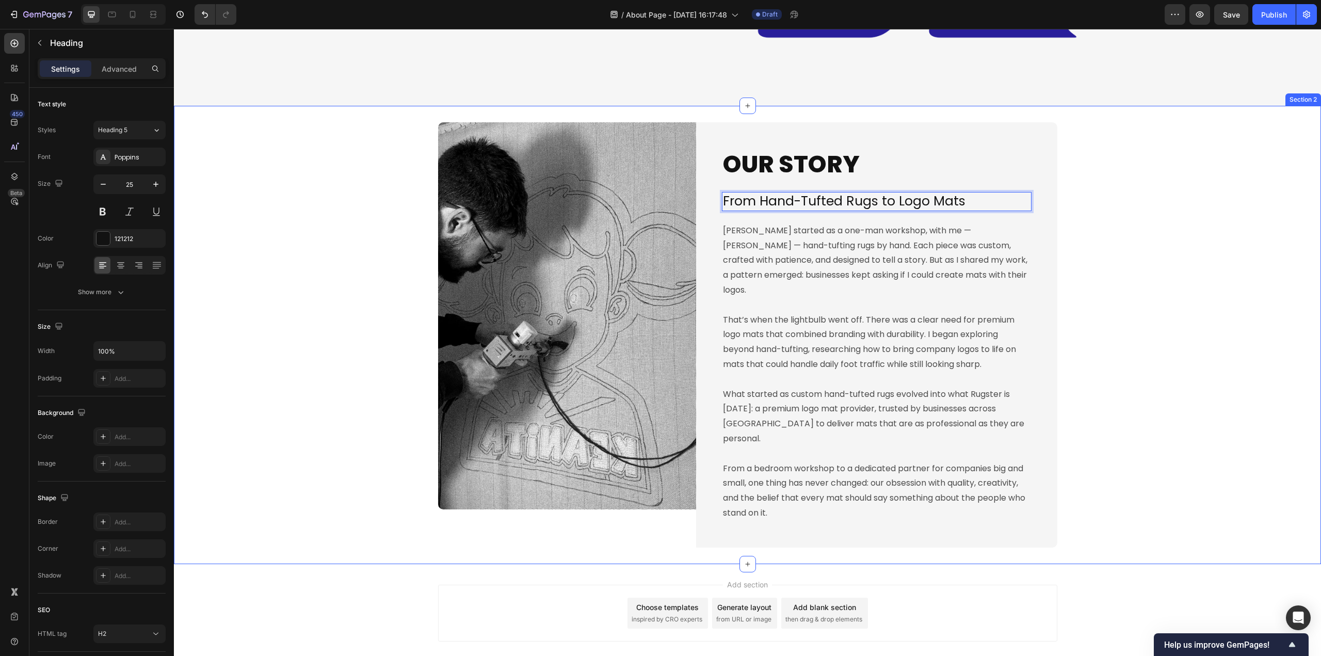
click at [1129, 226] on div "Image OUR STORY Heading From Hand-Tufted Rugs to Logo Mats Heading 22 Rugster s…" at bounding box center [747, 334] width 1147 height 425
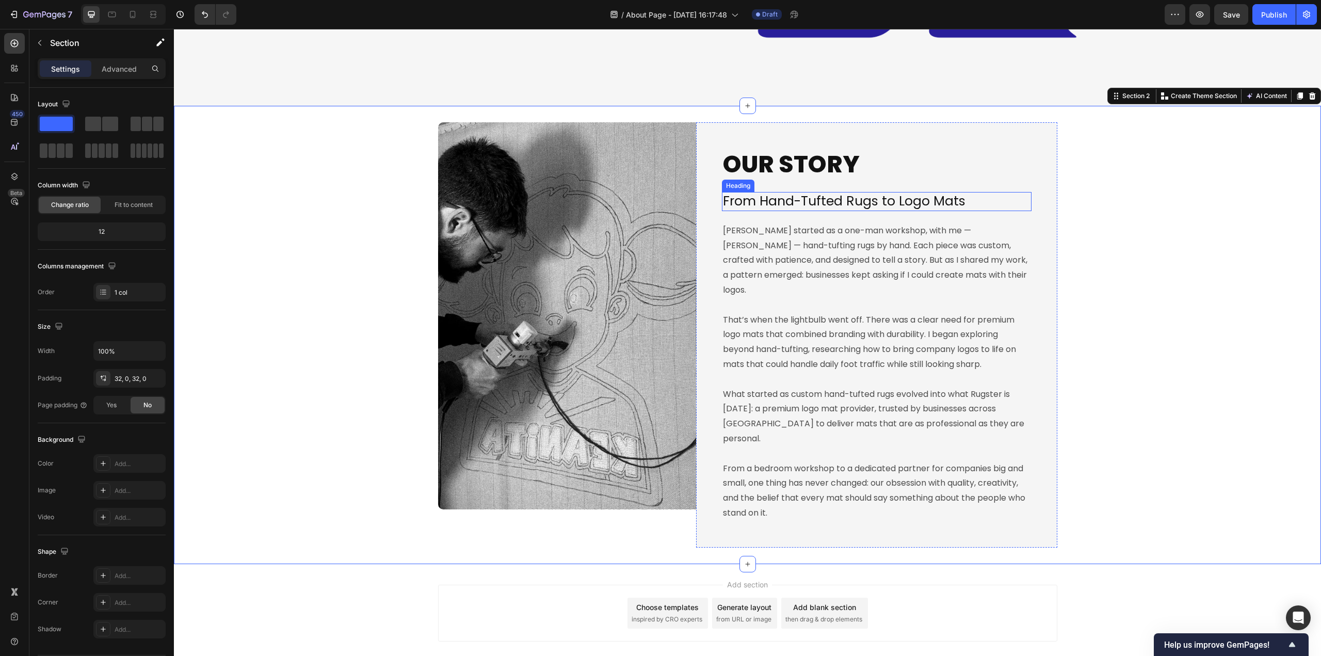
click at [890, 165] on p "OUR STORY" at bounding box center [876, 164] width 307 height 31
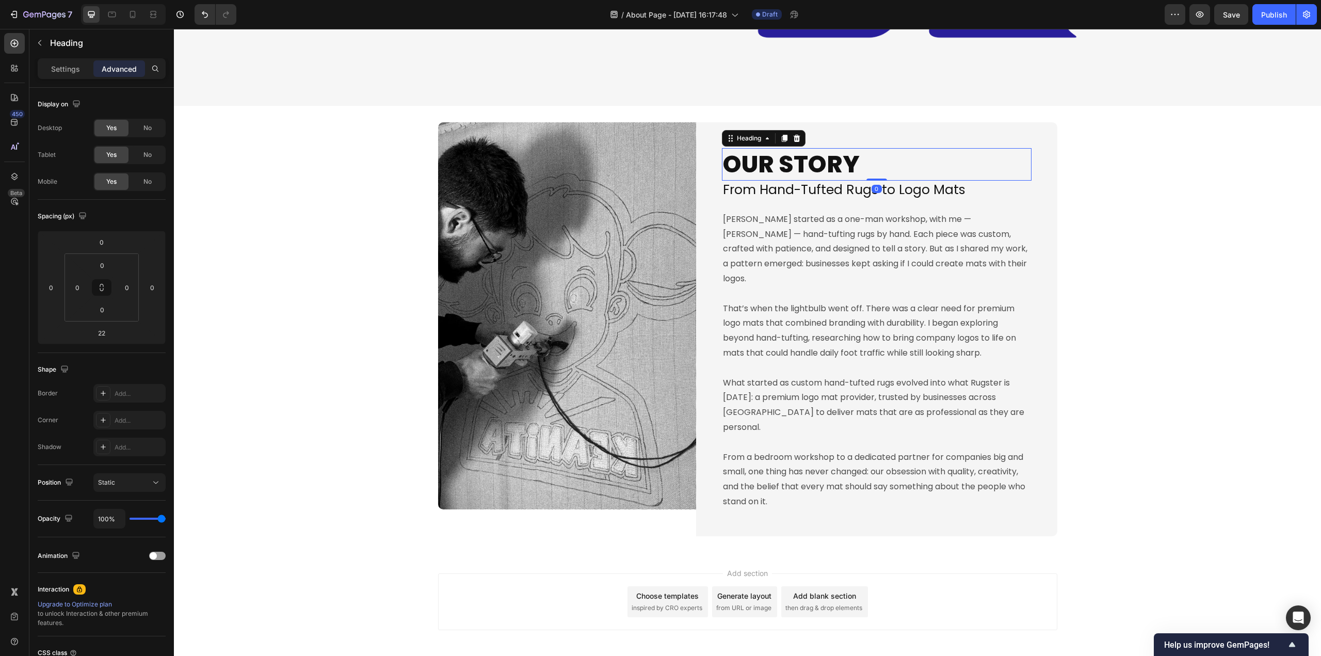
drag, startPoint x: 872, startPoint y: 189, endPoint x: 958, endPoint y: 178, distance: 86.3
click at [876, 167] on div "OUR STORY Heading 0" at bounding box center [877, 164] width 310 height 33
type input "0"
click at [1113, 176] on div "Image OUR STORY Heading 0 From Hand-Tufted Rugs to Logo Mats Heading Rugster st…" at bounding box center [747, 329] width 1147 height 414
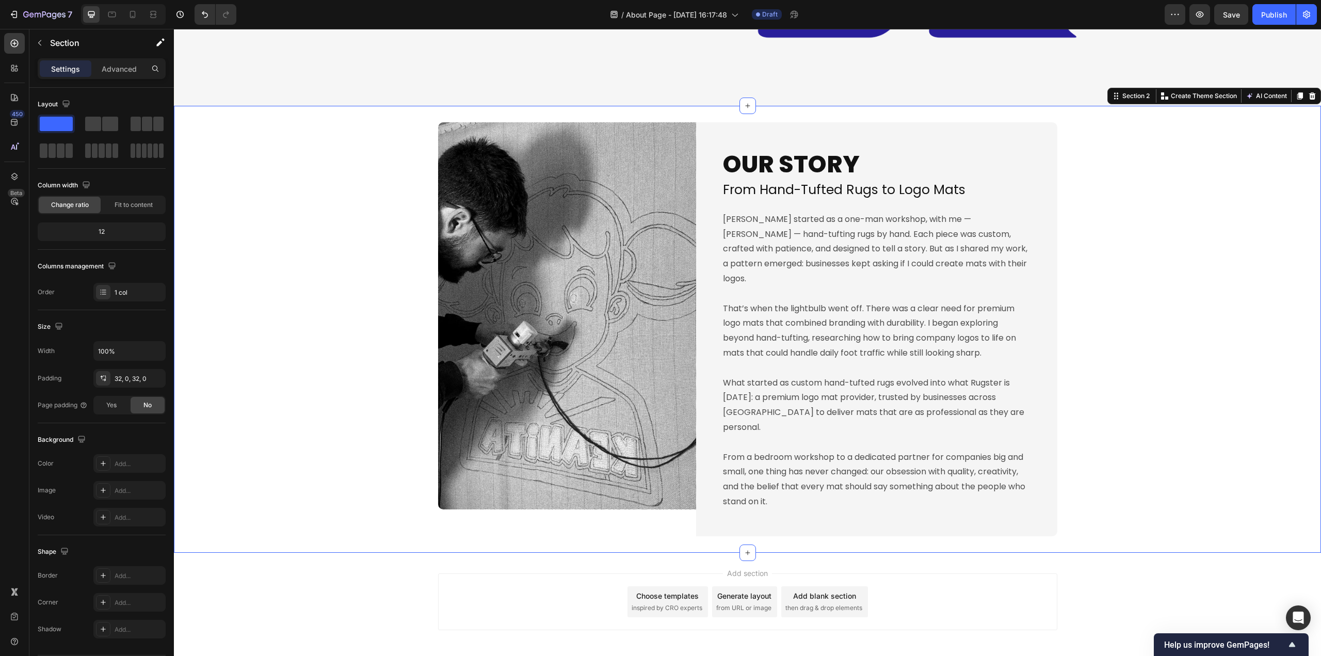
click at [361, 354] on div "Image OUR STORY Heading From Hand-Tufted Rugs to Logo Mats Heading Rugster star…" at bounding box center [747, 329] width 1147 height 414
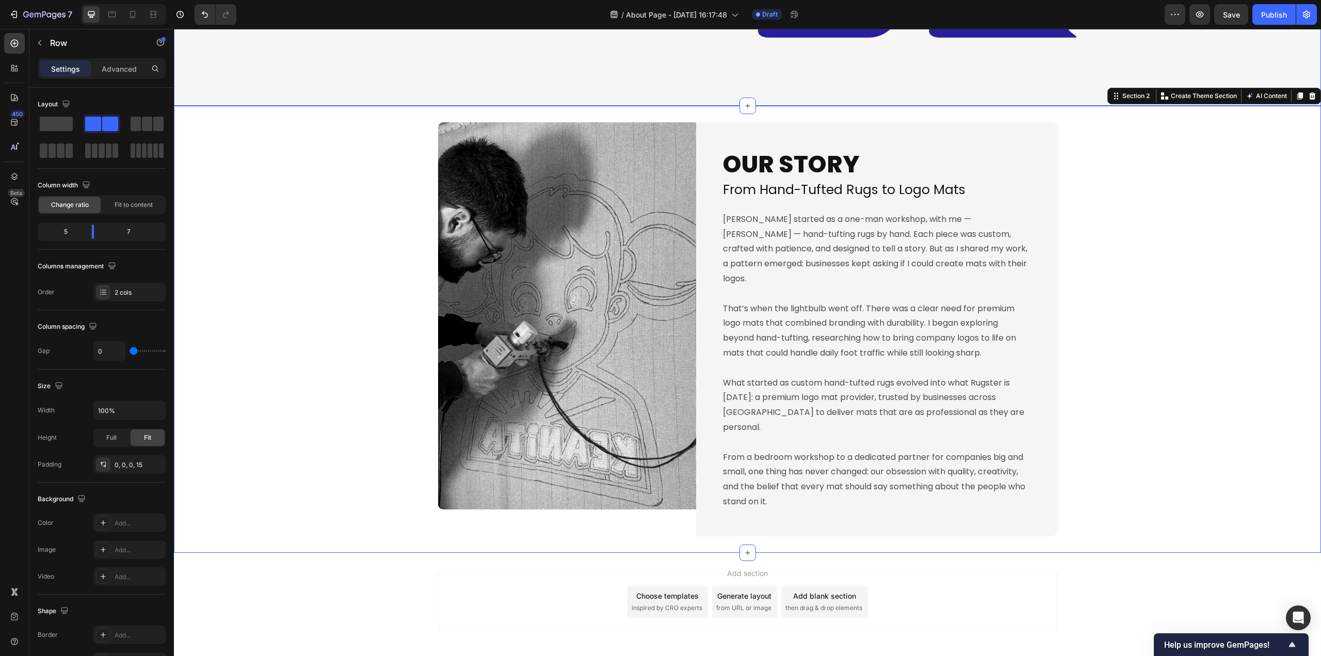
click at [265, 350] on div "Image OUR STORY Heading From Hand-Tufted Rugs to Logo Mats Heading Rugster star…" at bounding box center [747, 329] width 1147 height 414
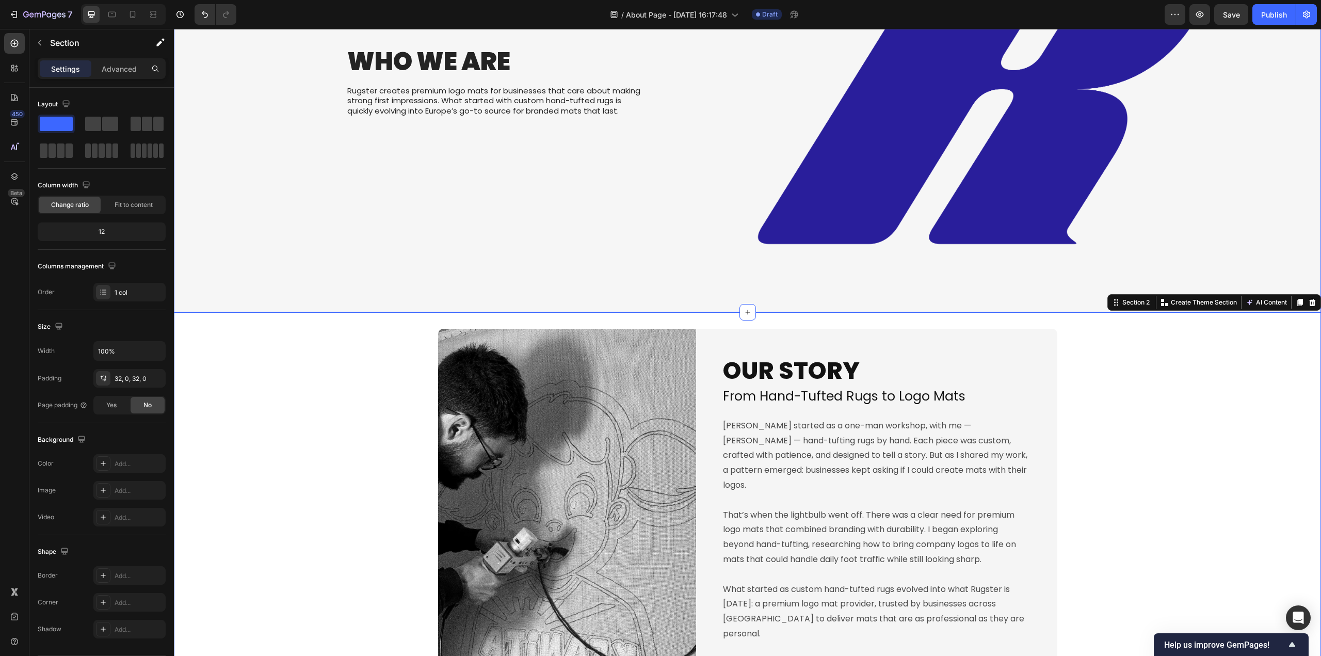
click at [425, 226] on div "Who We Are Heading Rugster creates premium logo mats for businesses that care a…" at bounding box center [419, 89] width 475 height 446
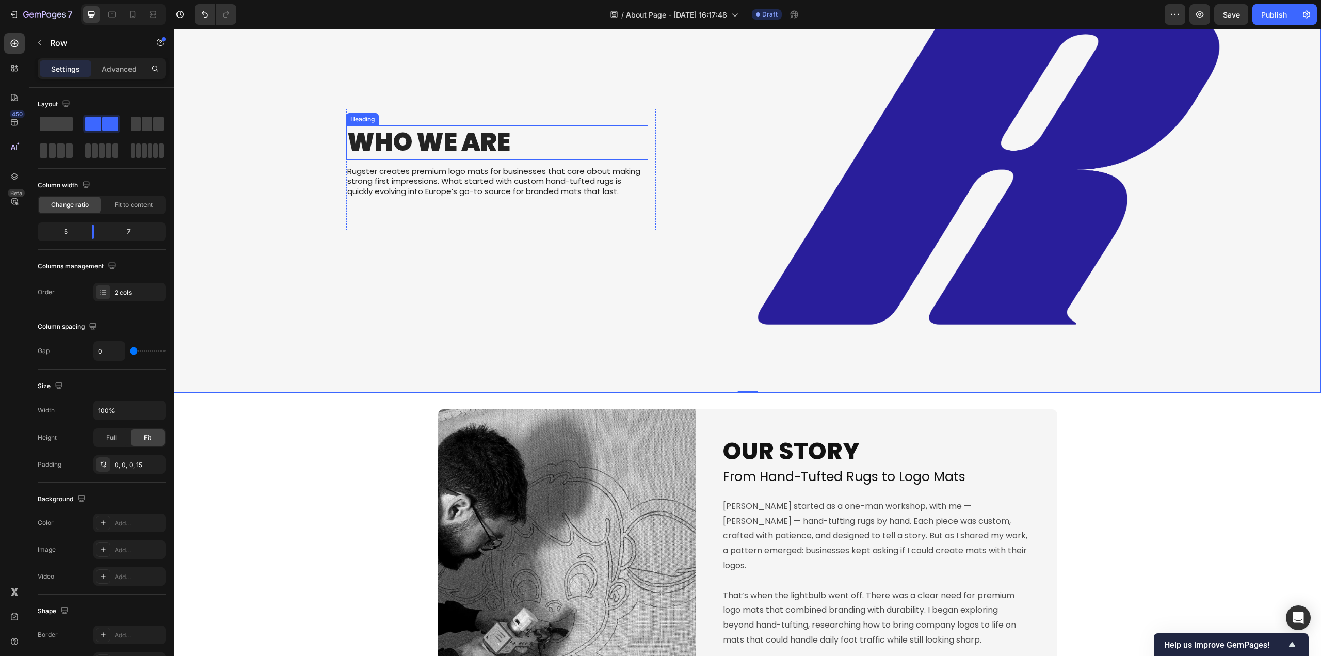
scroll to position [155, 0]
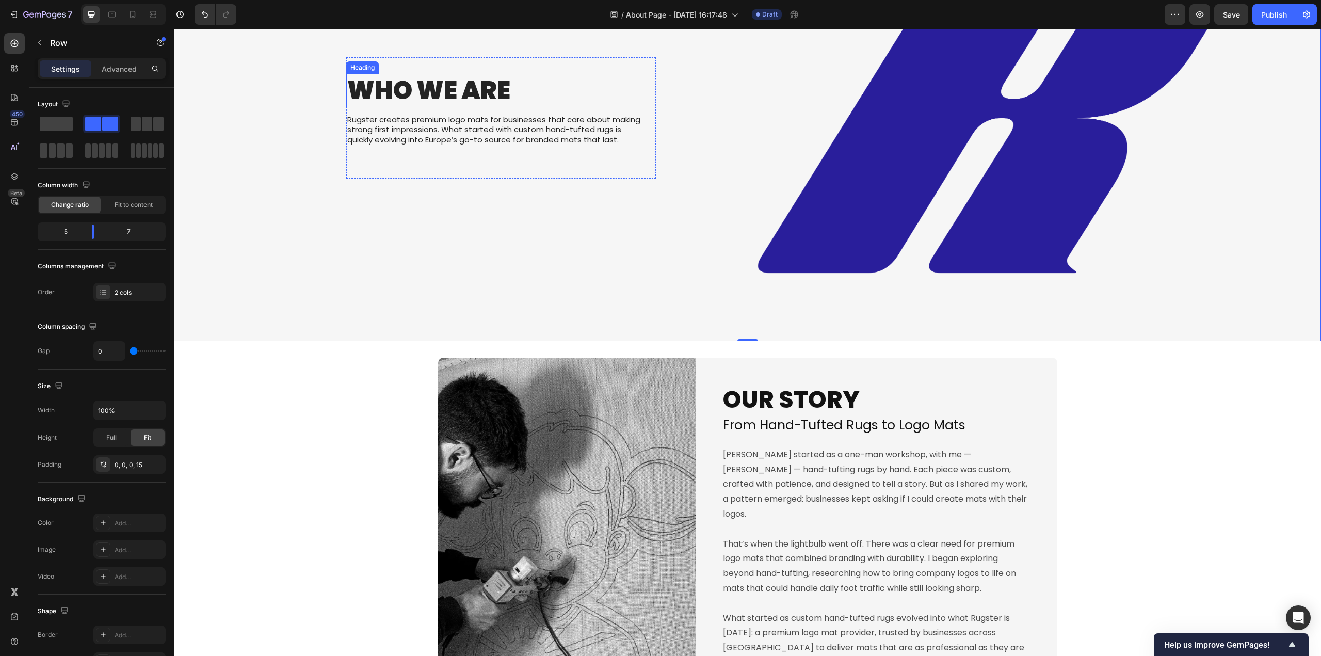
click at [472, 100] on p "Who We Are" at bounding box center [497, 91] width 300 height 32
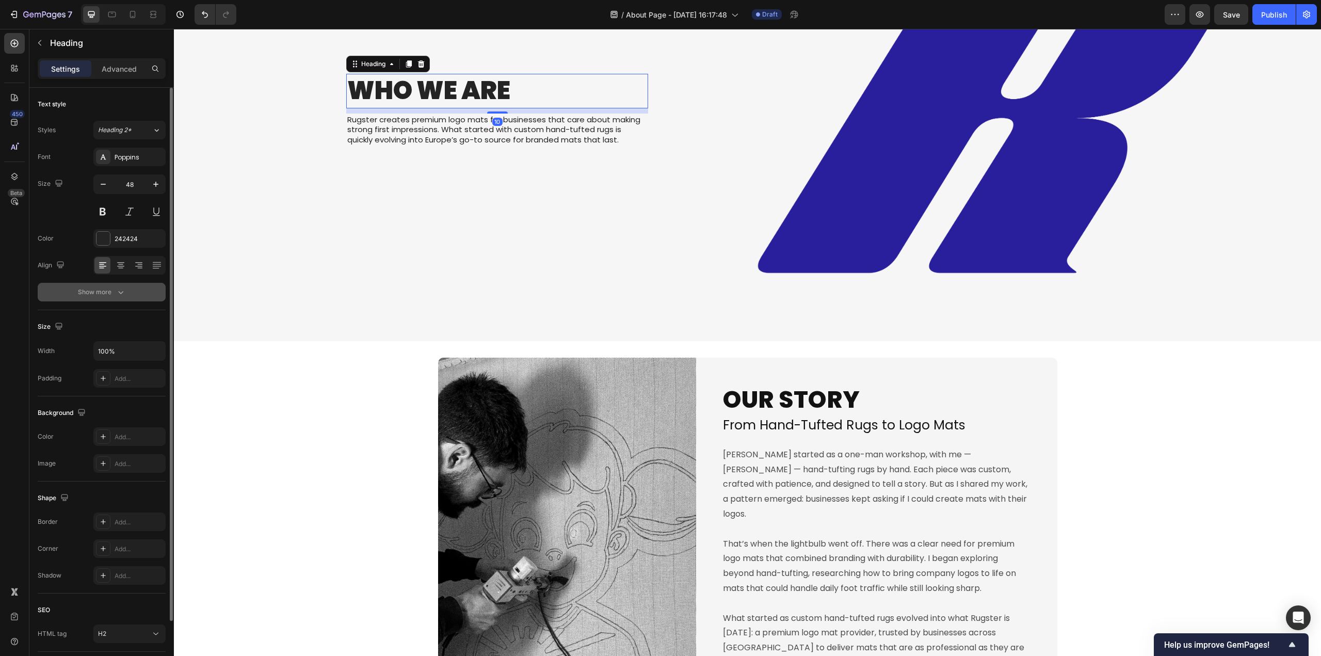
click at [115, 290] on div "Show more" at bounding box center [102, 292] width 48 height 10
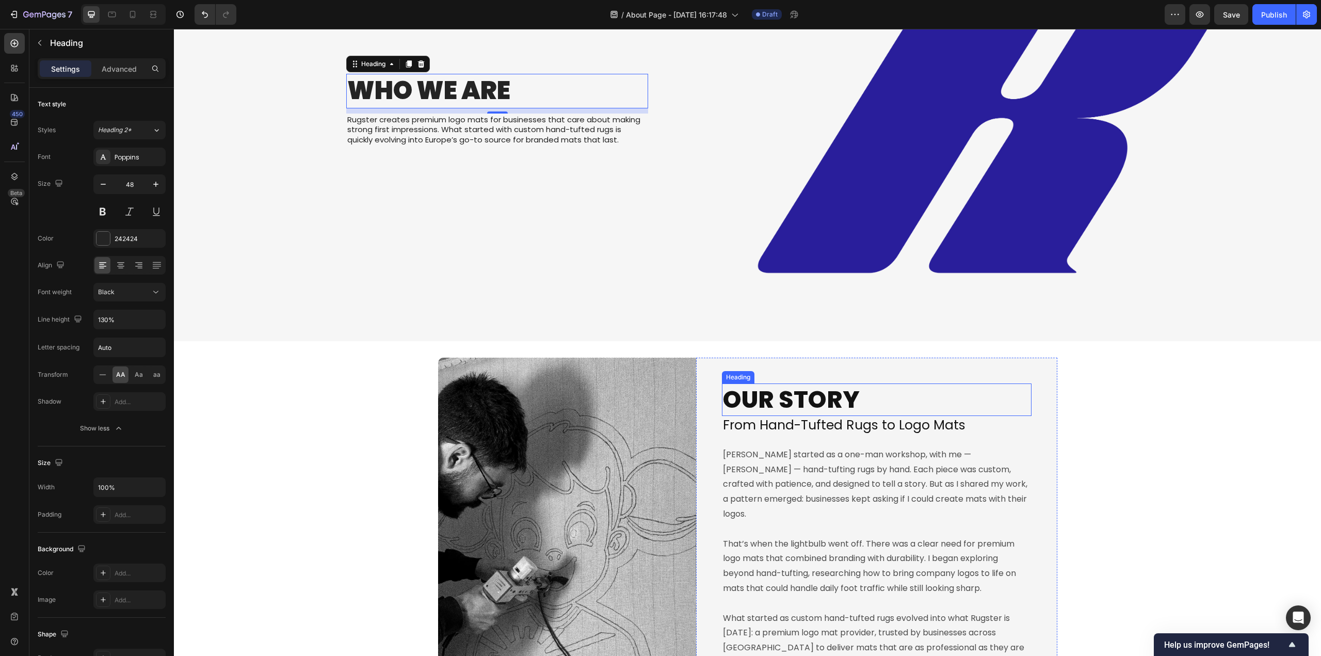
click at [814, 395] on p "OUR STORY" at bounding box center [876, 399] width 307 height 31
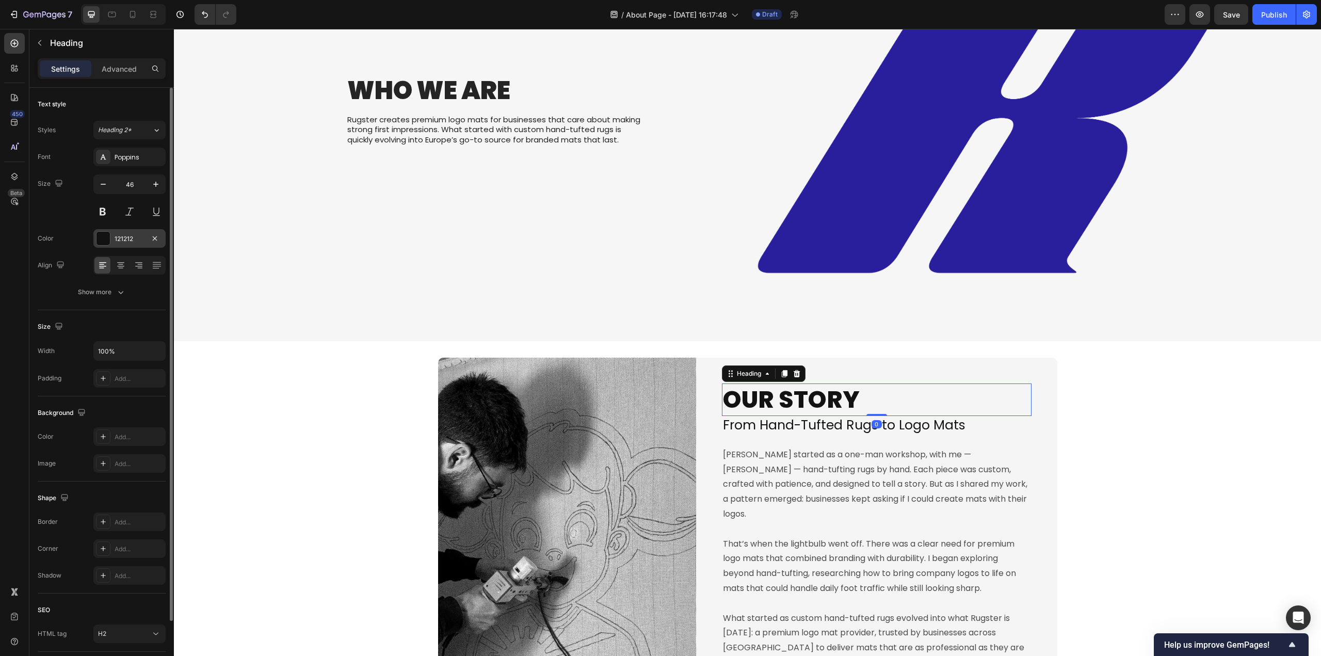
click at [138, 245] on div "121212" at bounding box center [129, 238] width 72 height 19
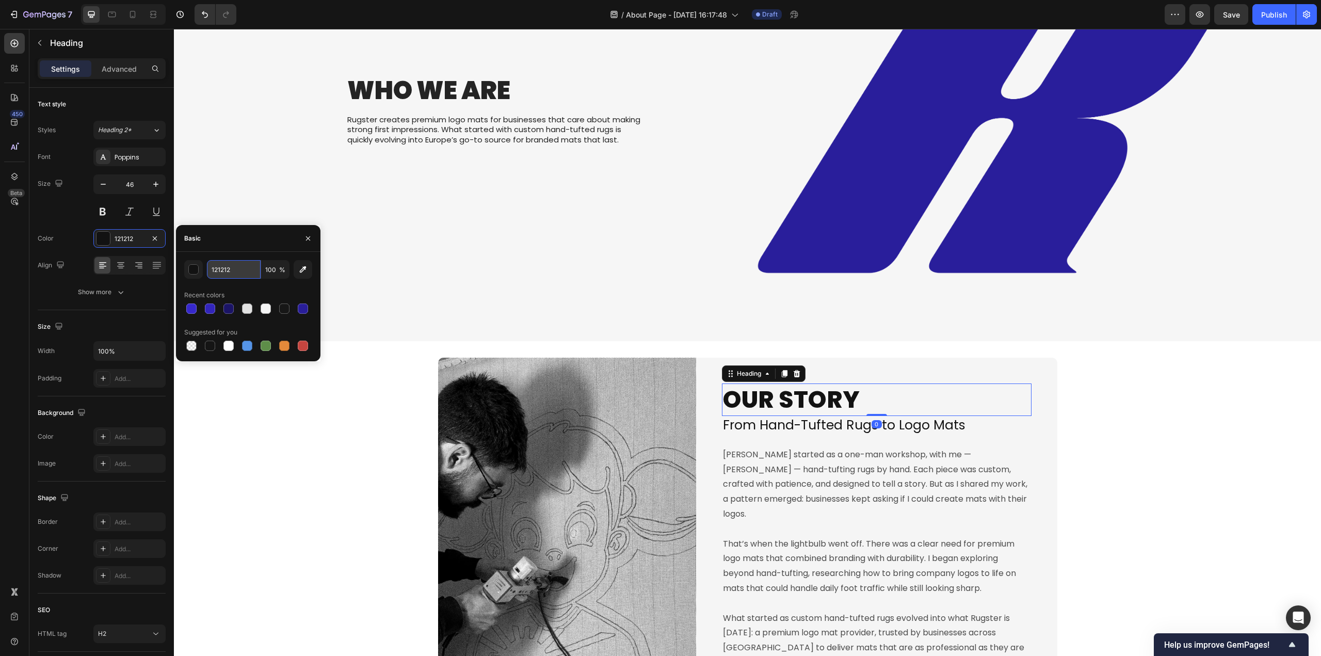
click at [244, 272] on input "121212" at bounding box center [234, 269] width 54 height 19
click at [282, 312] on div at bounding box center [284, 308] width 10 height 10
click at [214, 344] on div at bounding box center [210, 345] width 10 height 10
click at [234, 266] on input "151515" at bounding box center [234, 269] width 54 height 19
type input "242424"
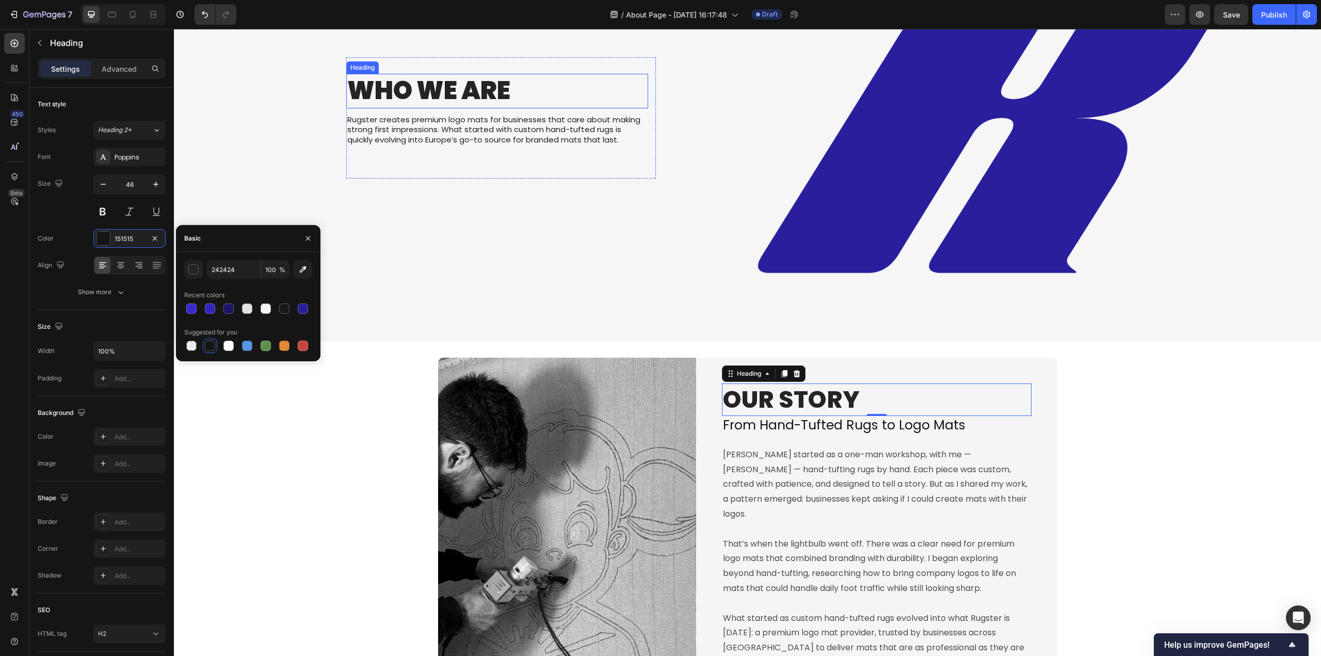
click at [428, 76] on p "Who We Are" at bounding box center [497, 91] width 300 height 32
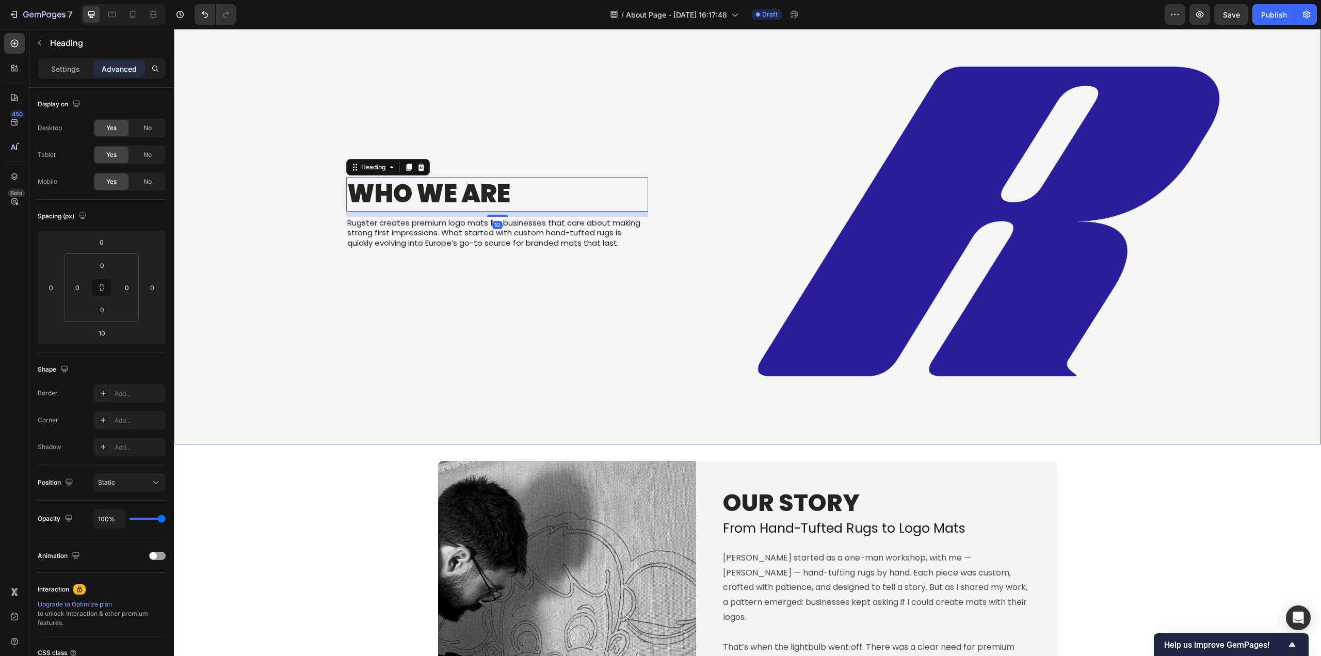
scroll to position [0, 0]
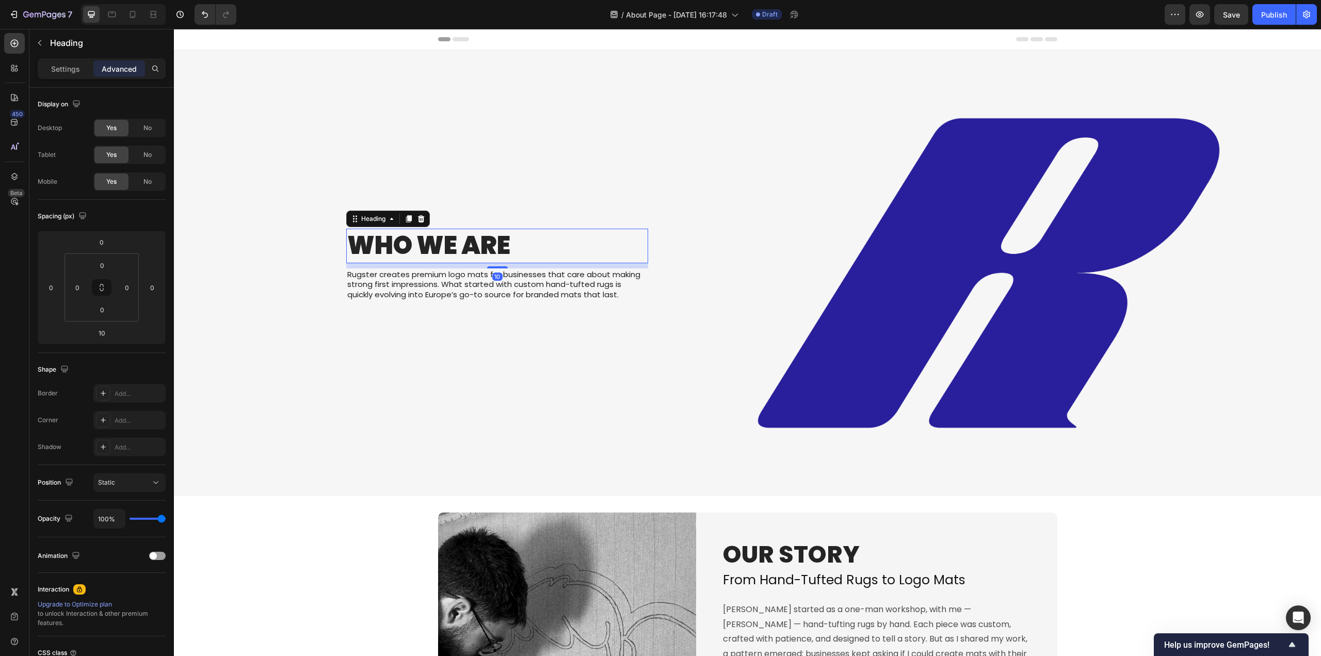
click at [77, 78] on div "Settings Advanced" at bounding box center [102, 68] width 128 height 21
click at [65, 69] on p "Settings" at bounding box center [65, 68] width 29 height 11
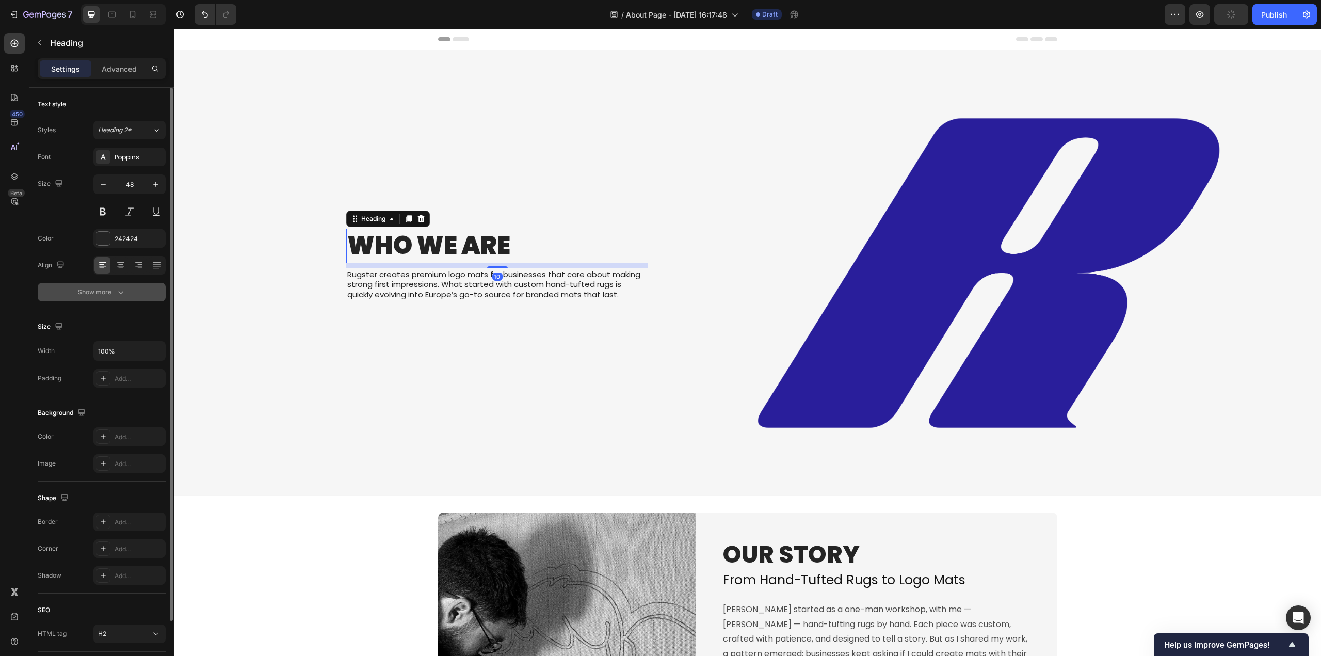
click at [87, 288] on div "Show more" at bounding box center [102, 292] width 48 height 10
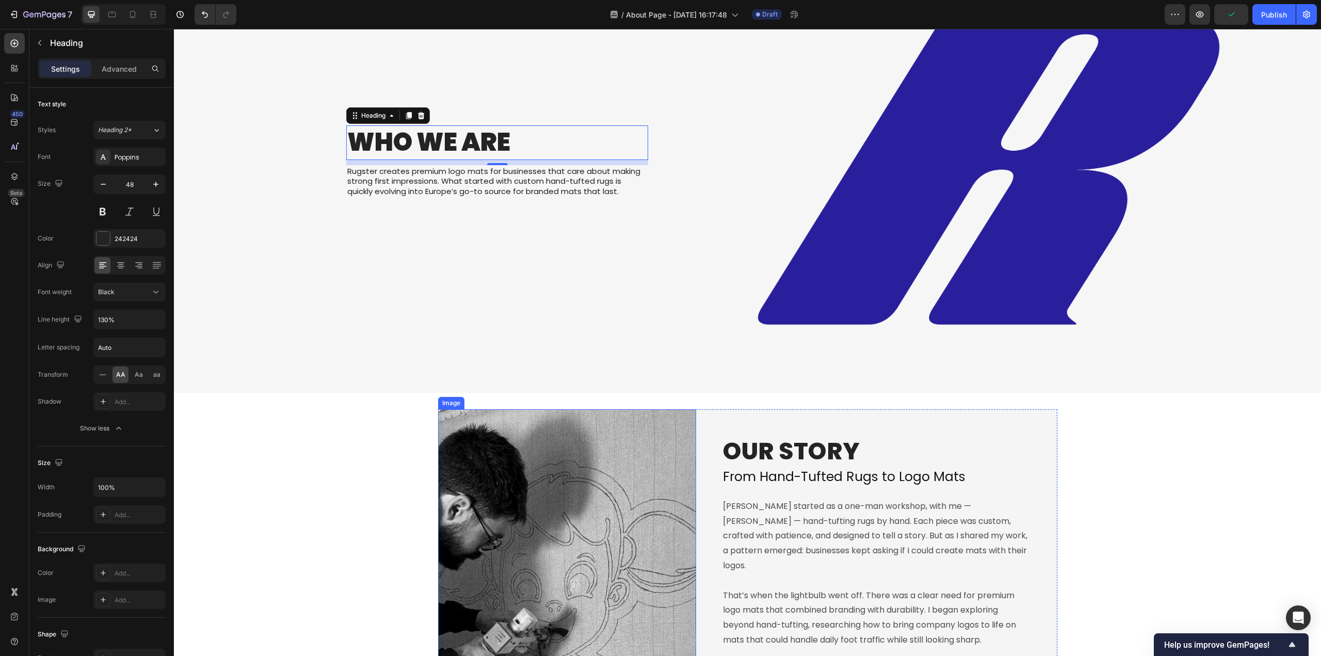
scroll to position [155, 0]
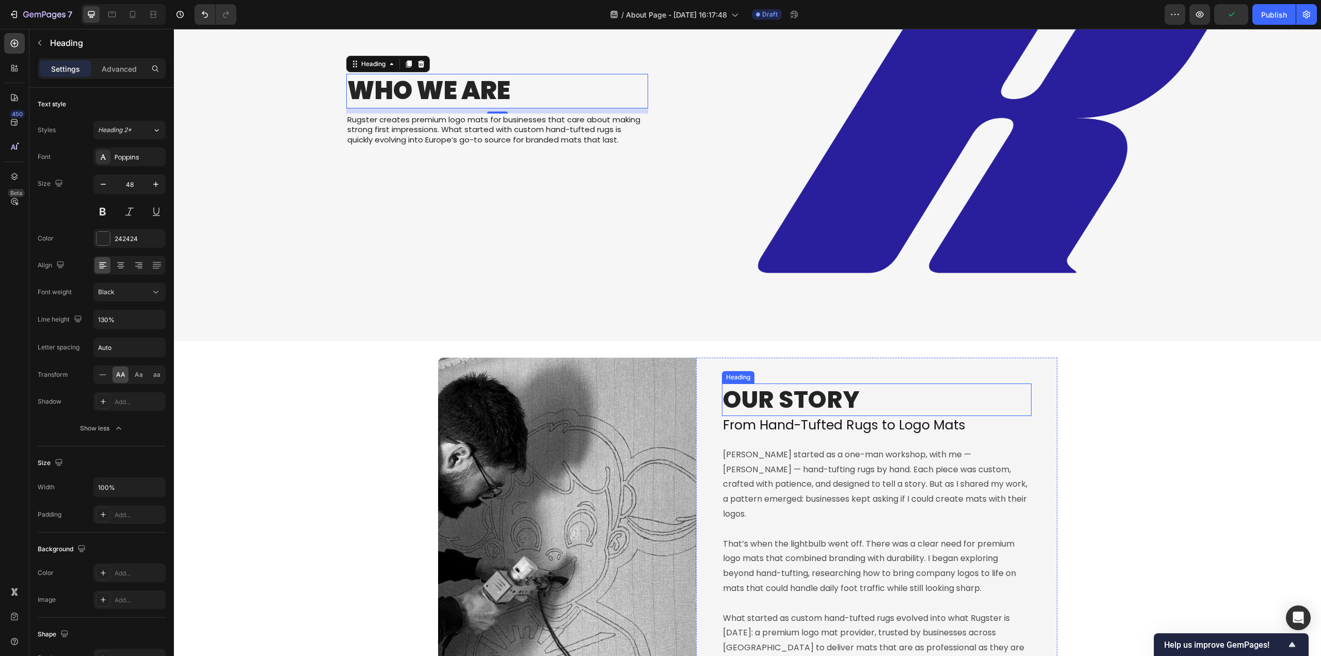
click at [805, 413] on p "OUR STORY" at bounding box center [876, 399] width 307 height 31
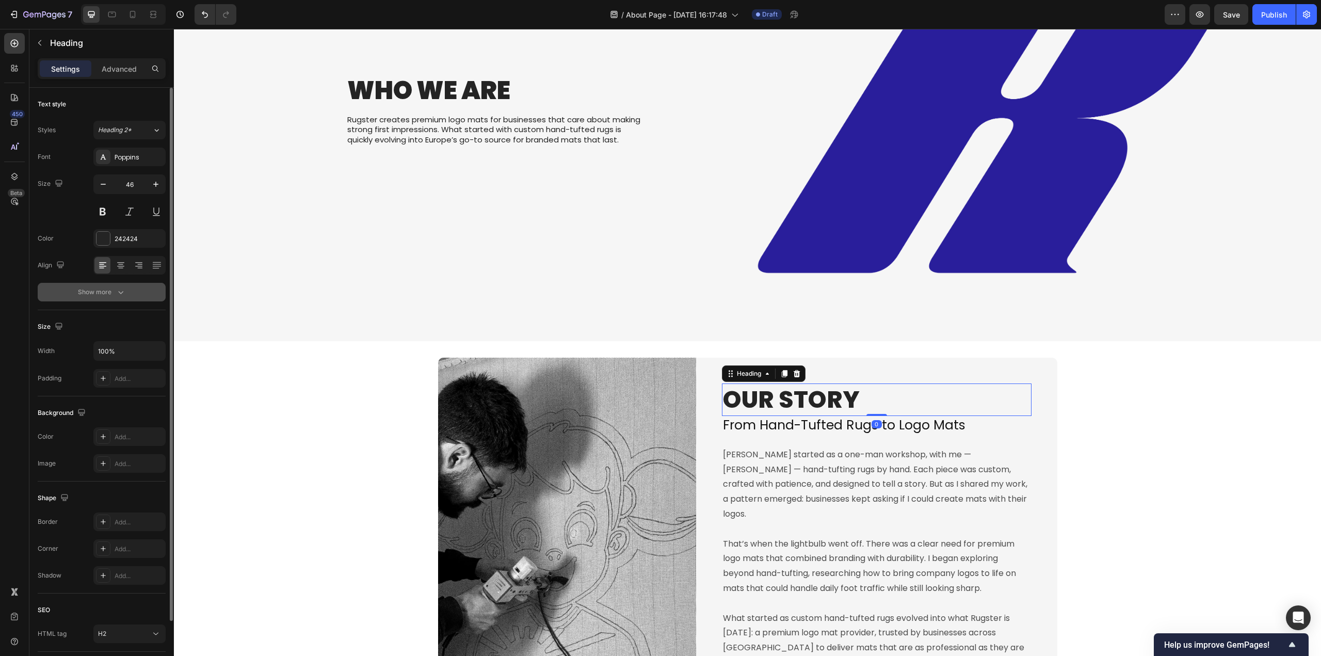
click at [107, 297] on button "Show more" at bounding box center [102, 292] width 128 height 19
click at [141, 296] on div "Extra Bold" at bounding box center [124, 291] width 53 height 9
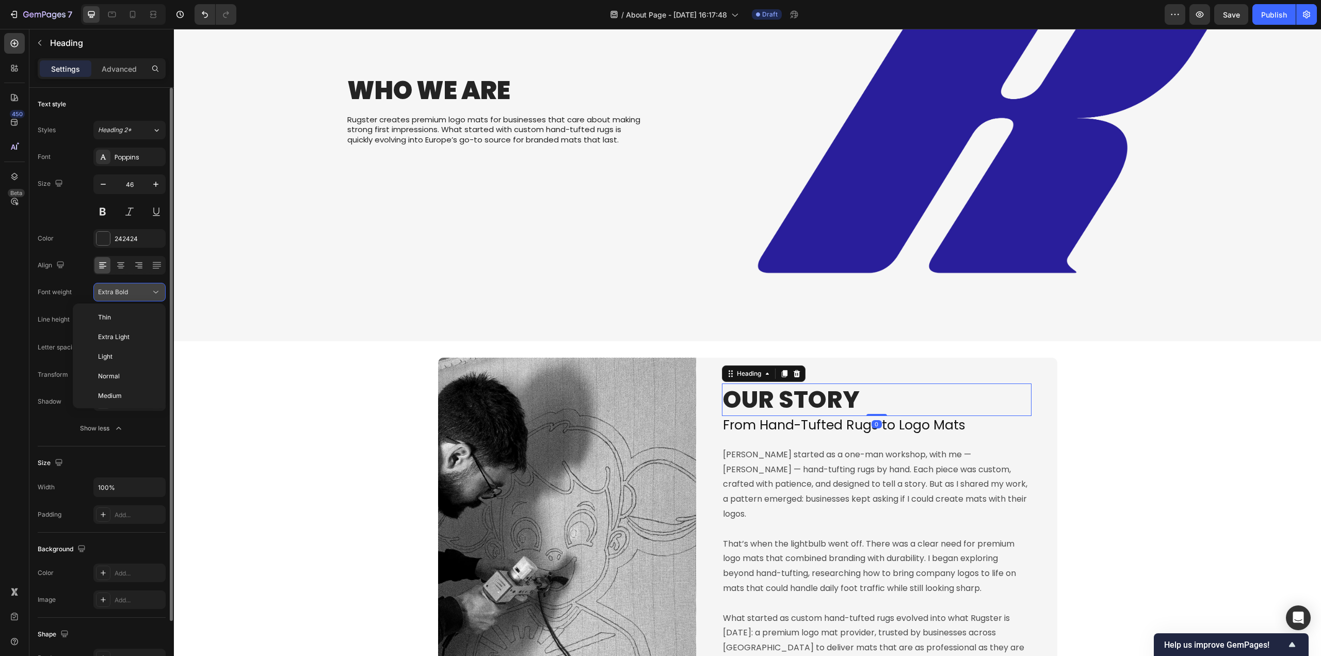
scroll to position [74, 0]
click at [117, 395] on div "Black" at bounding box center [117, 400] width 80 height 20
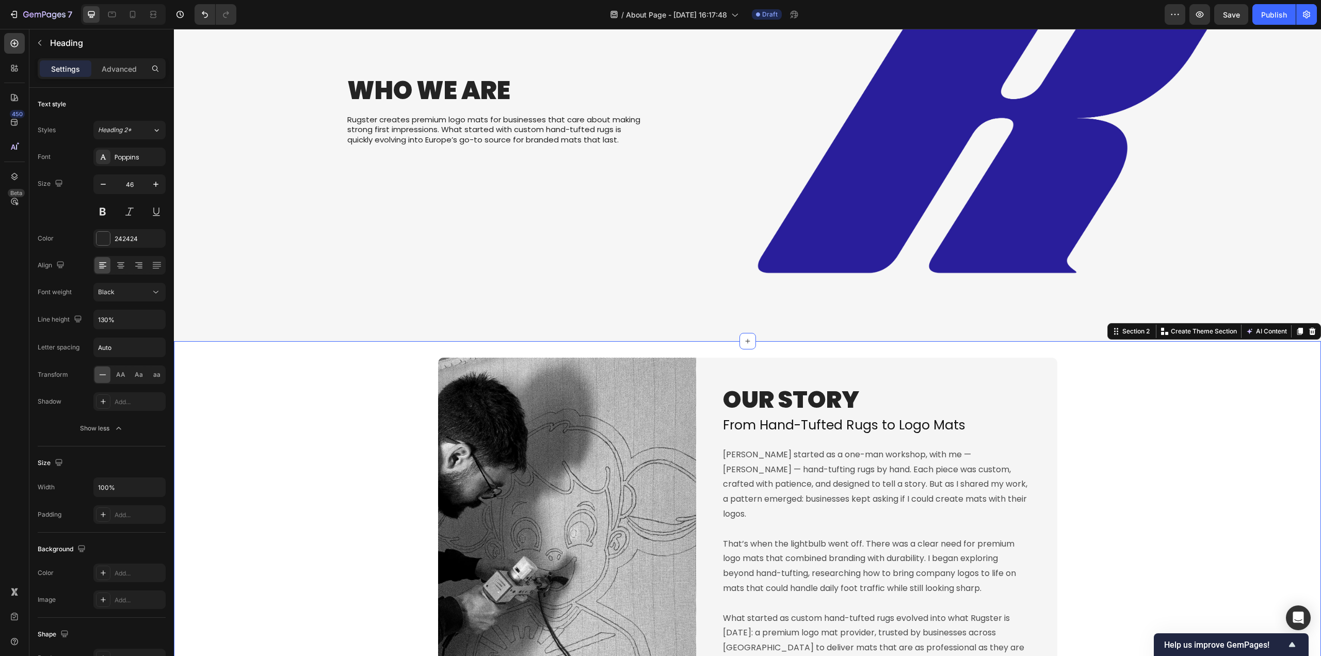
click at [1151, 485] on div "Image OUR STORY Heading From Hand-Tufted Rugs to Logo Mats Heading Rugster star…" at bounding box center [747, 564] width 1147 height 414
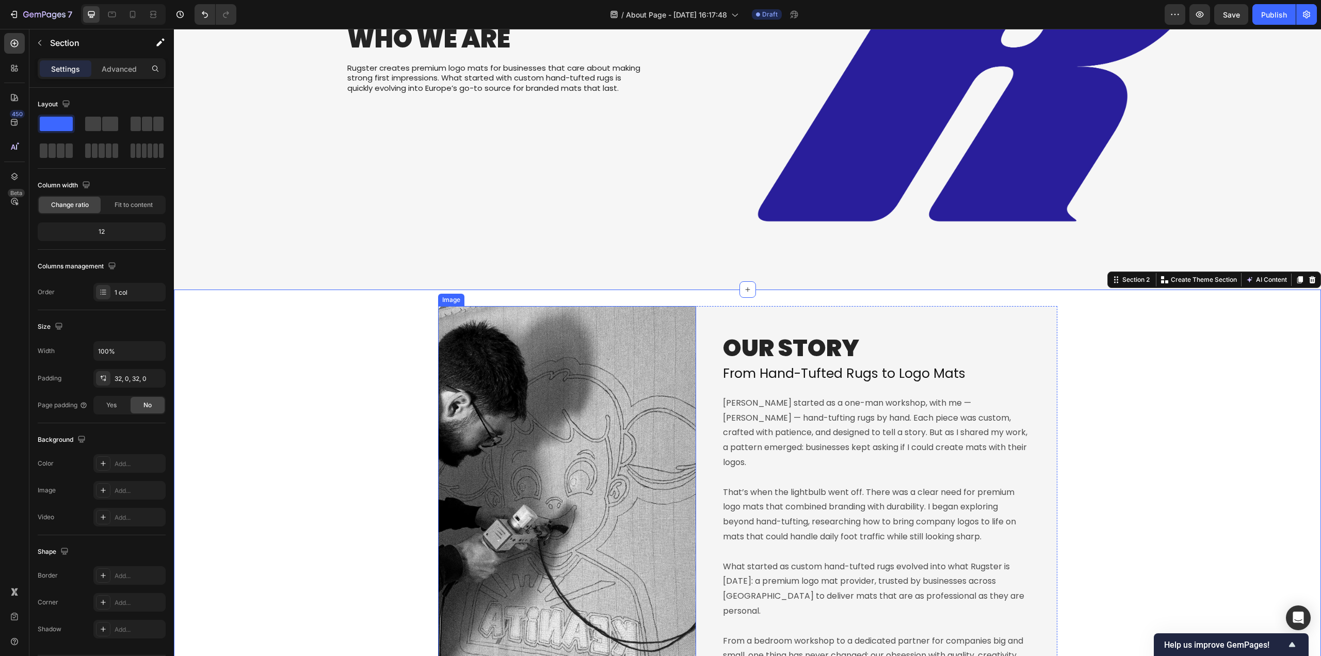
scroll to position [258, 0]
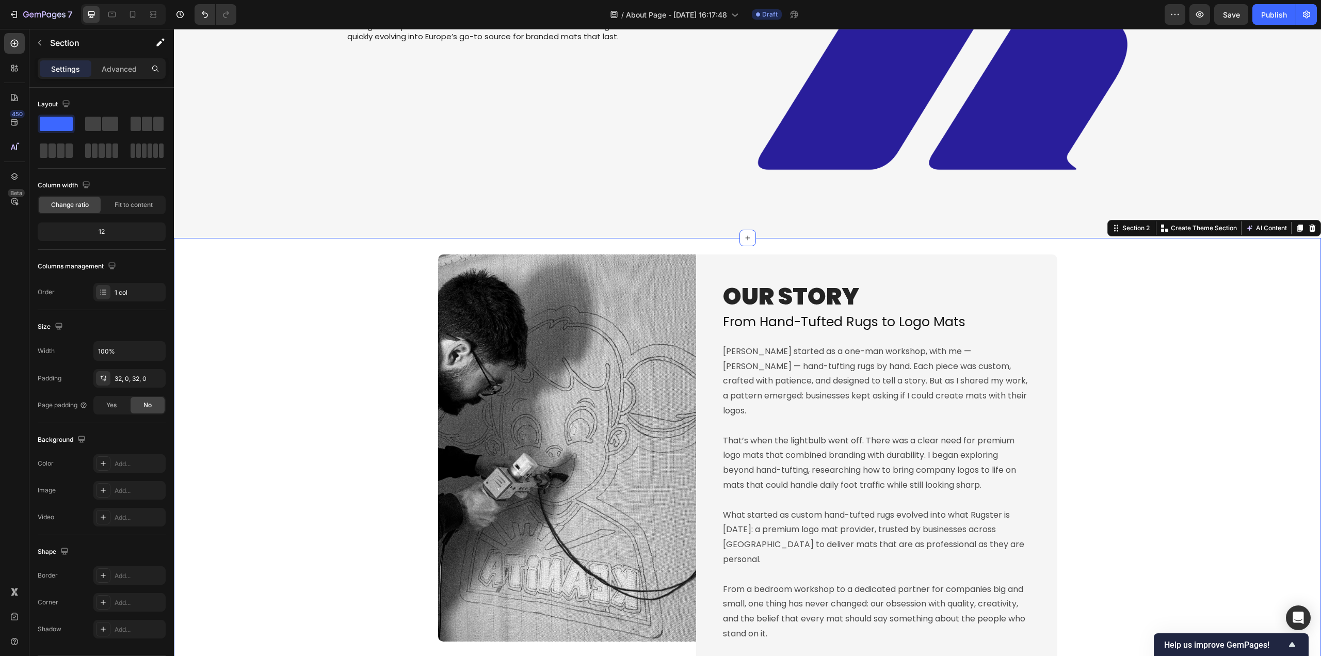
click at [1127, 481] on div "Image OUR STORY Heading From Hand-Tufted Rugs to Logo Mats Heading Rugster star…" at bounding box center [747, 461] width 1147 height 414
click at [1155, 156] on img at bounding box center [988, 15] width 664 height 446
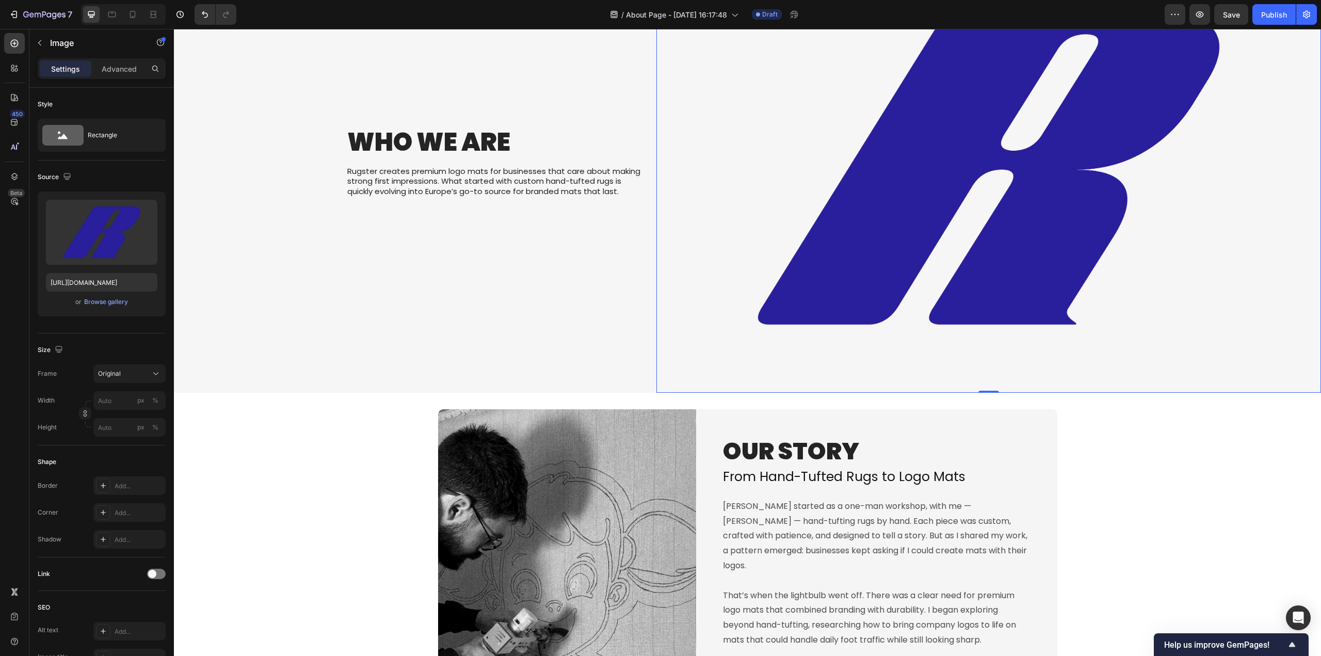
scroll to position [0, 0]
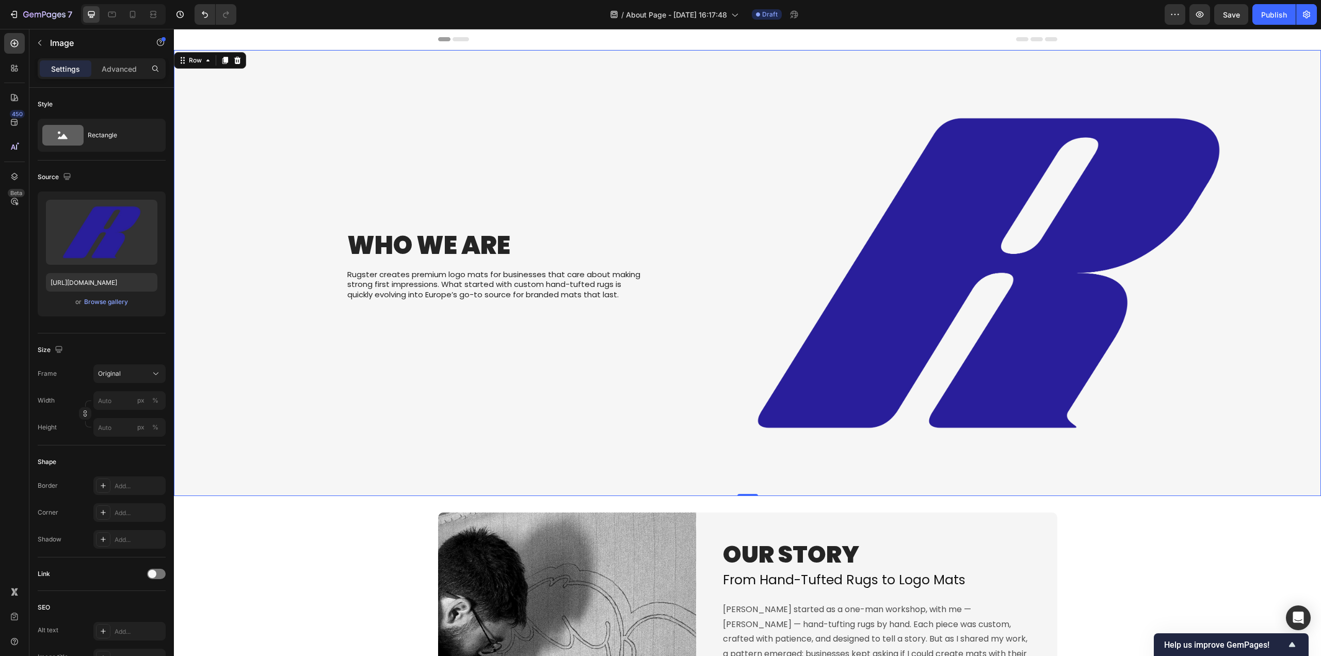
click at [633, 101] on div "Who We Are Heading Rugster creates premium logo mats for businesses that care a…" at bounding box center [419, 273] width 475 height 446
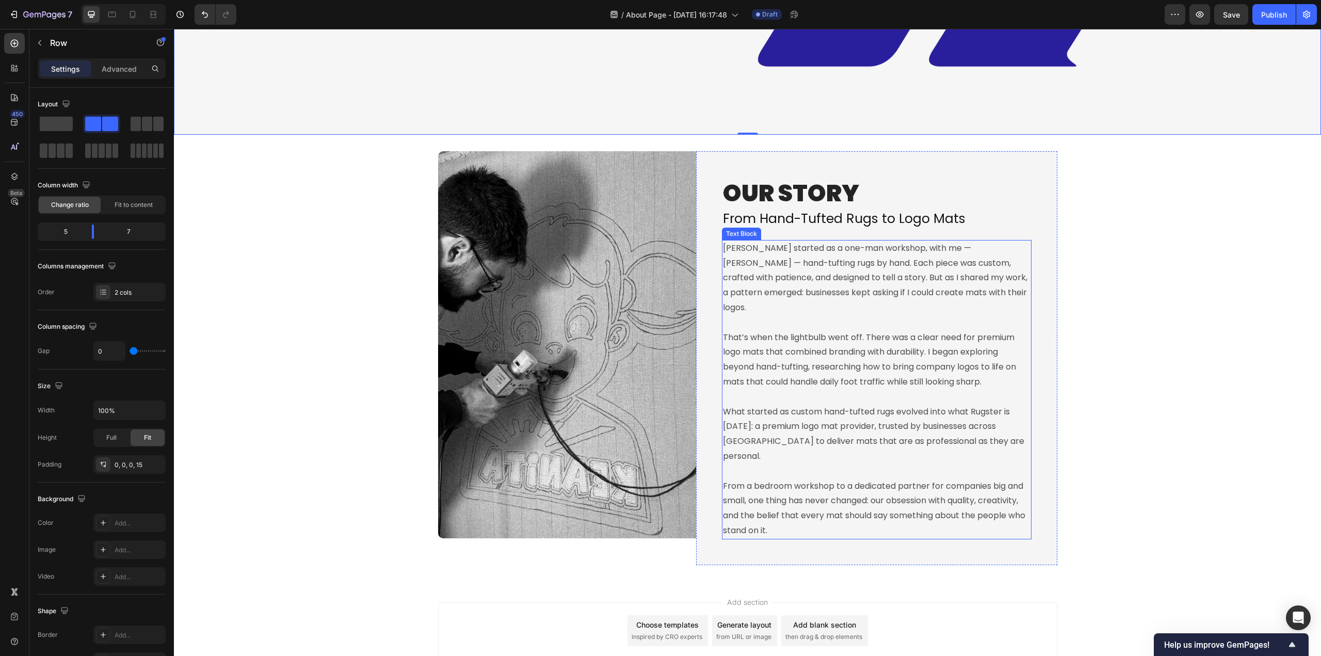
scroll to position [405, 0]
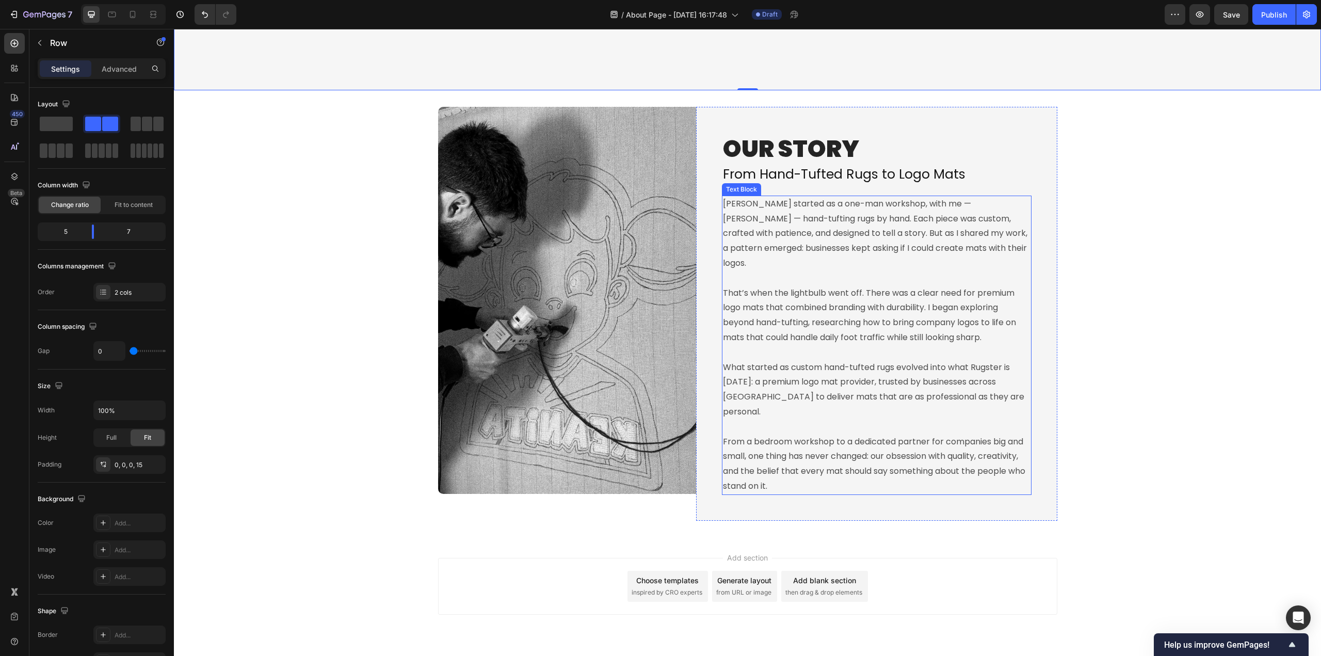
click at [821, 360] on p "What started as custom hand-tufted rugs evolved into what Rugster is today: a p…" at bounding box center [876, 389] width 307 height 59
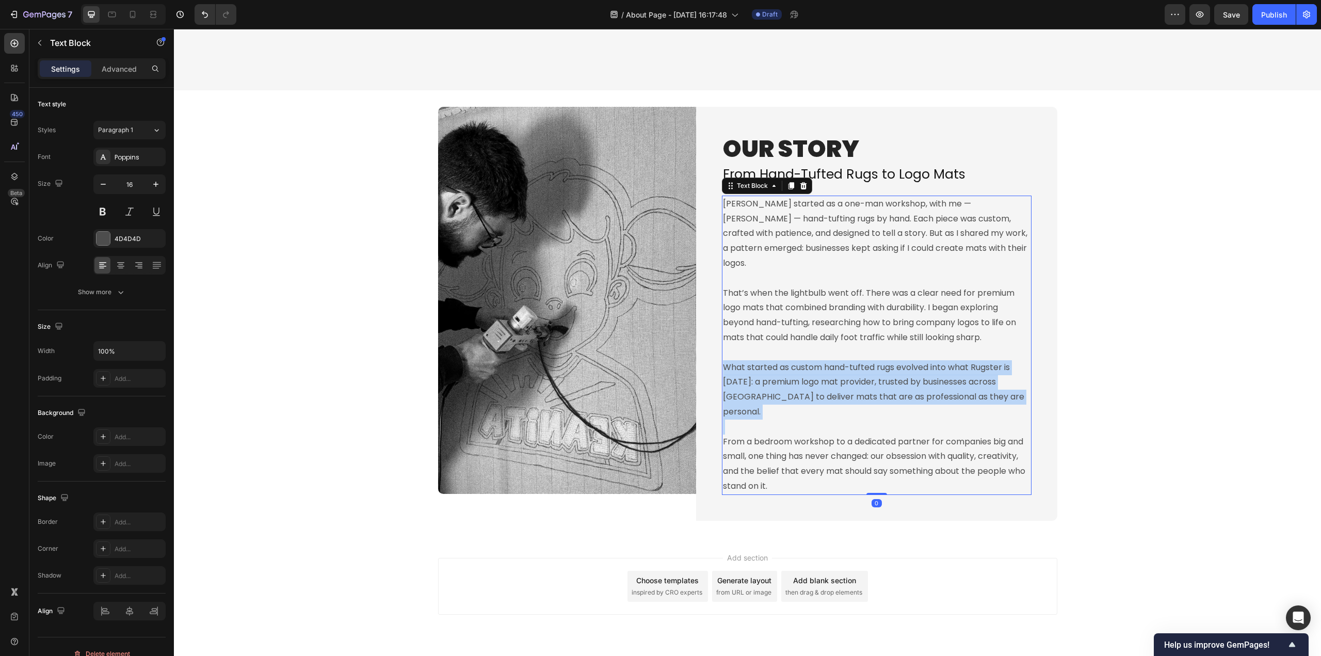
click at [821, 360] on p "What started as custom hand-tufted rugs evolved into what Rugster is today: a p…" at bounding box center [876, 389] width 307 height 59
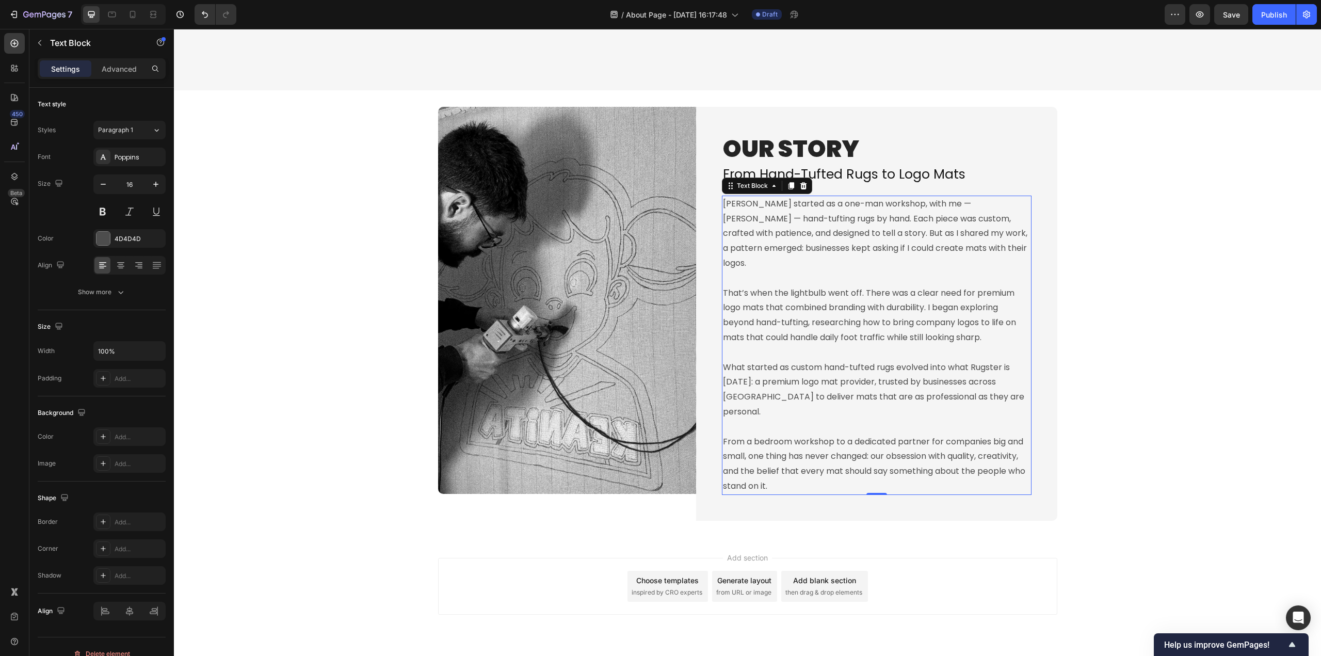
click at [762, 286] on p "That’s when the lightbulb went off. There was a clear need for premium logo mat…" at bounding box center [876, 315] width 307 height 59
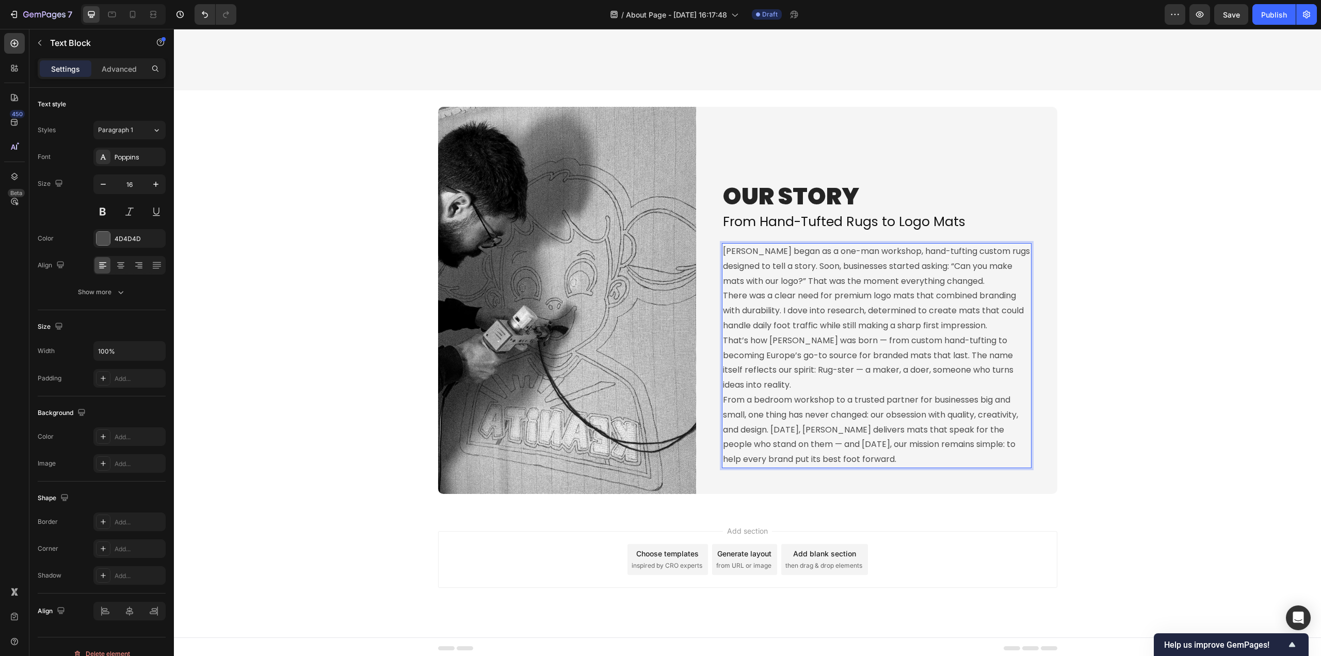
drag, startPoint x: 721, startPoint y: 294, endPoint x: 738, endPoint y: 305, distance: 20.6
click at [723, 294] on p "There was a clear need for premium logo mats that combined branding with durabi…" at bounding box center [876, 310] width 307 height 44
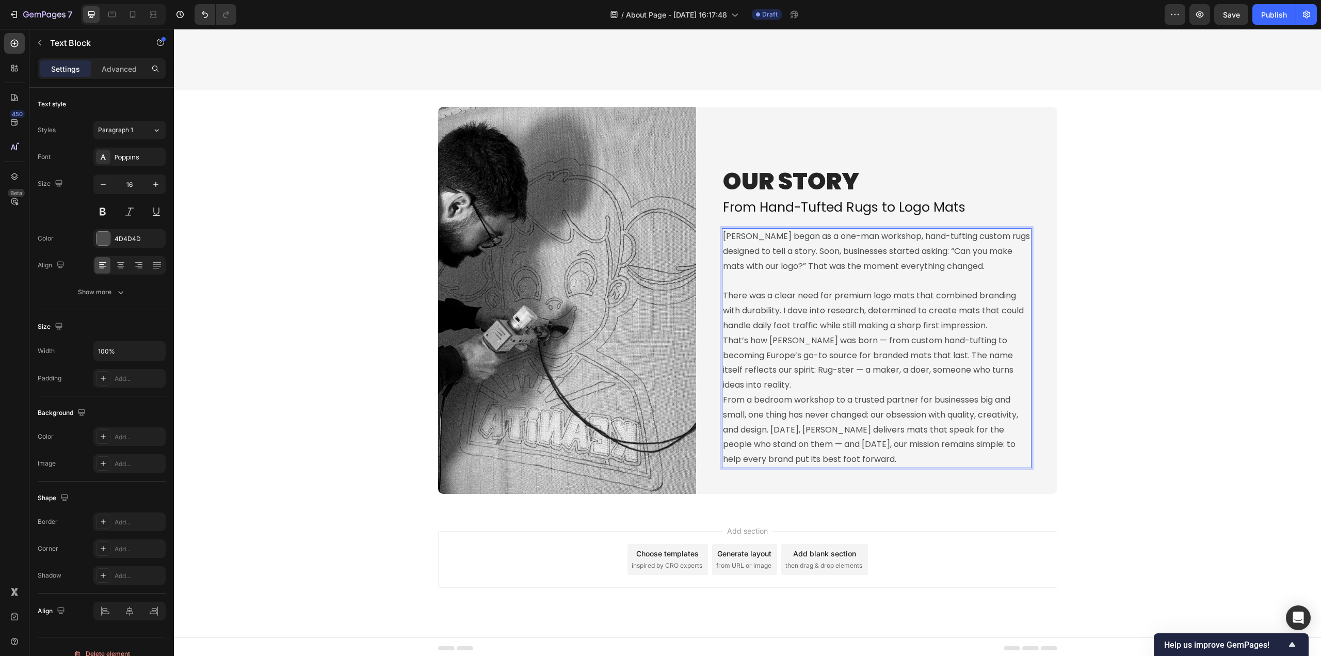
click at [723, 337] on p "That’s how Rugster was born — from custom hand-tufting to becoming Europe’s go-…" at bounding box center [876, 362] width 307 height 59
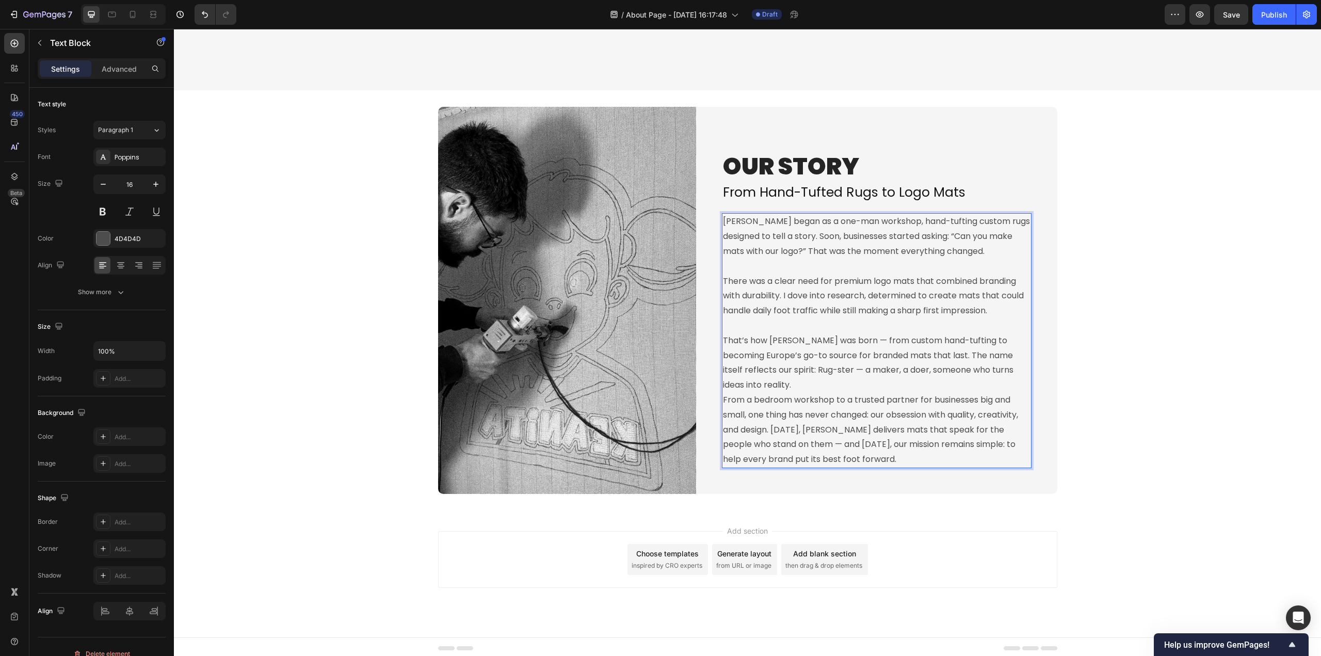
click at [723, 399] on p "From a bedroom workshop to a trusted partner for businesses big and small, one …" at bounding box center [876, 430] width 307 height 74
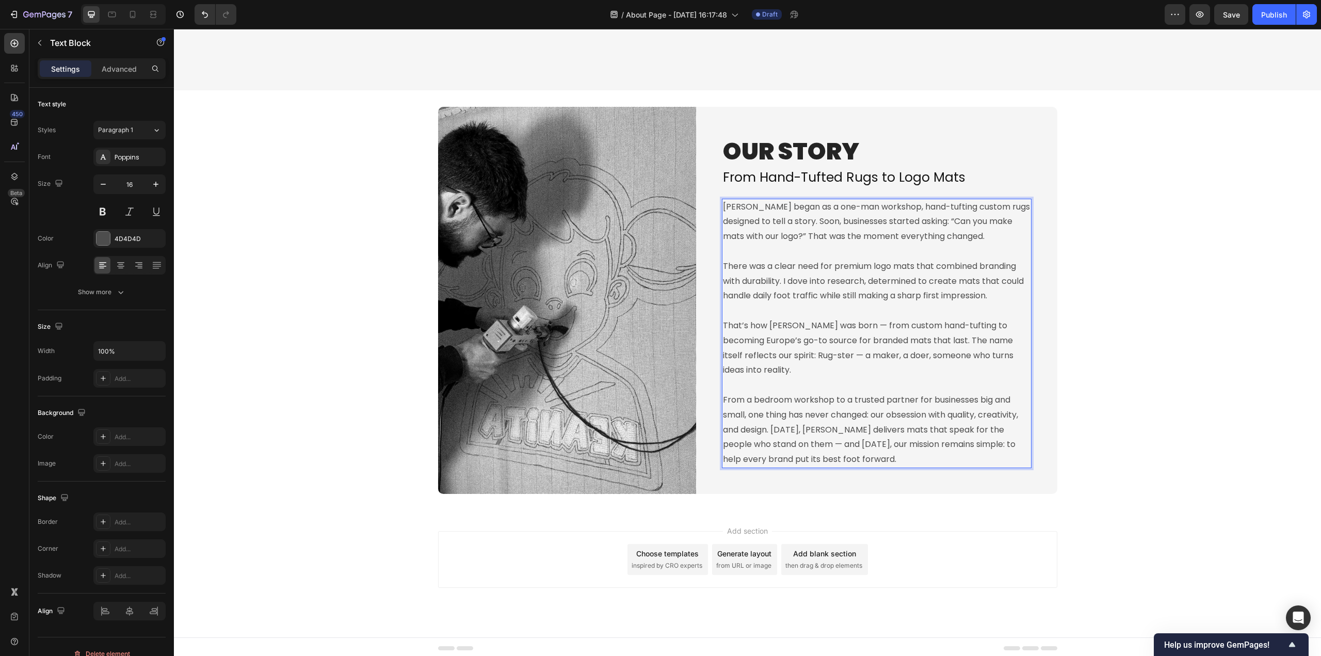
click at [962, 219] on p "Rugster began as a one-man workshop, hand-tufting custom rugs designed to tell …" at bounding box center [876, 222] width 307 height 44
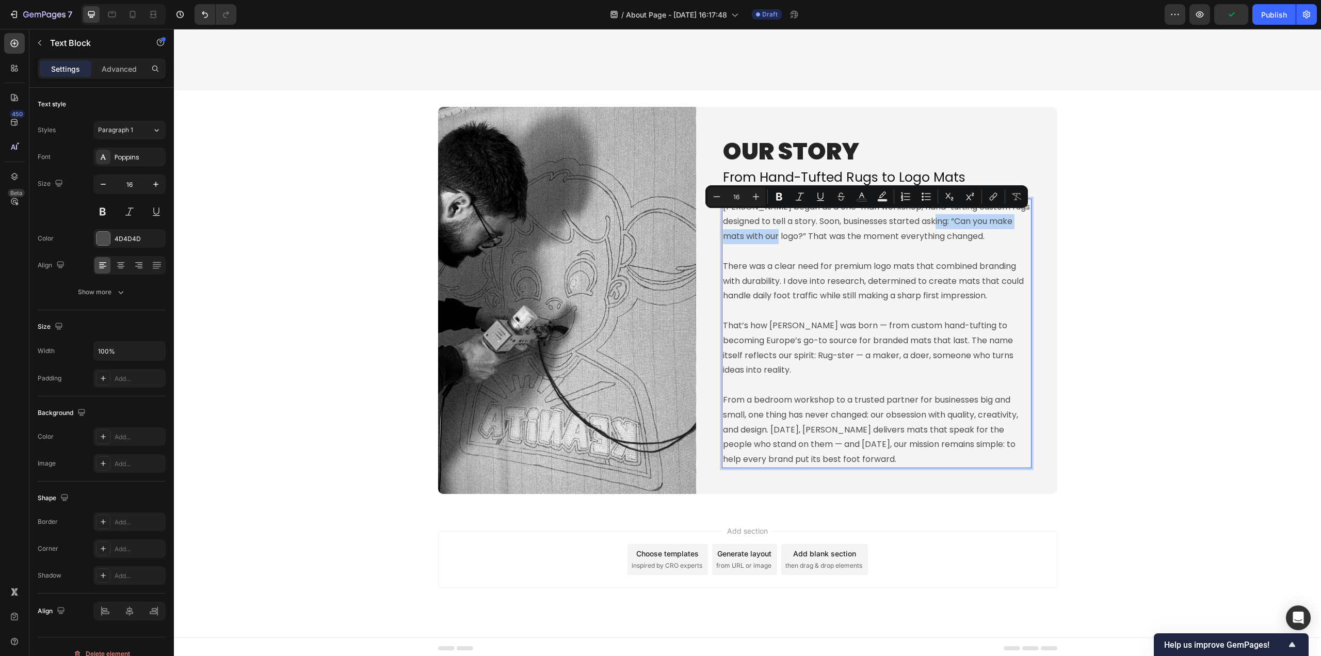
drag, startPoint x: 955, startPoint y: 220, endPoint x: 800, endPoint y: 235, distance: 156.5
click at [800, 235] on p "Rugster began as a one-man workshop, hand-tufting custom rugs designed to tell …" at bounding box center [876, 222] width 307 height 44
click at [801, 196] on icon "Editor contextual toolbar" at bounding box center [799, 196] width 10 height 10
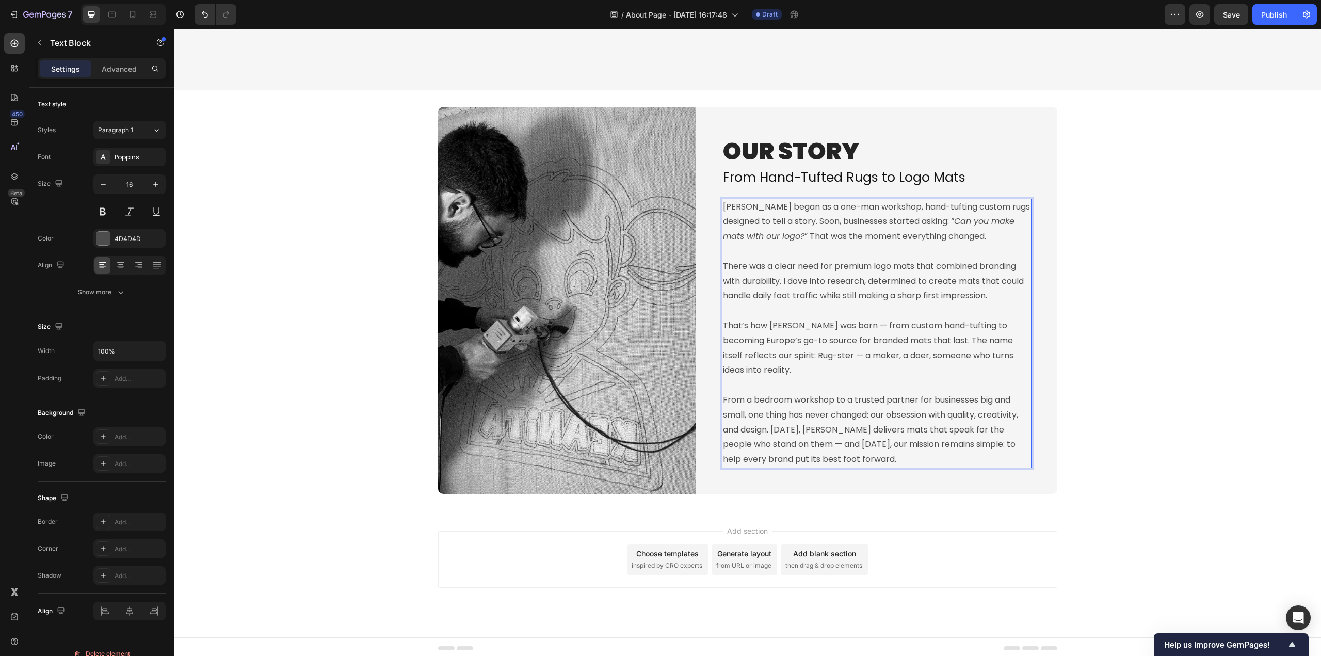
click at [853, 285] on p "There was a clear need for premium logo mats that combined branding with durabi…" at bounding box center [876, 273] width 307 height 59
click at [970, 326] on p "That’s how Rugster was born — from custom hand-tufting to becoming Europe’s go-…" at bounding box center [876, 340] width 307 height 74
click at [771, 294] on p "There was a clear need for premium logo mats that combined branding with durabi…" at bounding box center [876, 273] width 307 height 59
drag, startPoint x: 922, startPoint y: 339, endPoint x: 716, endPoint y: 323, distance: 207.0
click at [716, 323] on div "OUR STORY Heading From Hand-Tufted Rugs to Logo Mats Heading Rugster began as a…" at bounding box center [876, 300] width 361 height 387
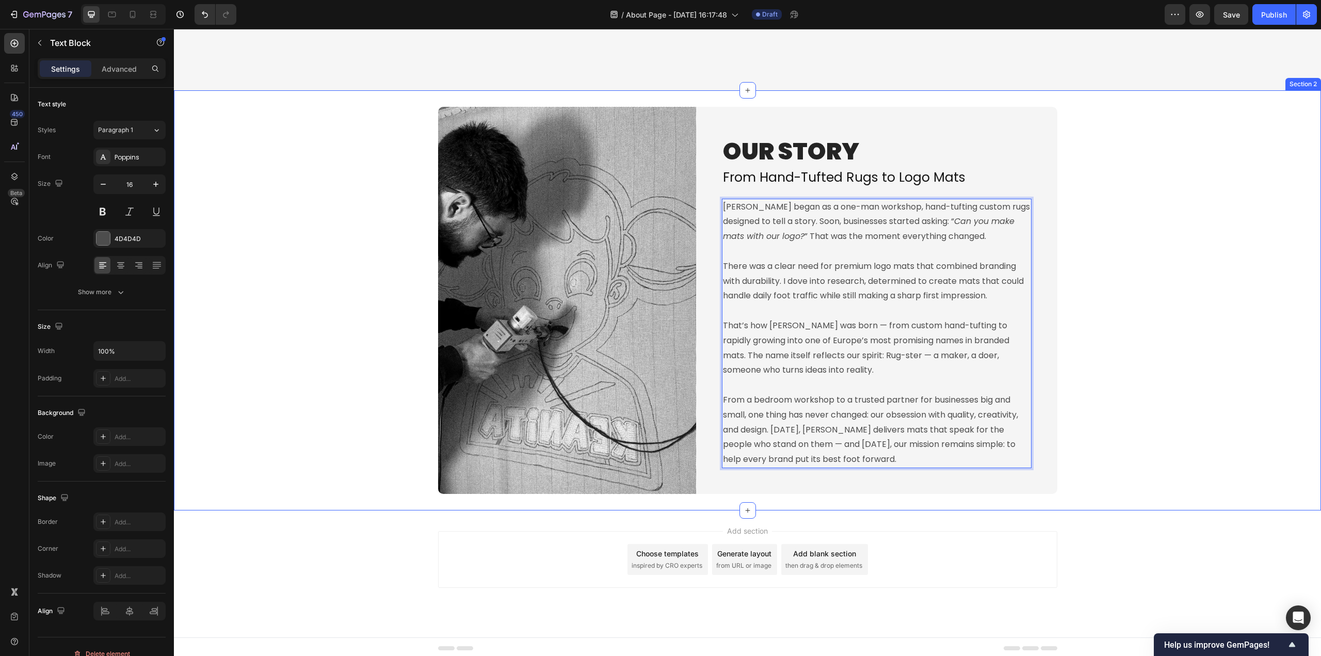
click at [1127, 407] on div "Image OUR STORY Heading From Hand-Tufted Rugs to Logo Mats Heading Rugster bega…" at bounding box center [747, 300] width 1147 height 387
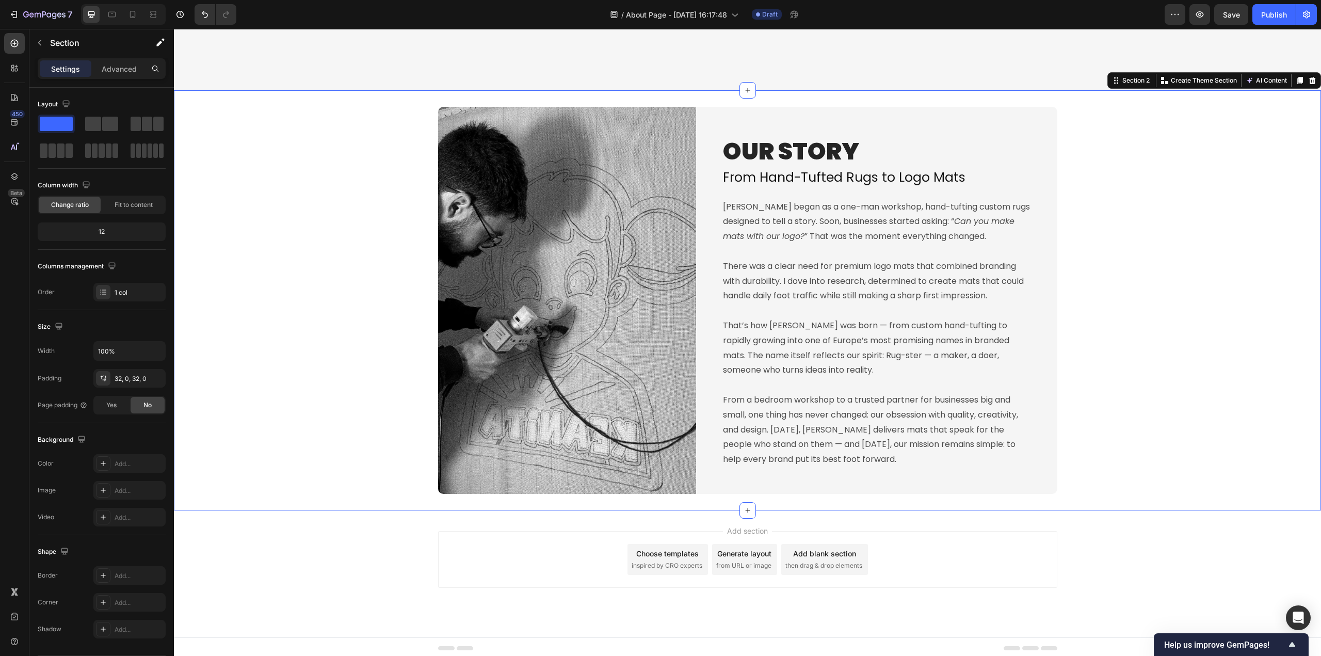
click at [349, 565] on div "Add section Choose templates inspired by CRO experts Generate layout from URL o…" at bounding box center [747, 573] width 1147 height 127
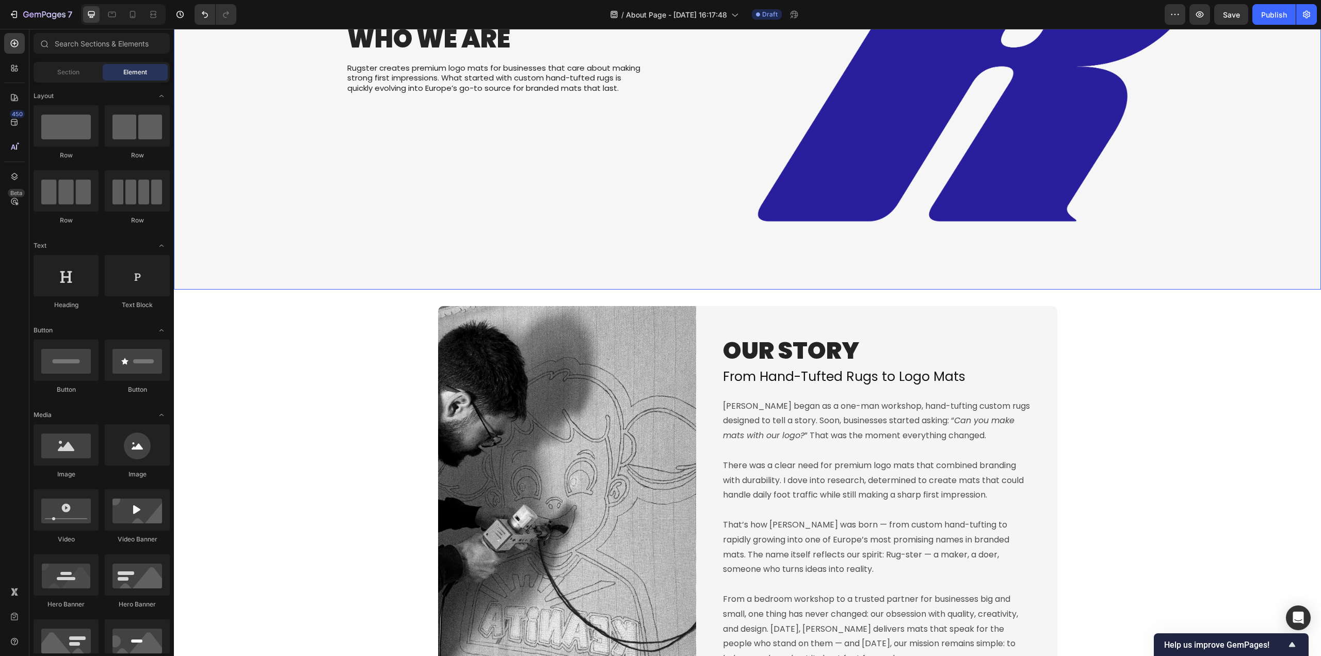
scroll to position [258, 0]
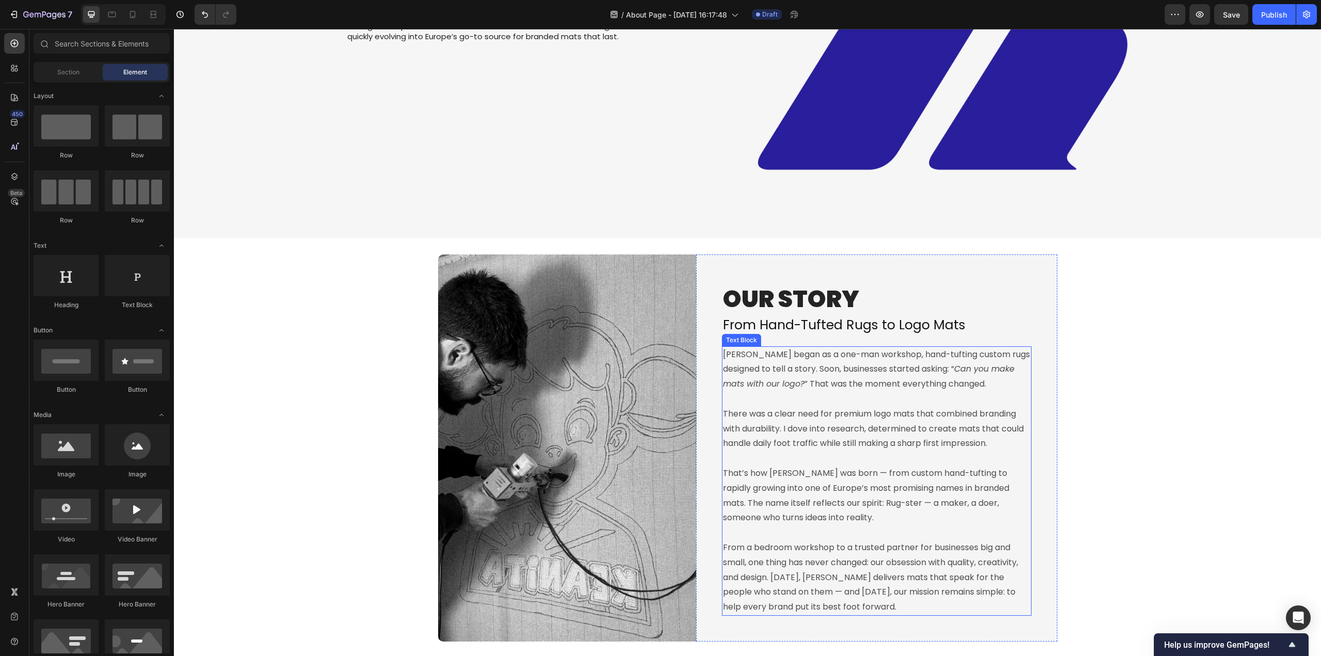
click at [950, 365] on p "Rugster began as a one-man workshop, hand-tufting custom rugs designed to tell …" at bounding box center [876, 369] width 307 height 44
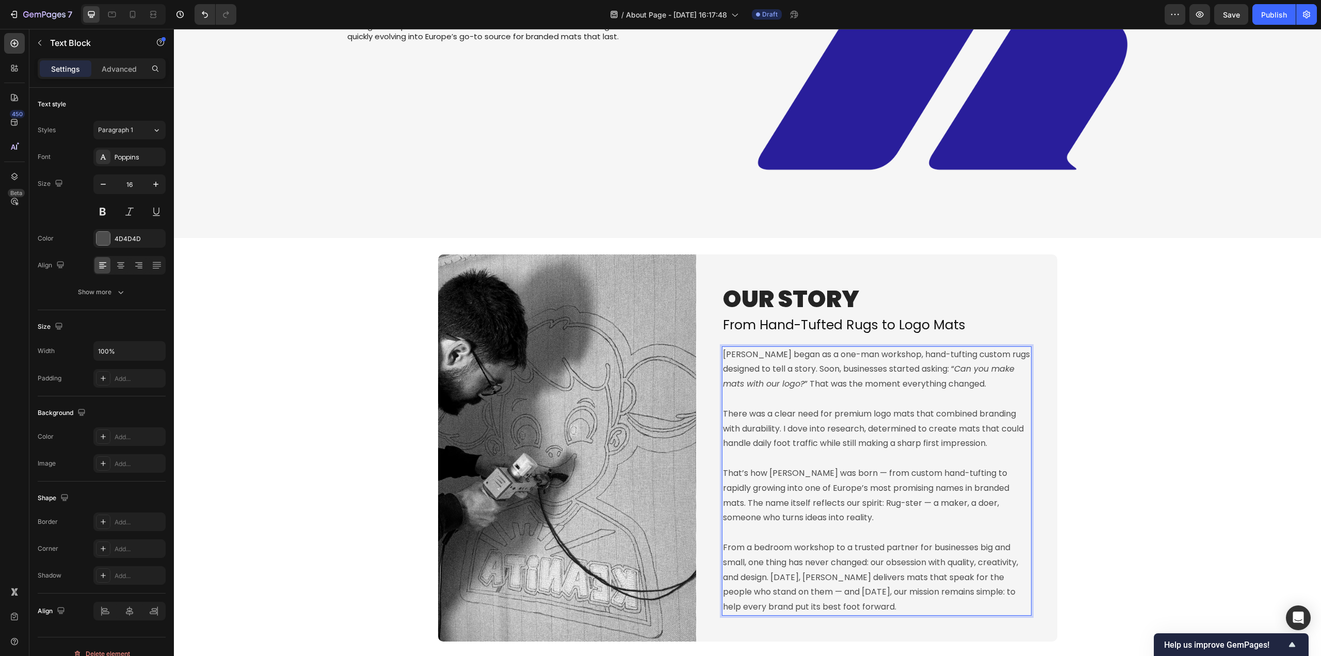
click at [953, 369] on p "Rugster began as a one-man workshop, hand-tufting custom rugs designed to tell …" at bounding box center [876, 369] width 307 height 44
click at [952, 368] on p "Rugster began as a one-man workshop, hand-tufting custom rugs designed to tell …" at bounding box center [876, 369] width 307 height 44
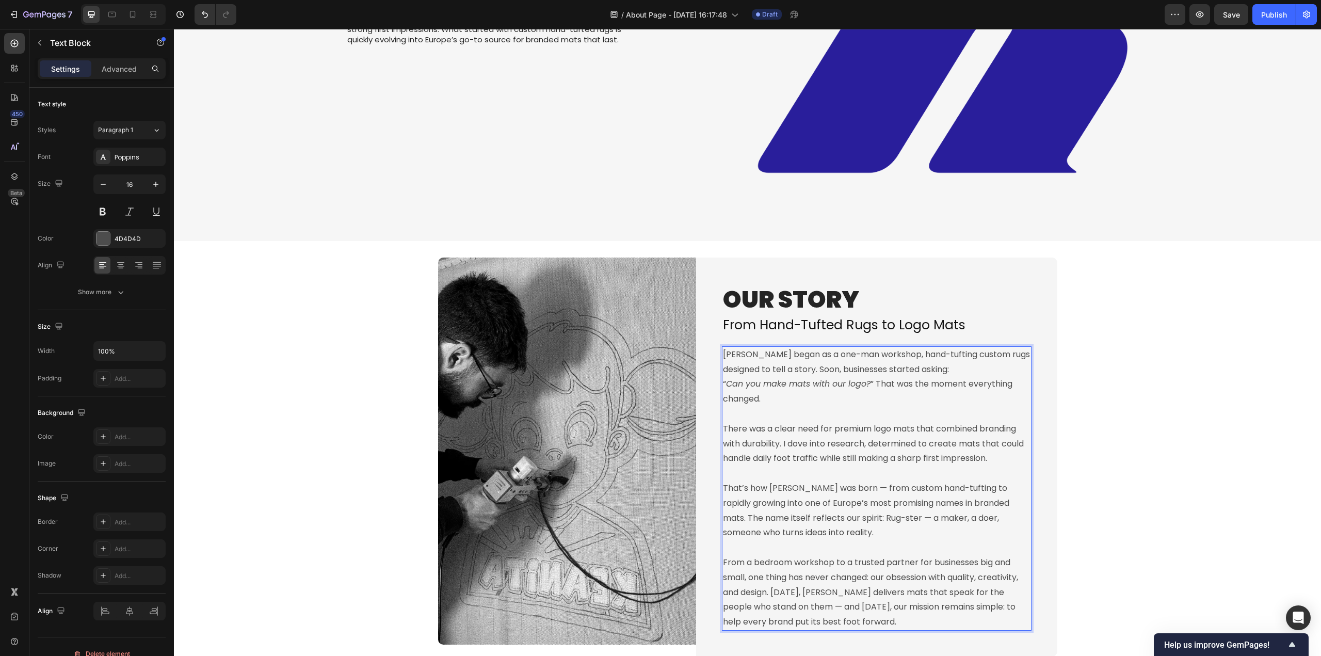
click at [874, 383] on p "Rugster began as a one-man workshop, hand-tufting custom rugs designed to tell …" at bounding box center [876, 376] width 307 height 59
click at [1007, 502] on p "That’s how Rugster was born — from custom hand-tufting to rapidly growing into …" at bounding box center [876, 503] width 307 height 74
drag, startPoint x: 839, startPoint y: 516, endPoint x: 1019, endPoint y: 495, distance: 181.3
click at [1009, 503] on p "That’s how Rugster was born — from custom hand-tufting to rapidly growing into …" at bounding box center [876, 503] width 307 height 74
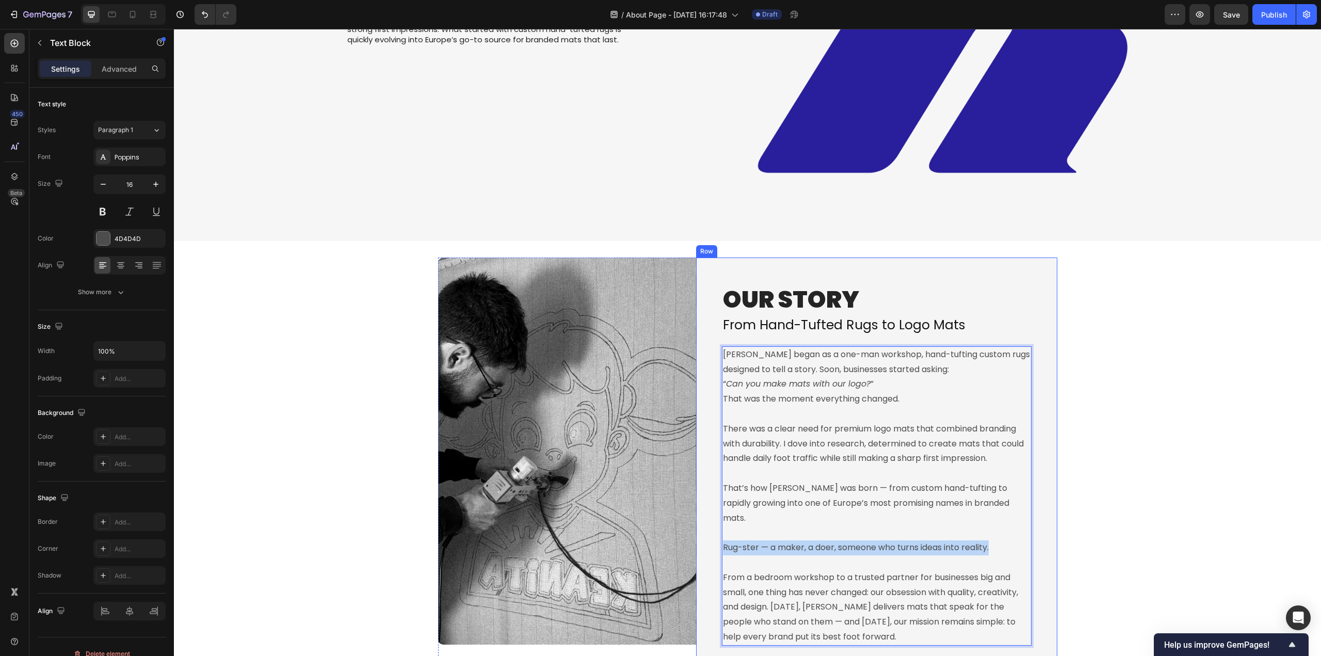
drag, startPoint x: 989, startPoint y: 531, endPoint x: 716, endPoint y: 533, distance: 273.4
click at [716, 533] on div "OUR STORY Heading From Hand-Tufted Rugs to Logo Mats Heading Rugster began as a…" at bounding box center [876, 464] width 361 height 414
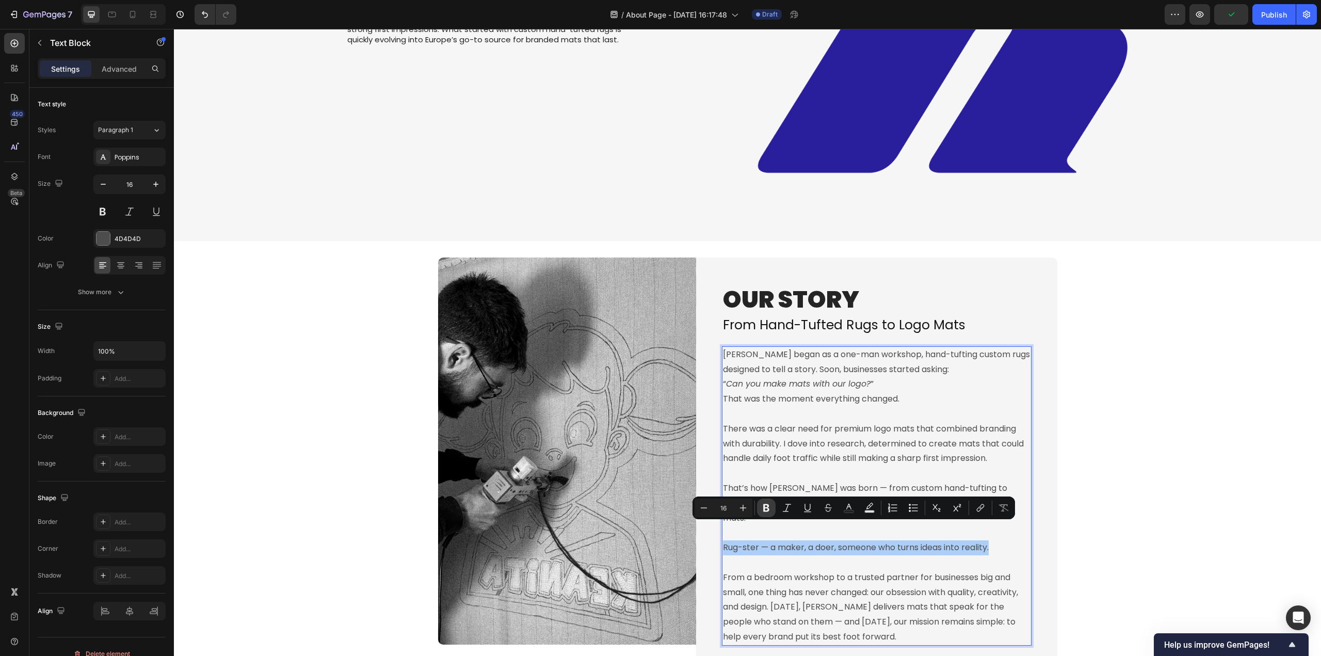
drag, startPoint x: 764, startPoint y: 510, endPoint x: 642, endPoint y: 515, distance: 121.8
click at [764, 510] on icon "Editor contextual toolbar" at bounding box center [766, 508] width 6 height 8
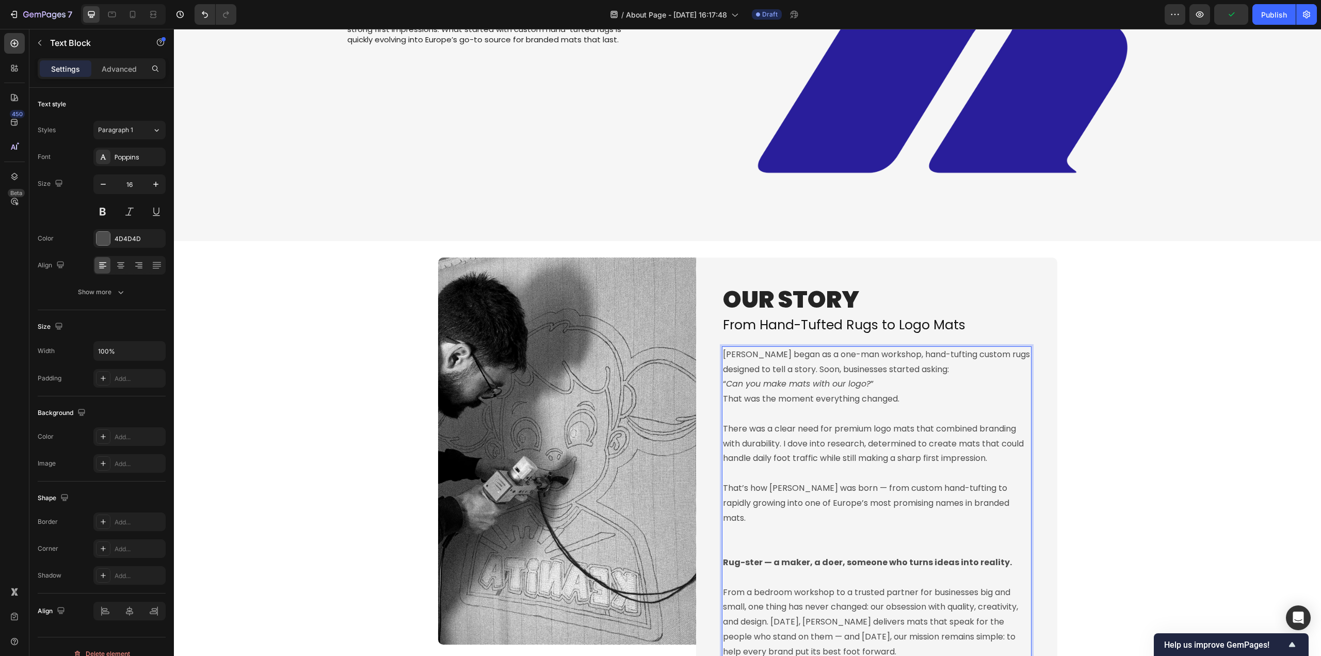
click at [768, 525] on p "That’s how Rugster was born — from custom hand-tufting to rapidly growing into …" at bounding box center [876, 510] width 307 height 89
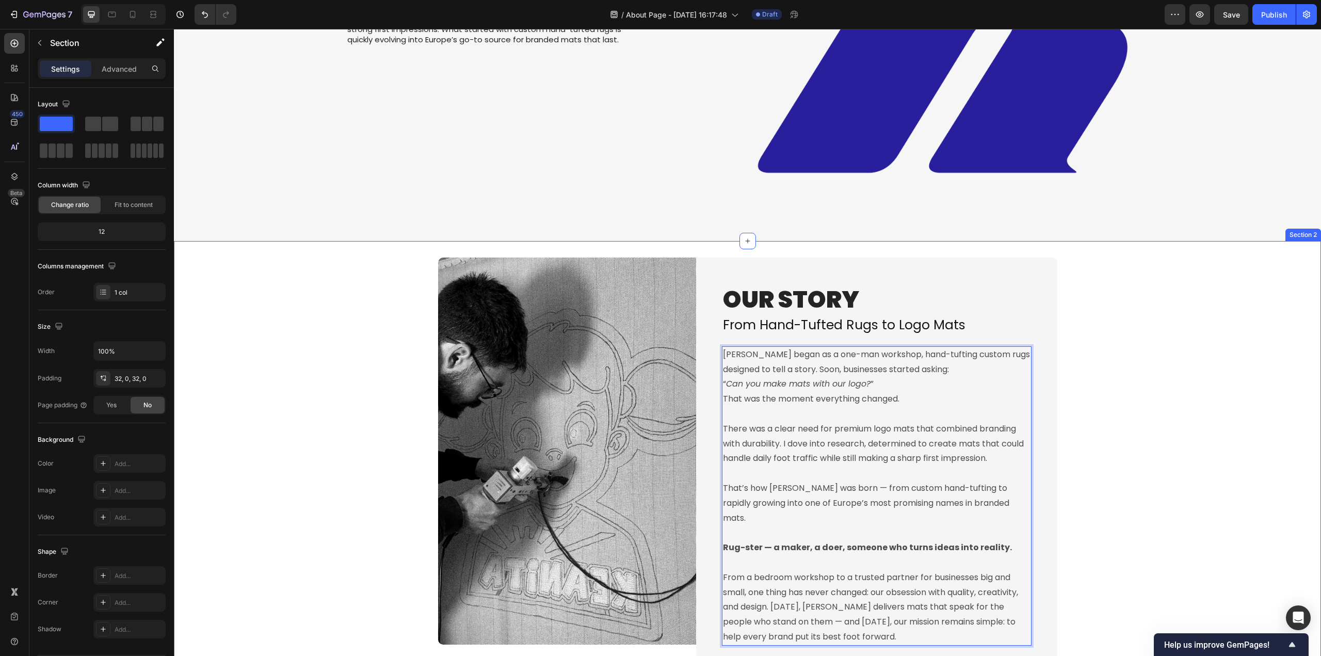
click at [1102, 538] on div "Image OUR STORY Heading From Hand-Tufted Rugs to Logo Mats Heading Rugster bega…" at bounding box center [747, 464] width 1147 height 414
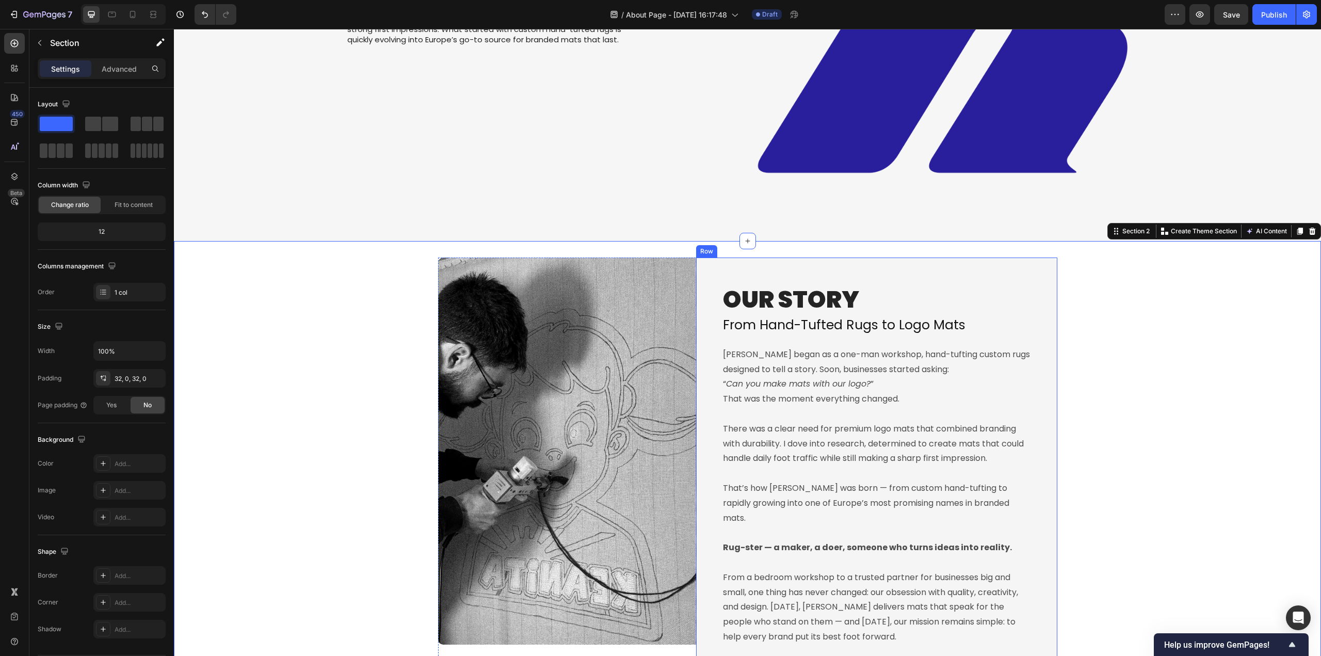
scroll to position [358, 0]
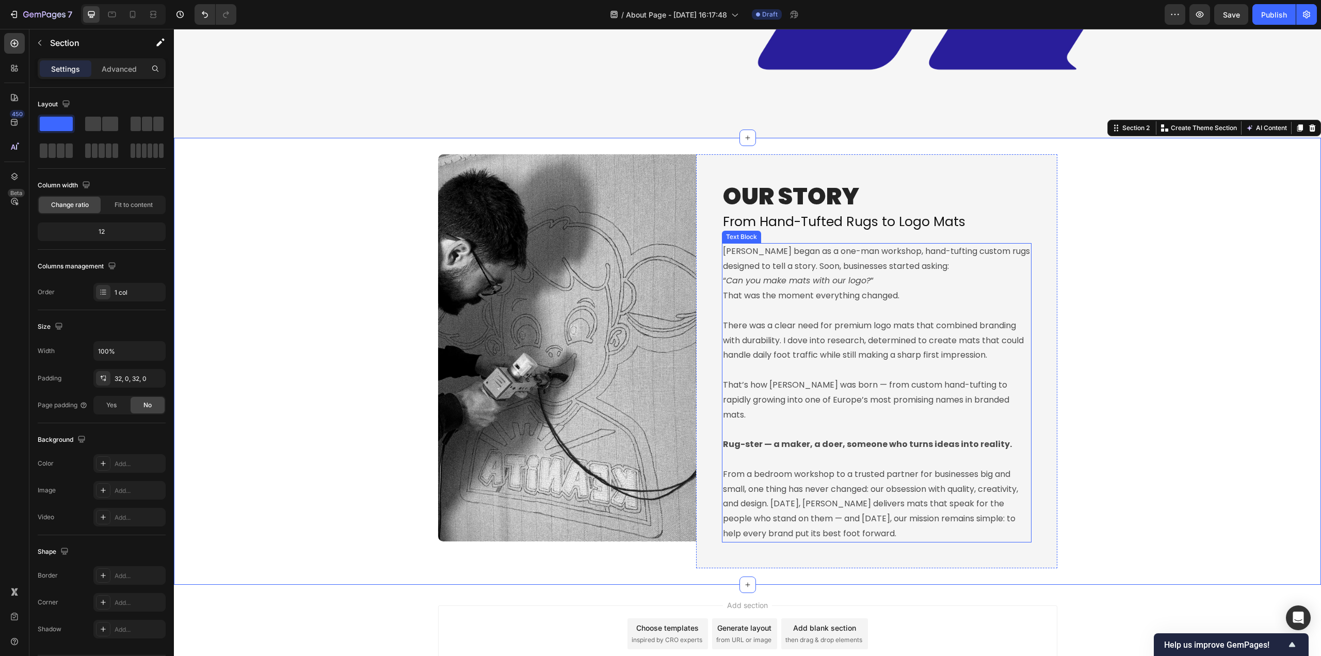
click at [769, 488] on p "From a bedroom workshop to a trusted partner for businesses big and small, one …" at bounding box center [876, 496] width 307 height 89
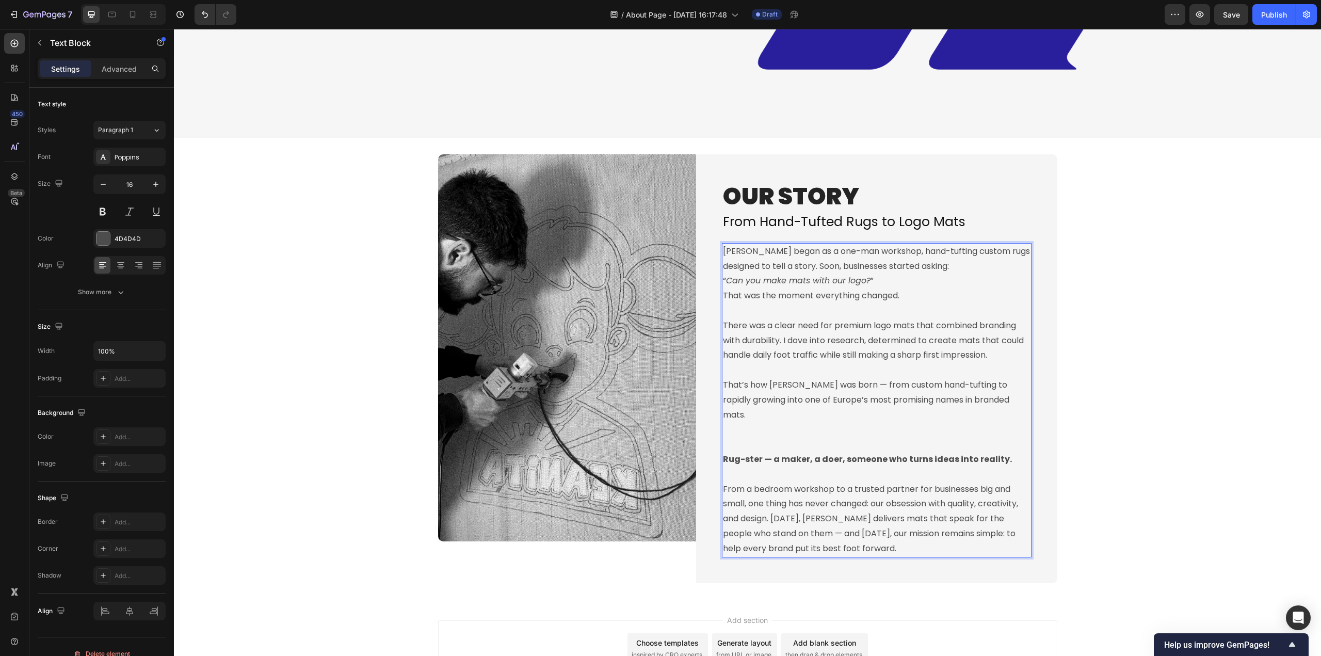
click at [769, 501] on p "From a bedroom workshop to a trusted partner for businesses big and small, one …" at bounding box center [876, 511] width 307 height 89
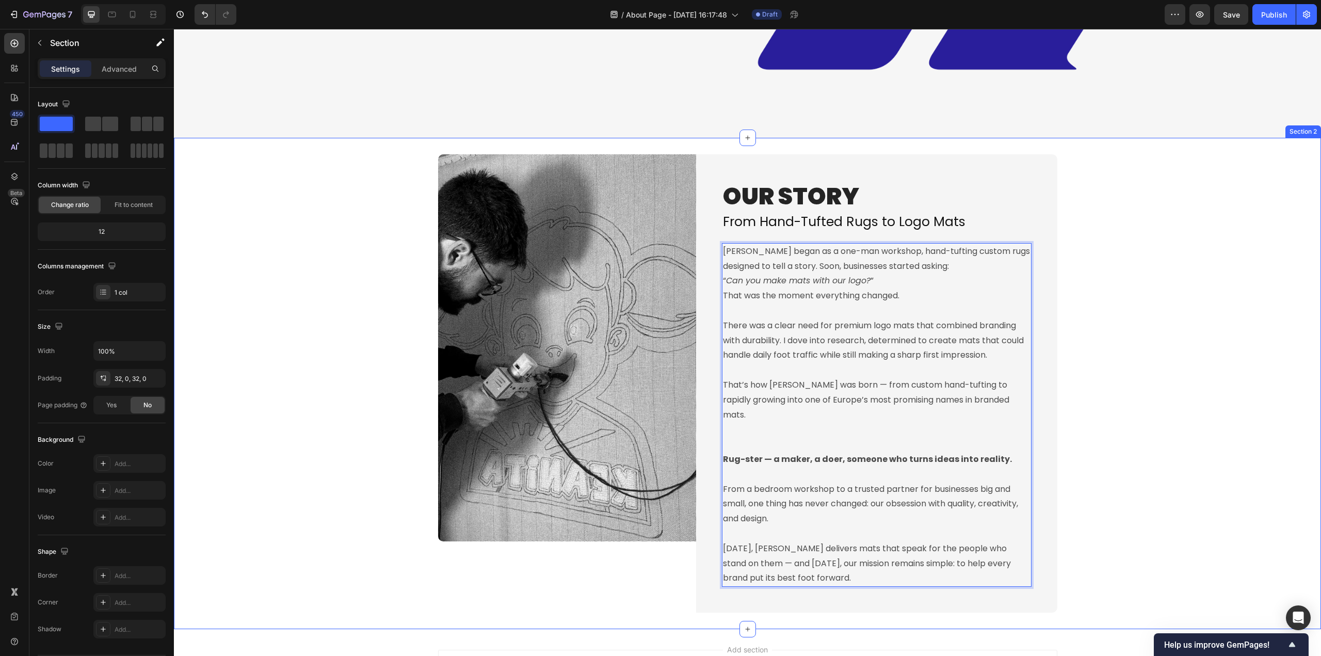
click at [1087, 413] on div "Image OUR STORY Heading From Hand-Tufted Rugs to Logo Mats Heading Rugster bega…" at bounding box center [747, 383] width 1147 height 459
click at [874, 413] on p "That’s how Rugster was born — from custom hand-tufting to rapidly growing into …" at bounding box center [876, 407] width 307 height 89
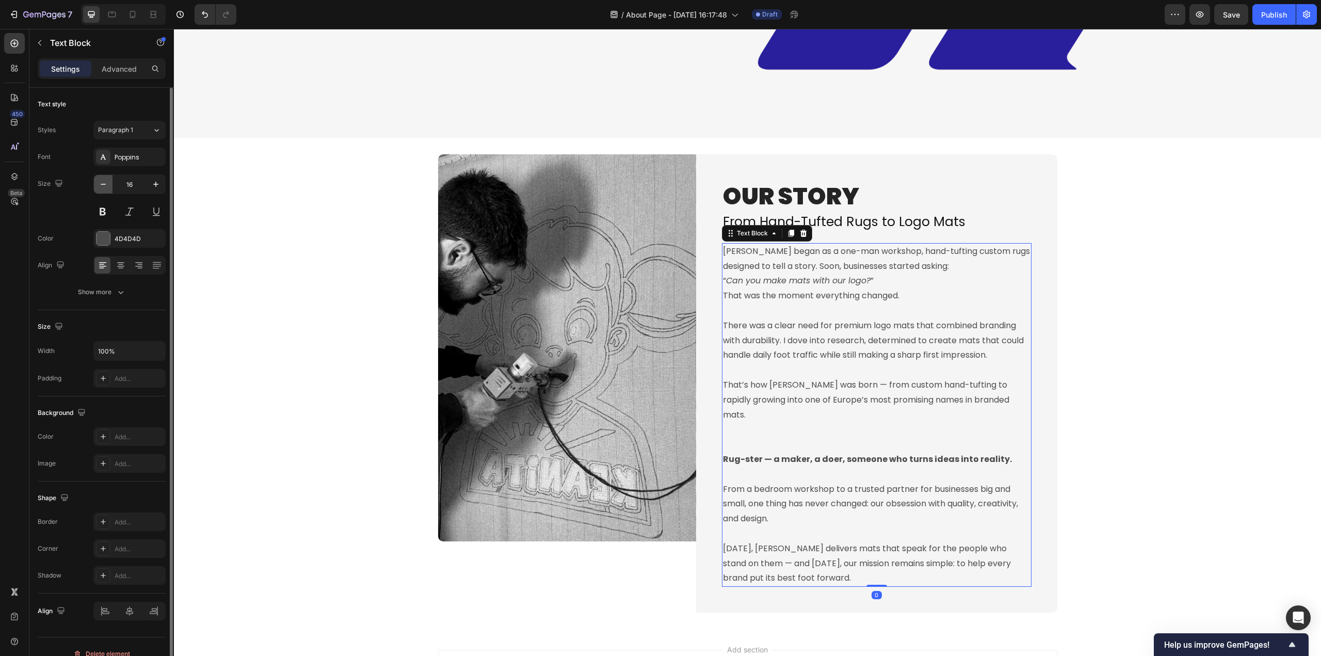
click at [100, 183] on icon "button" at bounding box center [103, 184] width 10 height 10
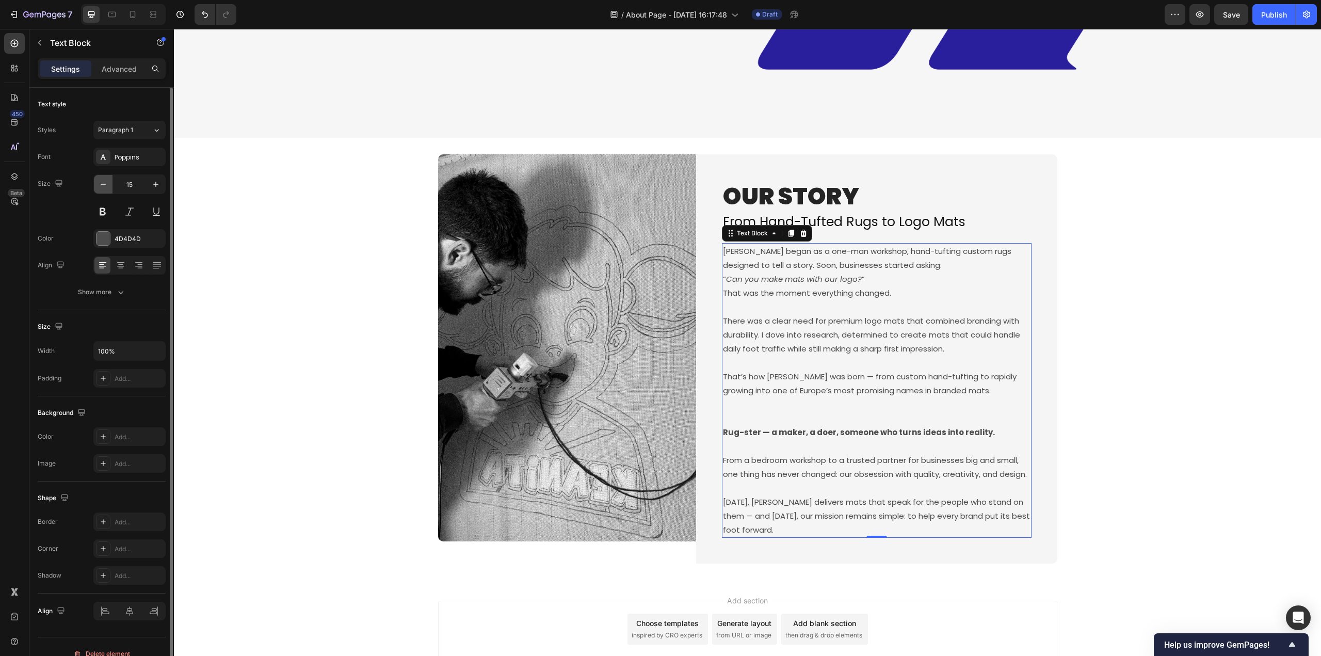
click at [102, 190] on button "button" at bounding box center [103, 184] width 19 height 19
type input "14"
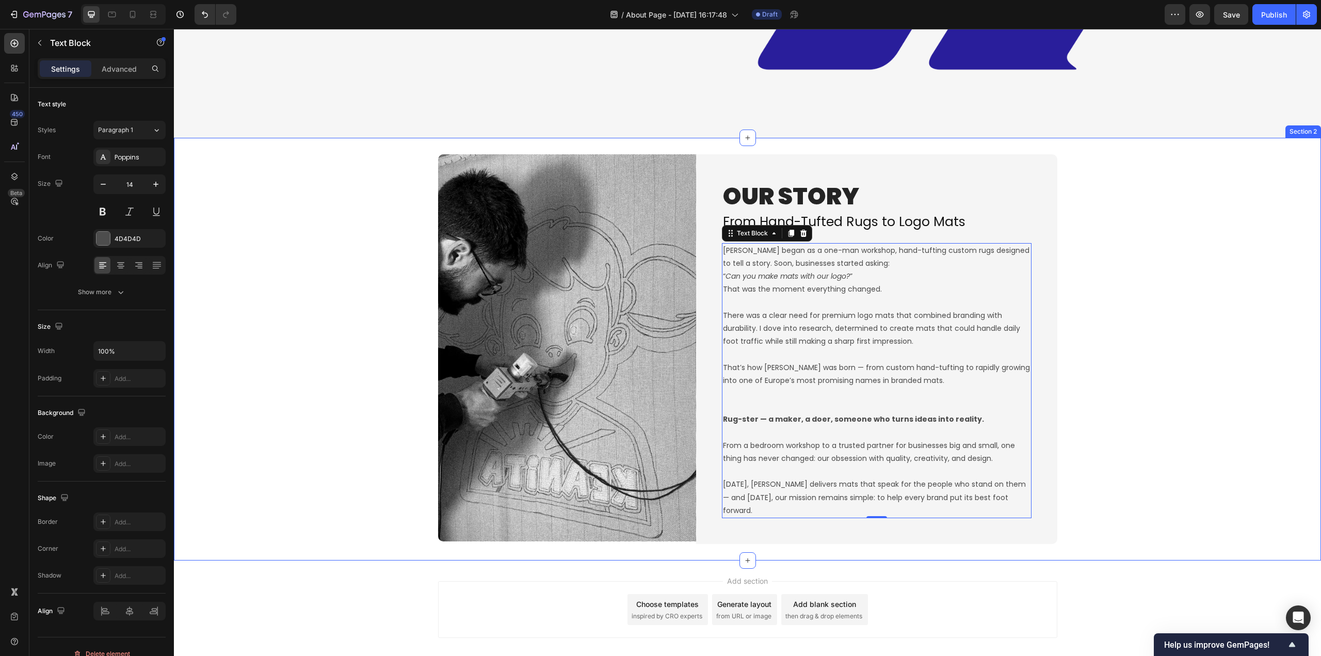
click at [1141, 422] on div "Image OUR STORY Heading From Hand-Tufted Rugs to Logo Mats Heading Rugster bega…" at bounding box center [747, 349] width 1147 height 390
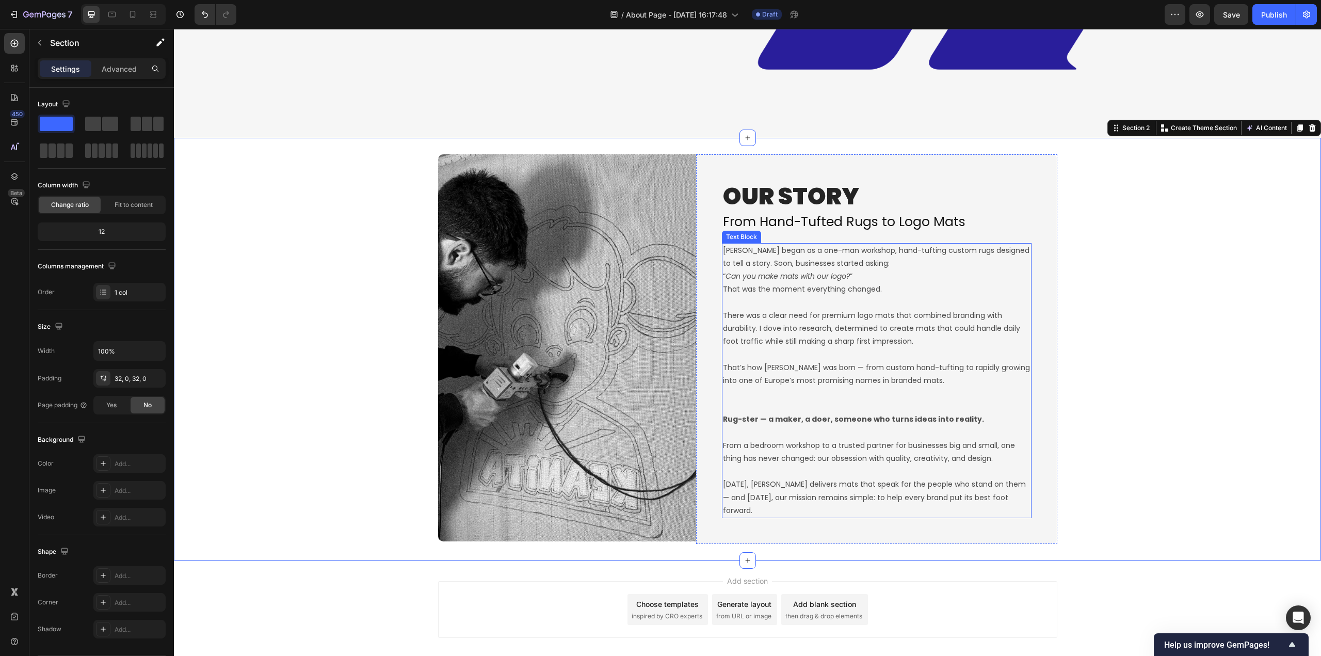
click at [949, 413] on p "That’s how Rugster was born — from custom hand-tufting to rapidly growing into …" at bounding box center [876, 380] width 307 height 65
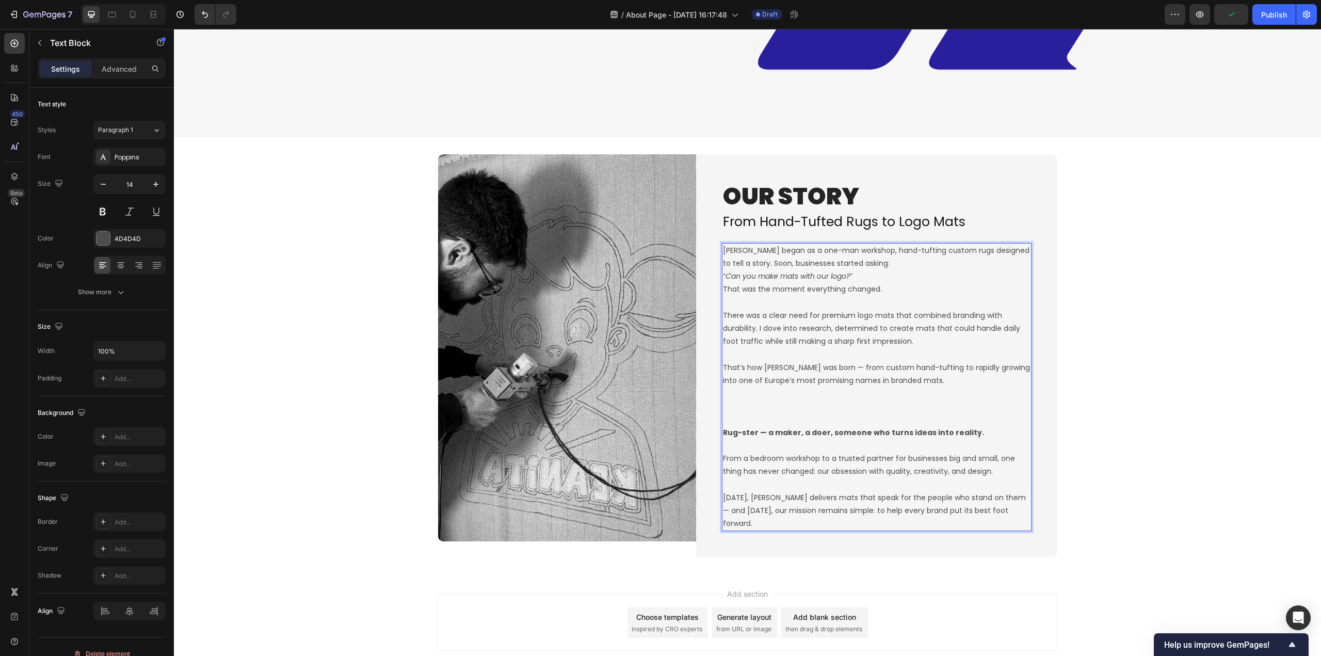
click at [735, 399] on p "That’s how Rugster was born — from custom hand-tufting to rapidly growing into …" at bounding box center [876, 387] width 307 height 78
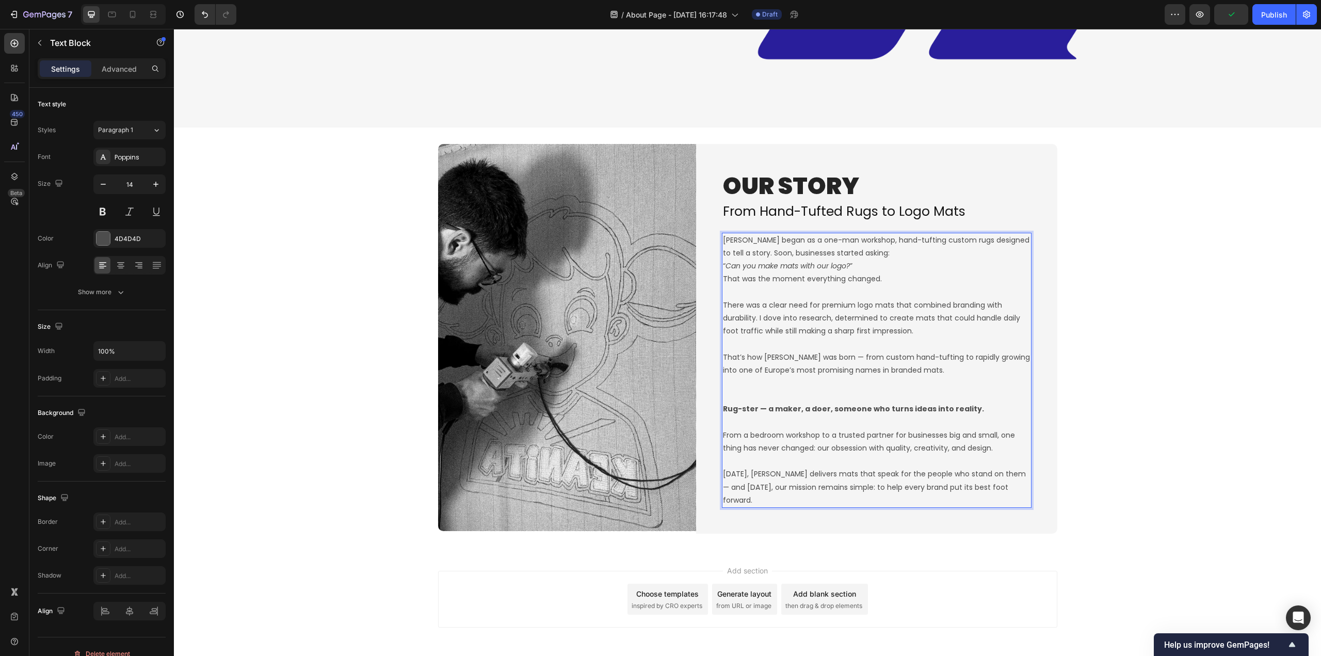
scroll to position [381, 0]
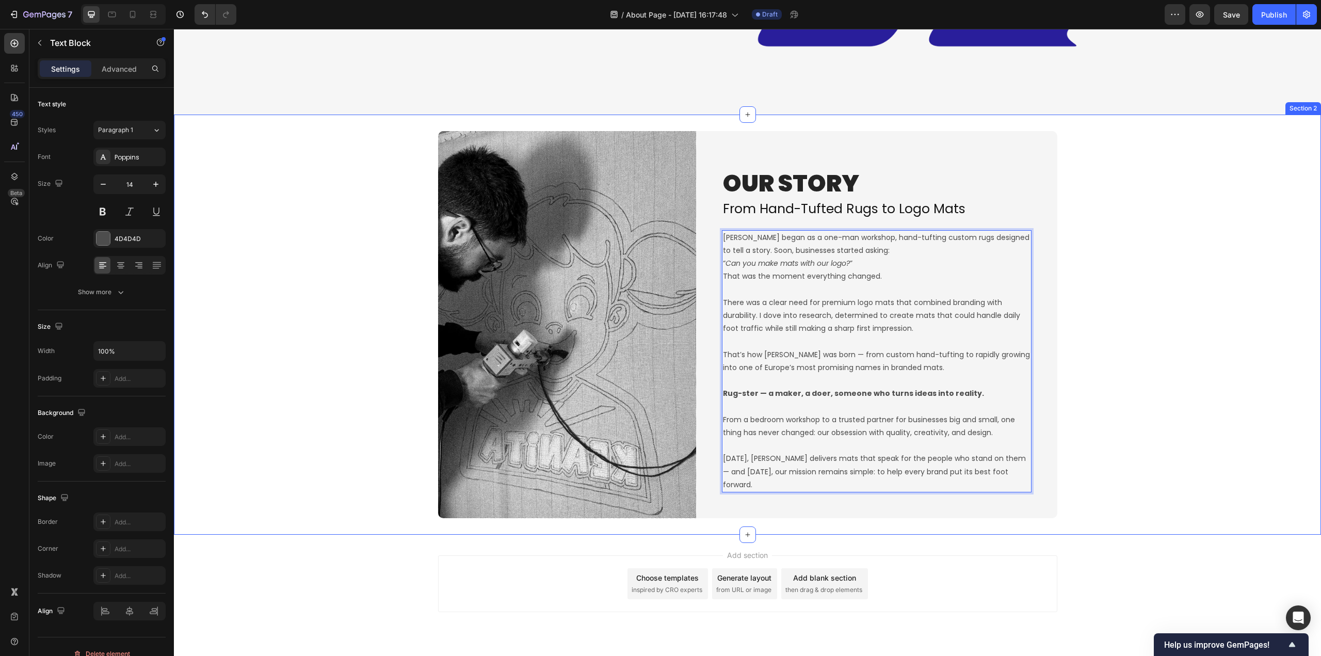
click at [1212, 410] on div "Image OUR STORY Heading From Hand-Tufted Rugs to Logo Mats Heading Rugster bega…" at bounding box center [747, 324] width 1147 height 387
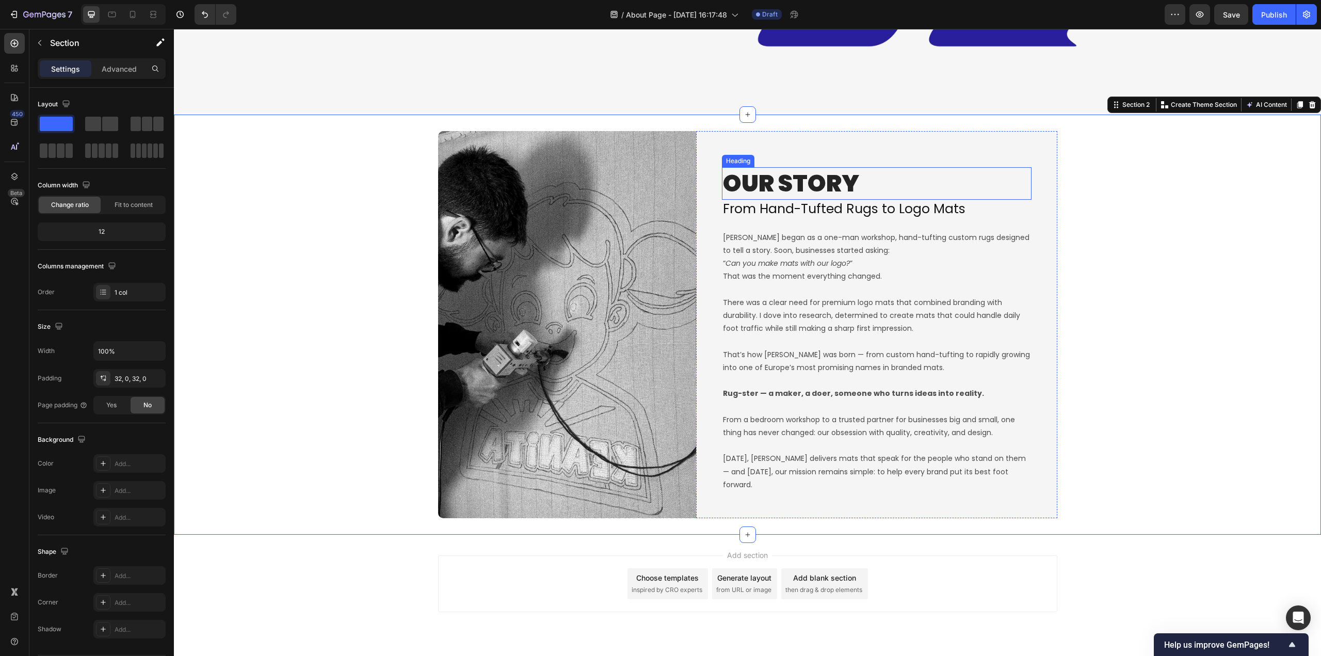
click at [935, 199] on p "OUR STORY" at bounding box center [876, 183] width 307 height 31
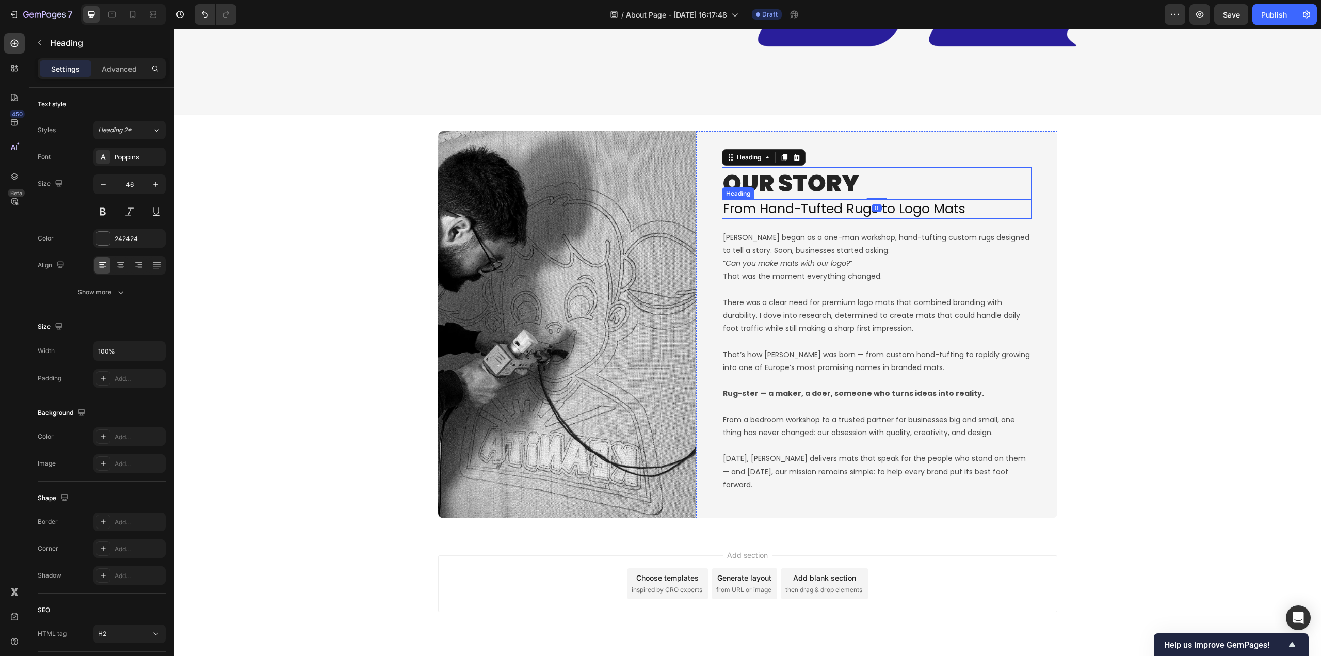
click at [919, 218] on p "From Hand-Tufted Rugs to Logo Mats" at bounding box center [876, 209] width 307 height 17
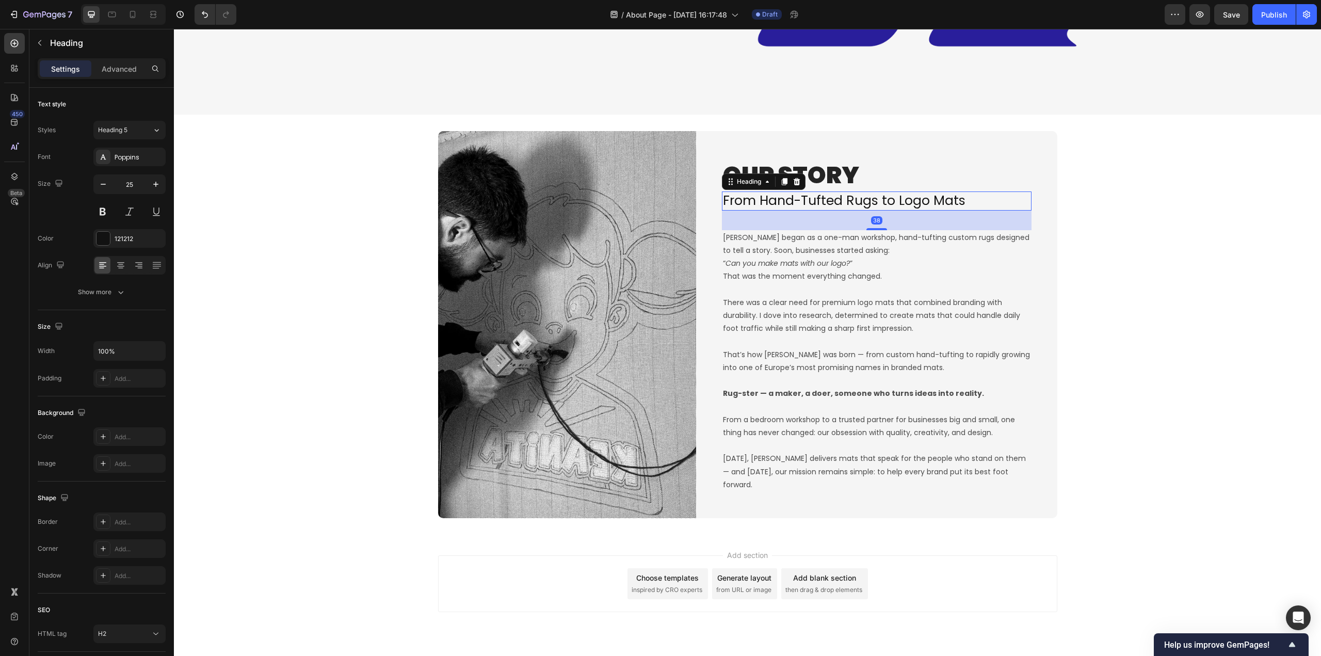
drag, startPoint x: 875, startPoint y: 239, endPoint x: 873, endPoint y: 246, distance: 7.5
click at [873, 246] on div "OUR STORY Heading From Hand-Tufted Rugs to Logo Mats Heading 38 Rugster began a…" at bounding box center [877, 324] width 310 height 335
click at [1143, 251] on div "Image OUR STORY Heading From Hand-Tufted Rugs to Logo Mats Heading 38 Rugster b…" at bounding box center [747, 324] width 1147 height 387
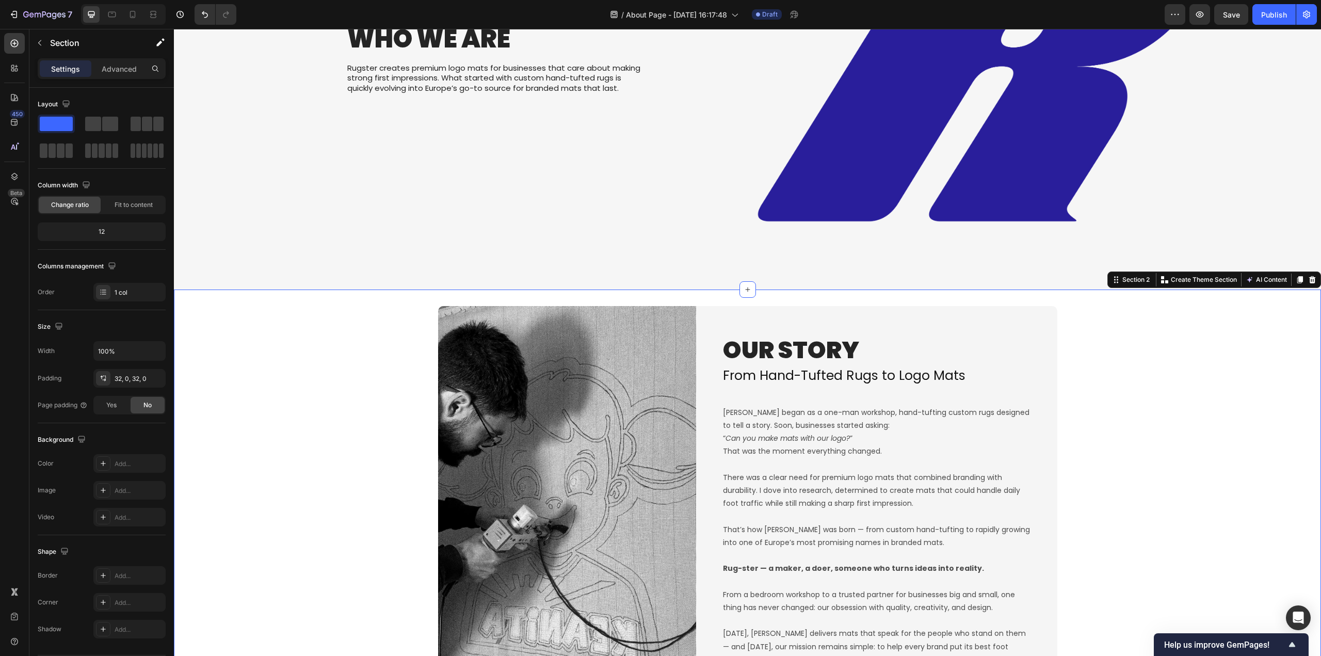
scroll to position [405, 0]
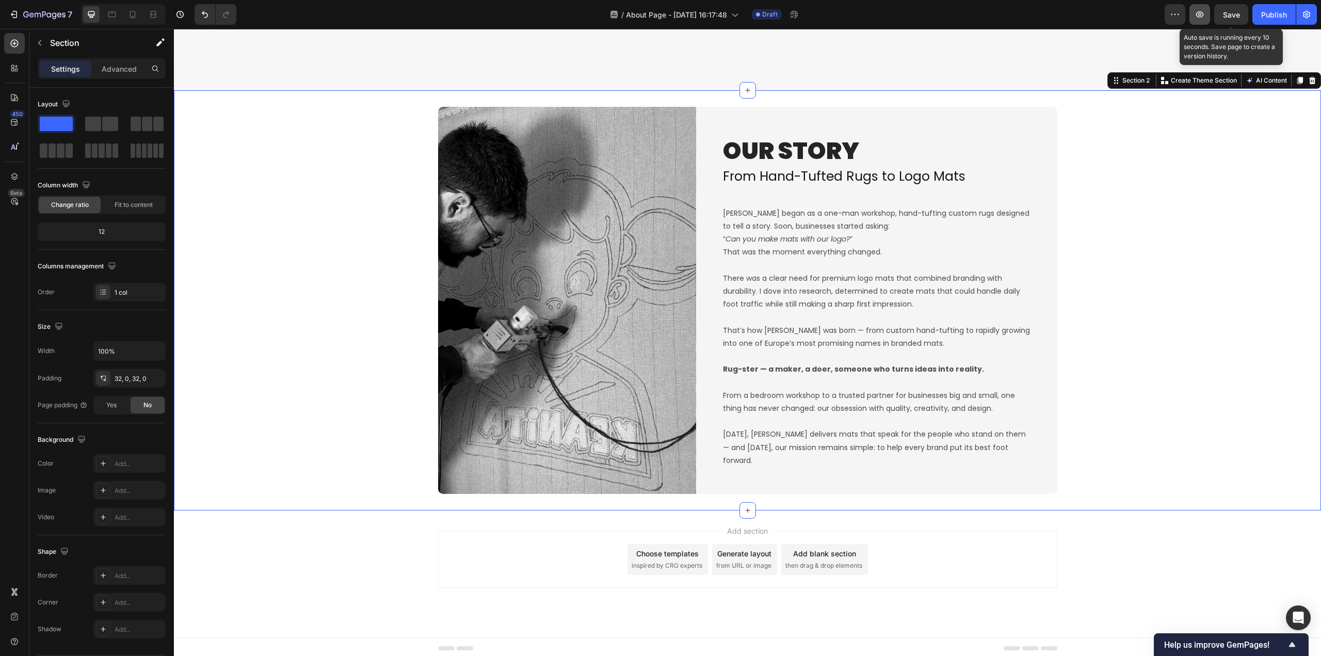
drag, startPoint x: 1231, startPoint y: 10, endPoint x: 1199, endPoint y: 16, distance: 32.0
click at [1231, 11] on span "Save" at bounding box center [1231, 14] width 17 height 9
click at [1199, 14] on icon "button" at bounding box center [1199, 14] width 3 height 3
click at [698, 117] on div "OUR STORY Heading From Hand-Tufted Rugs to Logo Mats Heading Rugster began as a…" at bounding box center [876, 300] width 361 height 387
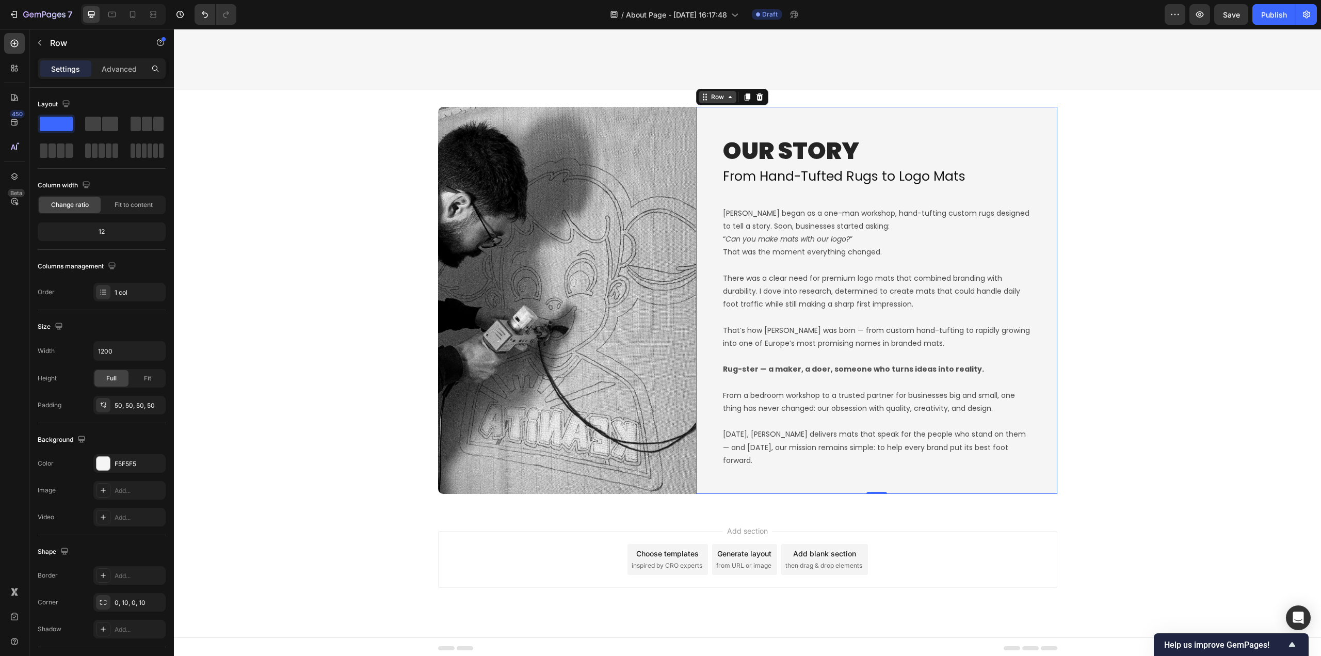
click at [703, 97] on icon at bounding box center [705, 97] width 8 height 8
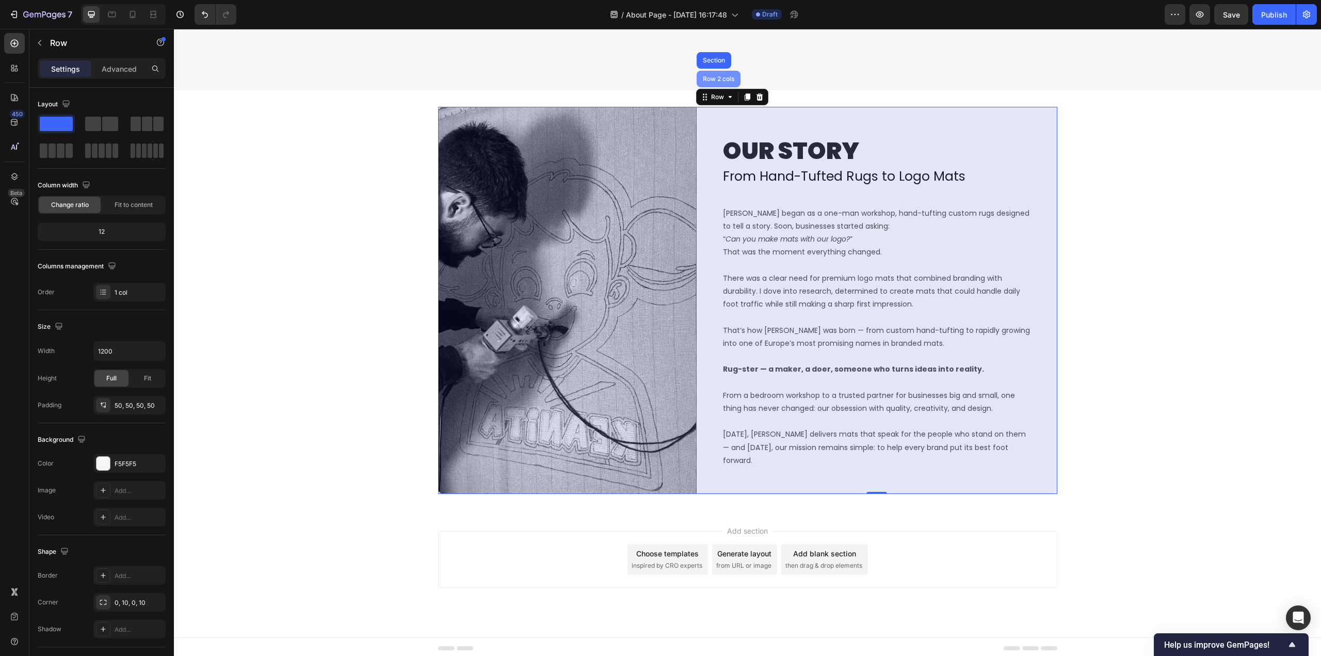
click at [712, 79] on div "Row 2 cols" at bounding box center [718, 79] width 44 height 17
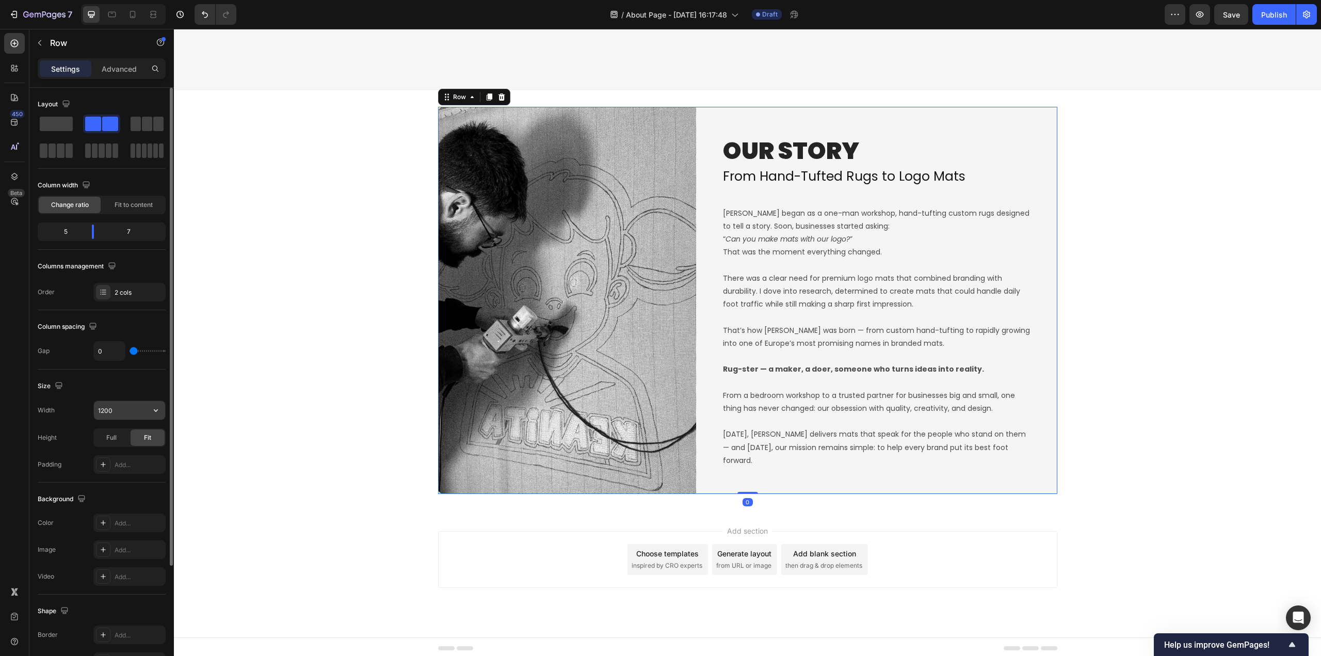
click at [122, 413] on input "1200" at bounding box center [129, 410] width 71 height 19
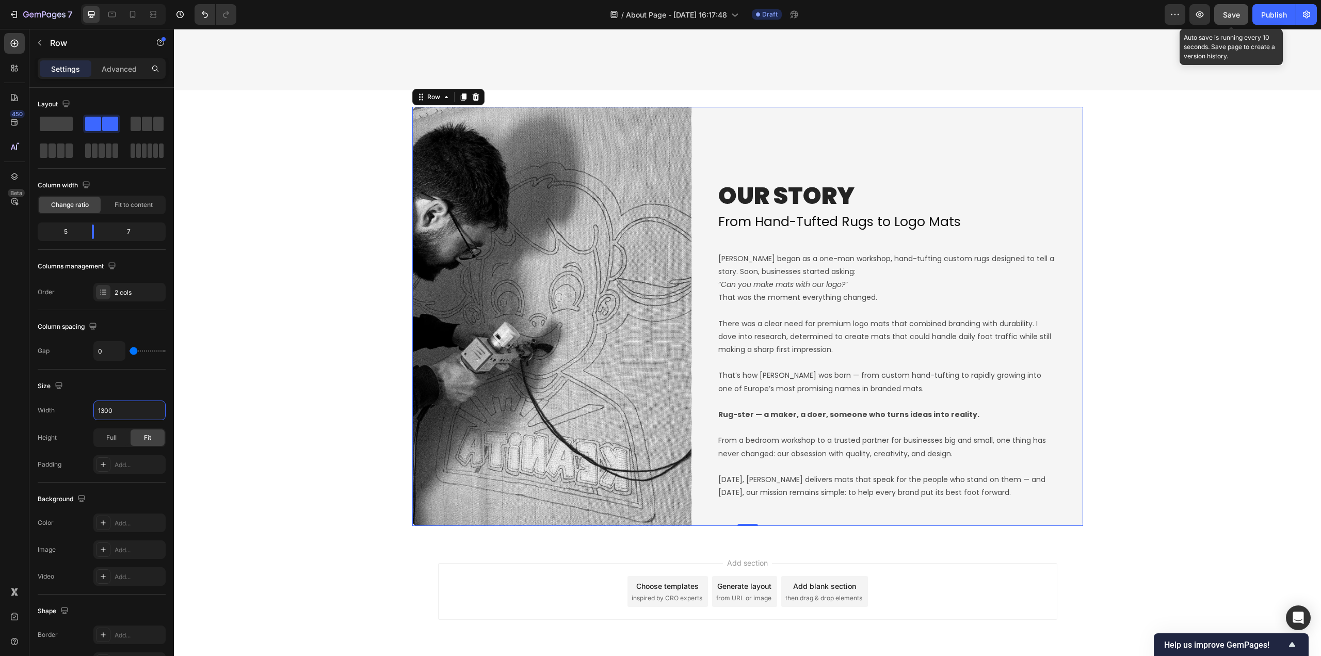
type input "1300"
click at [1236, 19] on span "Save" at bounding box center [1231, 14] width 17 height 9
click at [1052, 584] on div "Add section Choose templates inspired by CRO experts Generate layout from URL o…" at bounding box center [747, 591] width 619 height 57
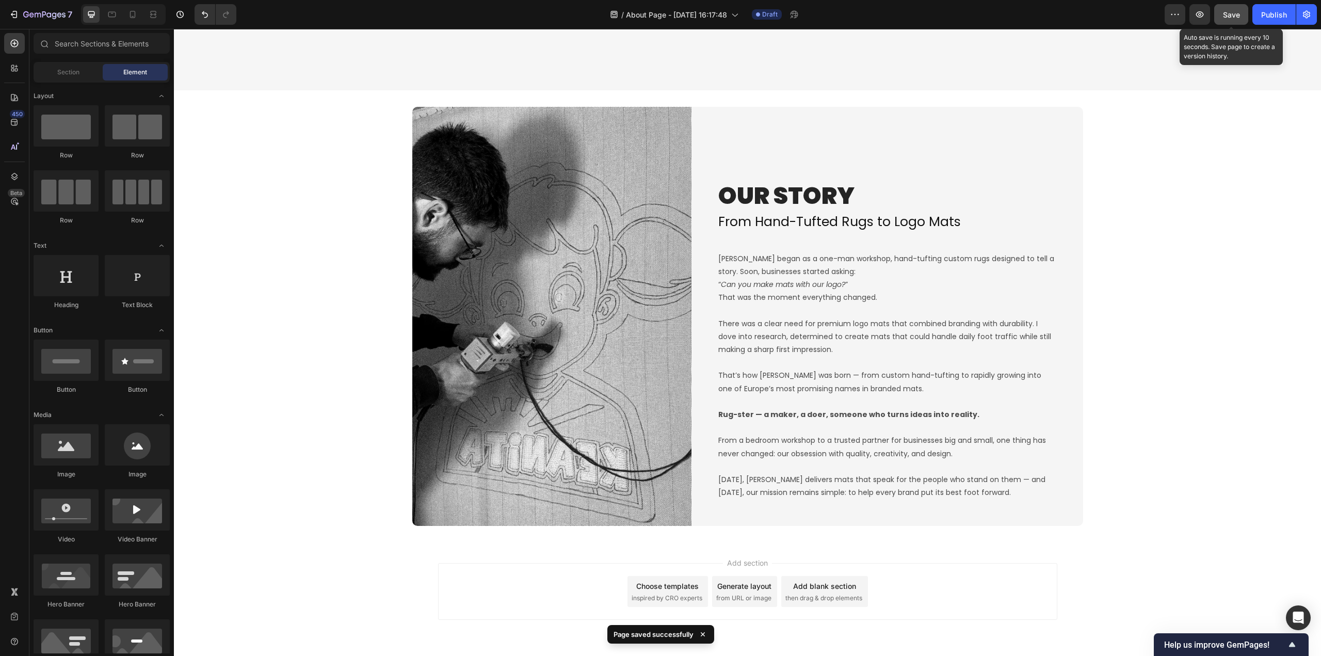
click at [1231, 17] on span "Save" at bounding box center [1231, 14] width 17 height 9
click at [1201, 18] on icon "button" at bounding box center [1199, 14] width 10 height 10
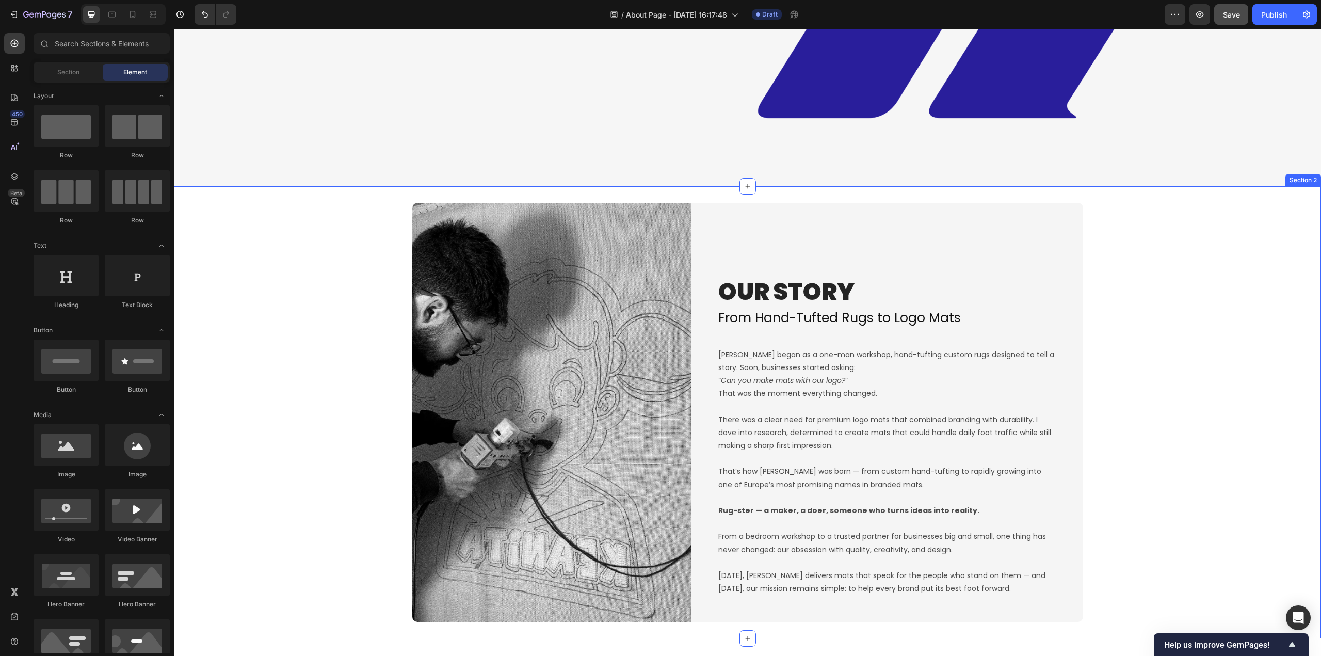
scroll to position [413, 0]
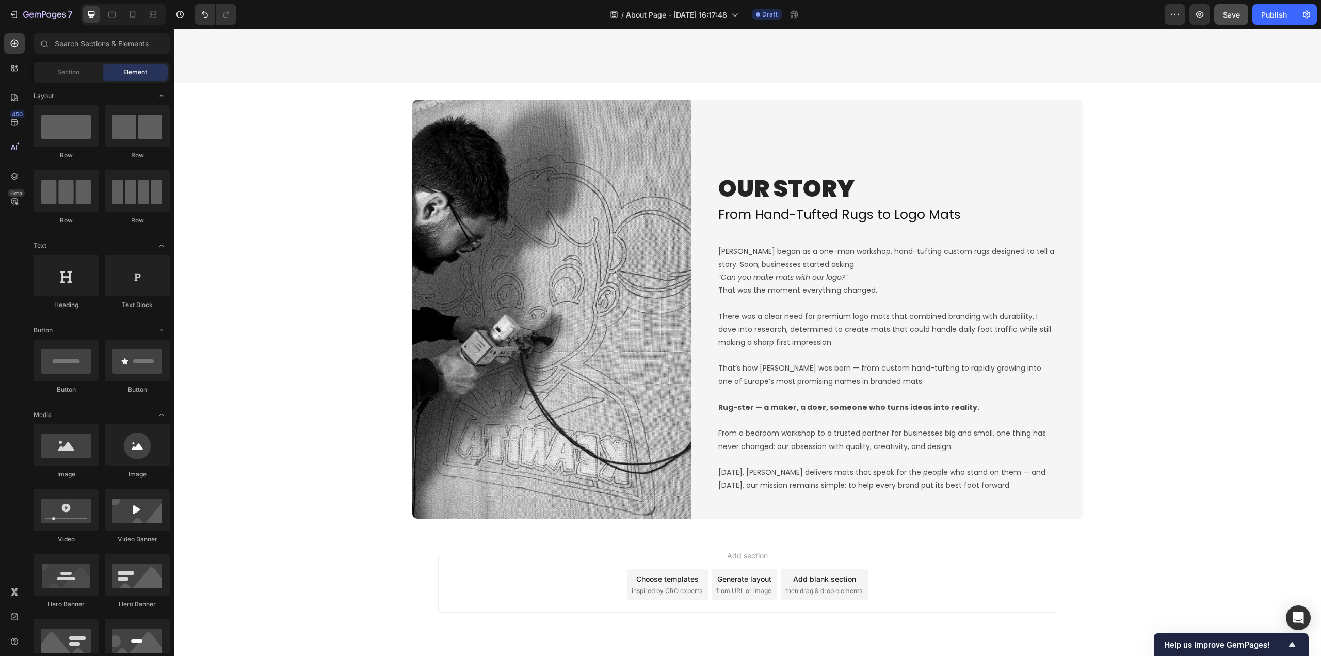
click at [825, 586] on span "then drag & drop elements" at bounding box center [823, 590] width 77 height 9
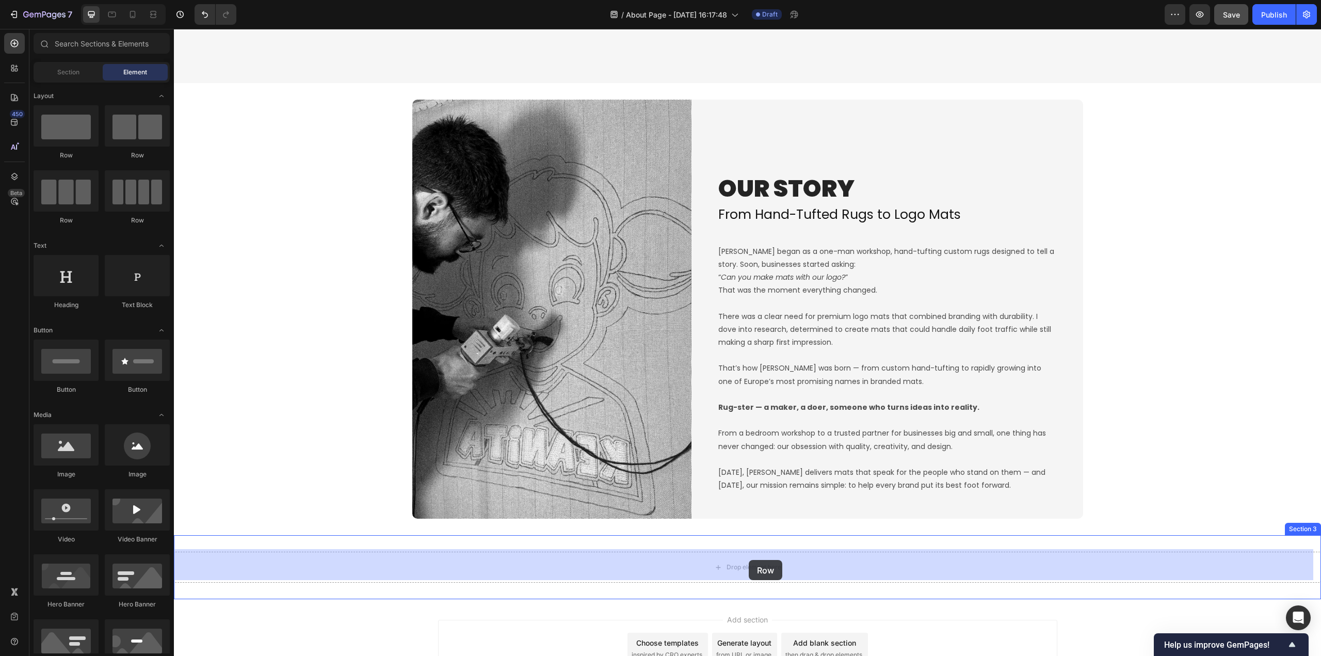
drag, startPoint x: 343, startPoint y: 193, endPoint x: 749, endPoint y: 560, distance: 546.4
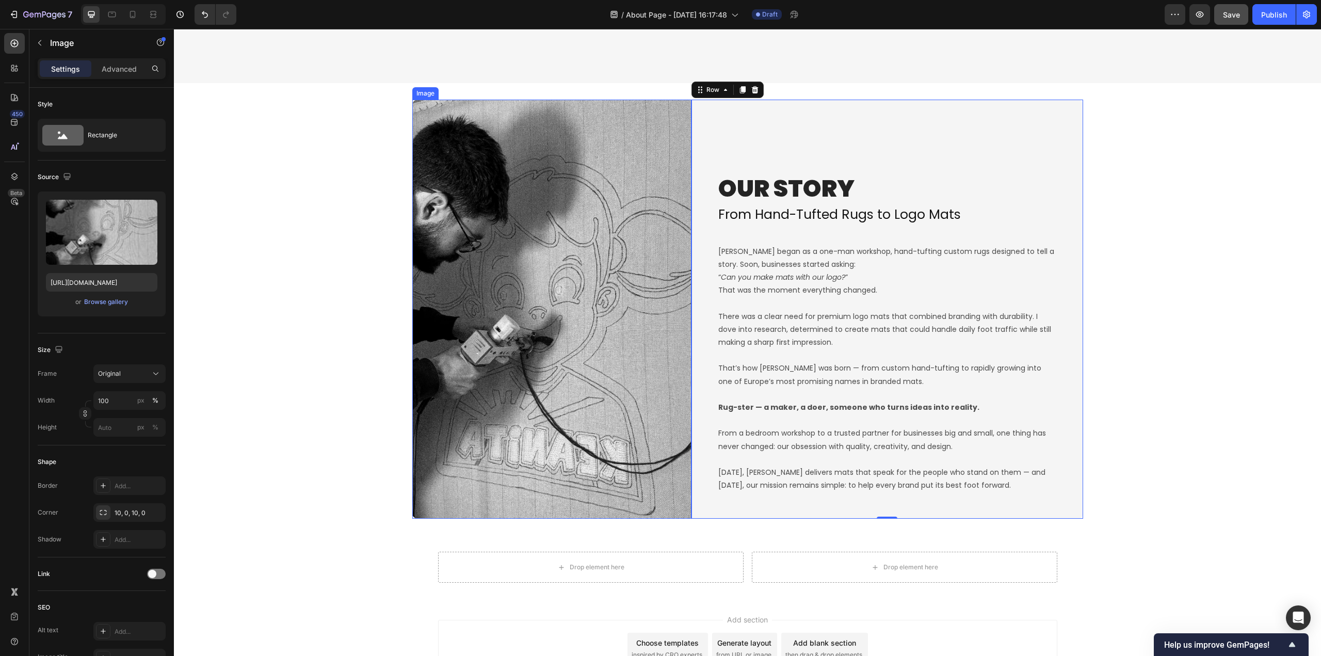
click at [686, 511] on img at bounding box center [552, 309] width 280 height 419
click at [426, 87] on div "Image" at bounding box center [436, 89] width 22 height 9
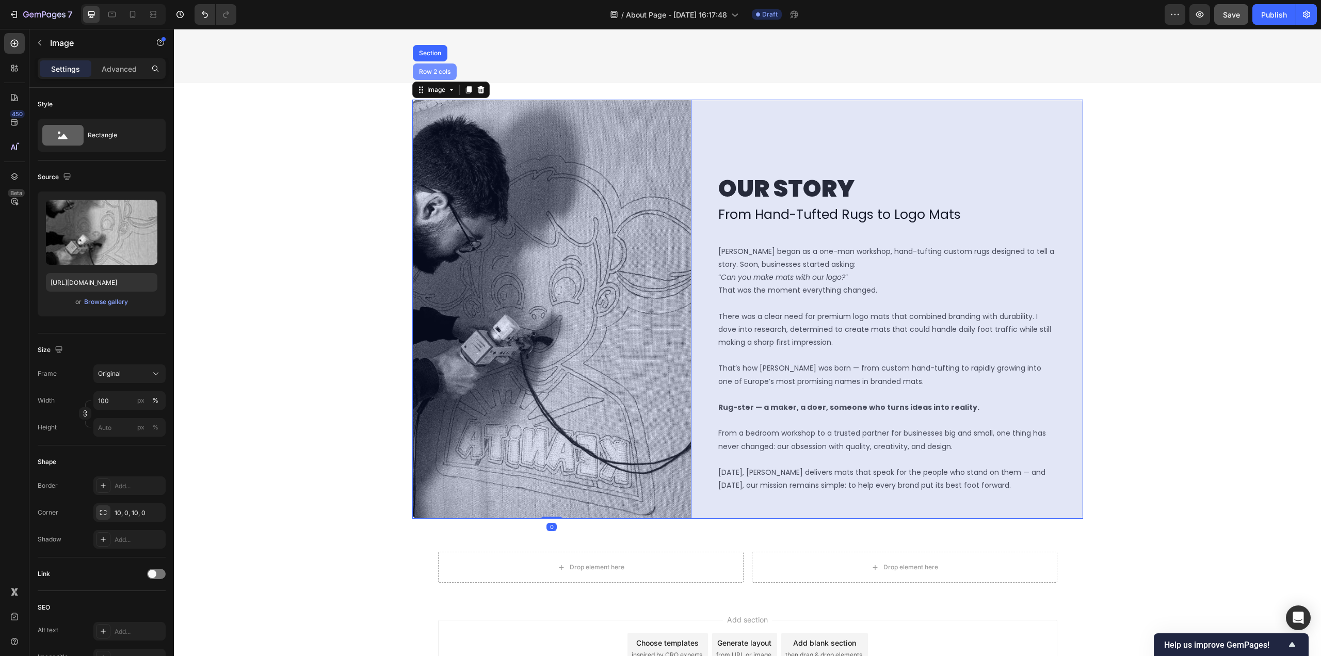
click at [432, 71] on div "Row 2 cols" at bounding box center [435, 72] width 36 height 6
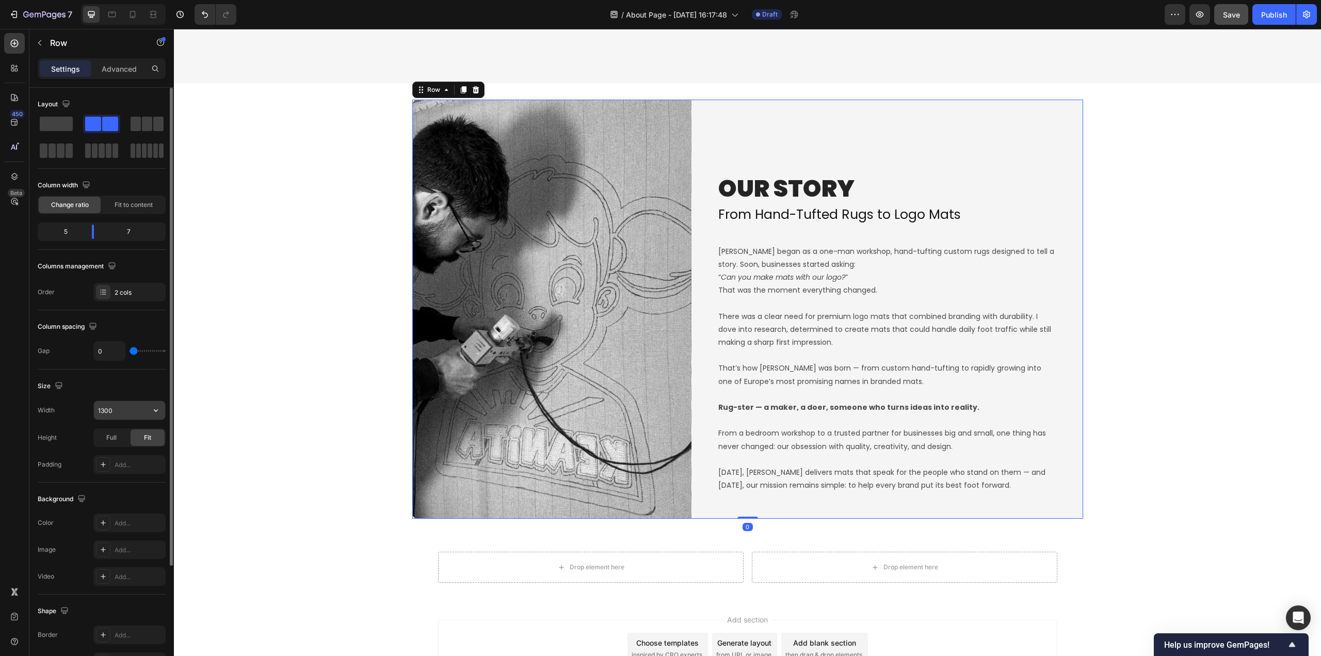
click at [121, 409] on input "1300" at bounding box center [129, 410] width 71 height 19
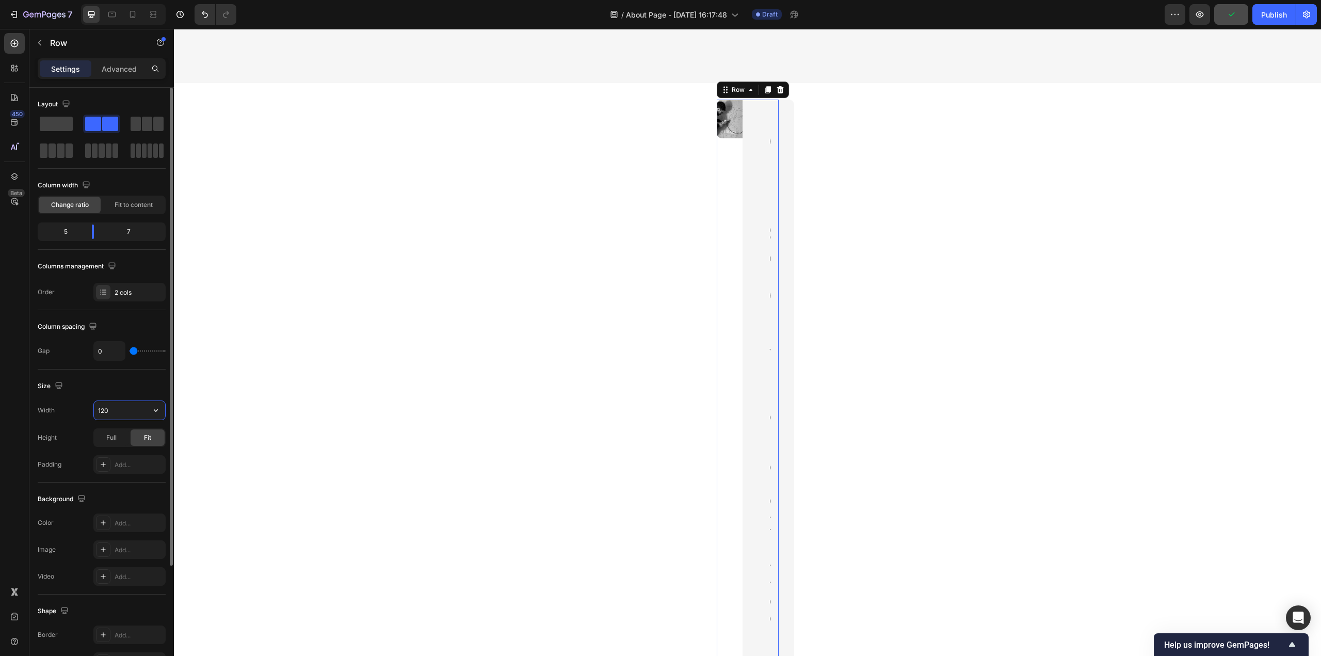
type input "1200"
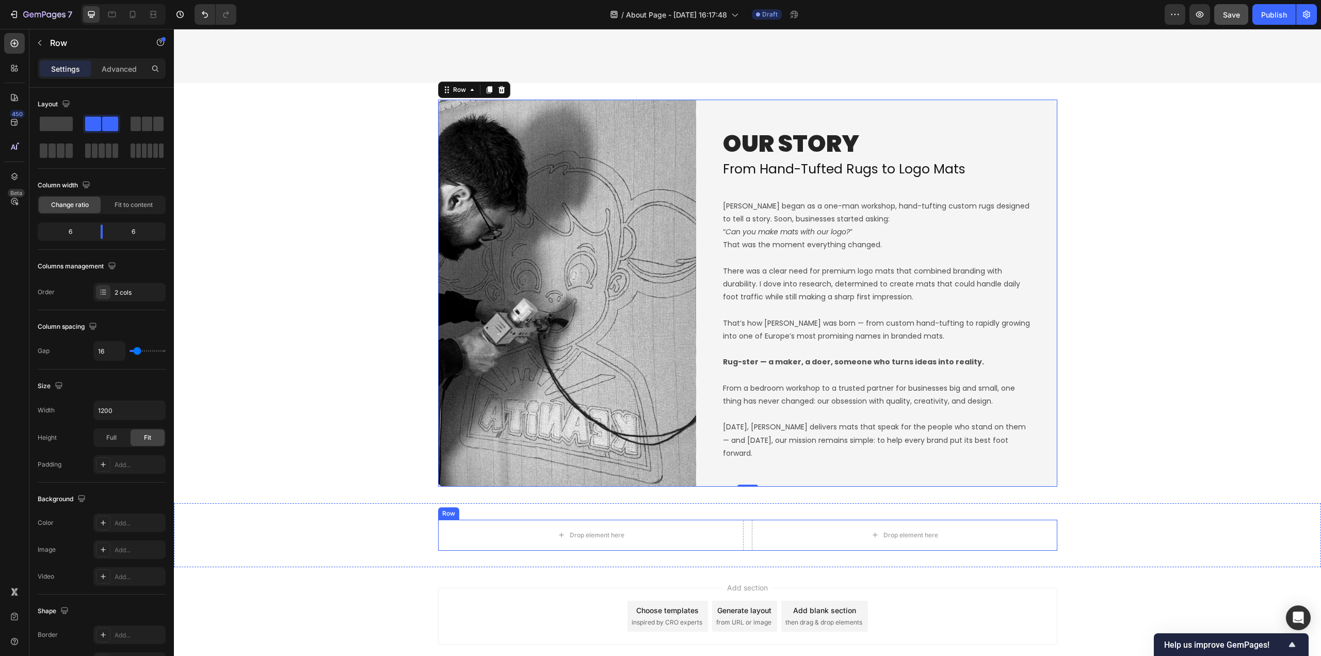
click at [746, 538] on div "Drop element here Drop element here Row" at bounding box center [747, 534] width 619 height 31
click at [563, 293] on img at bounding box center [567, 293] width 258 height 387
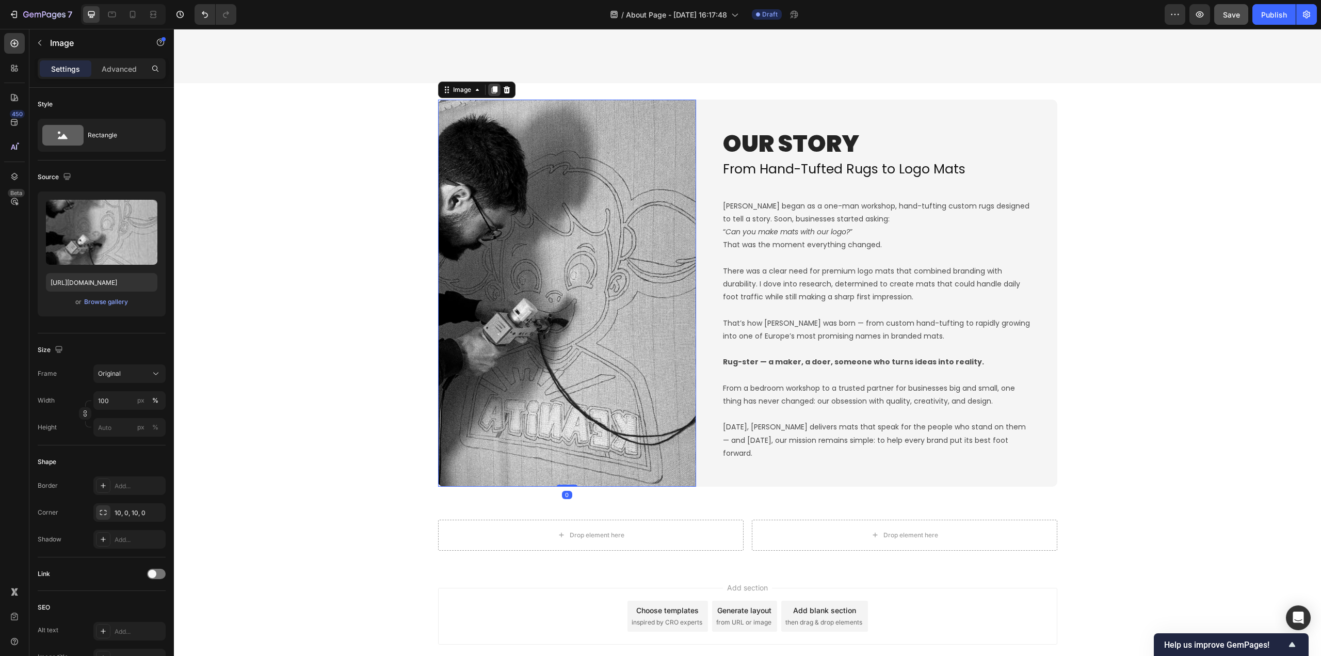
click at [490, 86] on icon at bounding box center [494, 90] width 8 height 8
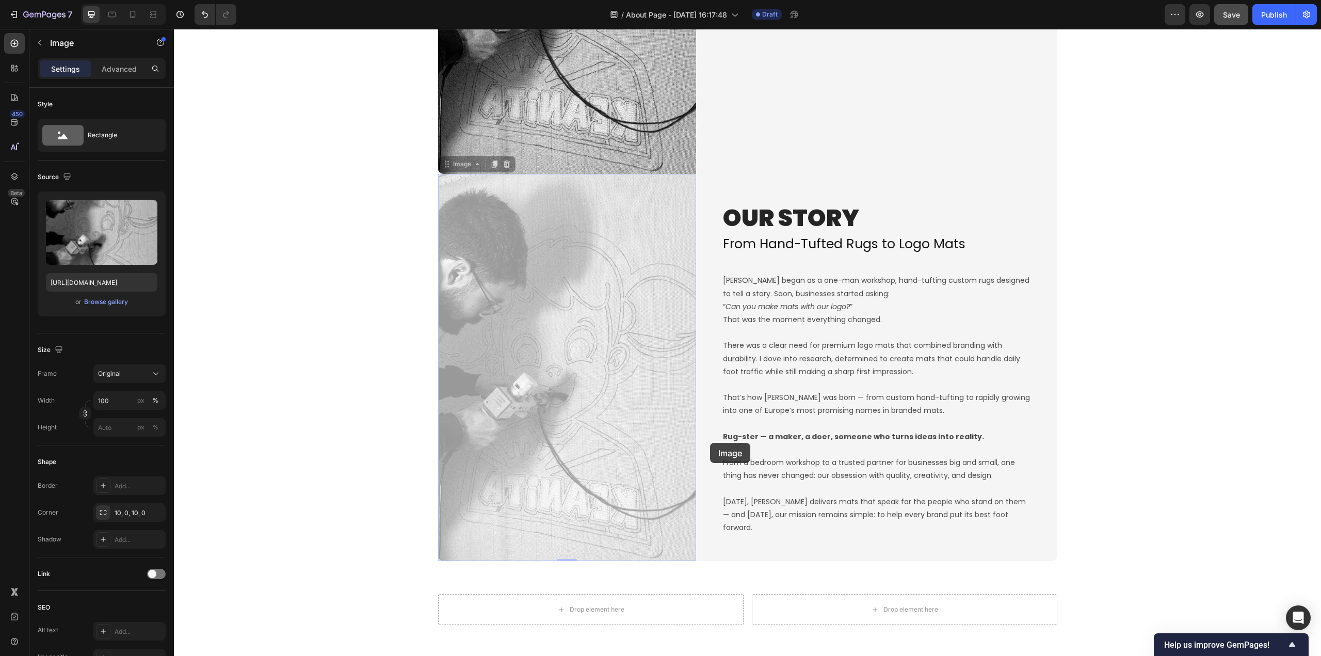
scroll to position [825, 0]
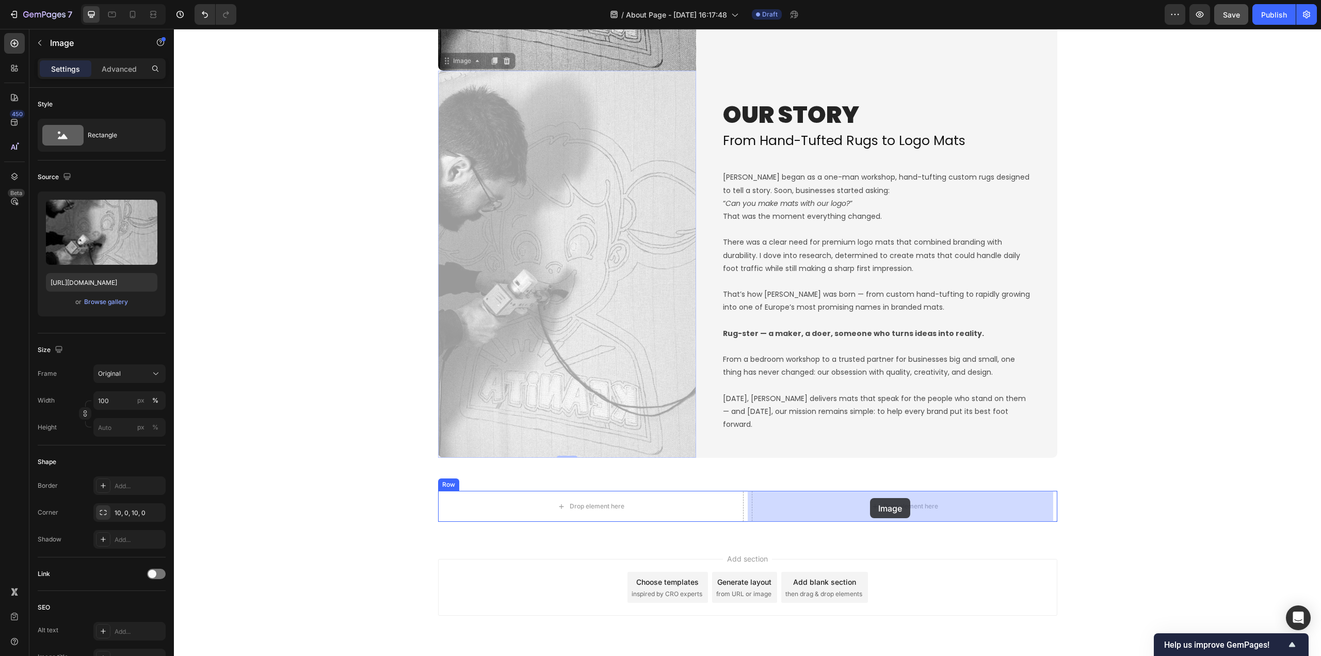
drag, startPoint x: 440, startPoint y: 162, endPoint x: 870, endPoint y: 498, distance: 545.1
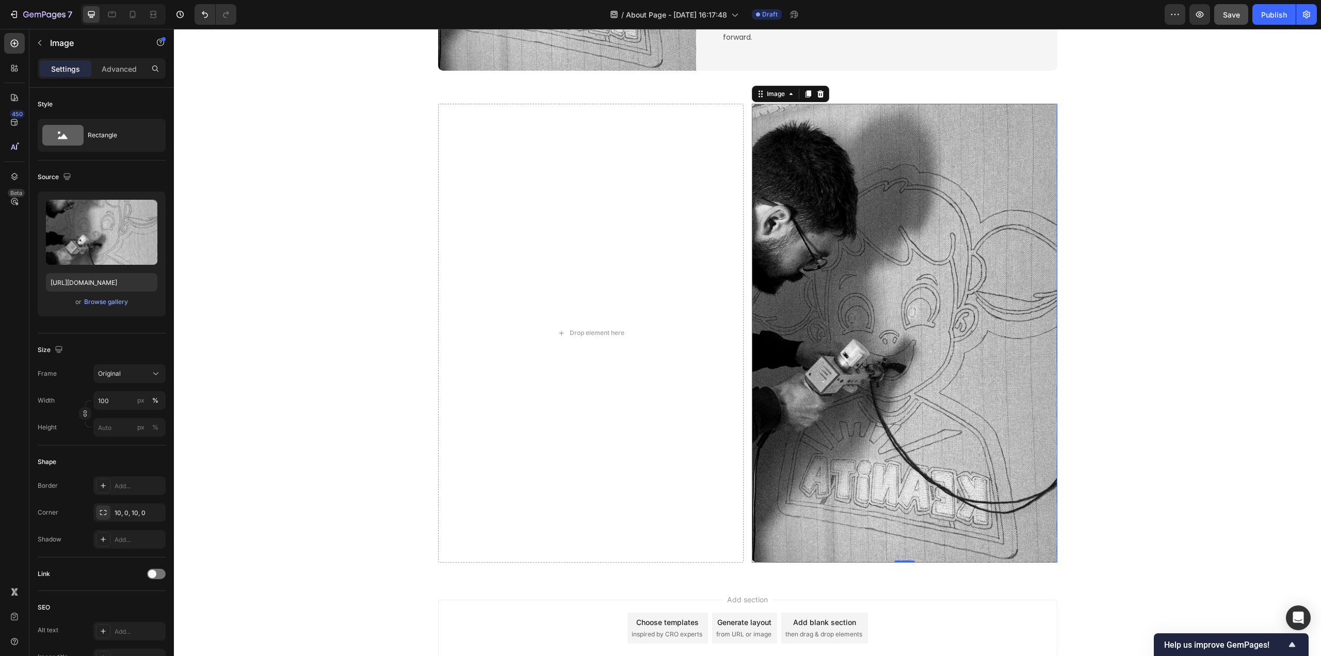
click at [895, 352] on img at bounding box center [904, 333] width 305 height 458
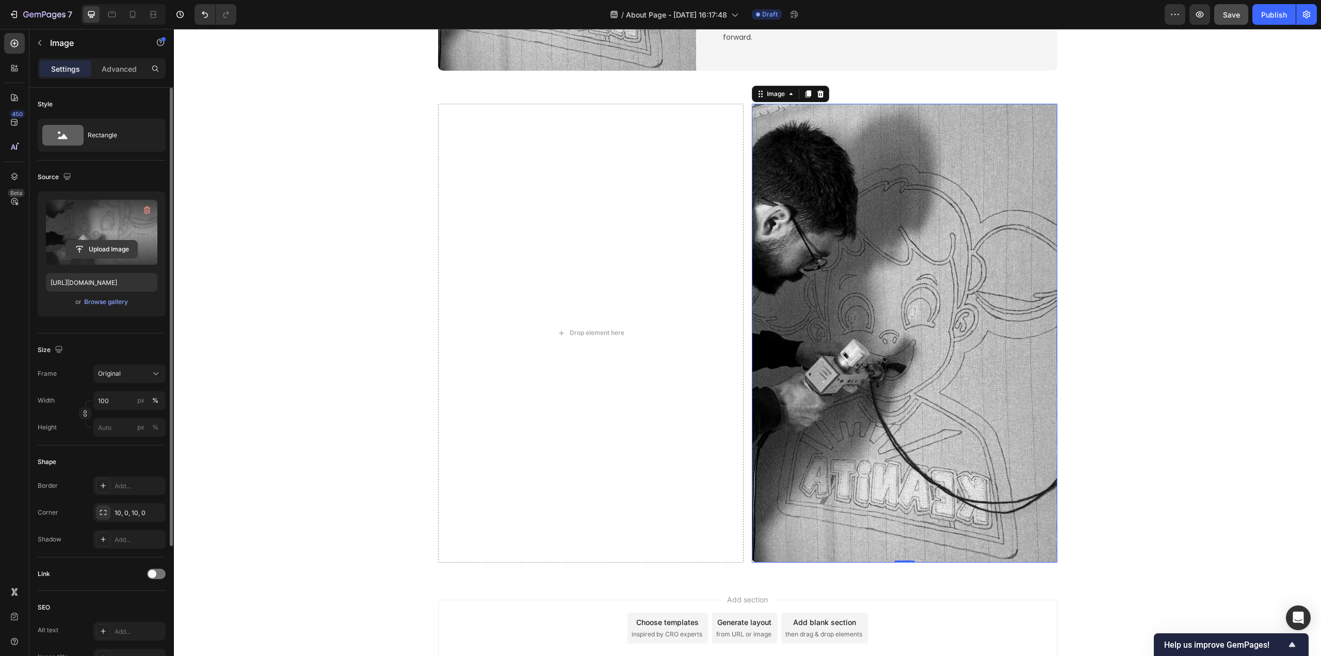
click at [78, 250] on input "file" at bounding box center [101, 249] width 71 height 18
type input "https://cdn.shopify.com/s/files/1/0844/7908/2840/files/gempages_550200365904036…"
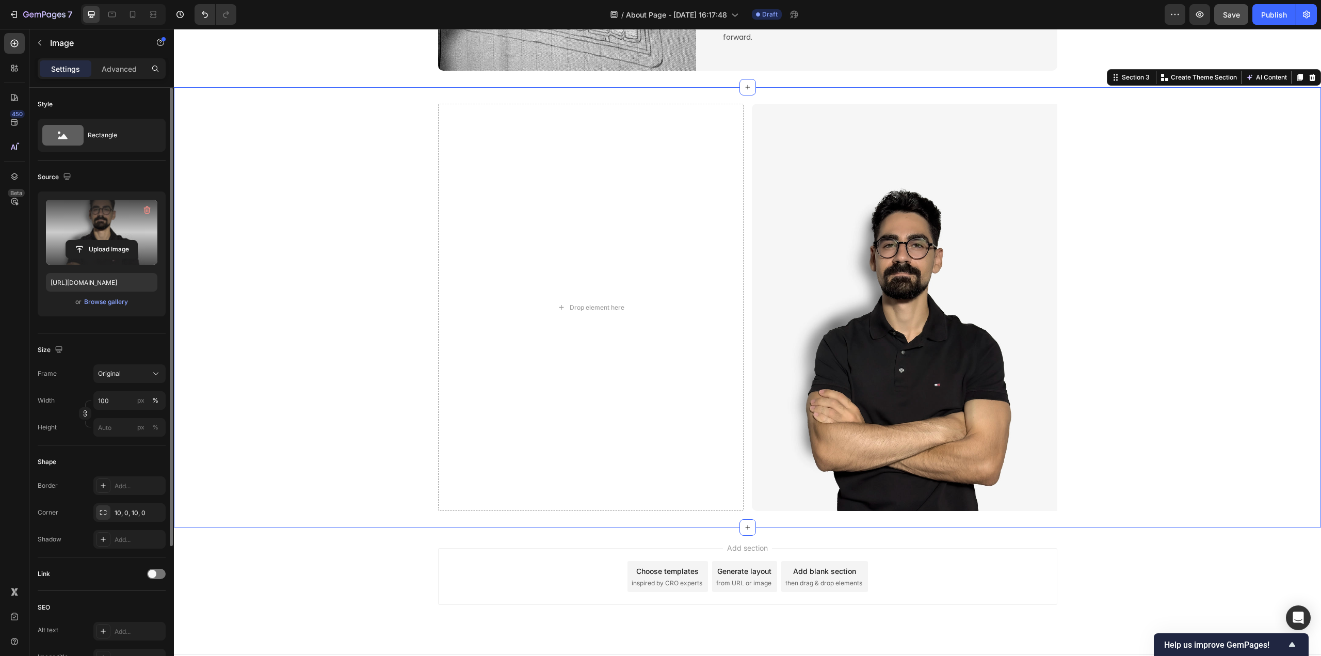
click at [1178, 438] on div "Drop element here Image Row" at bounding box center [747, 307] width 1147 height 407
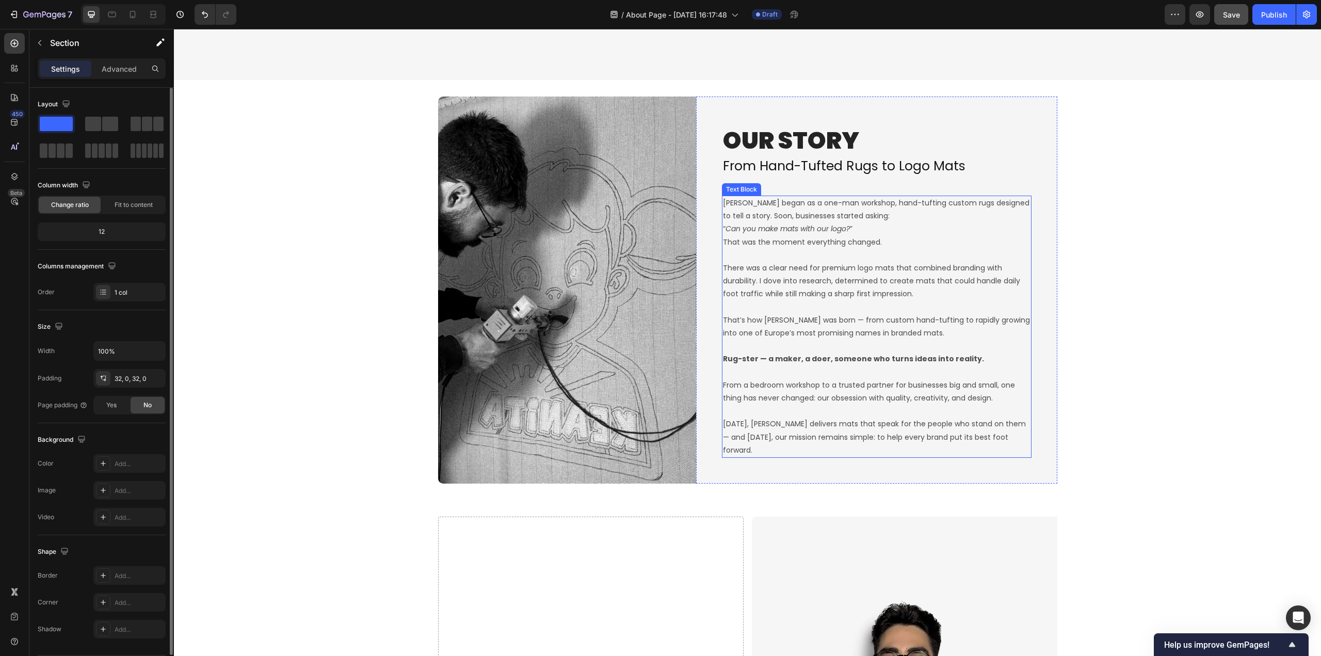
scroll to position [619, 0]
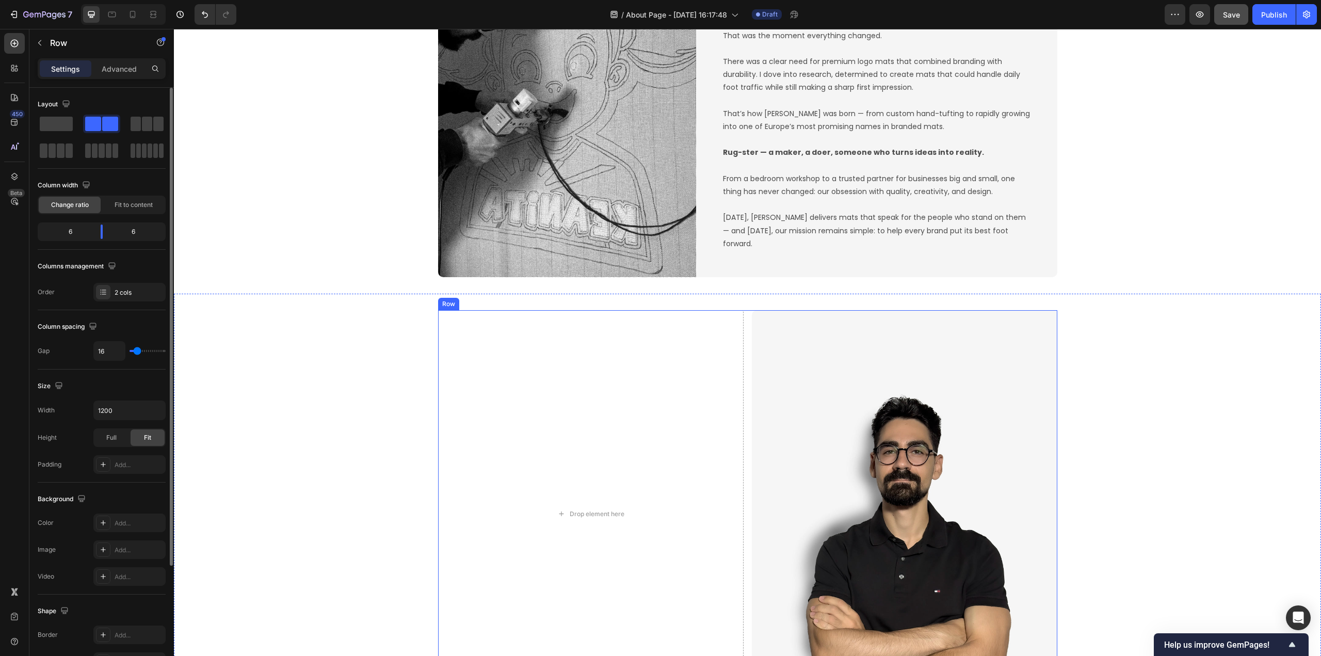
click at [744, 413] on div "Drop element here Image Row" at bounding box center [747, 513] width 619 height 407
type input "0"
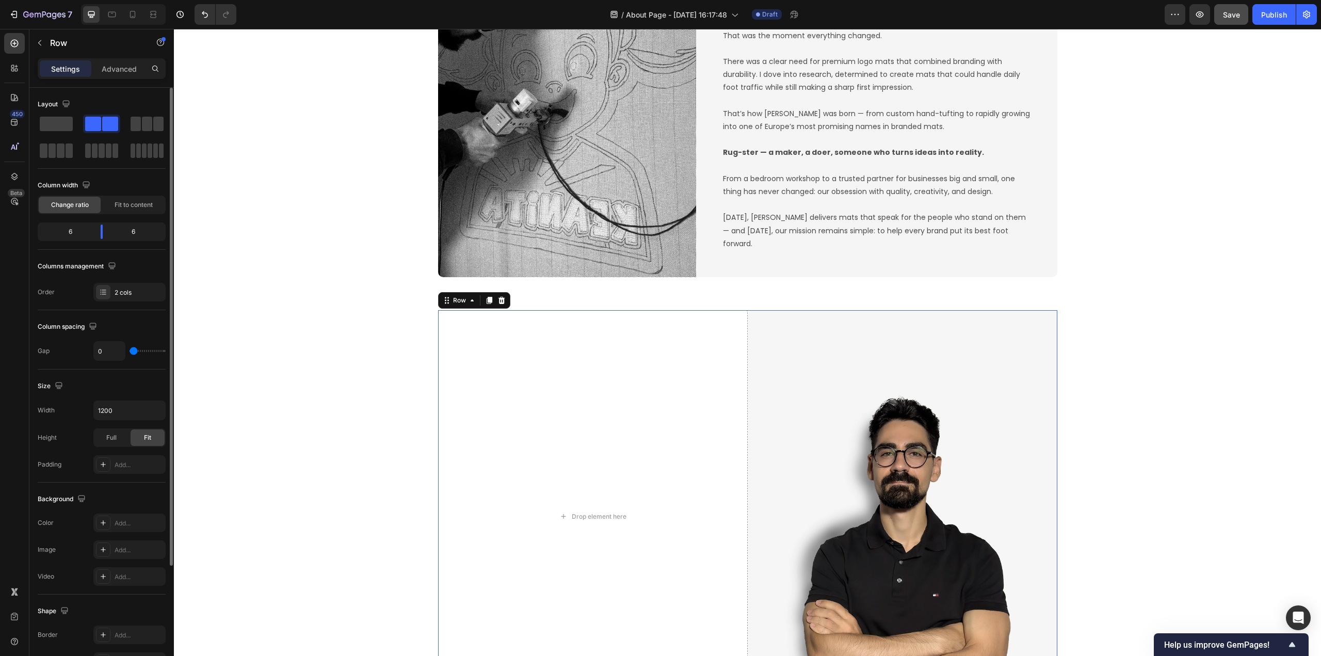
drag, startPoint x: 133, startPoint y: 352, endPoint x: 126, endPoint y: 352, distance: 6.7
type input "0"
click at [129, 352] on input "range" at bounding box center [147, 351] width 36 height 2
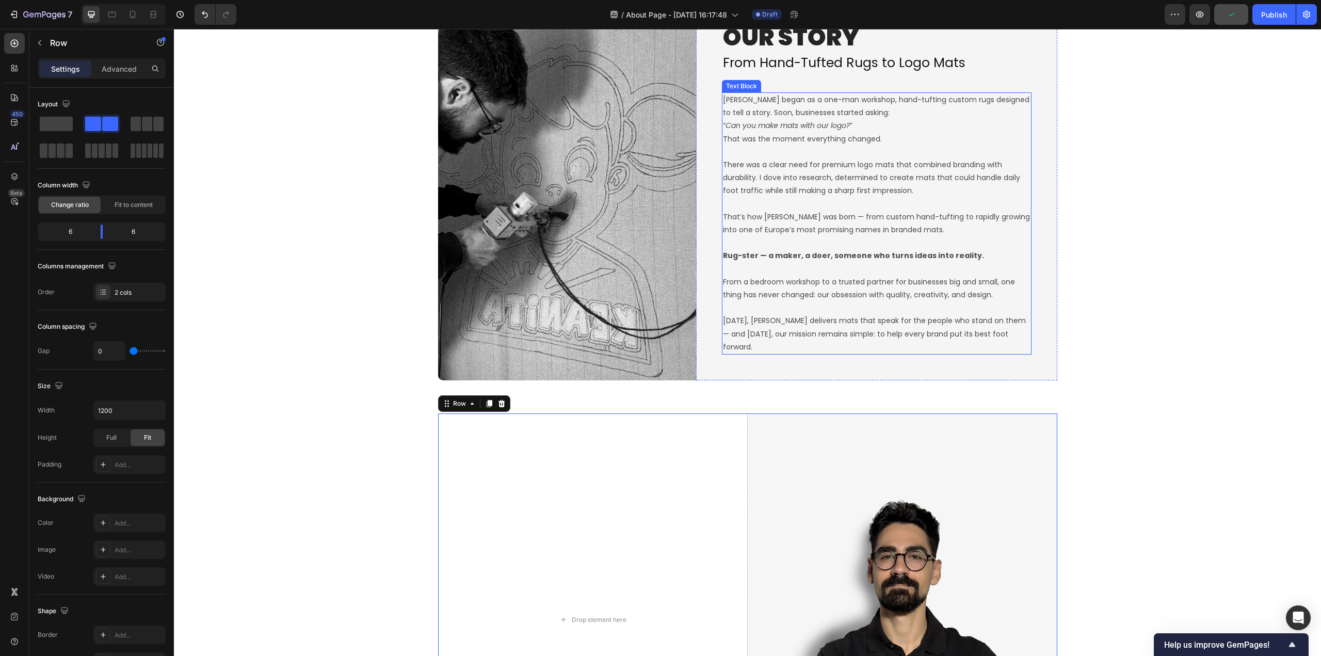
scroll to position [464, 0]
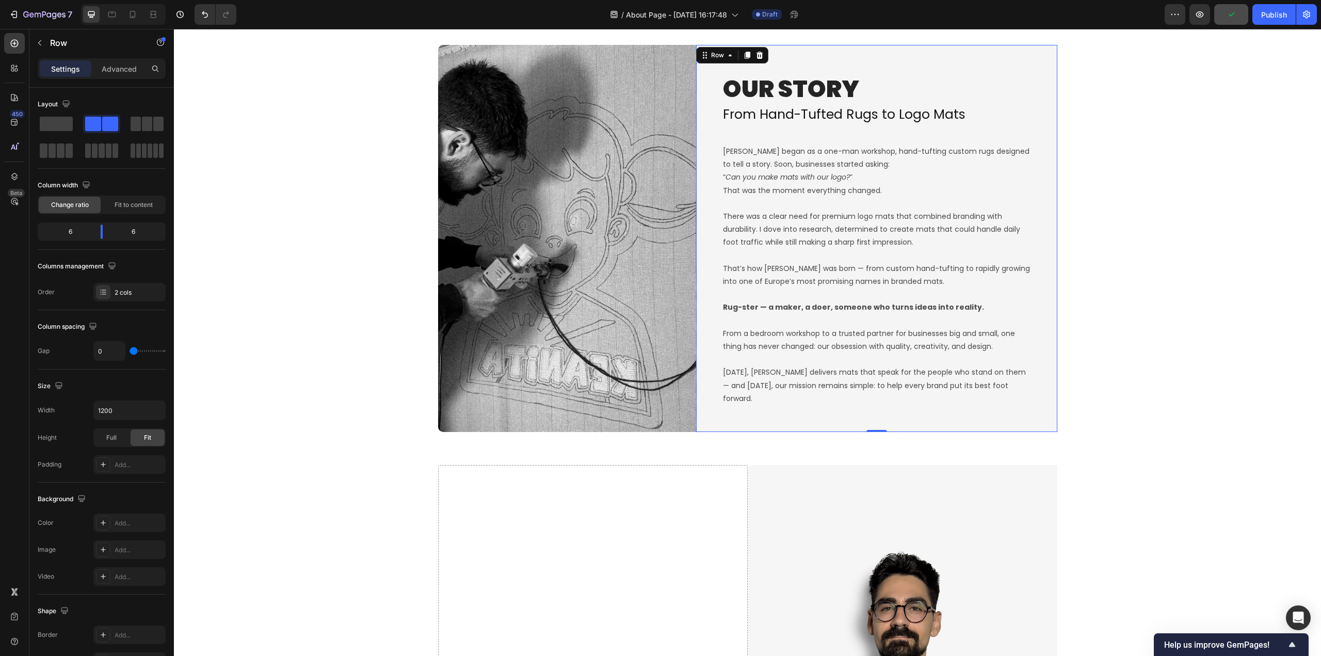
click at [705, 308] on div "OUR STORY Heading From Hand-Tufted Rugs to Logo Mats Heading Rugster began as a…" at bounding box center [876, 238] width 361 height 387
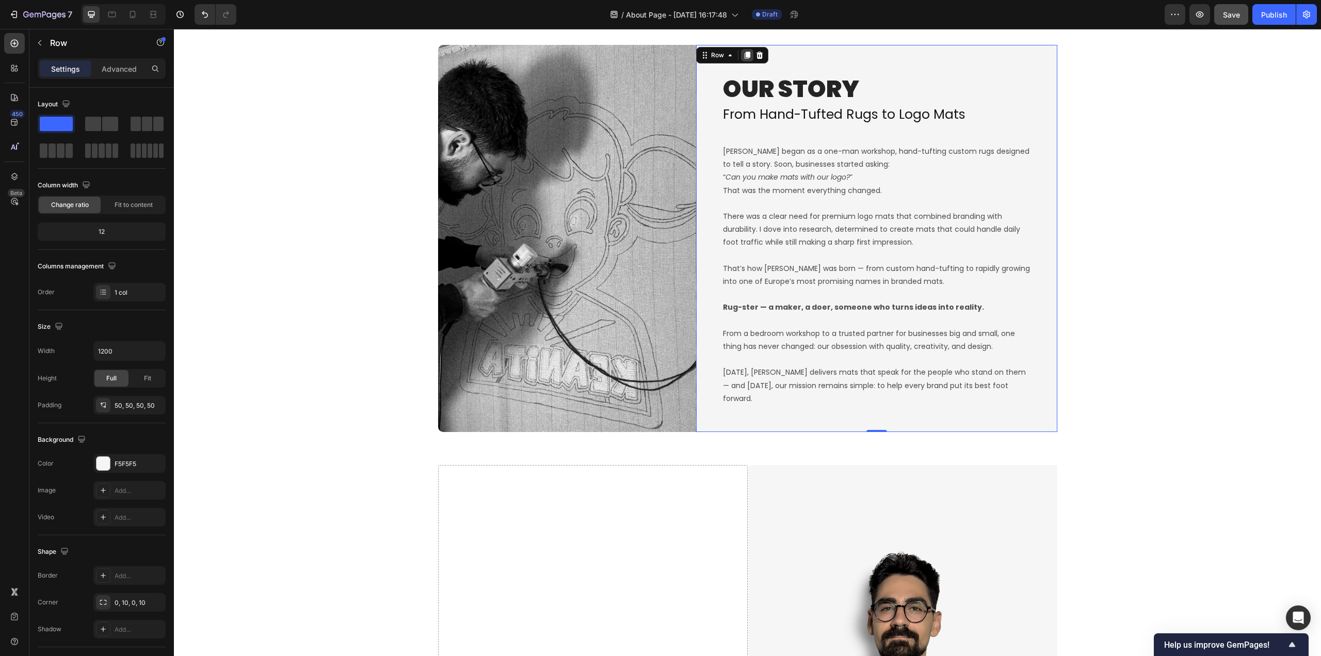
click at [744, 58] on icon at bounding box center [747, 55] width 6 height 7
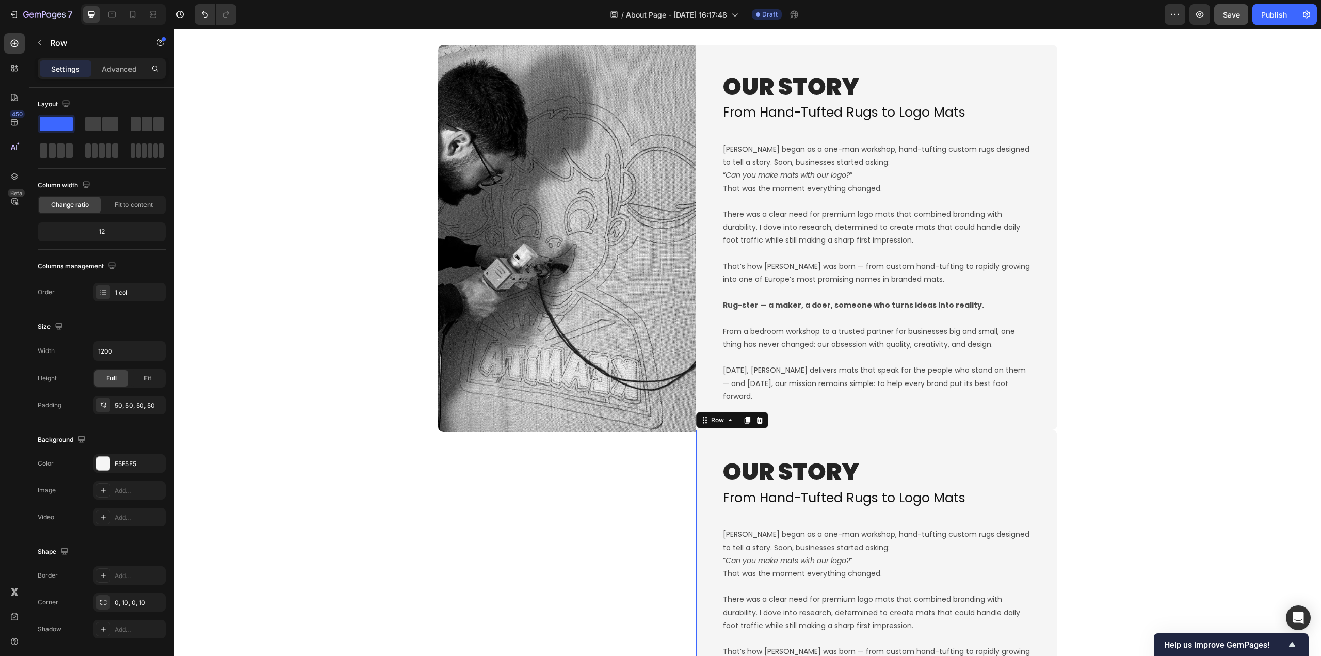
scroll to position [816, 0]
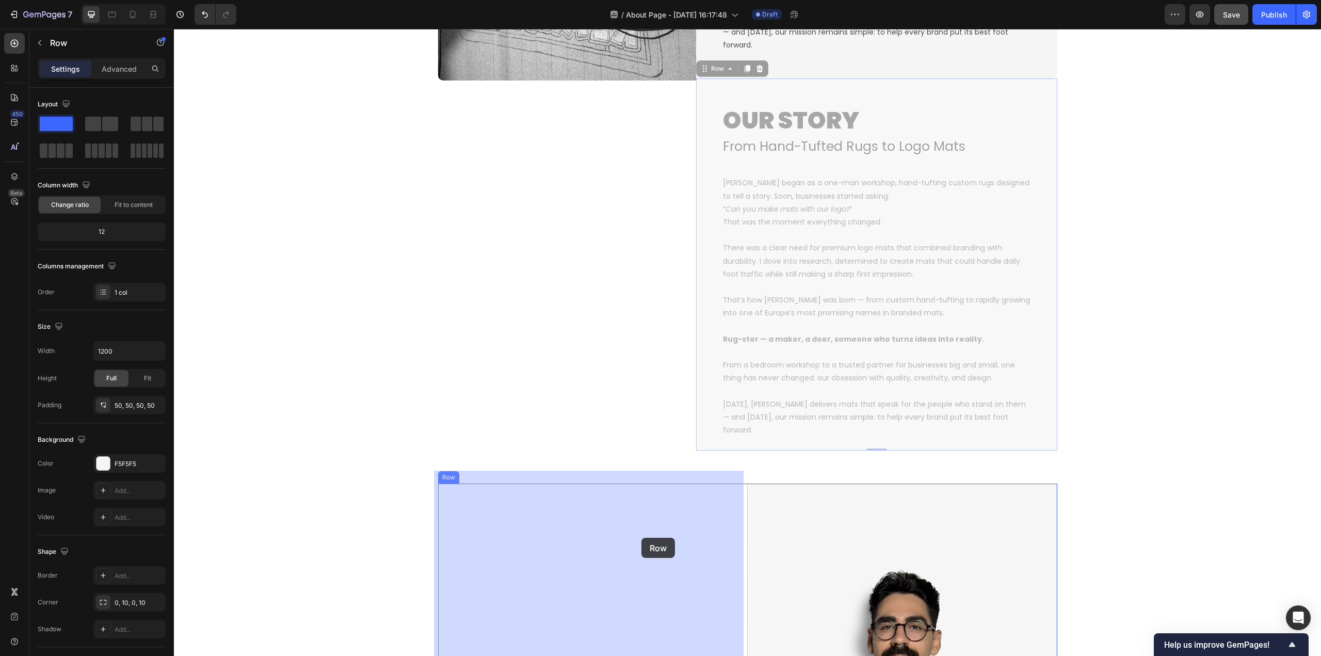
drag, startPoint x: 699, startPoint y: 60, endPoint x: 641, endPoint y: 537, distance: 480.7
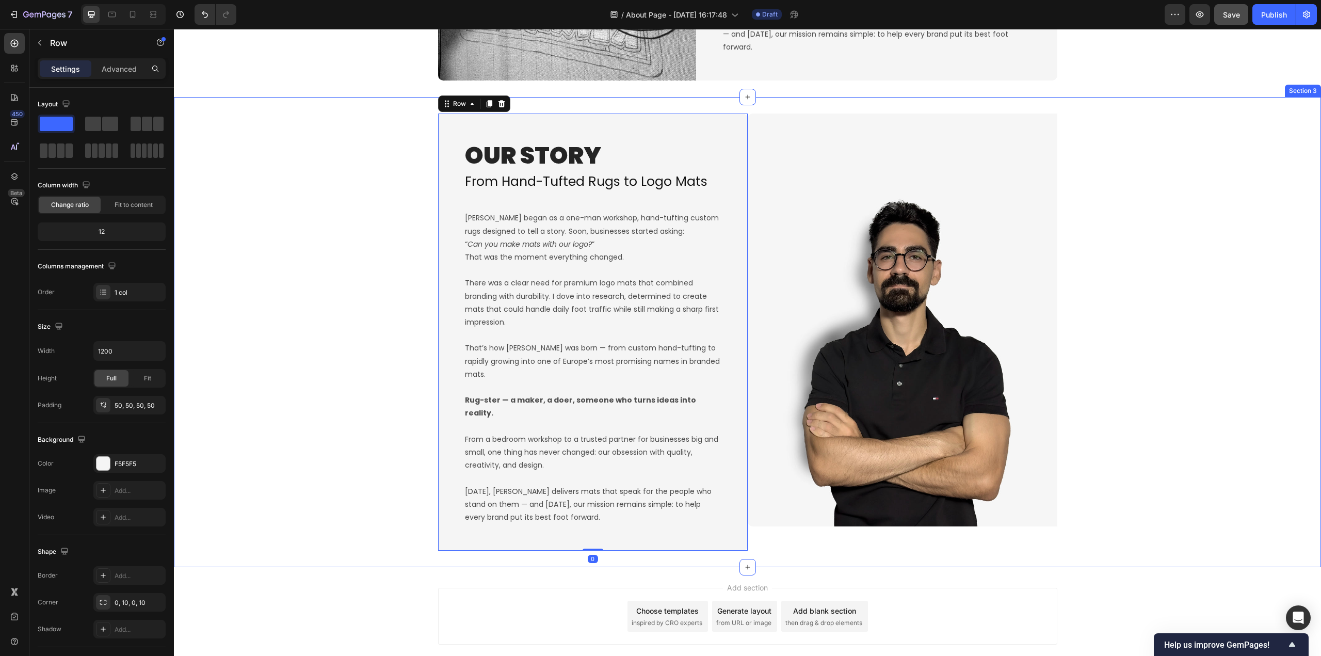
scroll to position [851, 0]
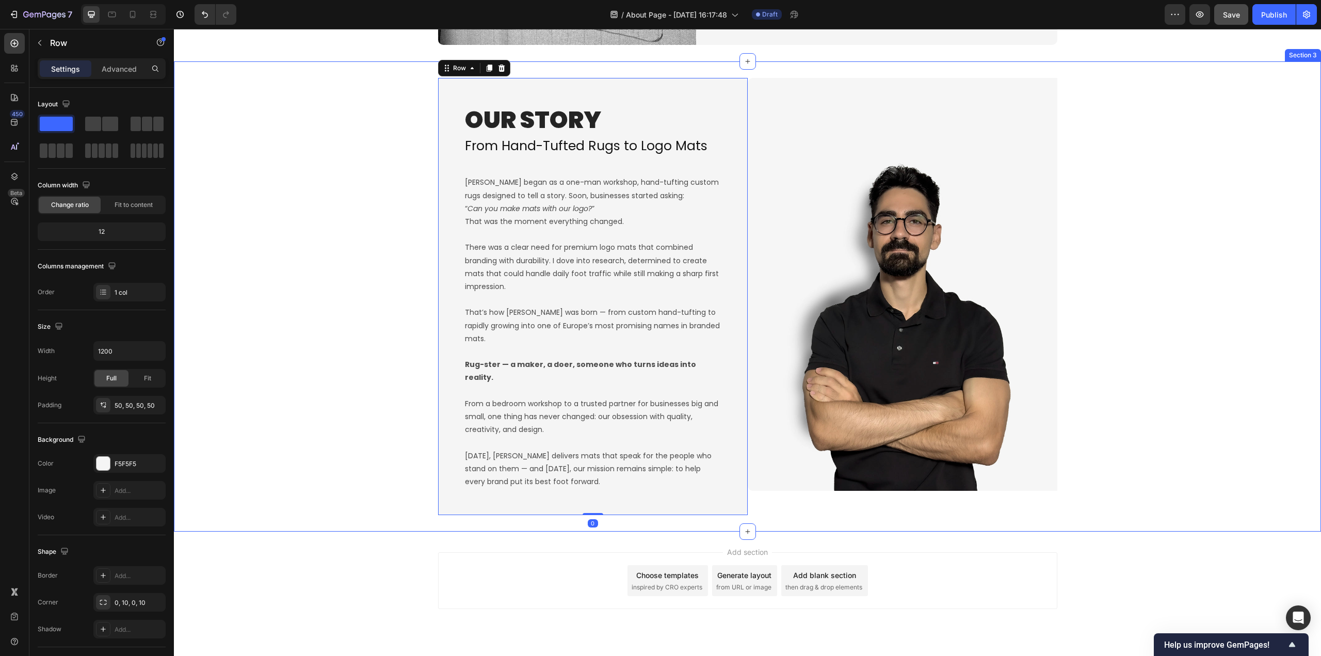
click at [278, 475] on div "OUR STORY Heading From Hand-Tufted Rugs to Logo Mats Heading Rugster began as a…" at bounding box center [747, 296] width 1147 height 437
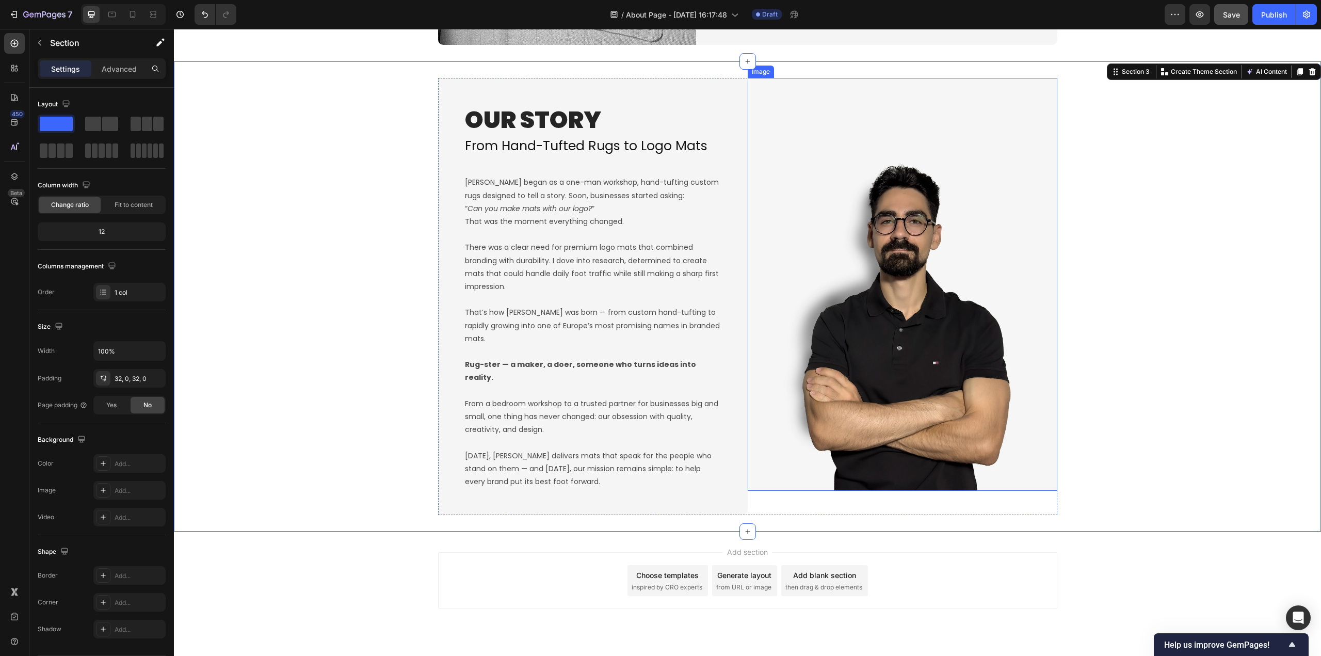
click at [786, 468] on img at bounding box center [902, 284] width 310 height 413
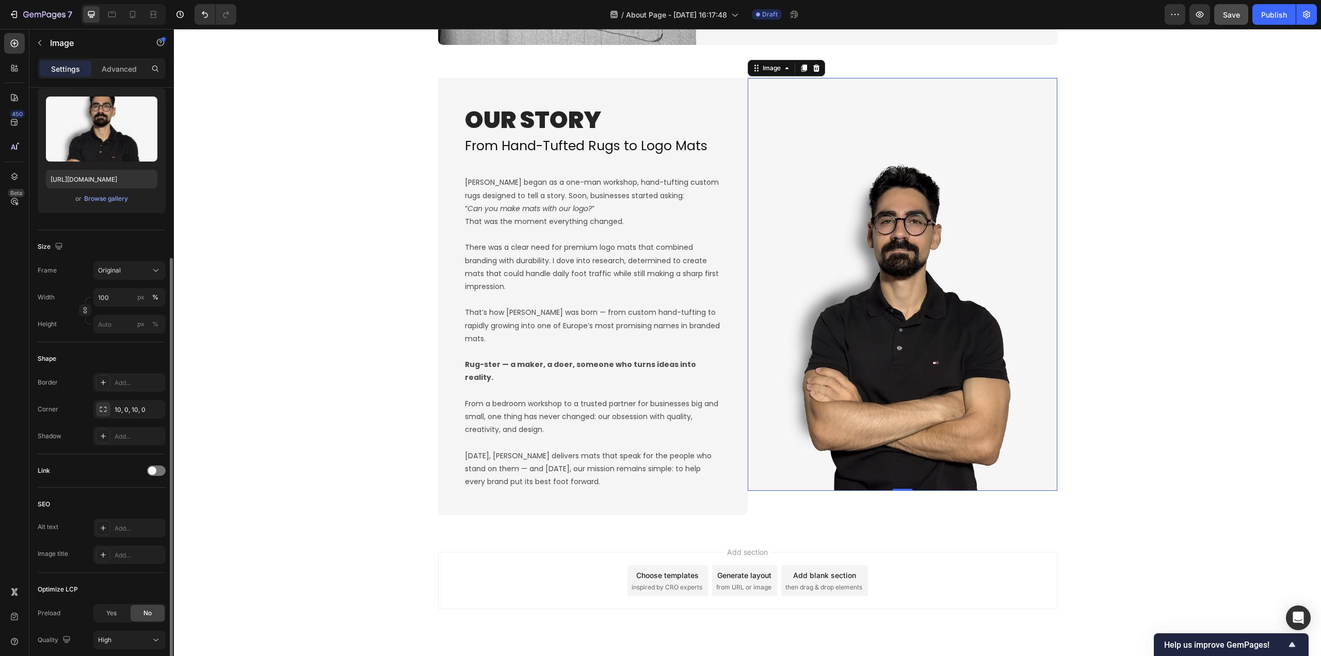
scroll to position [155, 0]
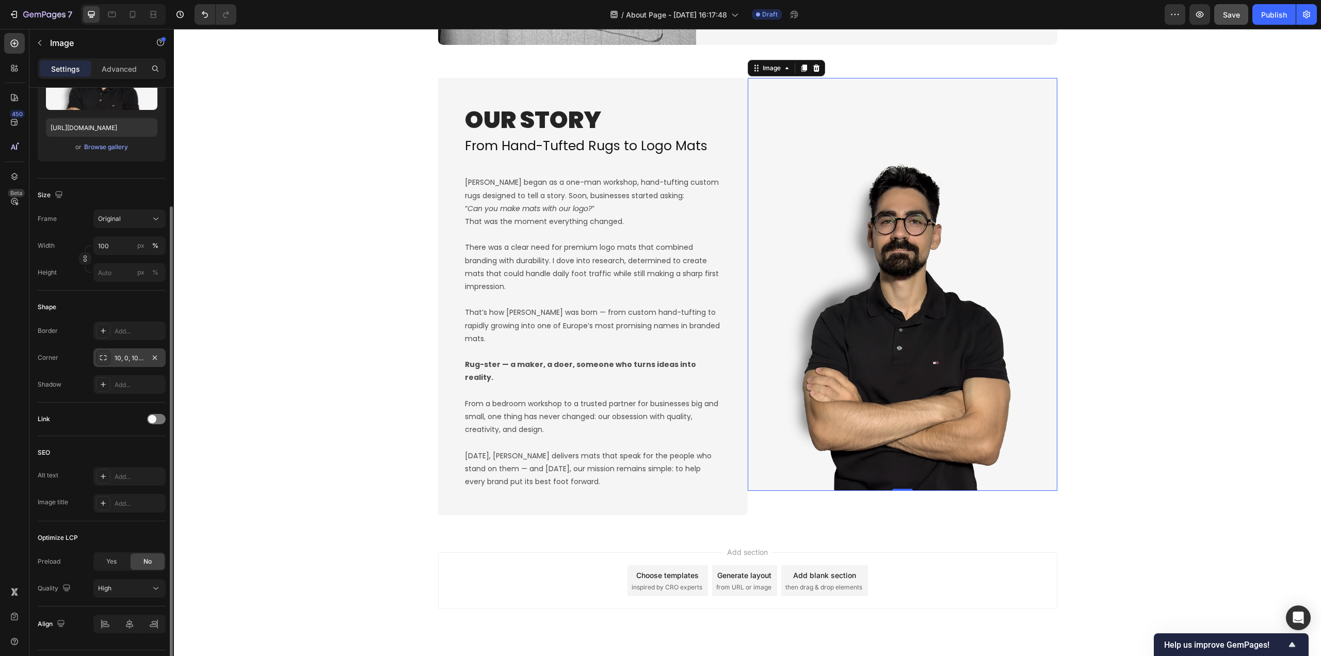
click at [118, 357] on div "10, 0, 10, 0" at bounding box center [130, 357] width 30 height 9
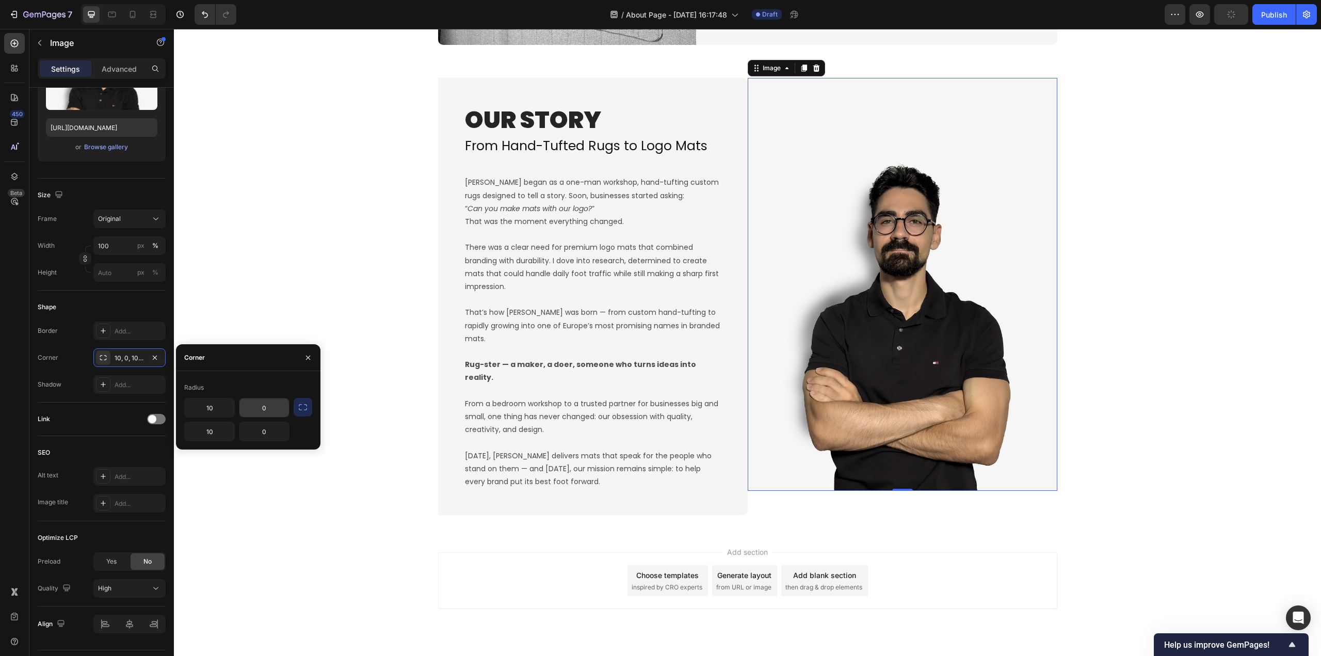
click at [263, 407] on input "0" at bounding box center [264, 407] width 50 height 19
type input "10"
click at [263, 435] on input "0" at bounding box center [264, 431] width 50 height 19
type input "10"
click at [213, 406] on input "10" at bounding box center [210, 407] width 50 height 19
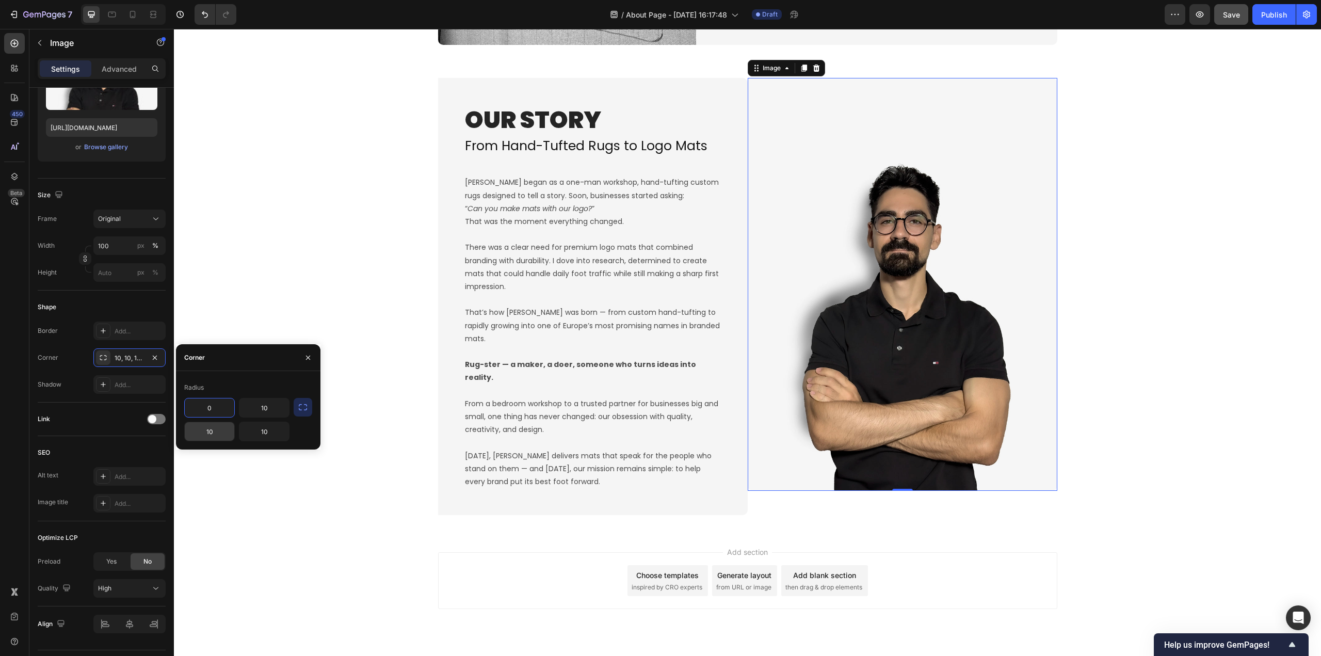
type input "0"
click at [215, 438] on input "10" at bounding box center [210, 431] width 50 height 19
type input "0"
click at [262, 272] on div "OUR STORY Heading From Hand-Tufted Rugs to Logo Mats Heading Rugster began as a…" at bounding box center [747, 296] width 1147 height 437
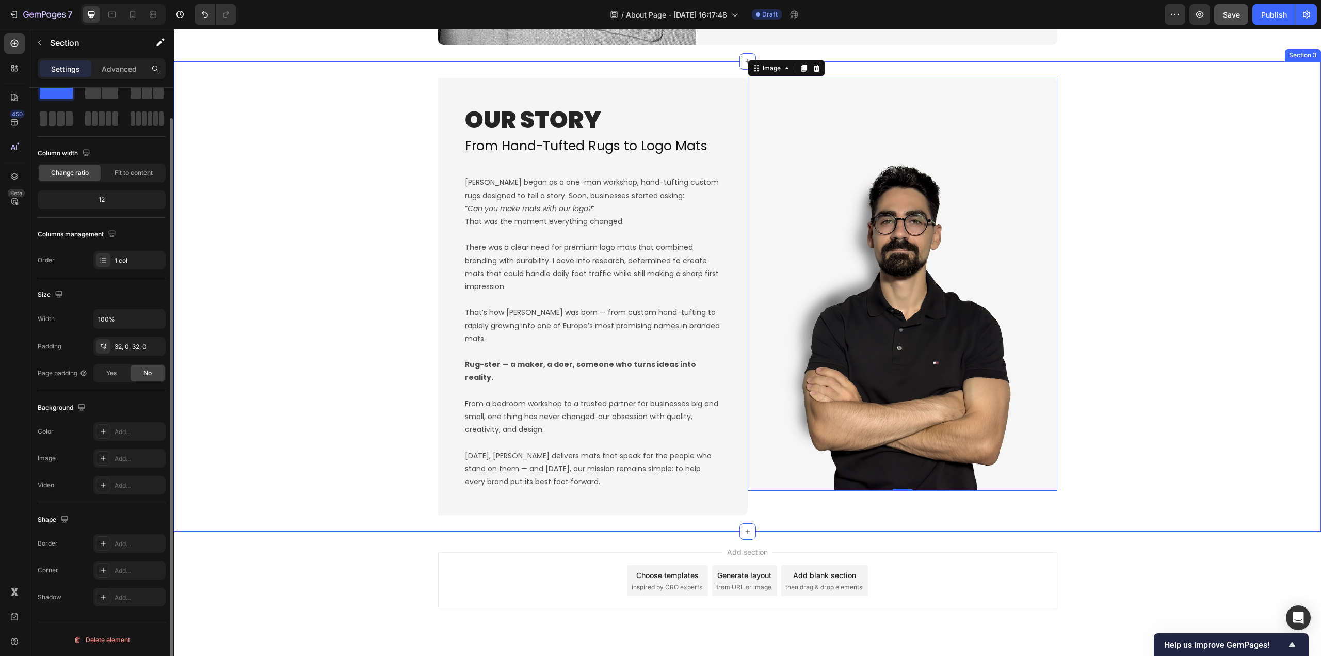
scroll to position [0, 0]
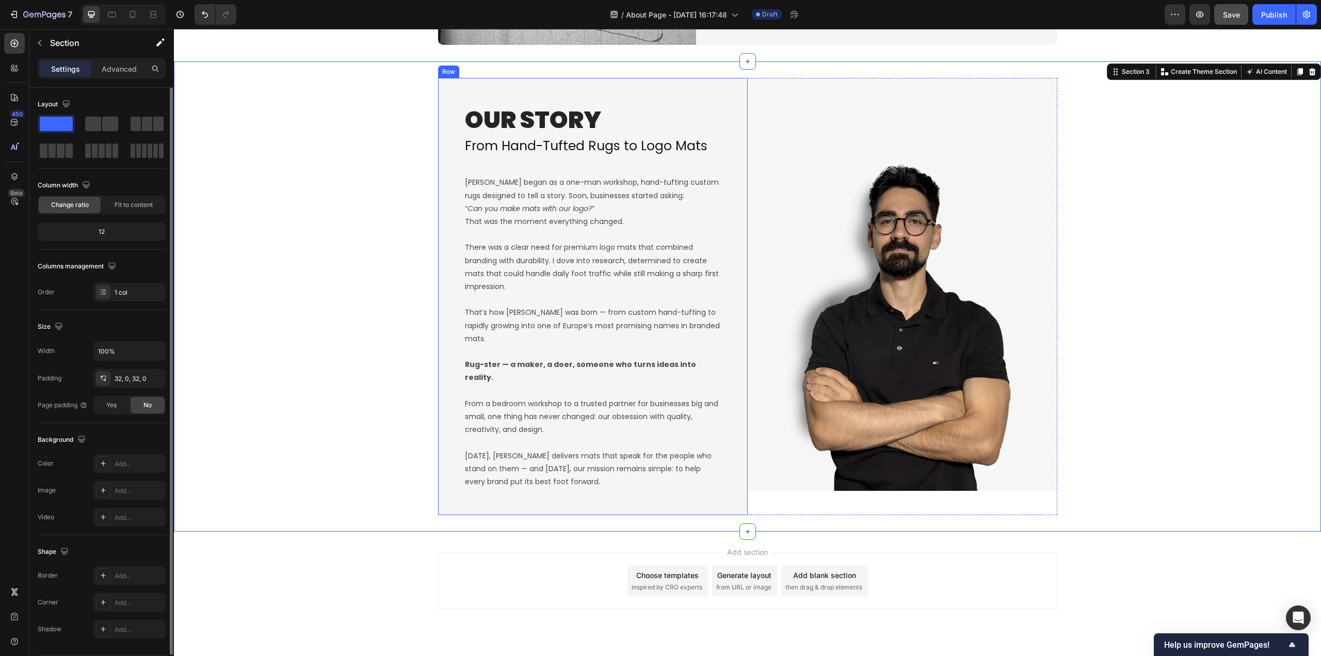
click at [465, 468] on div "OUR STORY Heading From Hand-Tufted Rugs to Logo Mats Heading Rugster began as a…" at bounding box center [593, 296] width 310 height 437
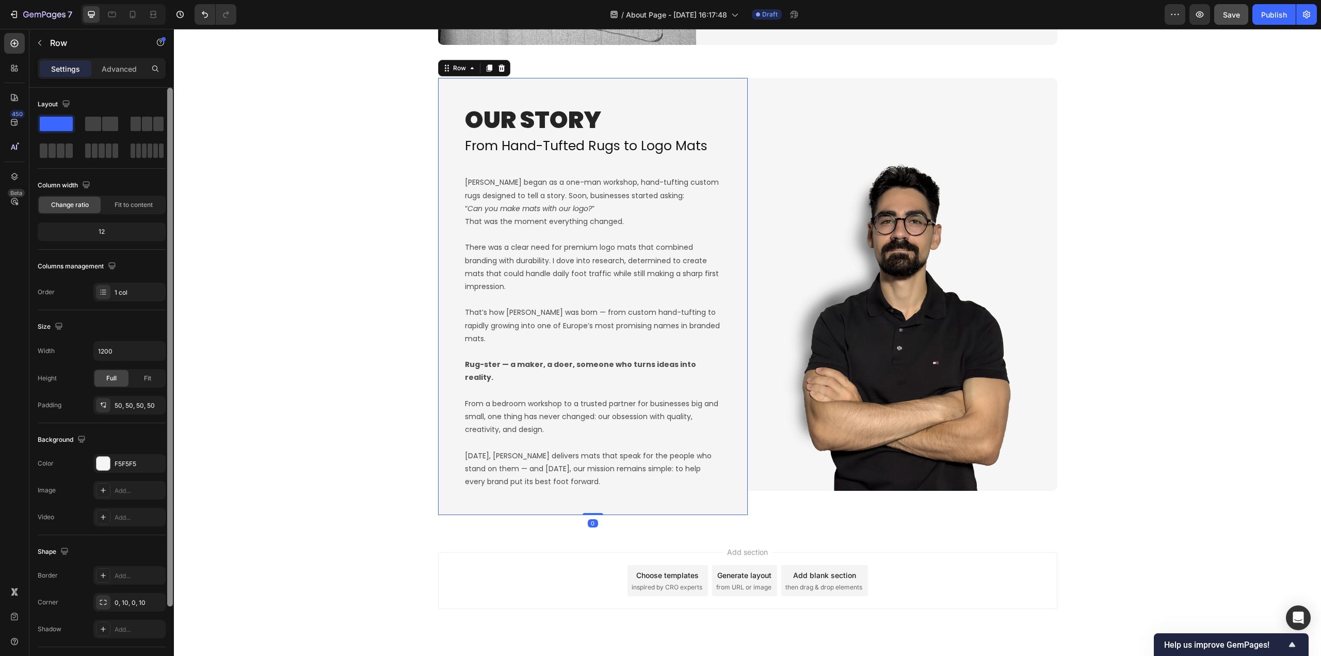
drag, startPoint x: 130, startPoint y: 597, endPoint x: 173, endPoint y: 600, distance: 42.9
click at [132, 597] on div "0, 10, 0, 10" at bounding box center [129, 602] width 72 height 19
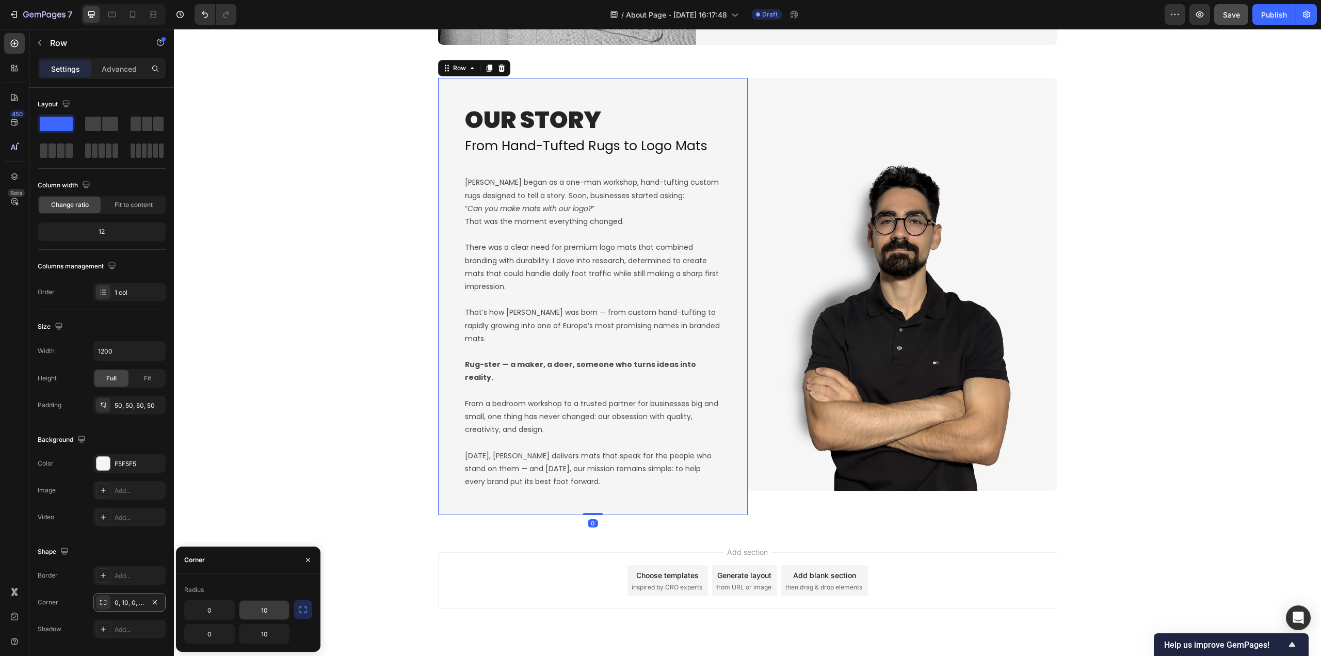
click at [273, 615] on input "10" at bounding box center [264, 609] width 50 height 19
type input "0"
click at [265, 639] on input "10" at bounding box center [264, 633] width 50 height 19
type input "0"
click at [209, 605] on input "0" at bounding box center [210, 609] width 50 height 19
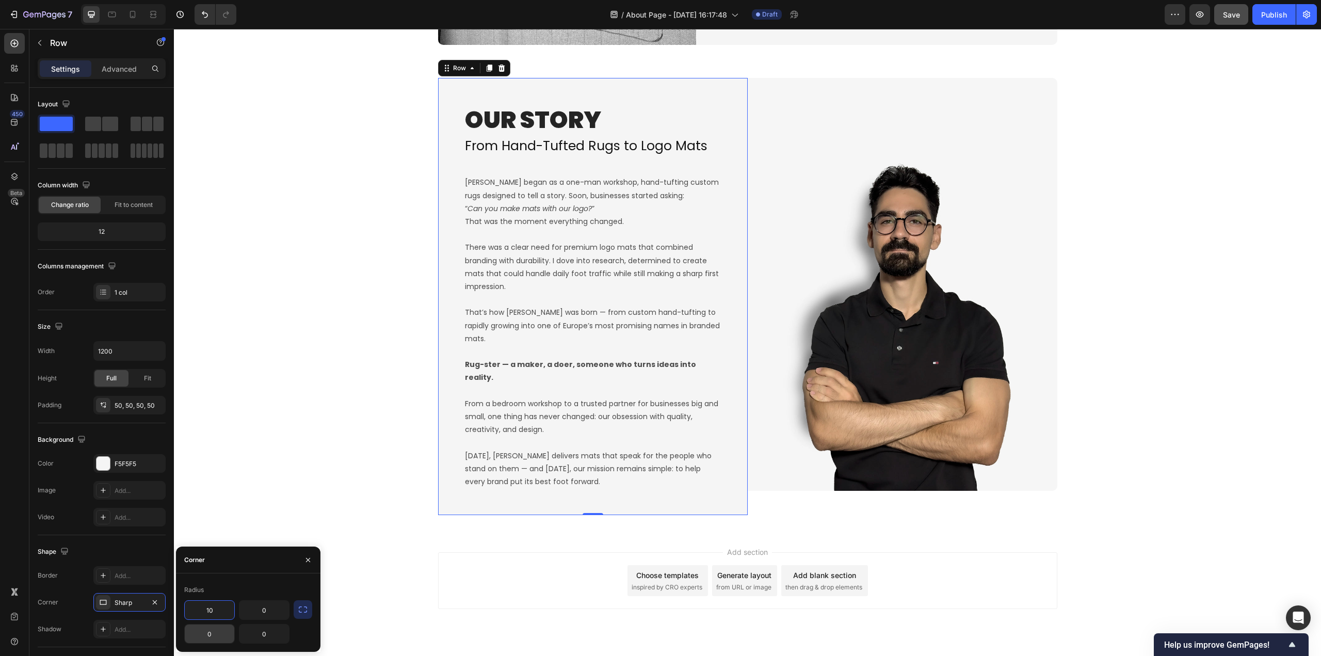
type input "10"
click at [205, 631] on input "0" at bounding box center [210, 633] width 50 height 19
type input "10"
click at [249, 398] on div "OUR STORY Heading From Hand-Tufted Rugs to Logo Mats Heading Rugster began as a…" at bounding box center [747, 296] width 1147 height 437
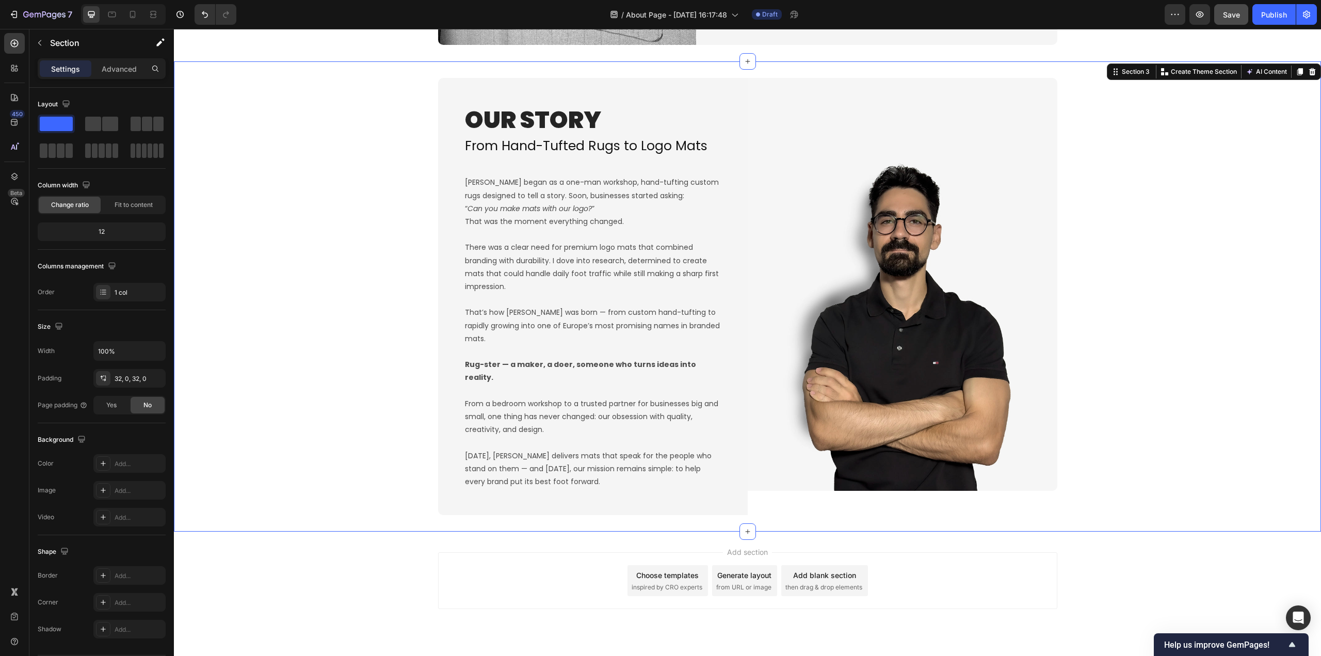
click at [1161, 333] on div "OUR STORY Heading From Hand-Tufted Rugs to Logo Mats Heading Rugster began as a…" at bounding box center [747, 296] width 1147 height 437
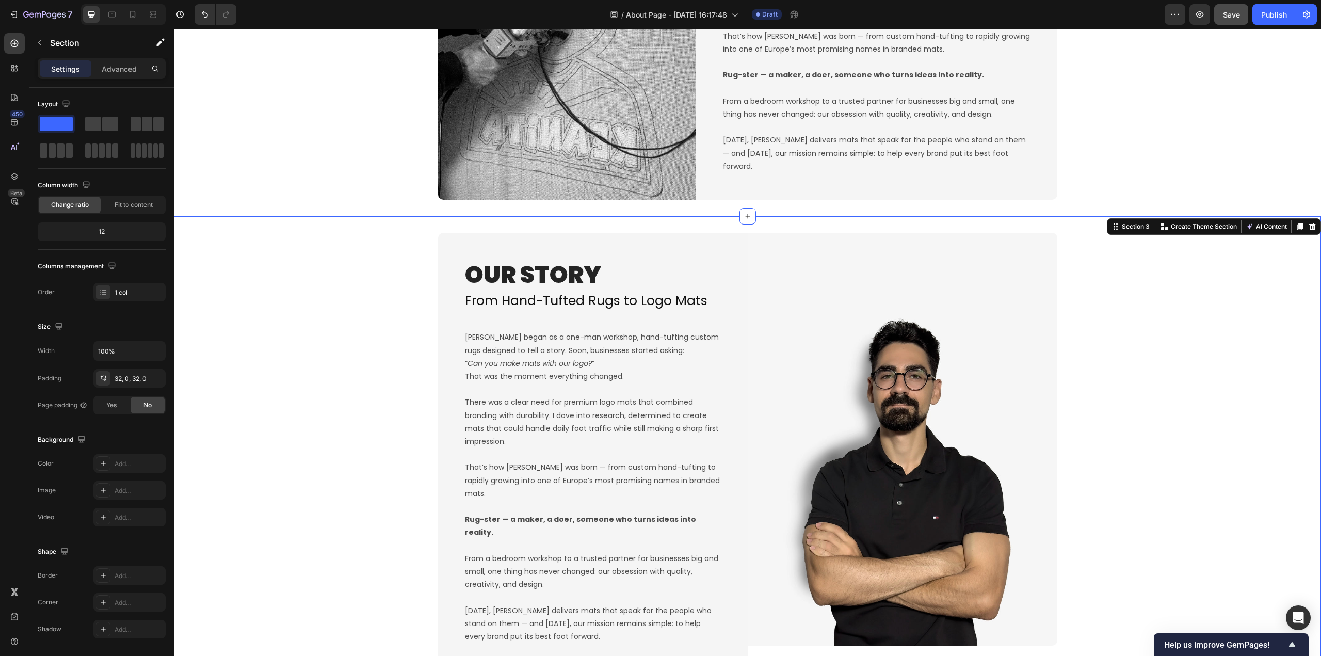
scroll to position [748, 0]
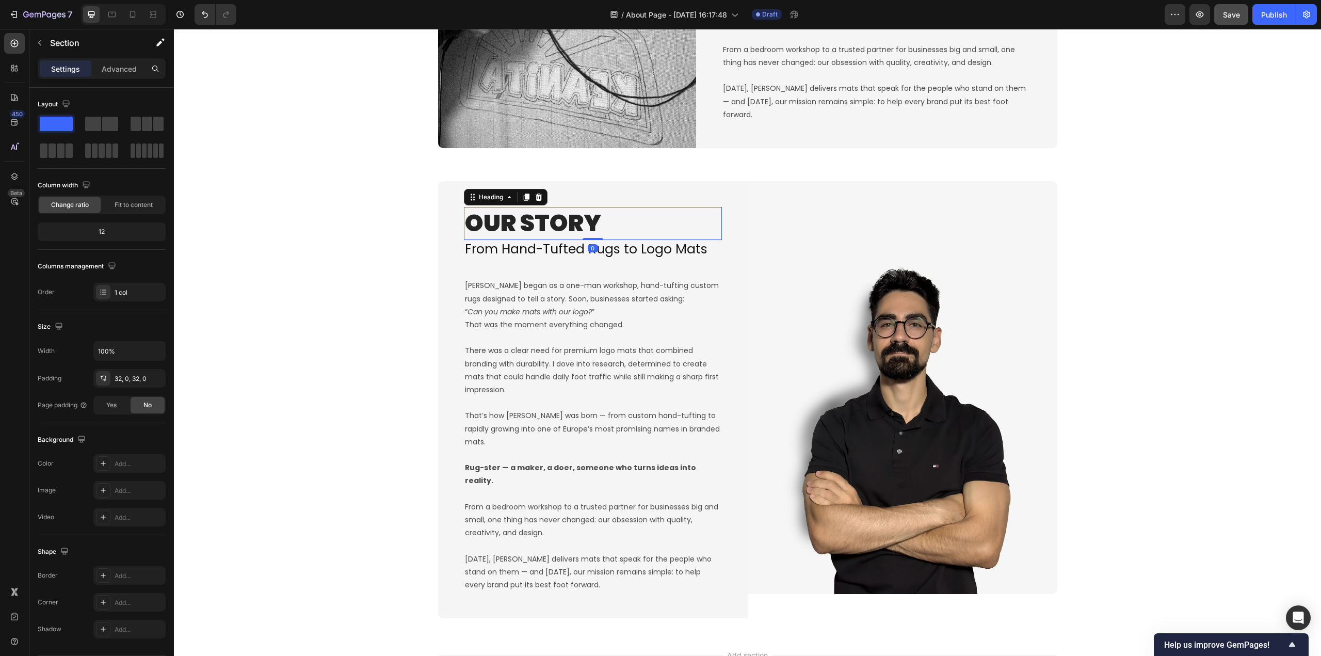
click at [512, 223] on h2 "OUR STORY" at bounding box center [593, 223] width 258 height 33
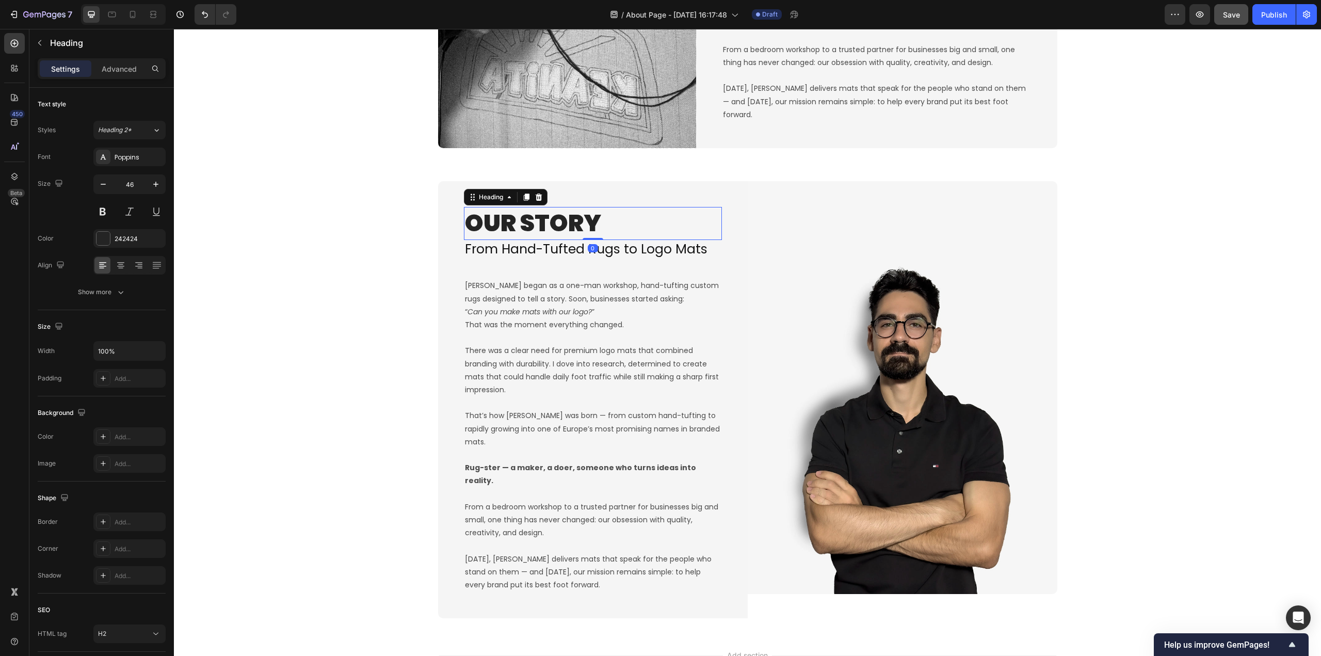
click at [513, 223] on h2 "OUR STORY" at bounding box center [593, 223] width 258 height 33
click at [513, 223] on p "OUR STORY" at bounding box center [593, 223] width 256 height 31
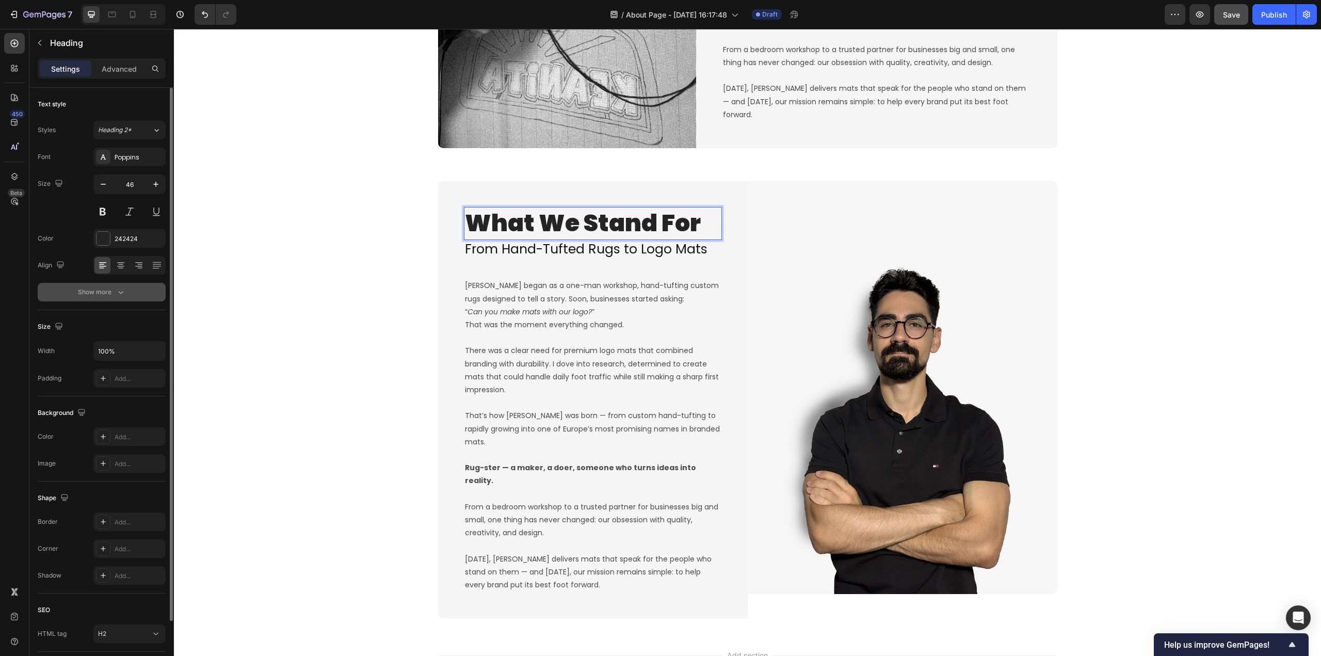
click at [100, 300] on button "Show more" at bounding box center [102, 292] width 128 height 19
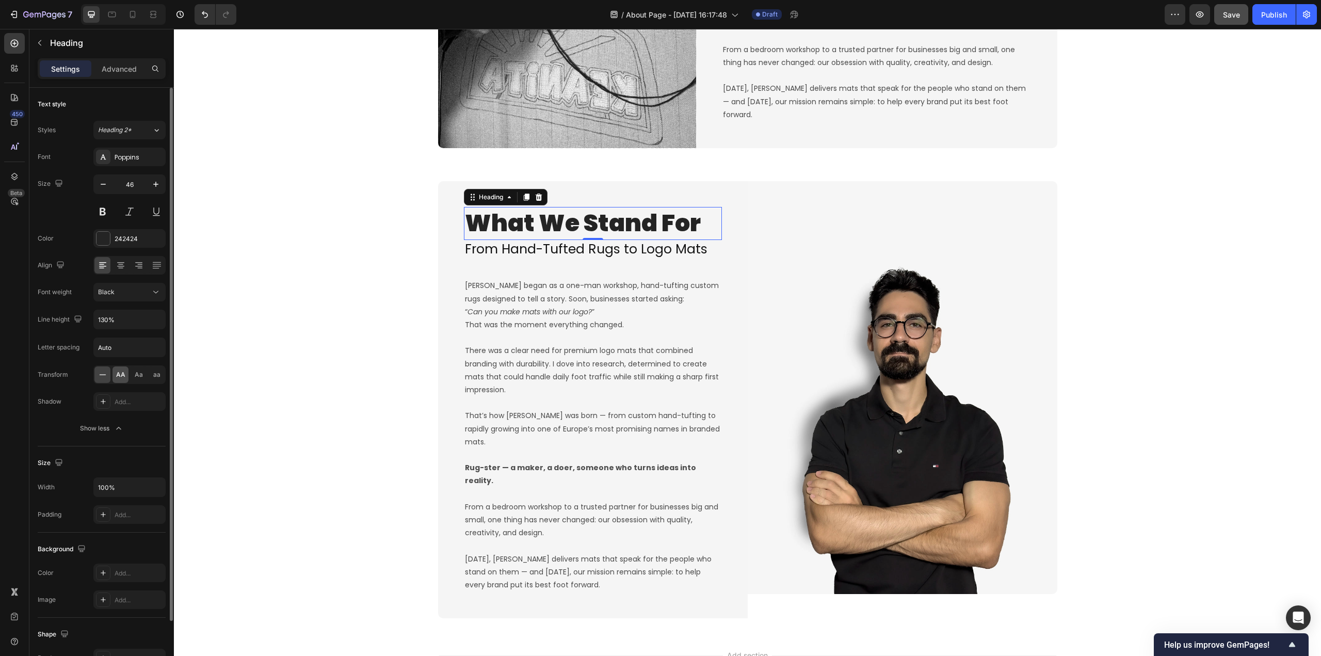
click at [125, 369] on div "AA" at bounding box center [120, 374] width 16 height 17
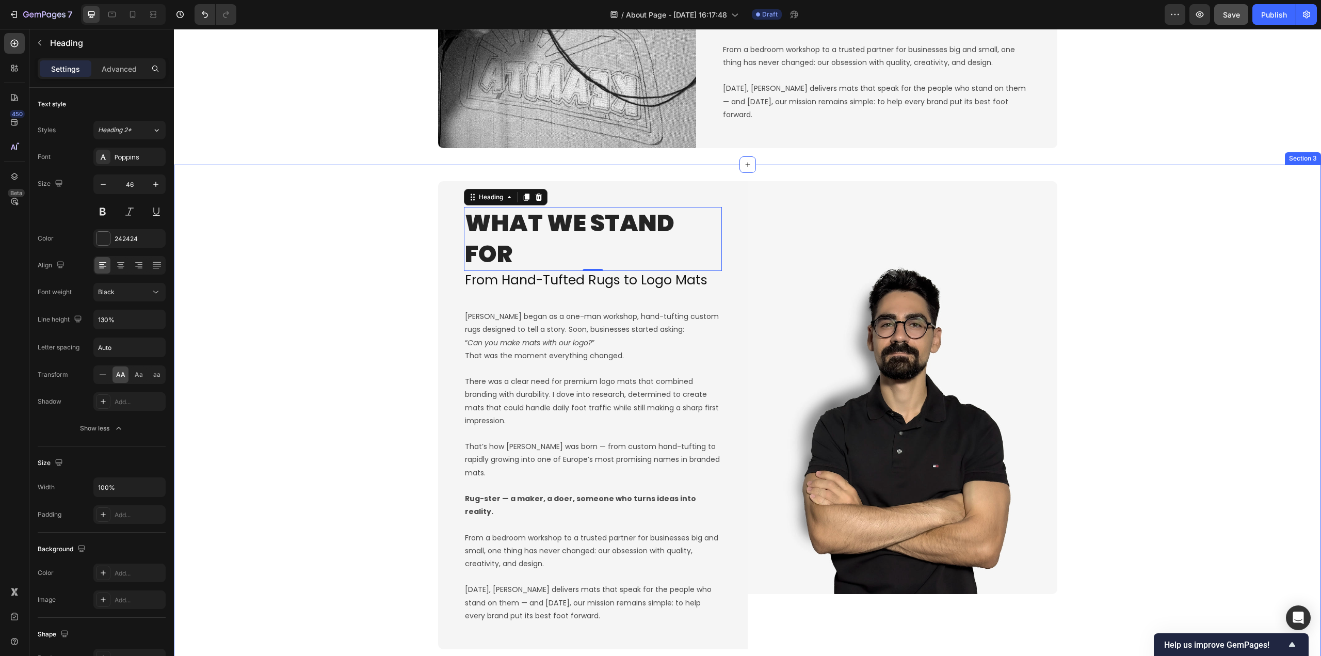
drag, startPoint x: 357, startPoint y: 301, endPoint x: 510, endPoint y: 262, distance: 157.8
click at [359, 301] on div "What We Stand For Heading 0 From Hand-Tufted Rugs to Logo Mats Heading Rugster …" at bounding box center [747, 415] width 1147 height 468
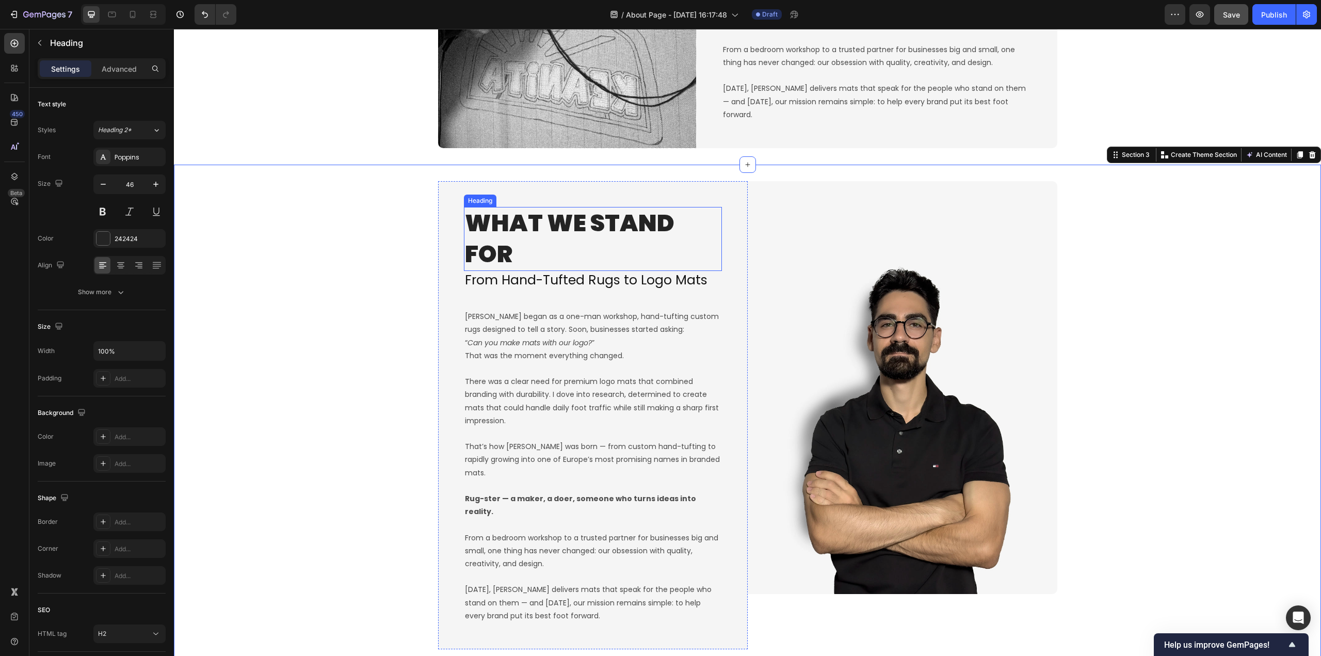
click at [565, 245] on p "What We Stand For" at bounding box center [593, 239] width 256 height 62
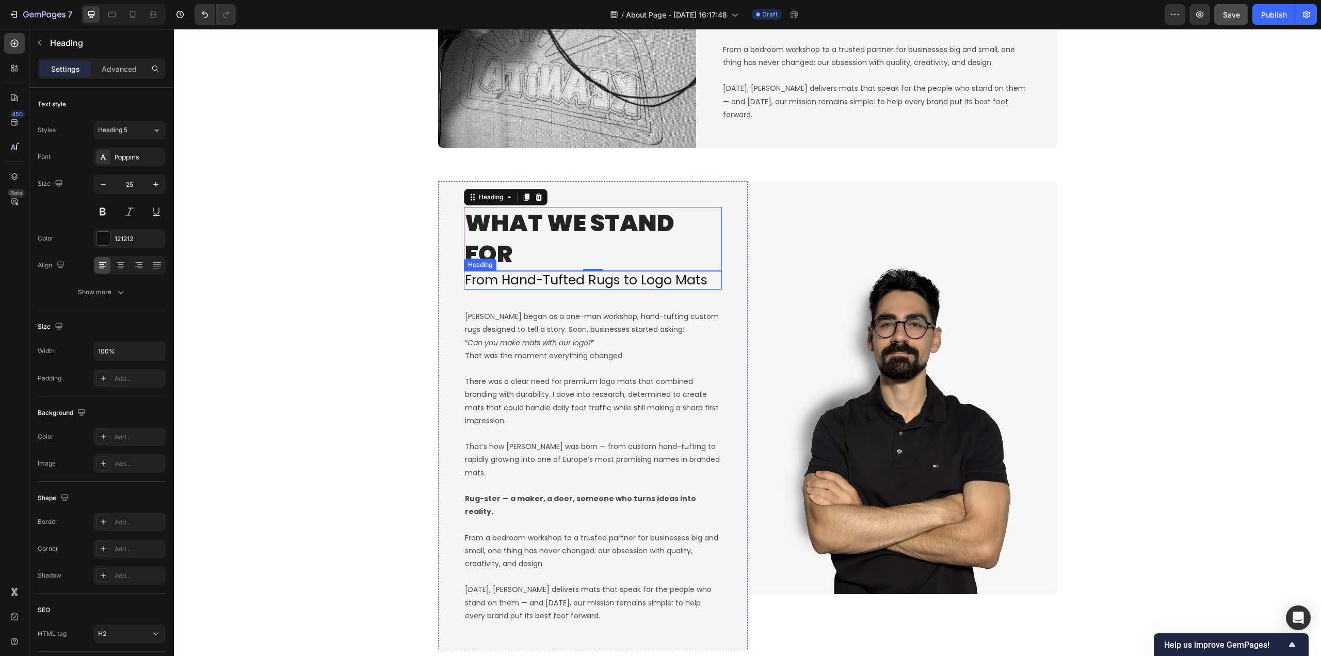
click at [564, 282] on h2 "From Hand-Tufted Rugs to Logo Mats" at bounding box center [593, 280] width 258 height 19
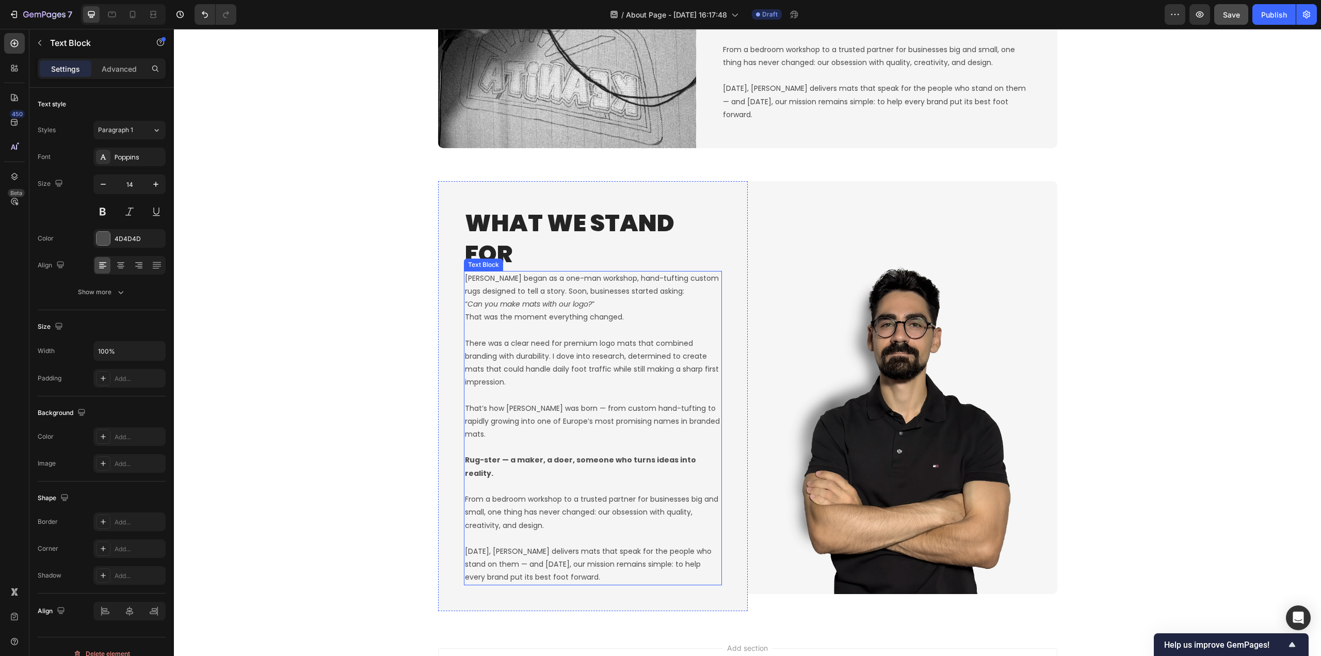
click at [571, 361] on p "There was a clear need for premium logo mats that combined branding with durabi…" at bounding box center [593, 355] width 256 height 65
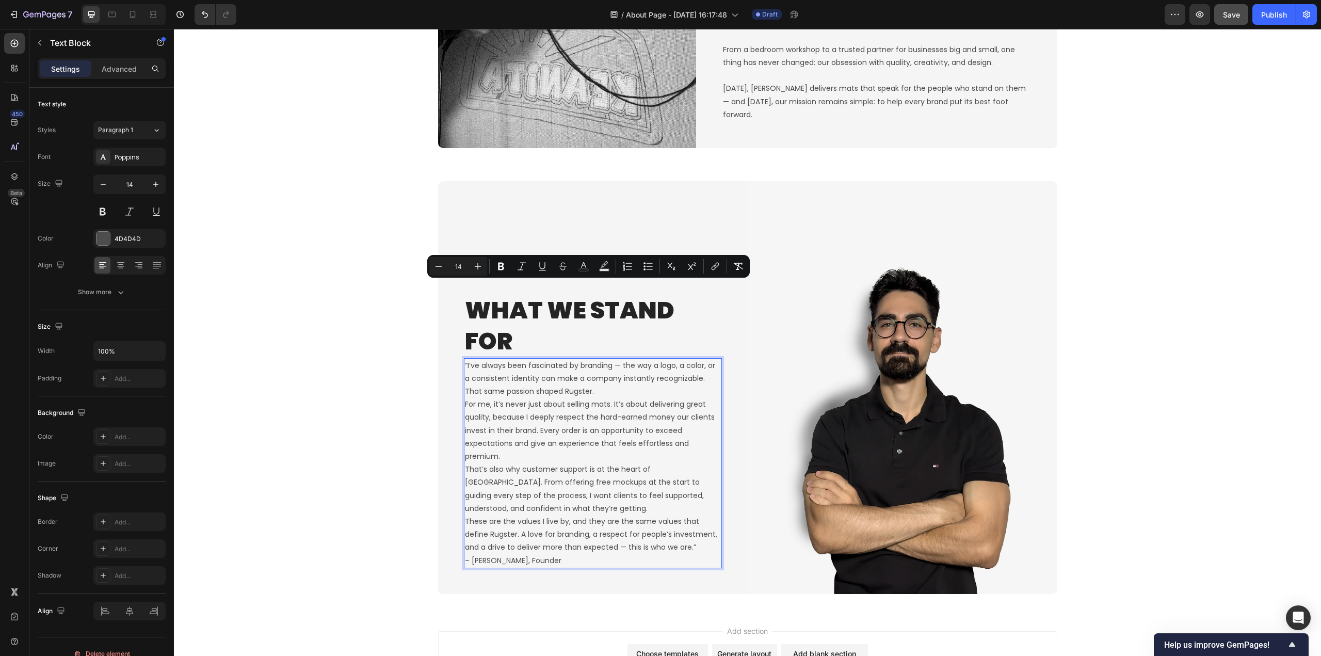
scroll to position [826, 0]
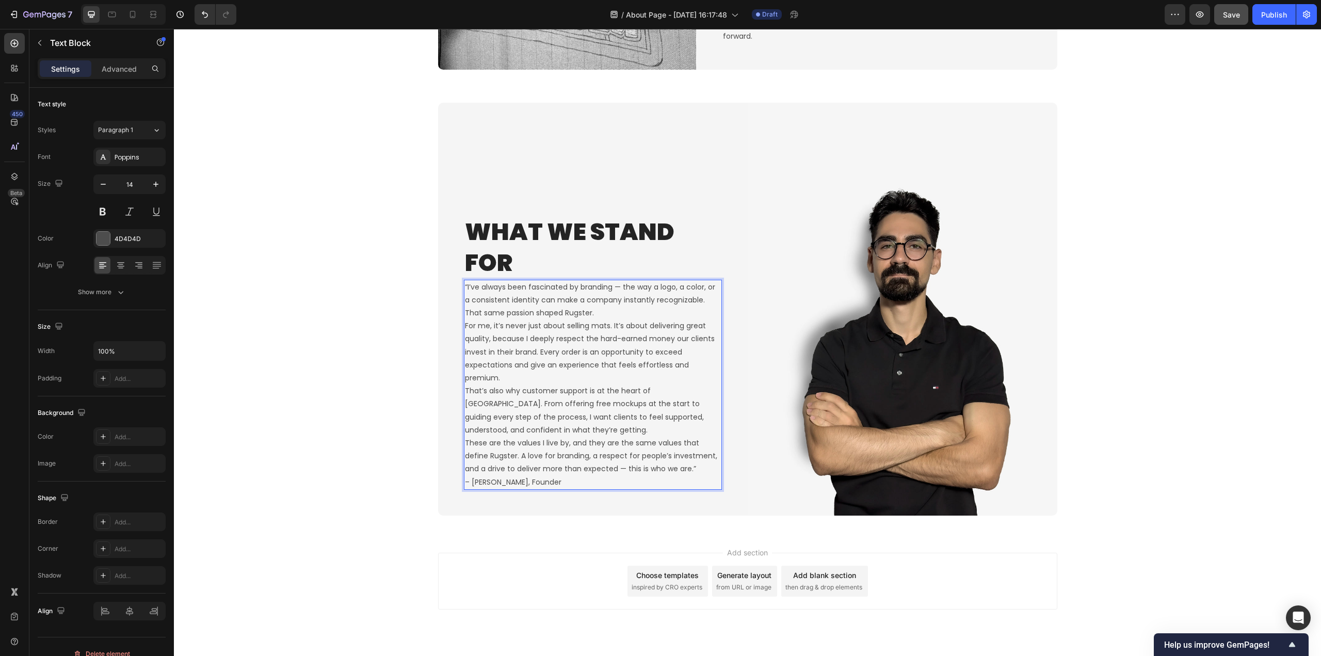
drag, startPoint x: 577, startPoint y: 309, endPoint x: 594, endPoint y: 321, distance: 20.6
click at [578, 309] on p "“I’ve always been fascinated by branding — the way a logo, a color, or a consis…" at bounding box center [593, 300] width 256 height 39
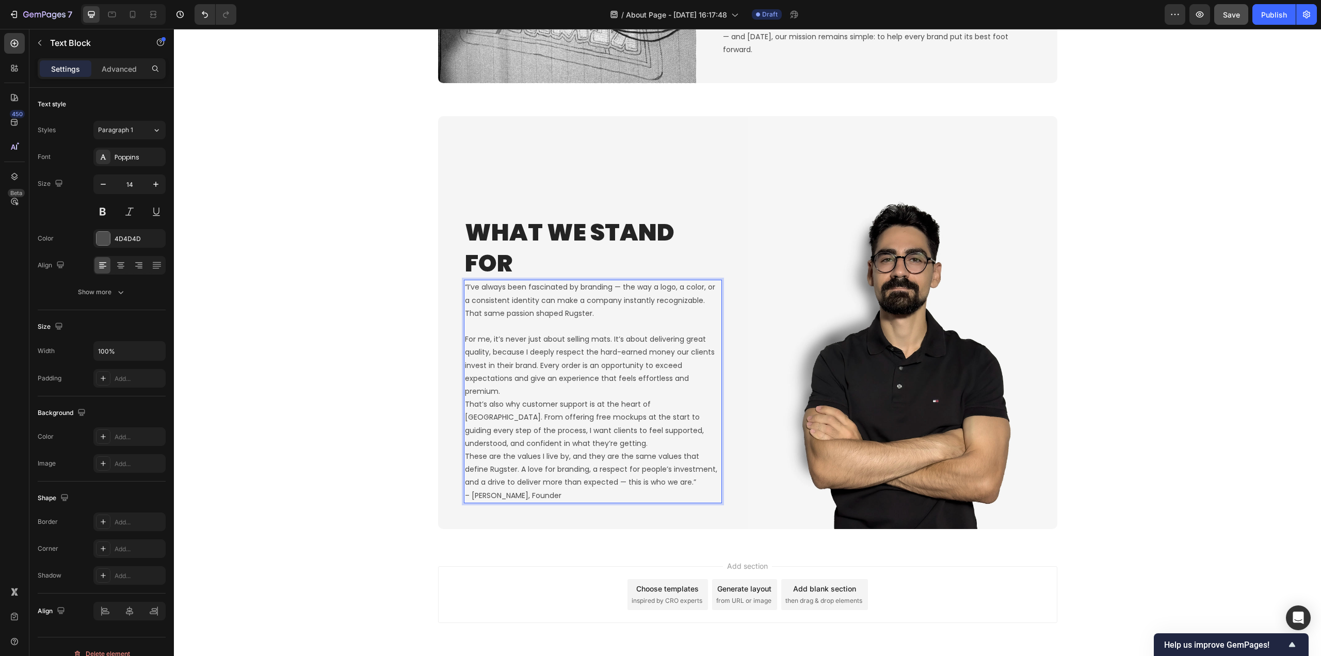
click at [506, 392] on p "For me, it’s never just about selling mats. It’s about delivering great quality…" at bounding box center [593, 365] width 256 height 65
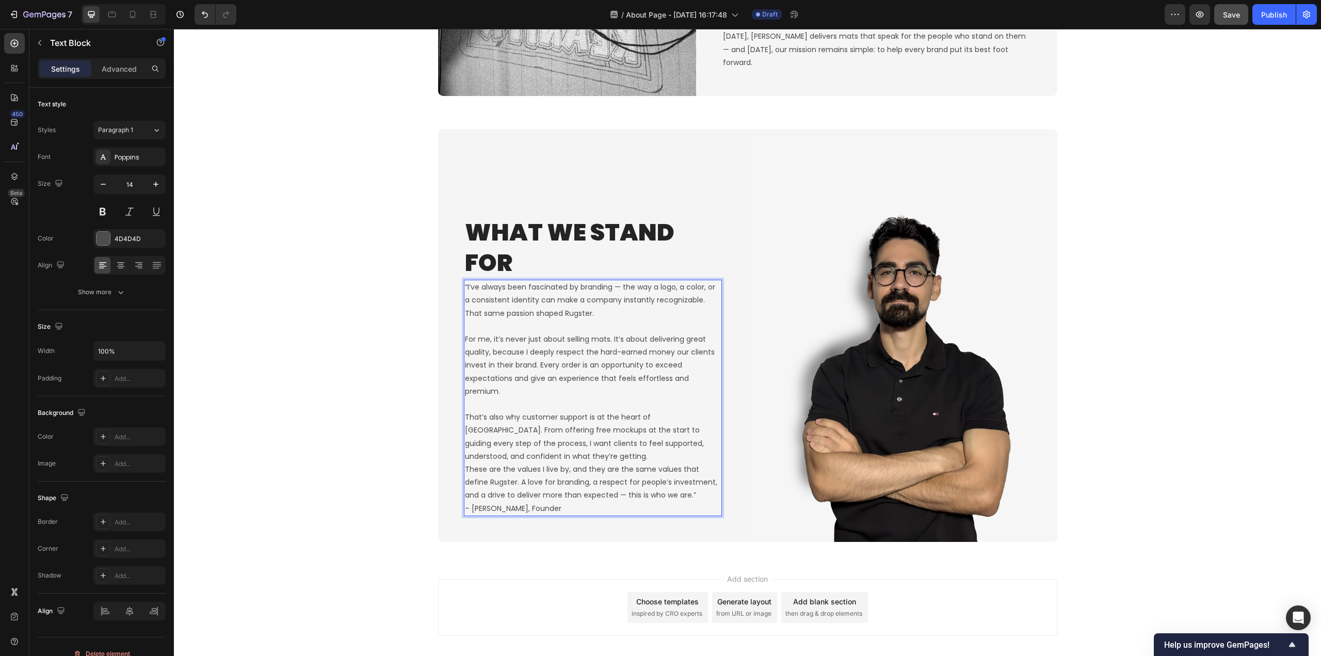
click at [551, 459] on p "That’s also why customer support is at the heart of Rugster. From offering free…" at bounding box center [593, 437] width 256 height 52
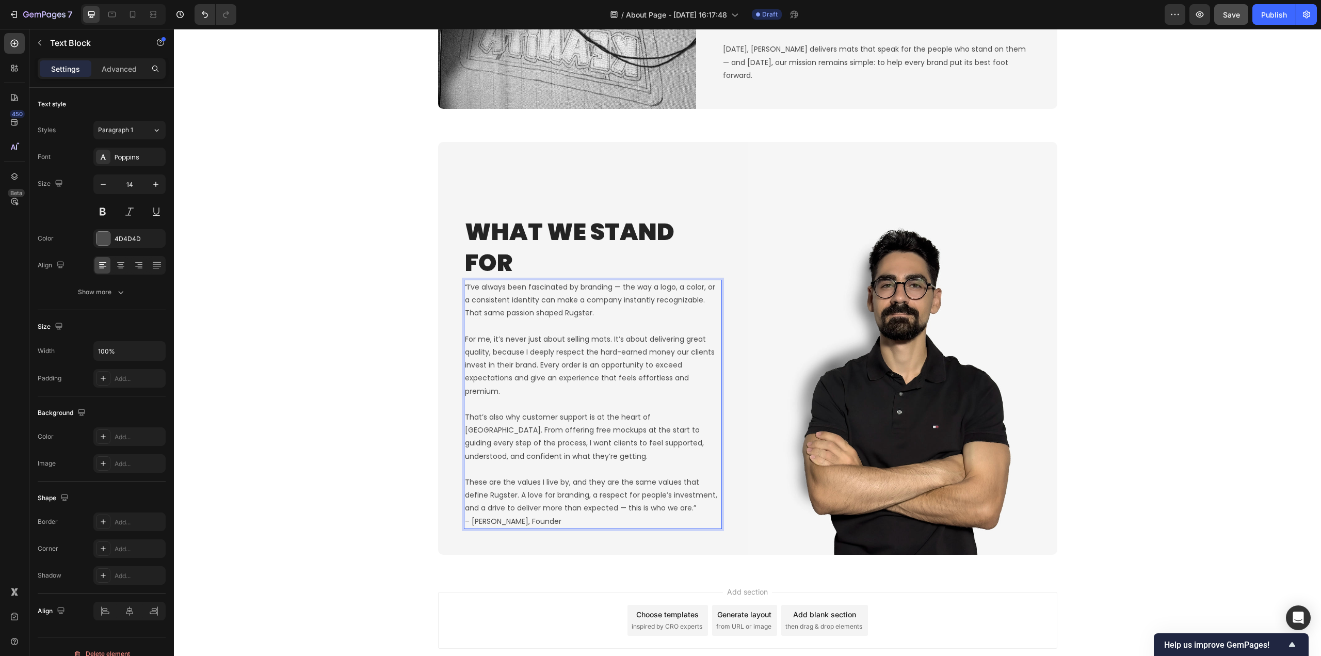
click at [686, 506] on p "These are the values I live by, and they are the same values that define Rugste…" at bounding box center [593, 495] width 256 height 39
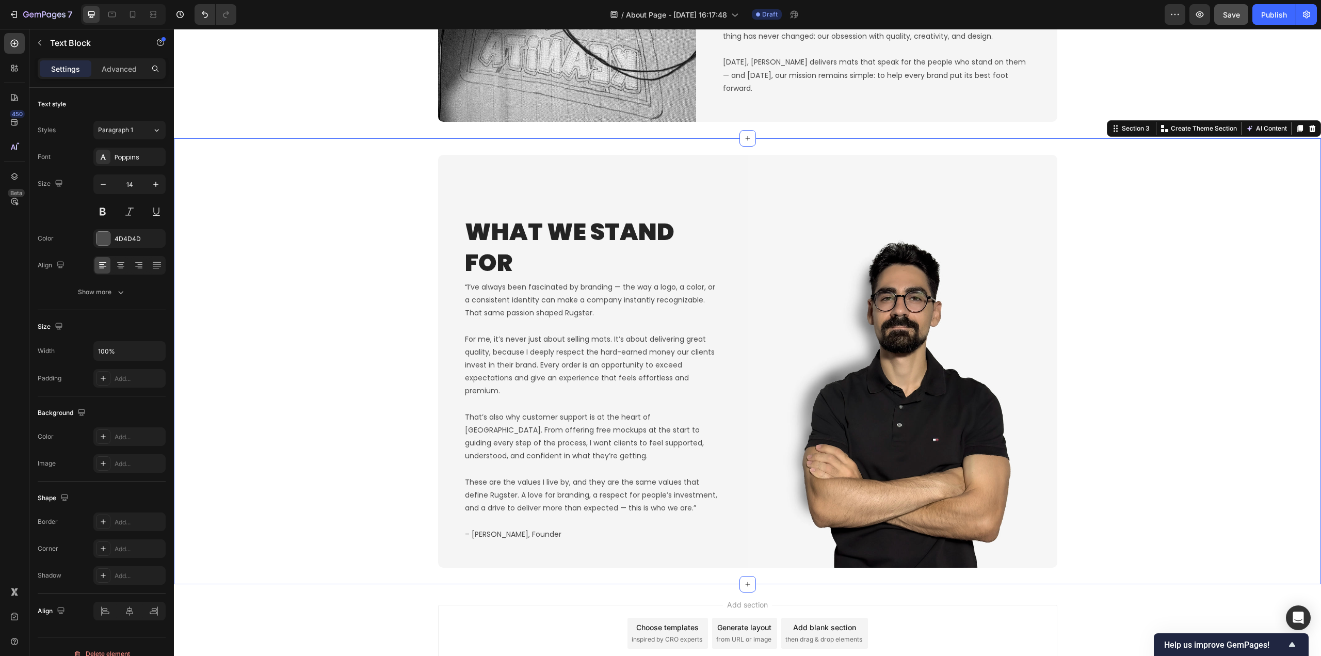
click at [430, 491] on div "What We Stand For Heading “I’ve always been fascinated by branding — the way a …" at bounding box center [747, 361] width 1147 height 413
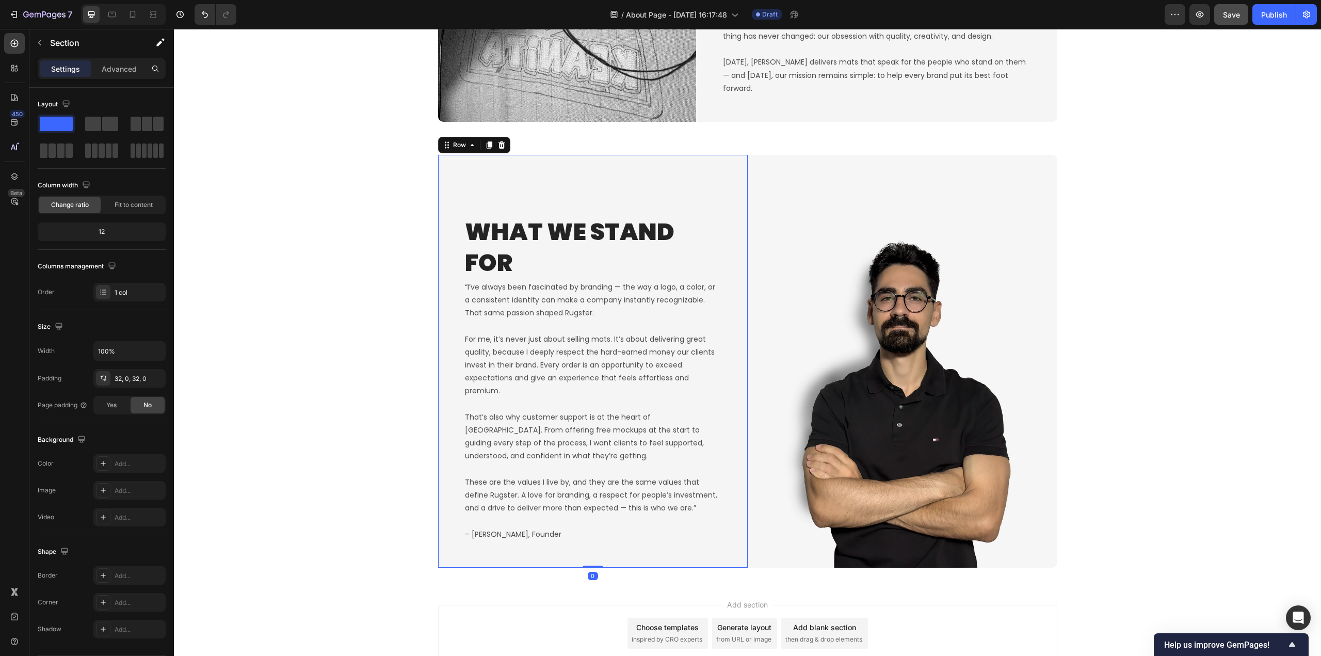
click at [736, 227] on div "What We Stand For Heading “I’ve always been fascinated by branding — the way a …" at bounding box center [593, 361] width 310 height 413
click at [451, 147] on div "Row" at bounding box center [459, 144] width 17 height 9
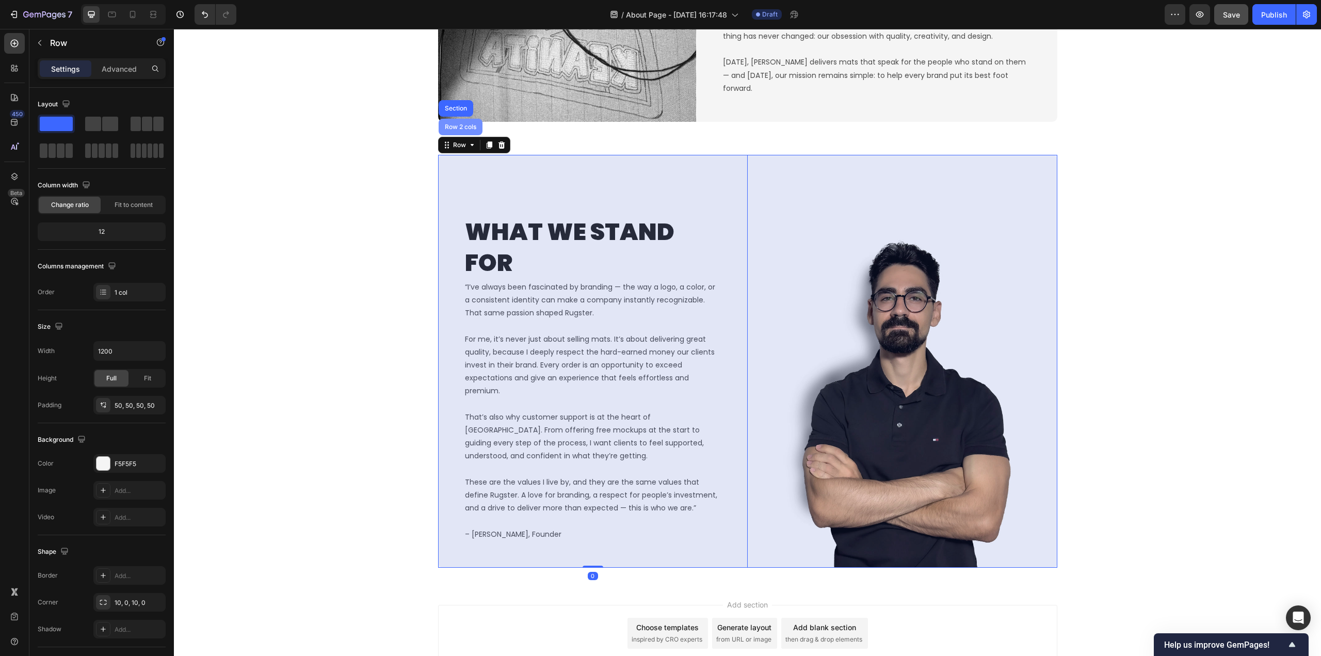
click at [460, 134] on div "Row 2 cols" at bounding box center [460, 127] width 44 height 17
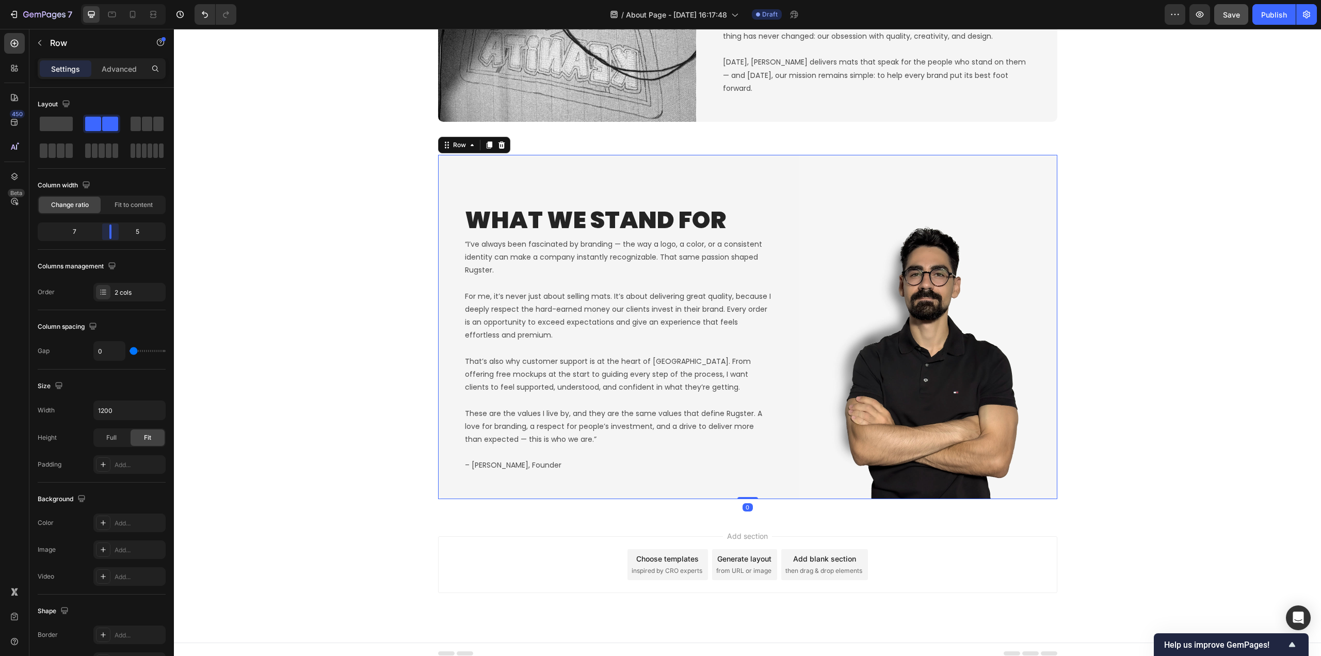
drag, startPoint x: 99, startPoint y: 234, endPoint x: 112, endPoint y: 235, distance: 13.5
click at [112, 0] on body "7 Version history / About Page - Sep 28, 16:17:48 Draft Preview Save Publish 45…" at bounding box center [660, 0] width 1321 height 0
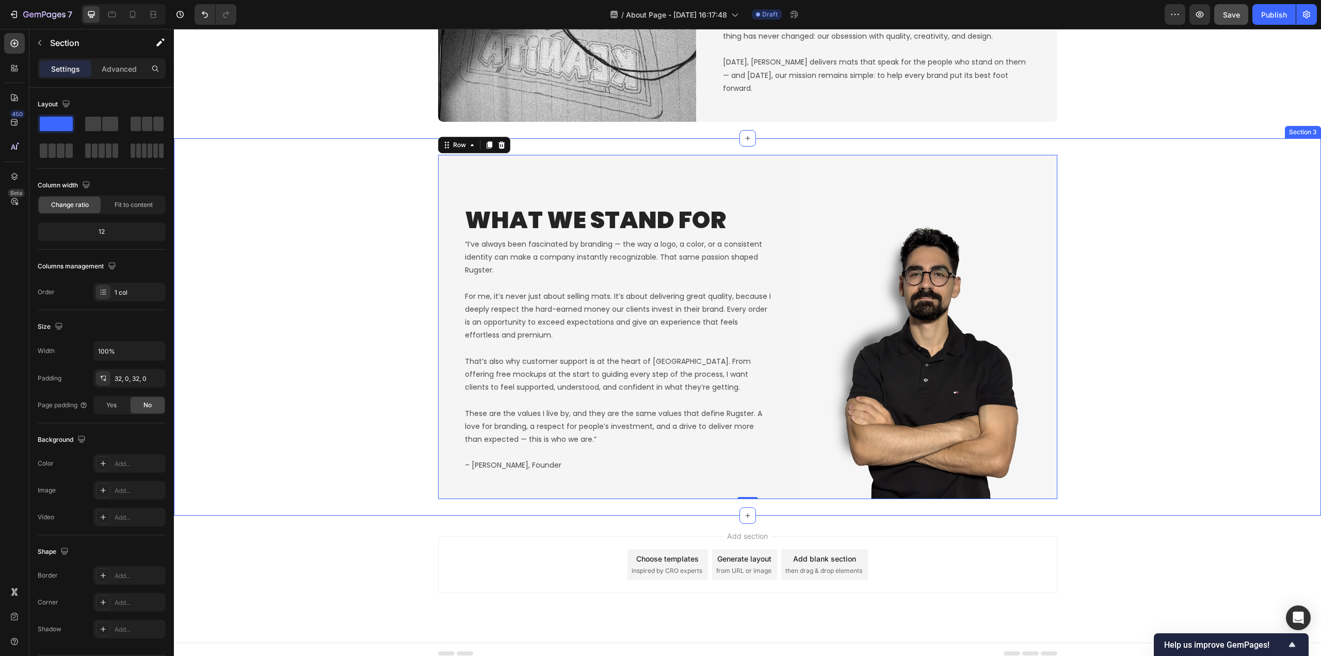
click at [1152, 504] on div "What We Stand For Heading “I’ve always been fascinated by branding — the way a …" at bounding box center [747, 326] width 1147 height 377
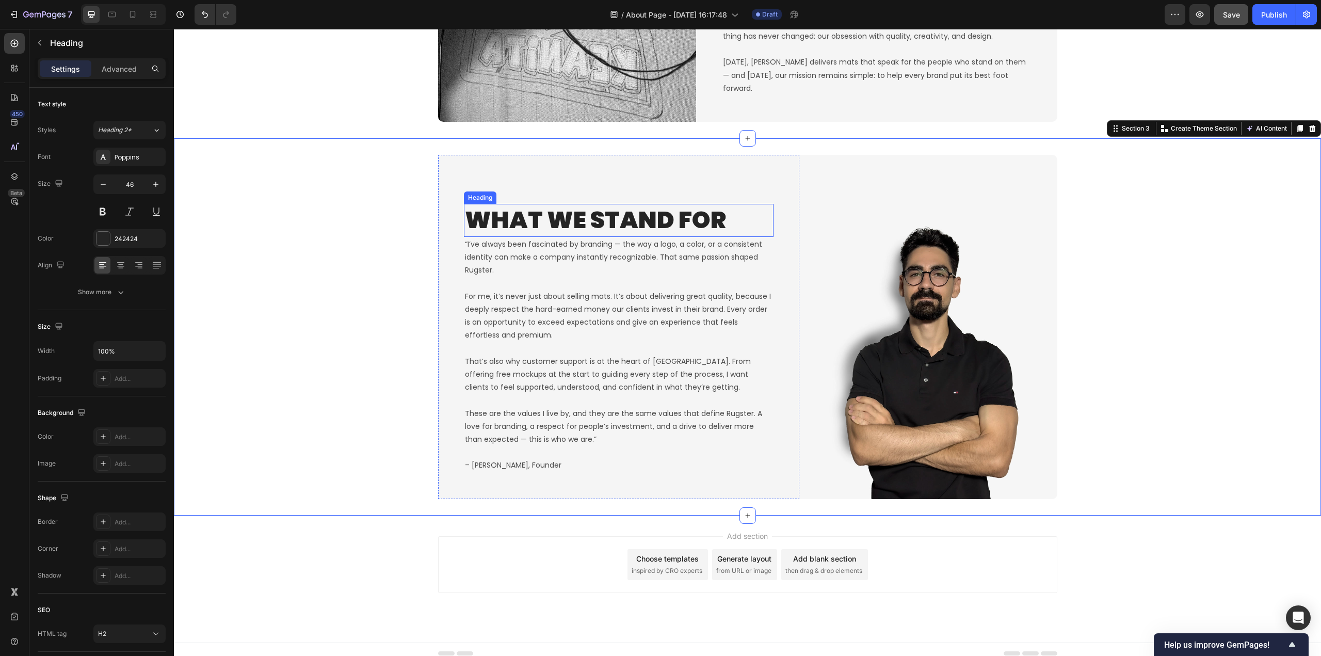
click at [646, 213] on p "What We Stand For" at bounding box center [618, 220] width 307 height 31
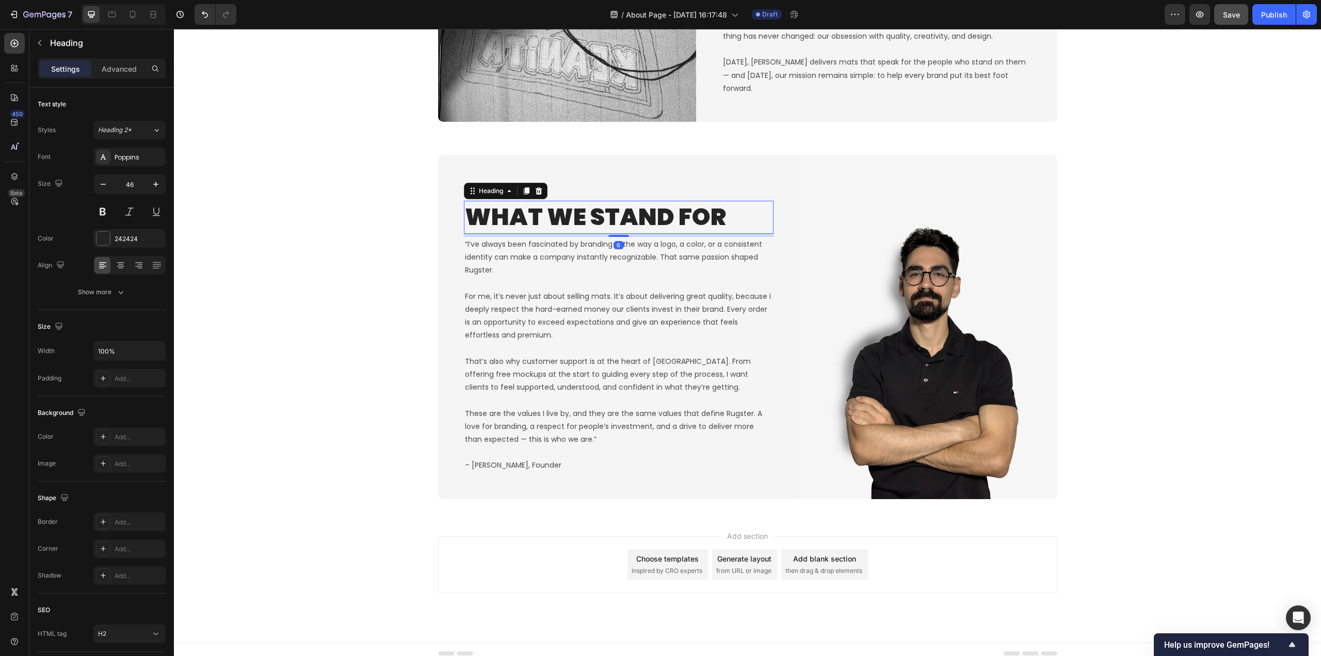
click at [614, 234] on div "6" at bounding box center [619, 234] width 310 height 0
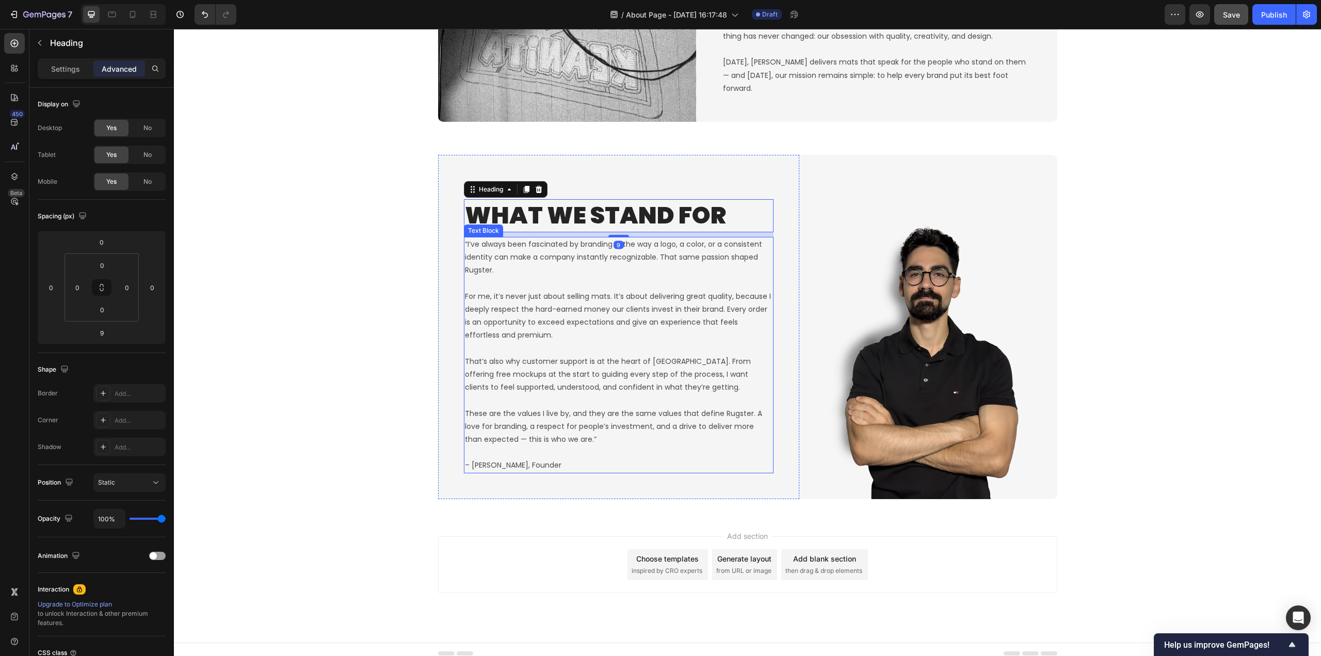
click at [332, 271] on div "What We Stand For Heading 9 “I’ve always been fascinated by branding — the way …" at bounding box center [747, 327] width 1147 height 344
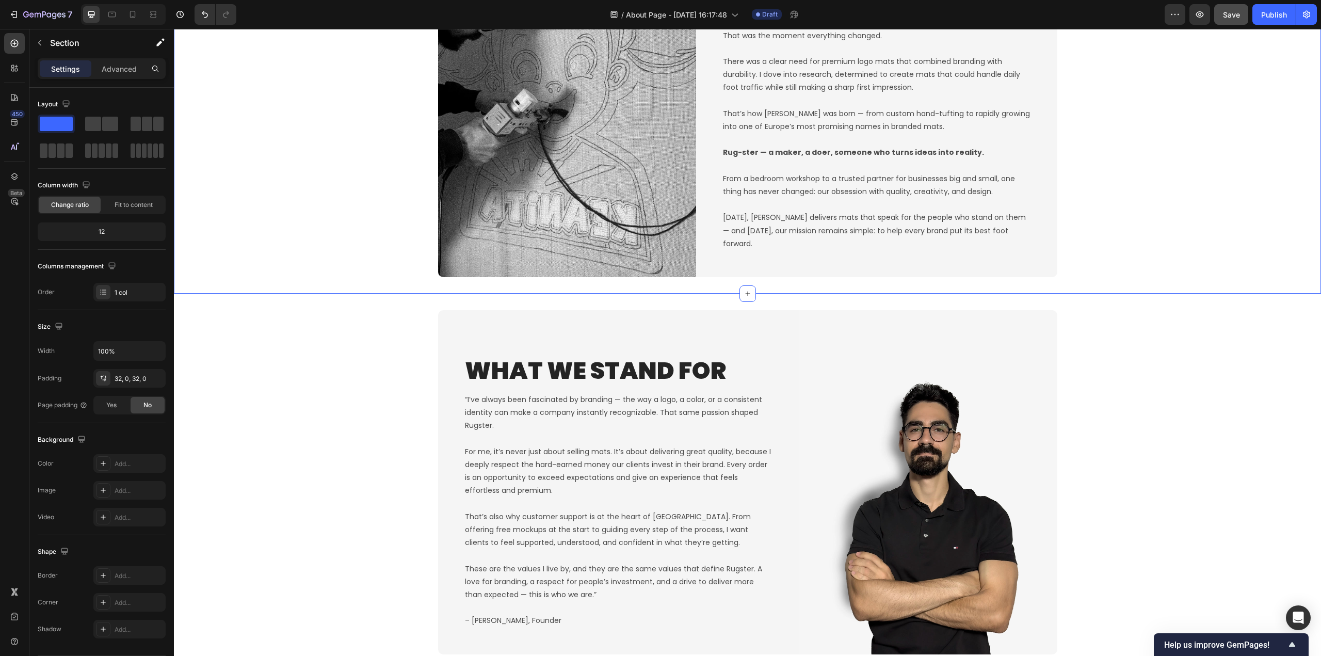
scroll to position [671, 0]
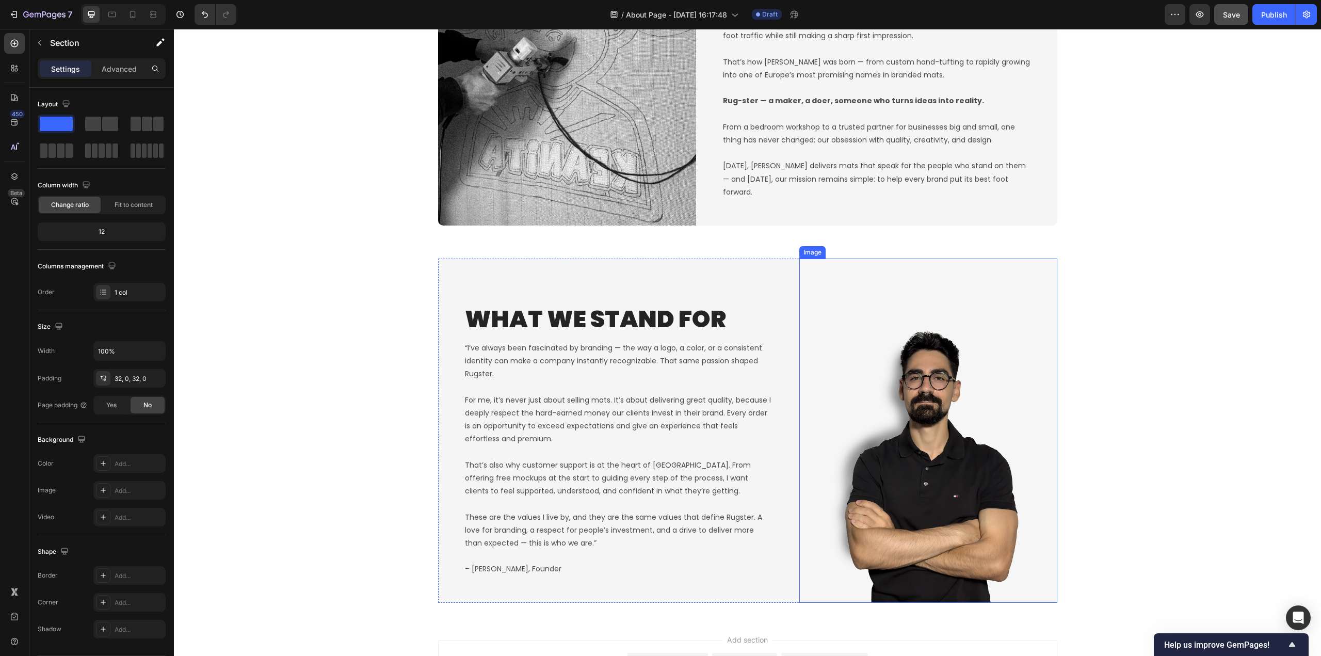
click at [968, 464] on img at bounding box center [928, 430] width 258 height 344
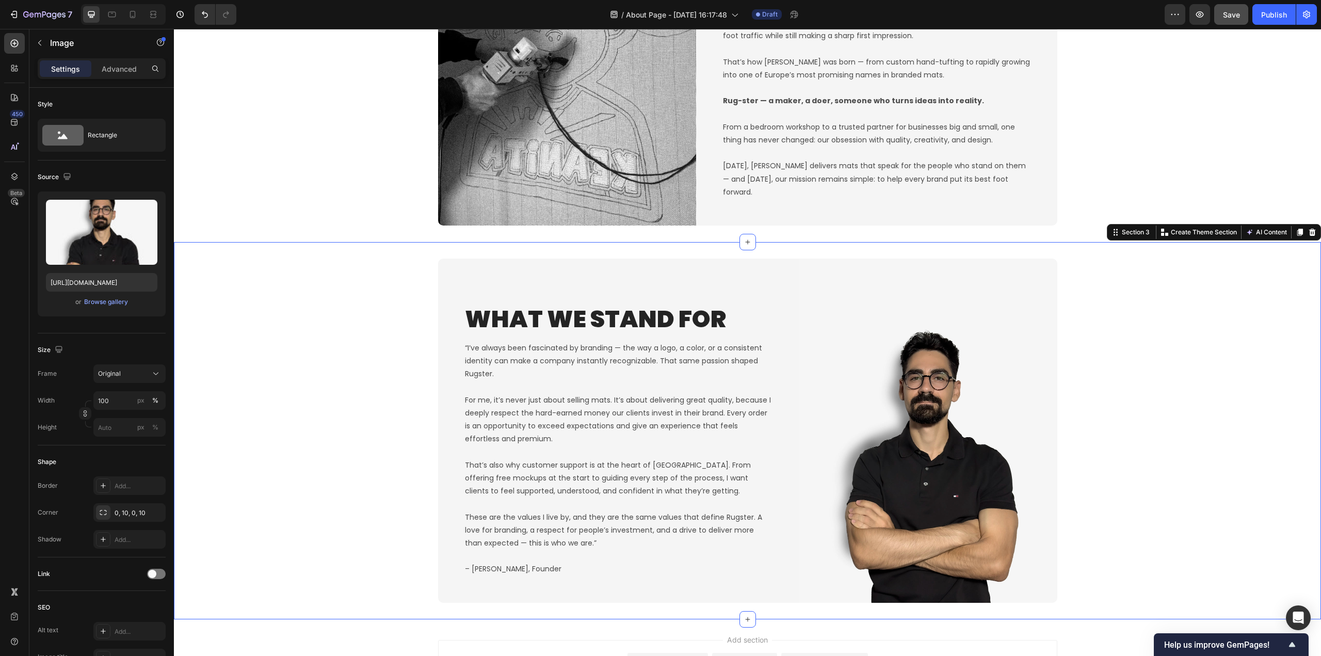
click at [1209, 451] on div "What We Stand For Heading “I’ve always been fascinated by branding — the way a …" at bounding box center [747, 430] width 1147 height 344
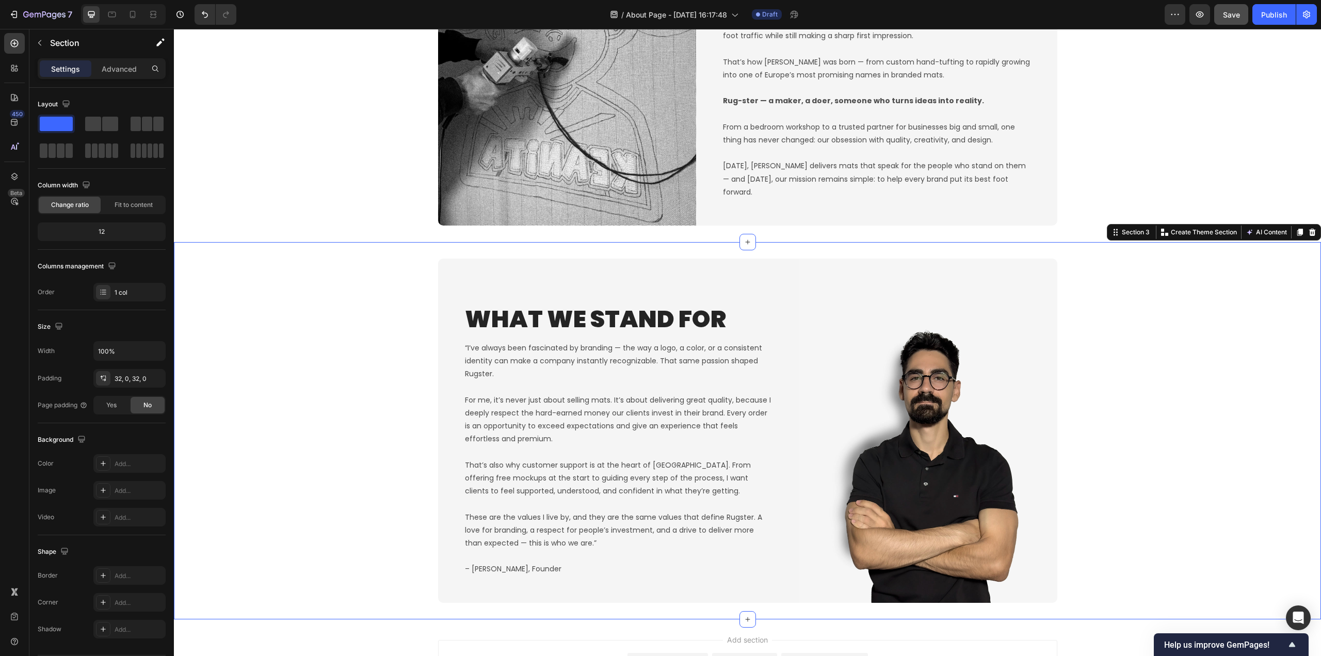
click at [282, 464] on div "What We Stand For Heading “I’ve always been fascinated by branding — the way a …" at bounding box center [747, 430] width 1147 height 344
click at [253, 511] on div "What We Stand For Heading “I’ve always been fascinated by branding — the way a …" at bounding box center [747, 430] width 1147 height 344
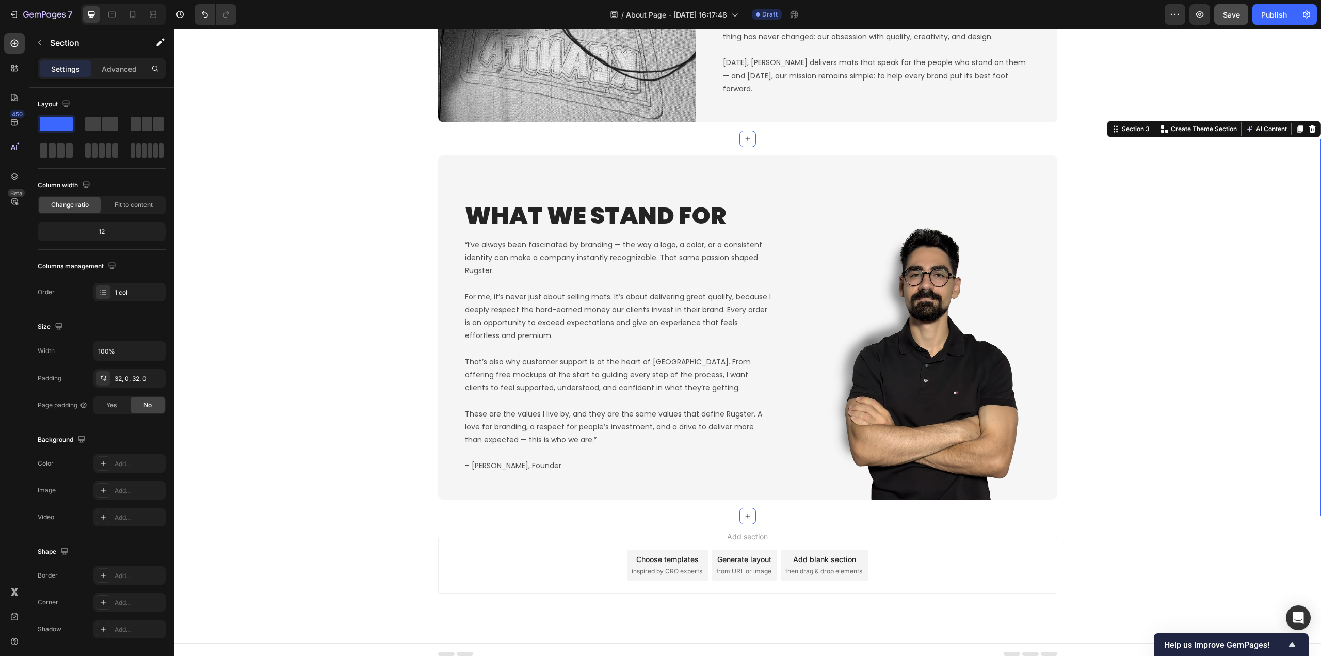
scroll to position [783, 0]
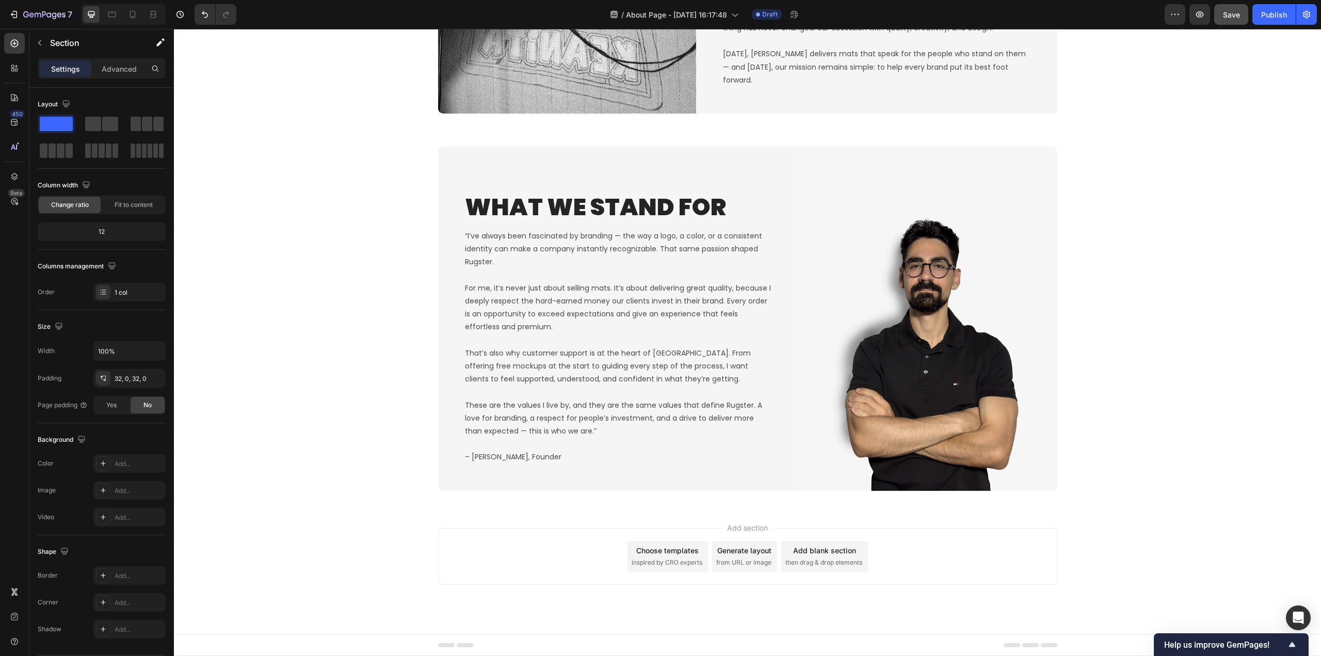
click at [341, 518] on div "Add section Choose templates inspired by CRO experts Generate layout from URL o…" at bounding box center [747, 570] width 1147 height 127
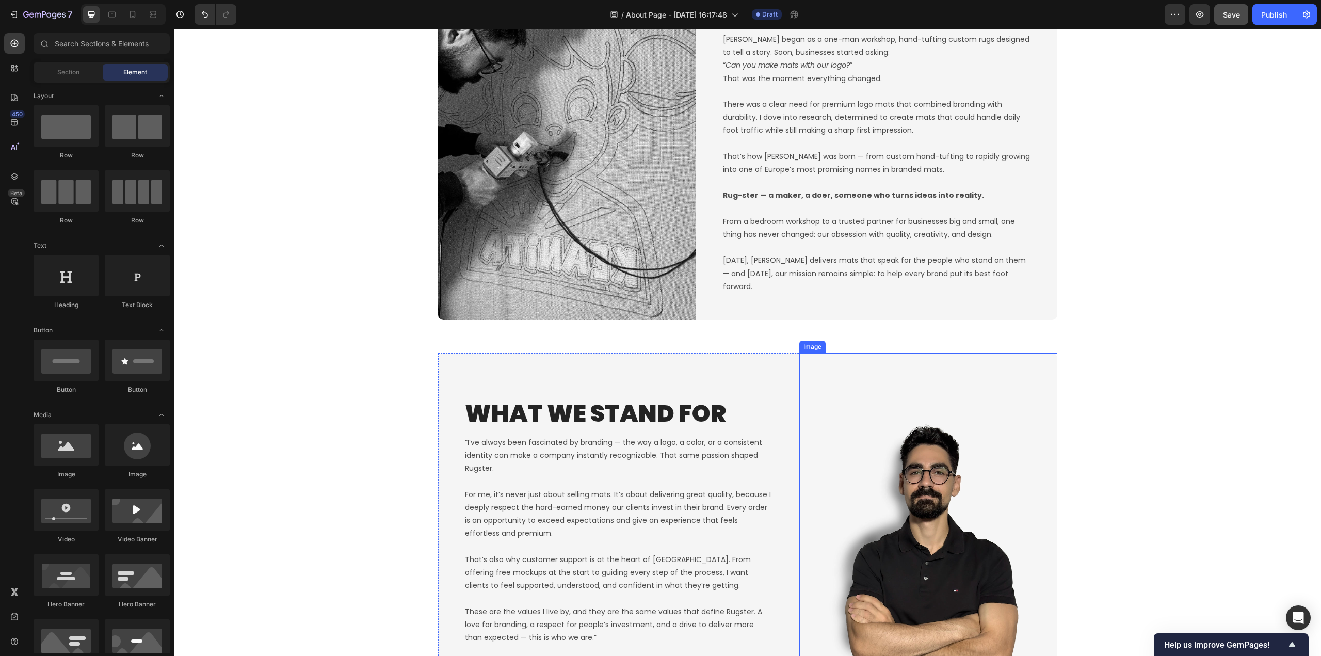
scroll to position [731, 0]
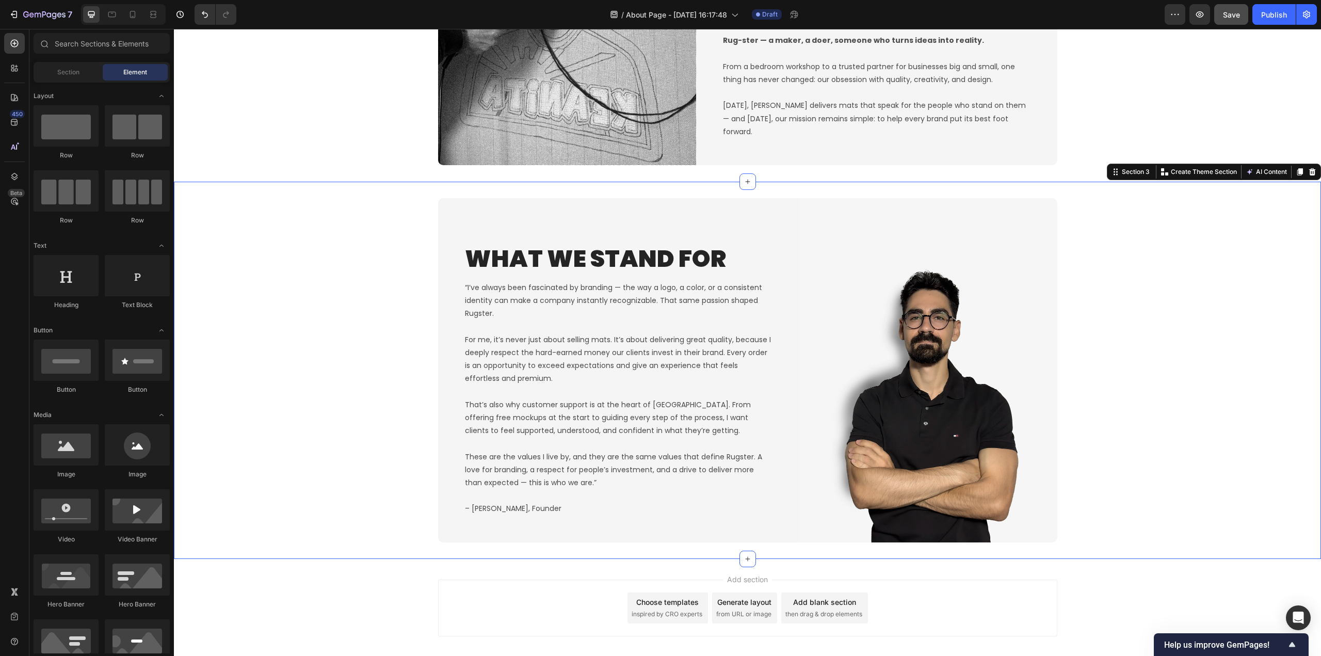
click at [316, 388] on div "What We Stand For Heading “I’ve always been fascinated by branding — the way a …" at bounding box center [747, 370] width 1147 height 344
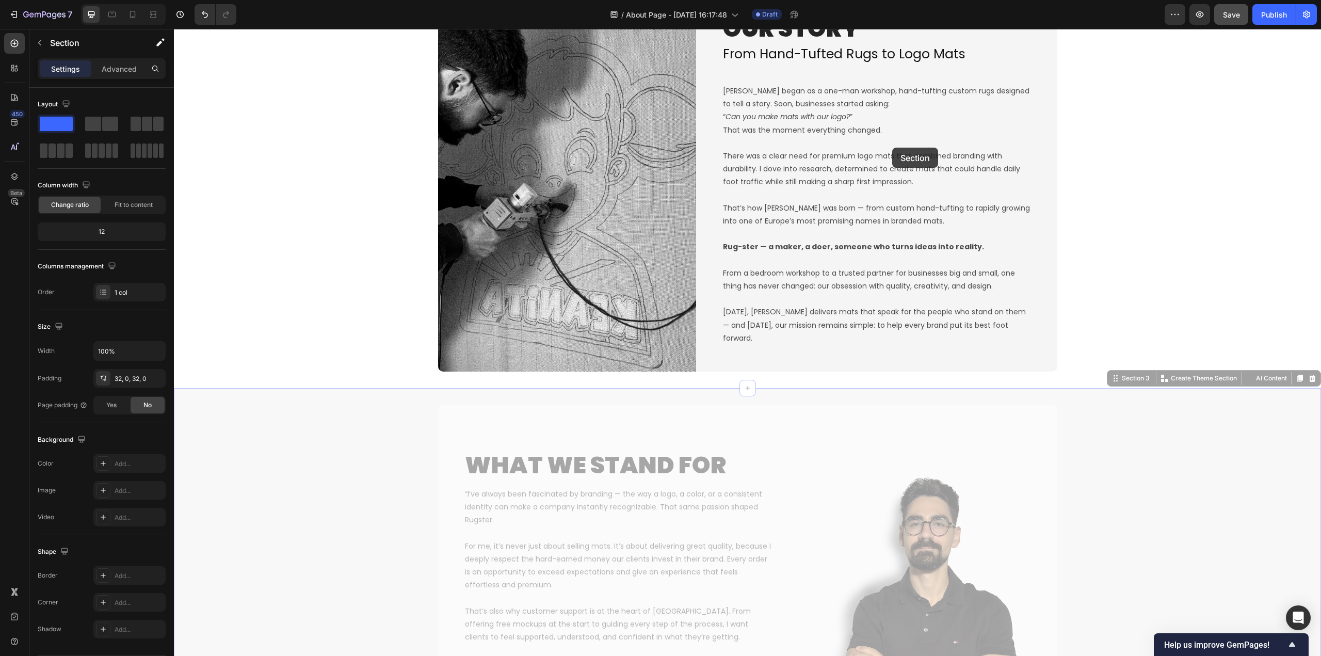
scroll to position [370, 0]
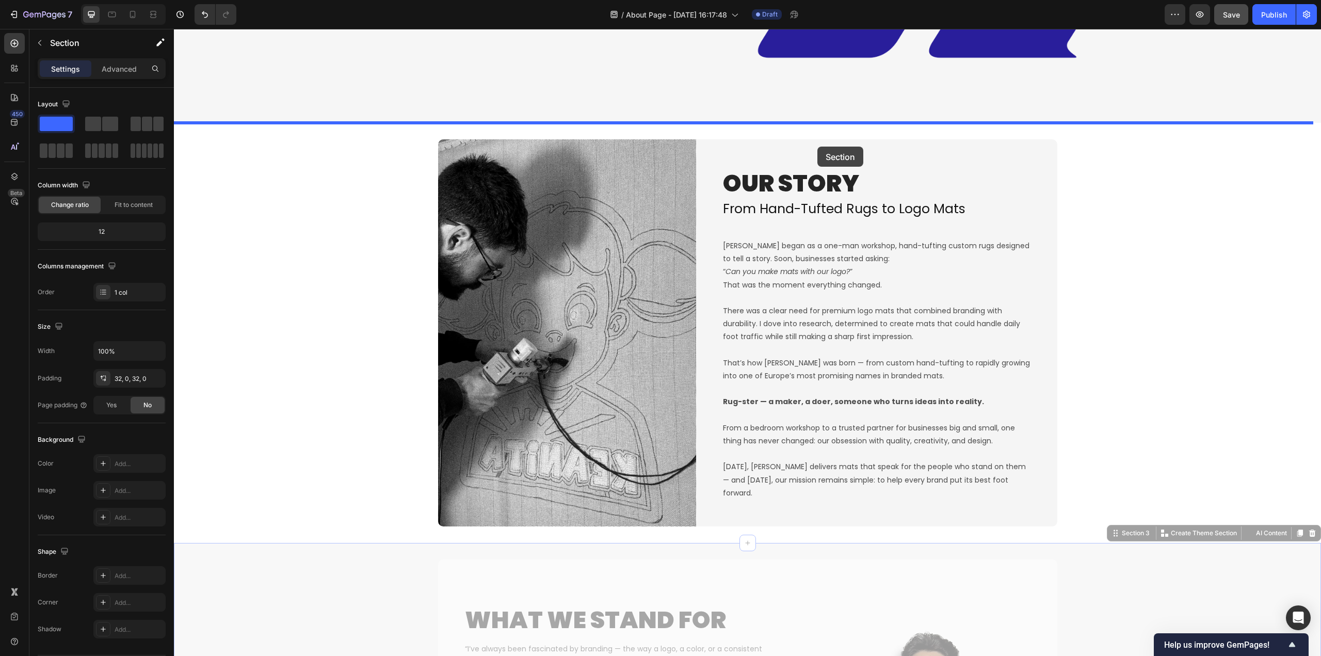
drag, startPoint x: 1112, startPoint y: 382, endPoint x: 817, endPoint y: 147, distance: 377.7
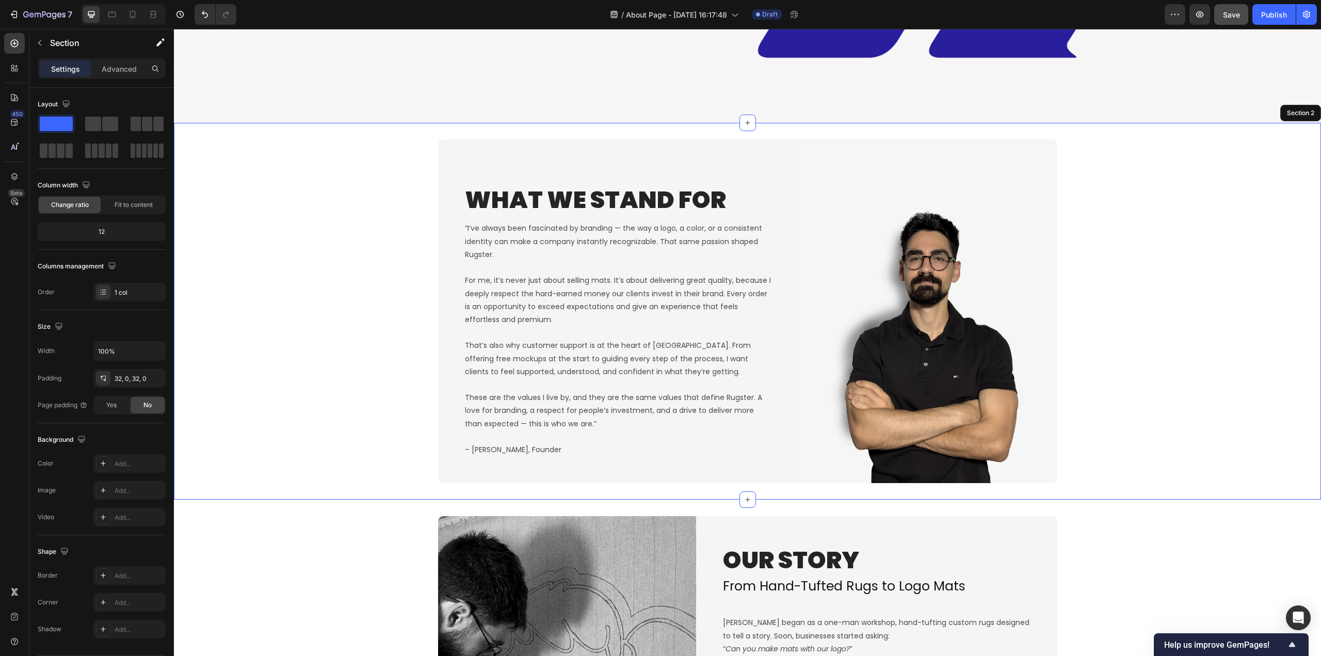
click at [277, 287] on div "What We Stand For Heading “I’ve always been fascinated by branding — the way a …" at bounding box center [747, 311] width 1147 height 344
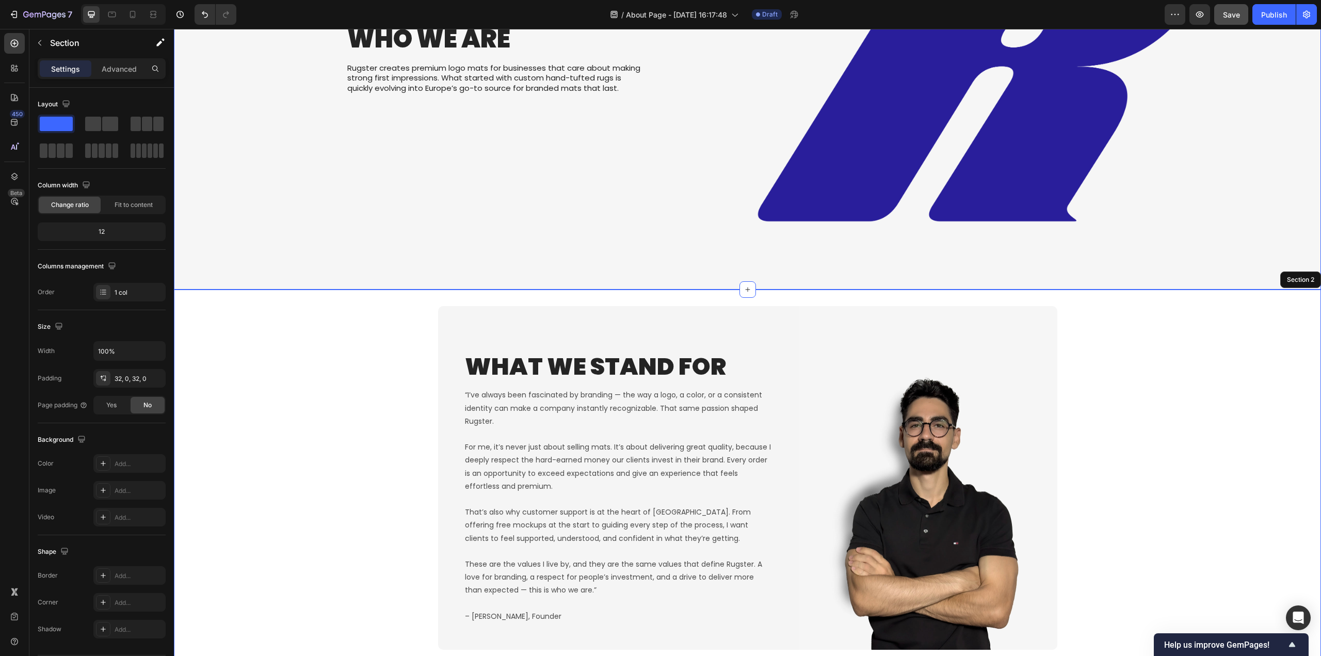
scroll to position [258, 0]
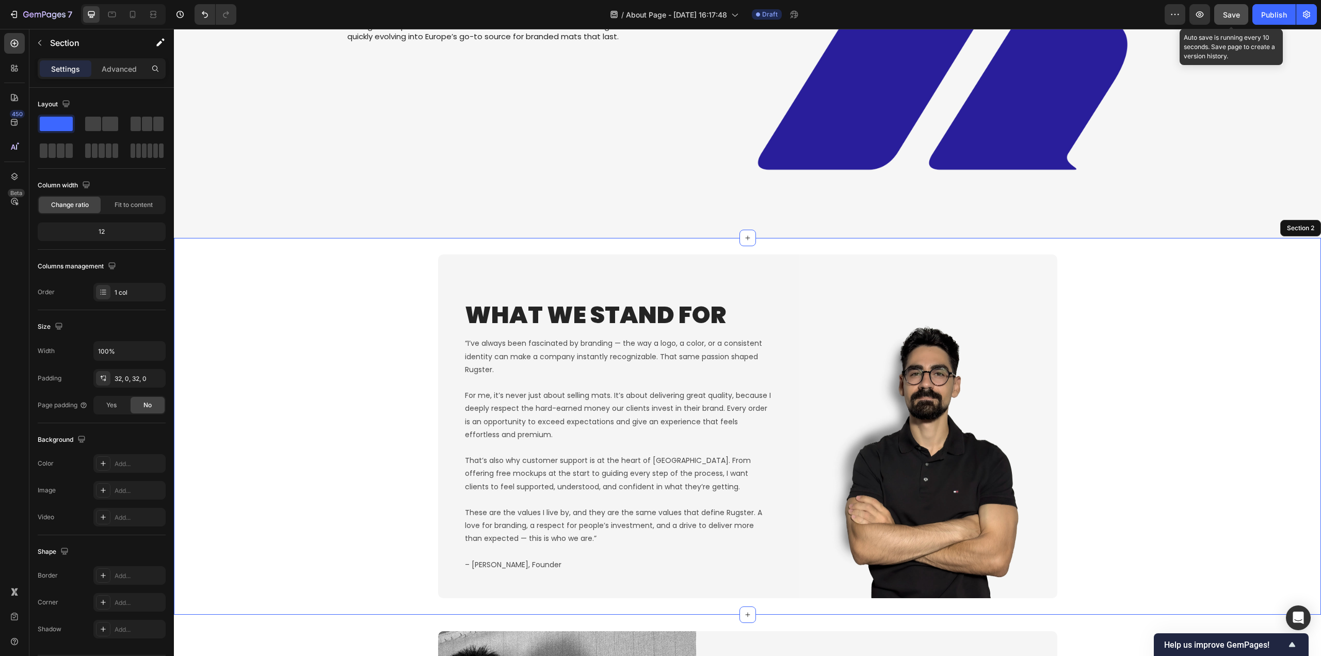
click at [1225, 14] on span "Save" at bounding box center [1231, 14] width 17 height 9
click at [1204, 19] on icon "button" at bounding box center [1199, 14] width 10 height 10
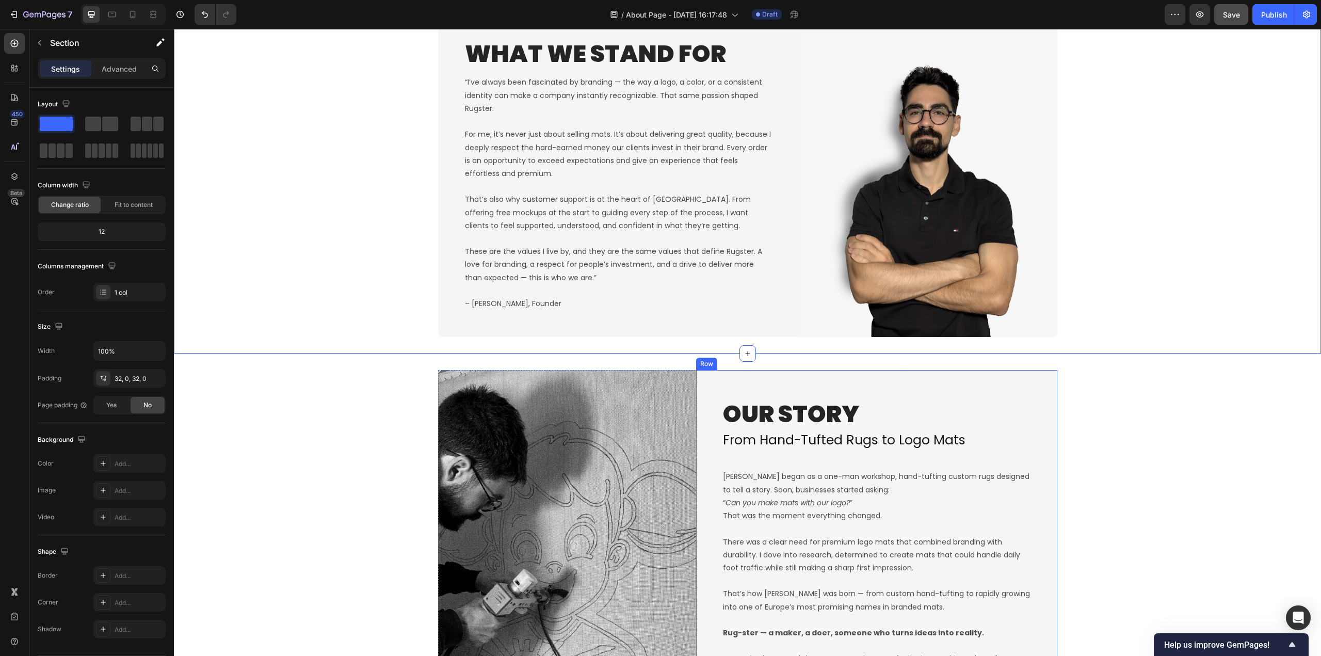
scroll to position [567, 0]
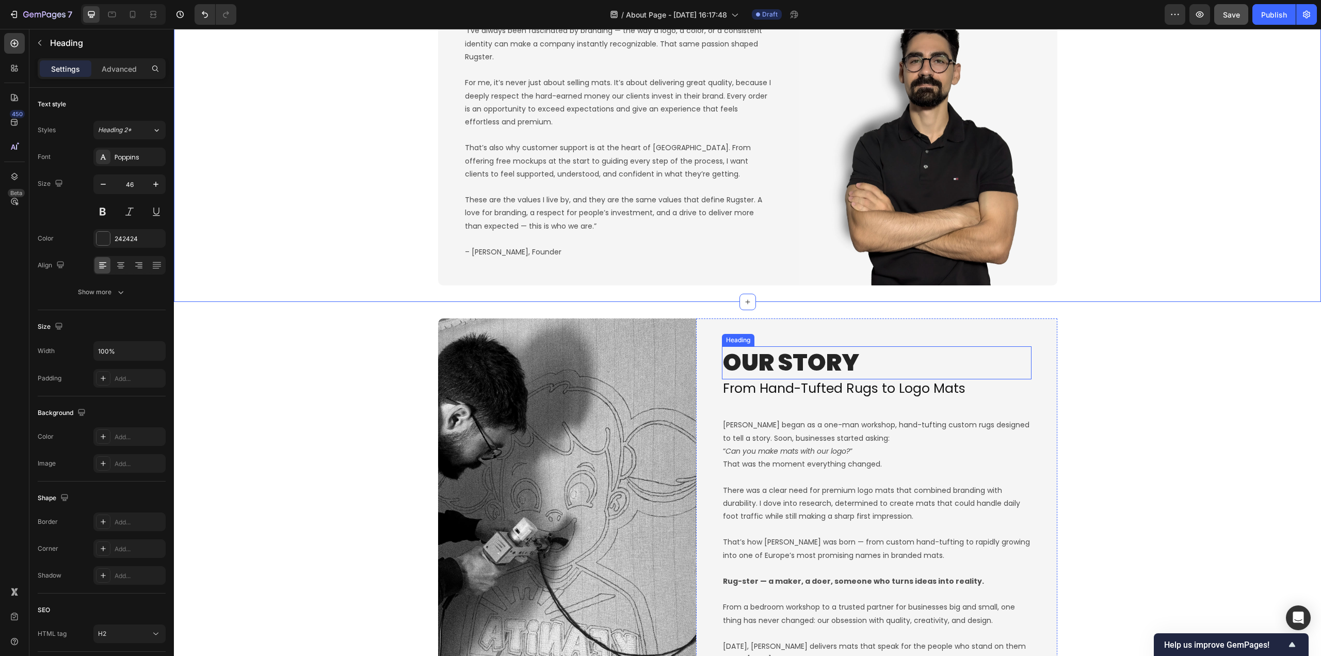
click at [831, 371] on h2 "OUR STORY" at bounding box center [877, 362] width 310 height 33
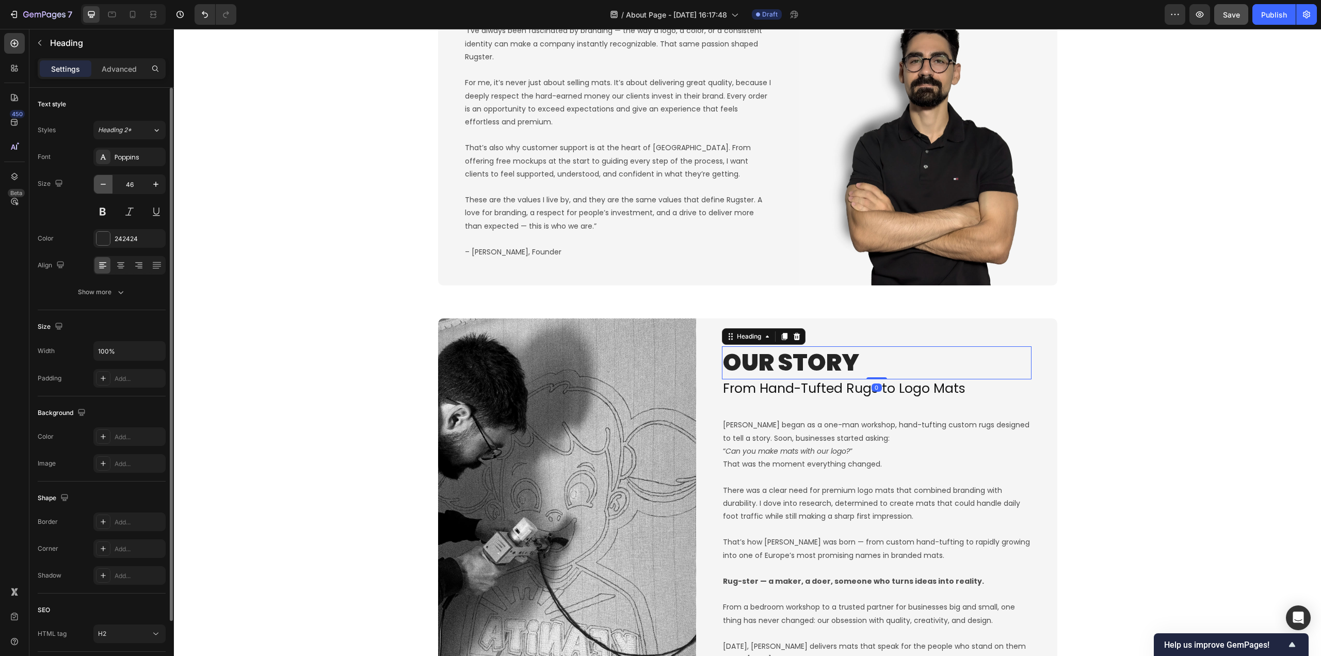
click at [104, 185] on icon "button" at bounding box center [103, 184] width 10 height 10
type input "43"
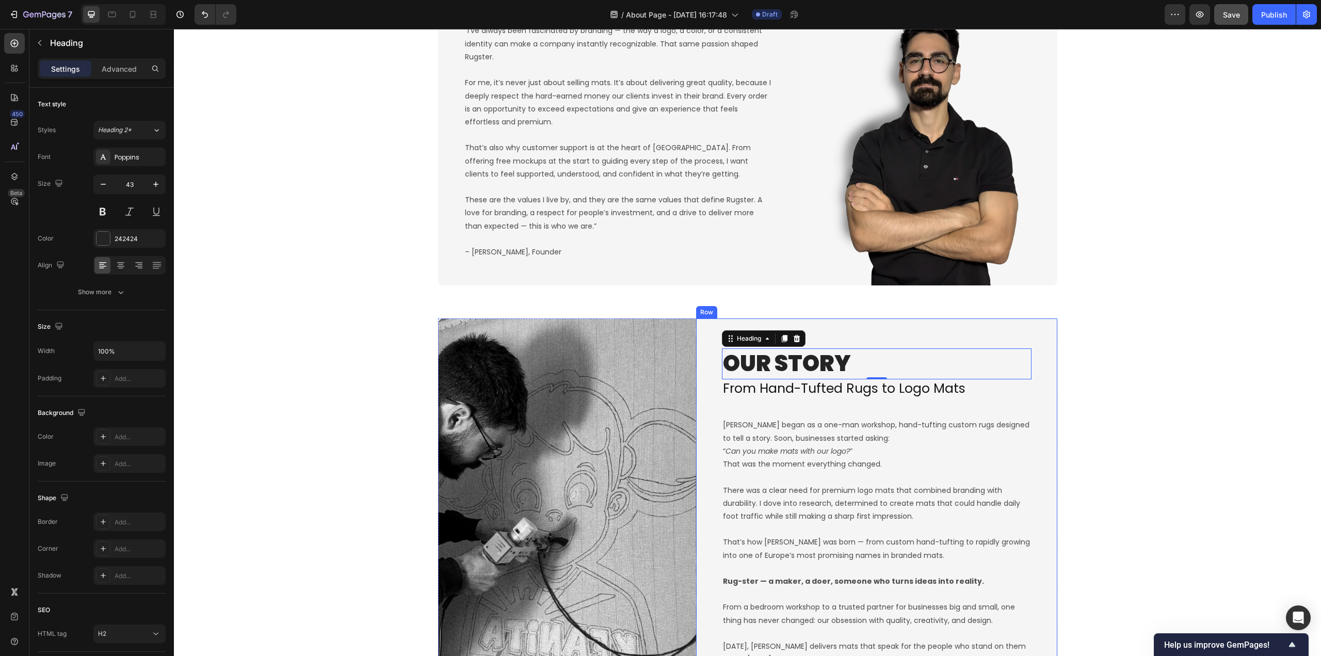
click at [1106, 394] on div "Image OUR STORY Heading 0 From Hand-Tufted Rugs to Logo Mats Heading Rugster be…" at bounding box center [747, 511] width 1147 height 387
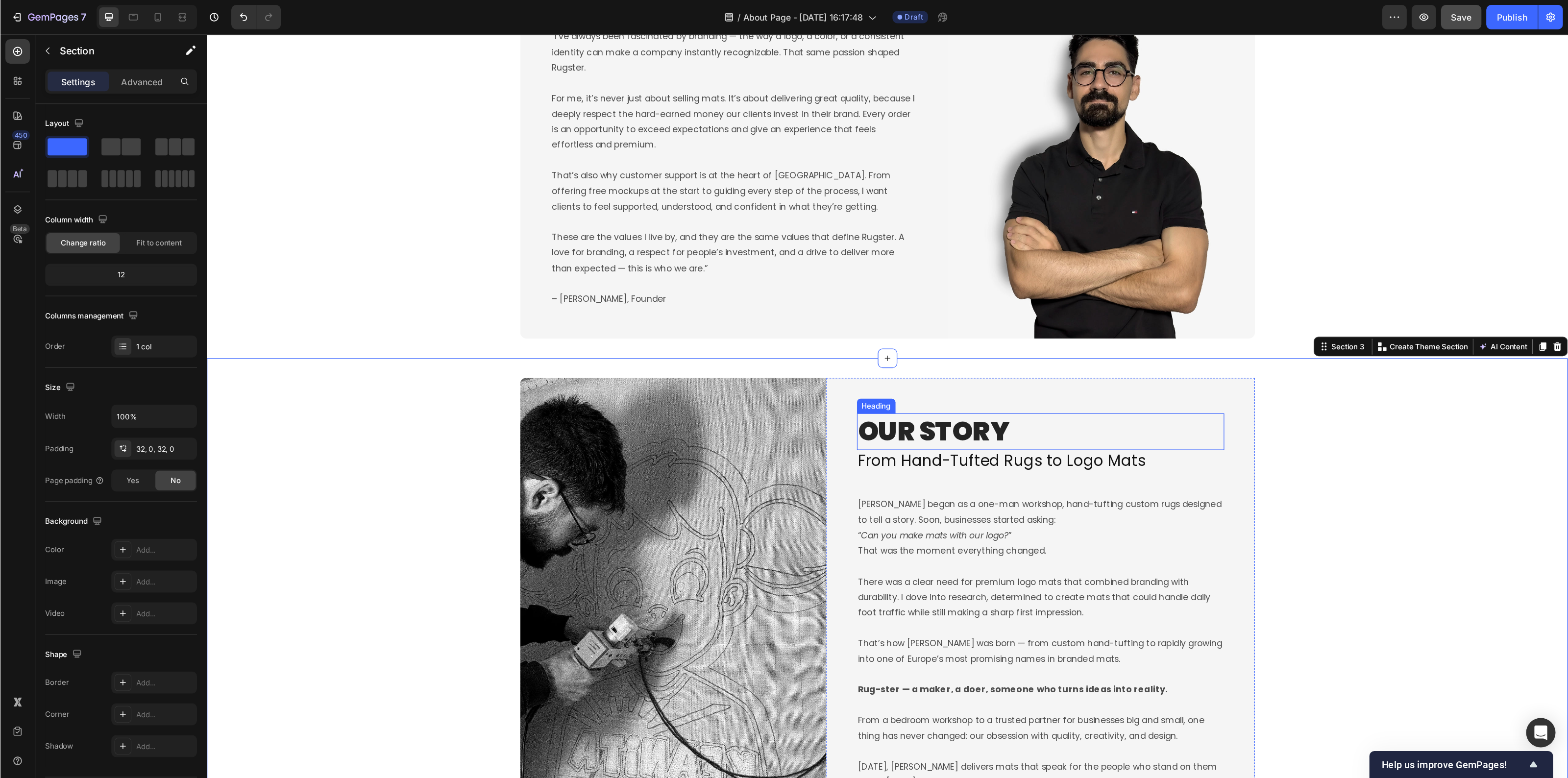
scroll to position [490, 0]
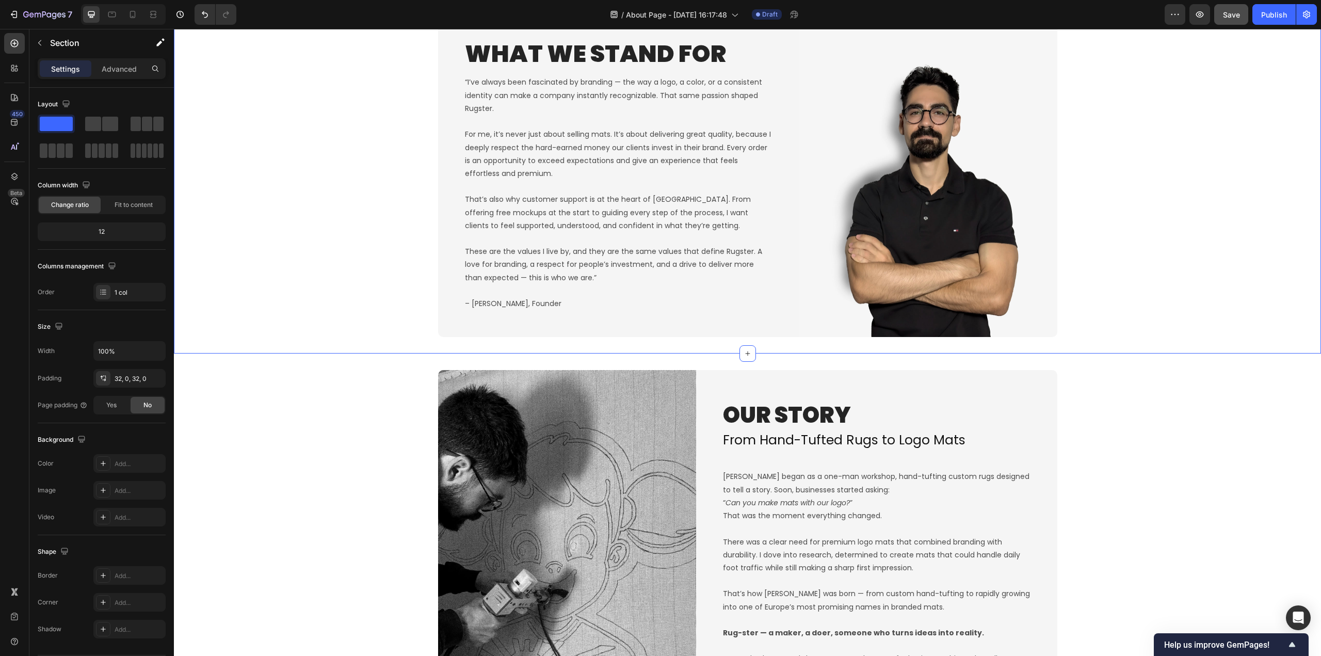
click at [294, 343] on div "What We Stand For Heading “I’ve always been fascinated by branding — the way a …" at bounding box center [747, 165] width 1147 height 377
click at [1143, 278] on div "What We Stand For Heading “I’ve always been fascinated by branding — the way a …" at bounding box center [747, 165] width 1147 height 344
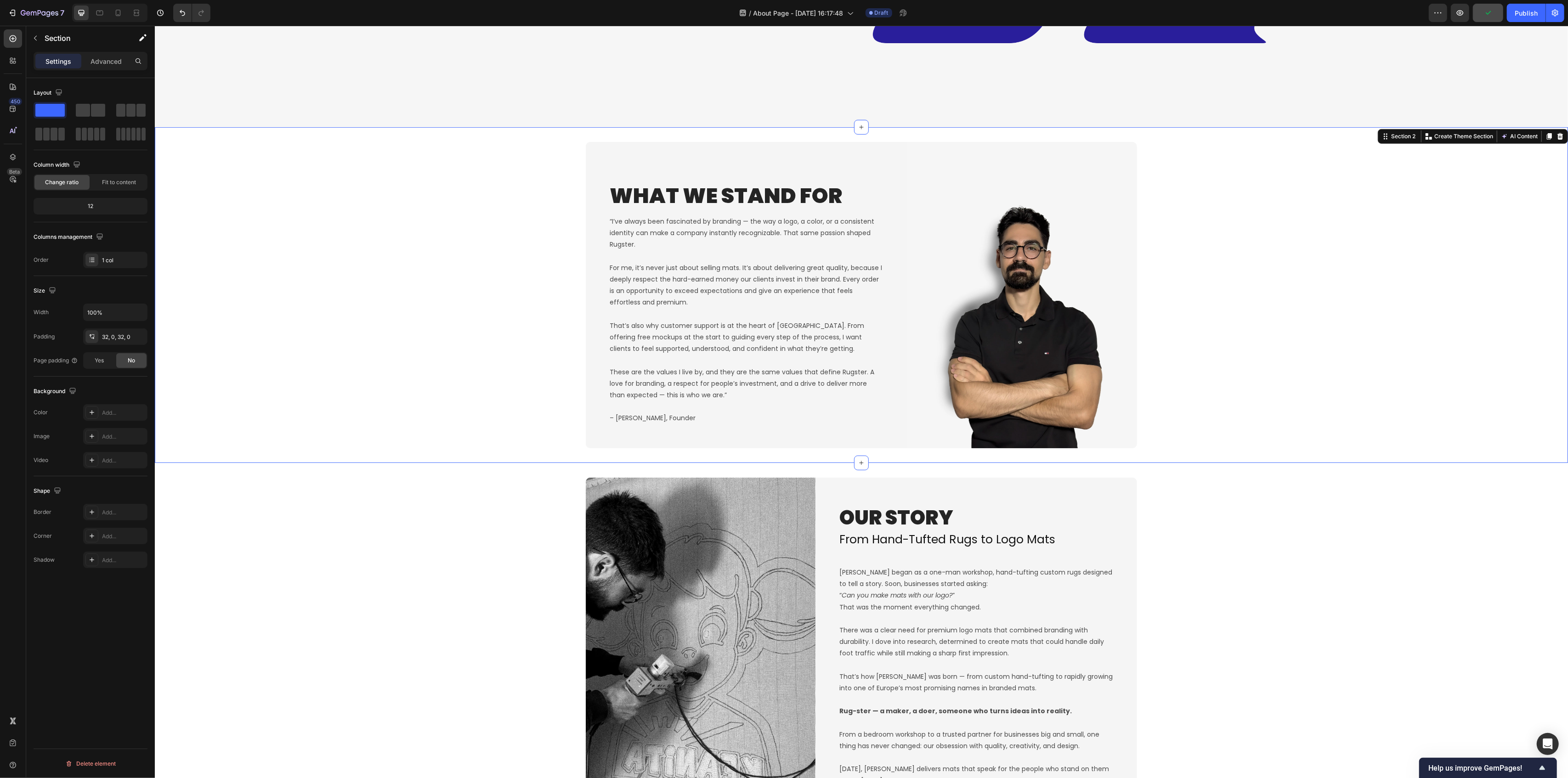
scroll to position [528, 0]
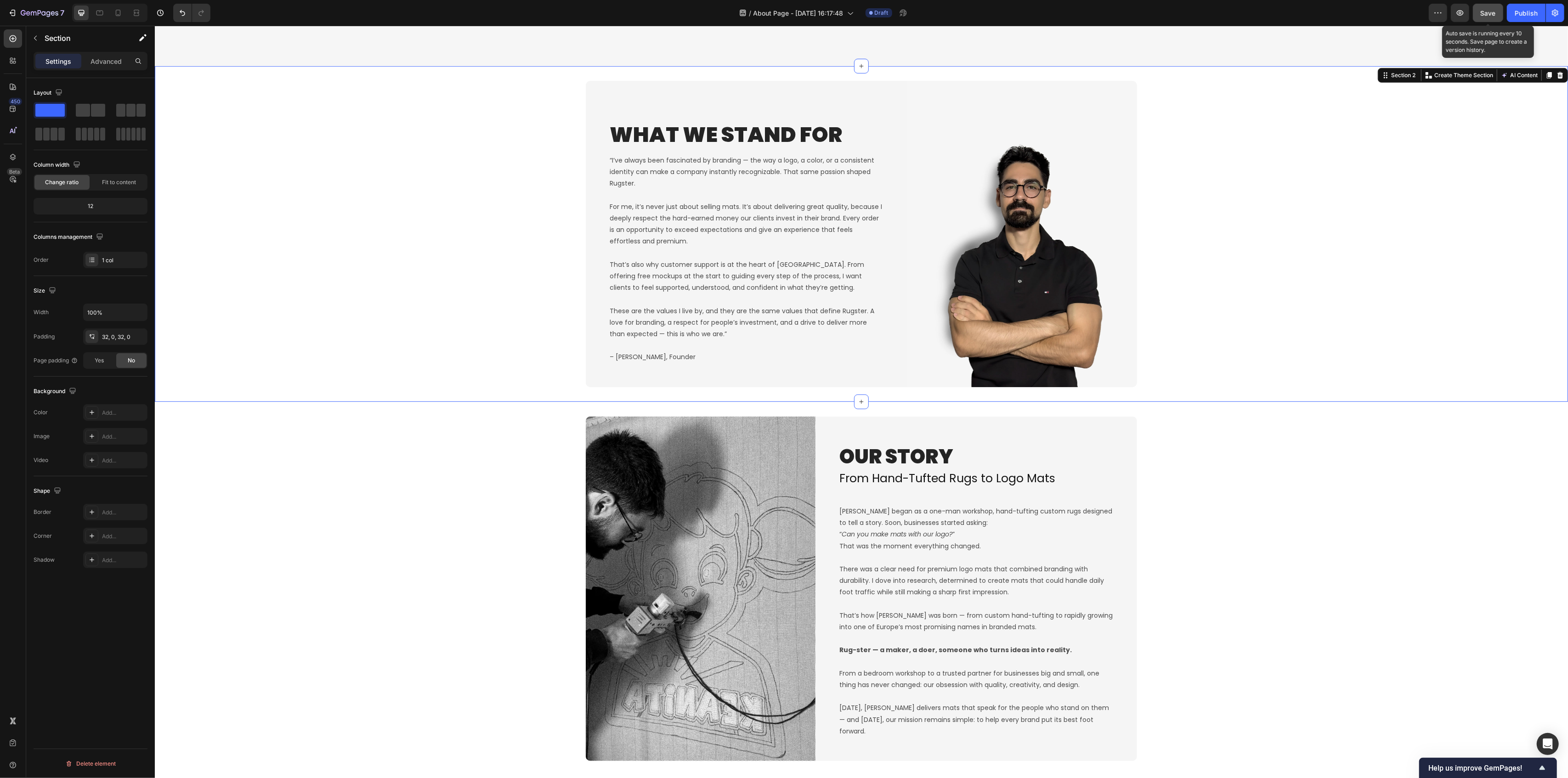
click at [1175, 12] on span "Save" at bounding box center [1488, 12] width 15 height 8
